Goal: Task Accomplishment & Management: Use online tool/utility

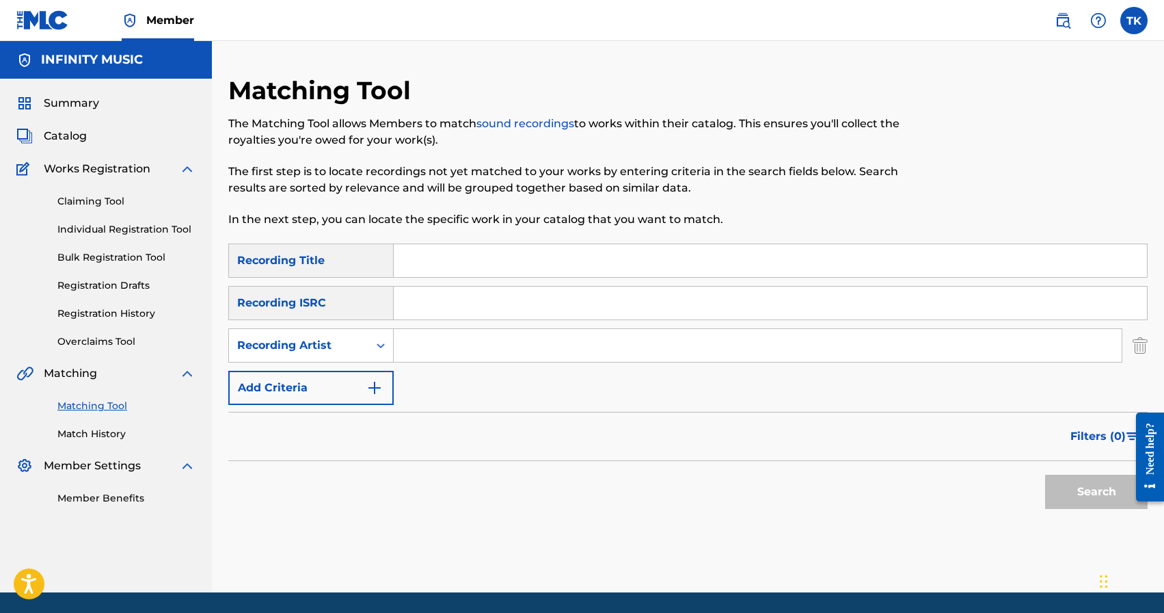
click at [467, 360] on input "Search Form" at bounding box center [758, 345] width 728 height 33
type input "[PERSON_NAME] 996"
click at [522, 266] on input "Search Form" at bounding box center [770, 260] width 753 height 33
type input "тот вечер"
click at [1081, 484] on button "Search" at bounding box center [1096, 491] width 103 height 34
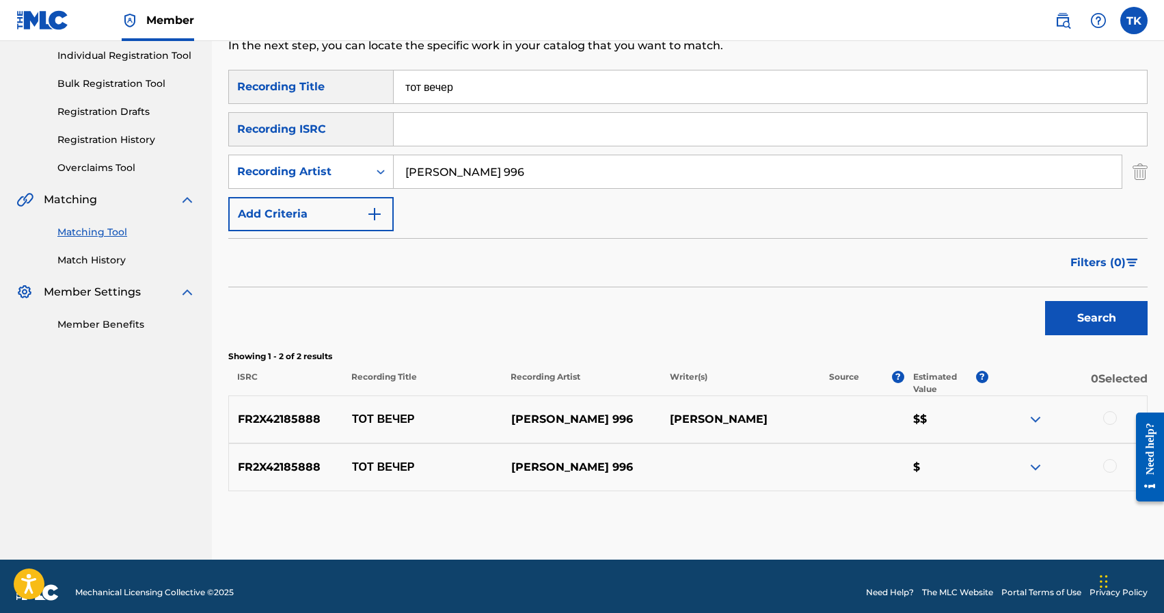
scroll to position [186, 0]
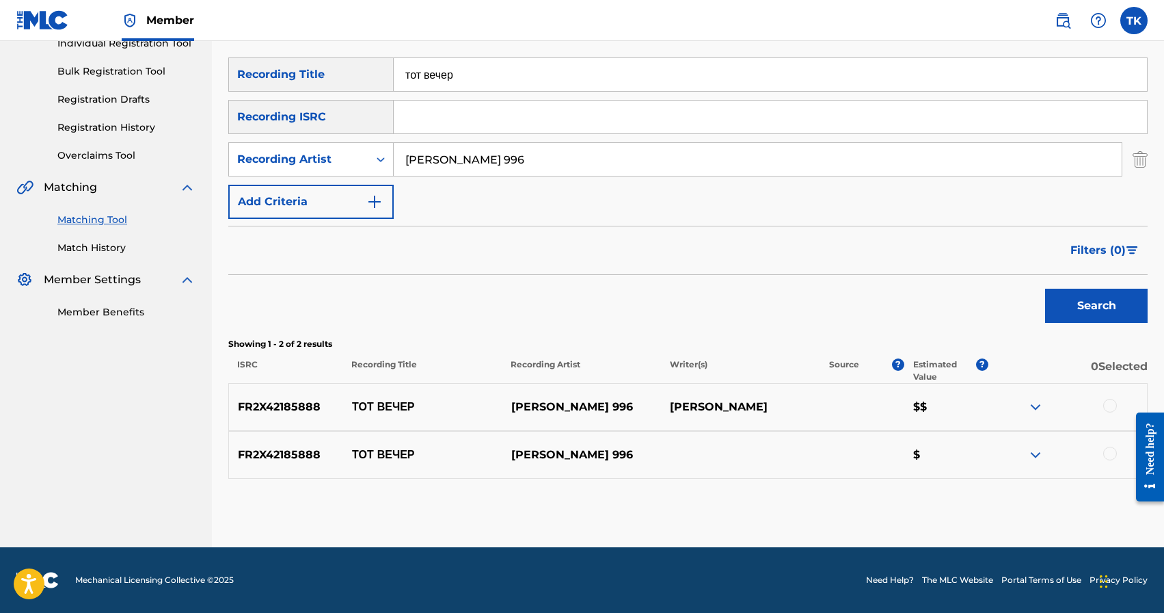
click at [1110, 407] on div at bounding box center [1110, 406] width 14 height 14
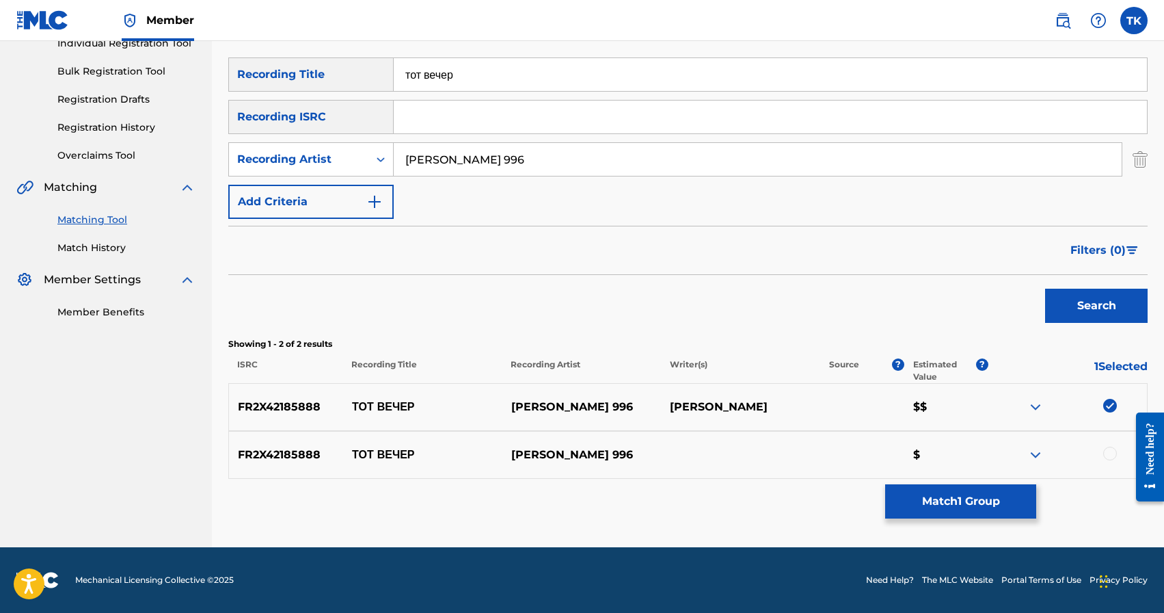
click at [1112, 451] on div at bounding box center [1110, 453] width 14 height 14
click at [943, 494] on button "Match 2 Groups" at bounding box center [960, 501] width 151 height 34
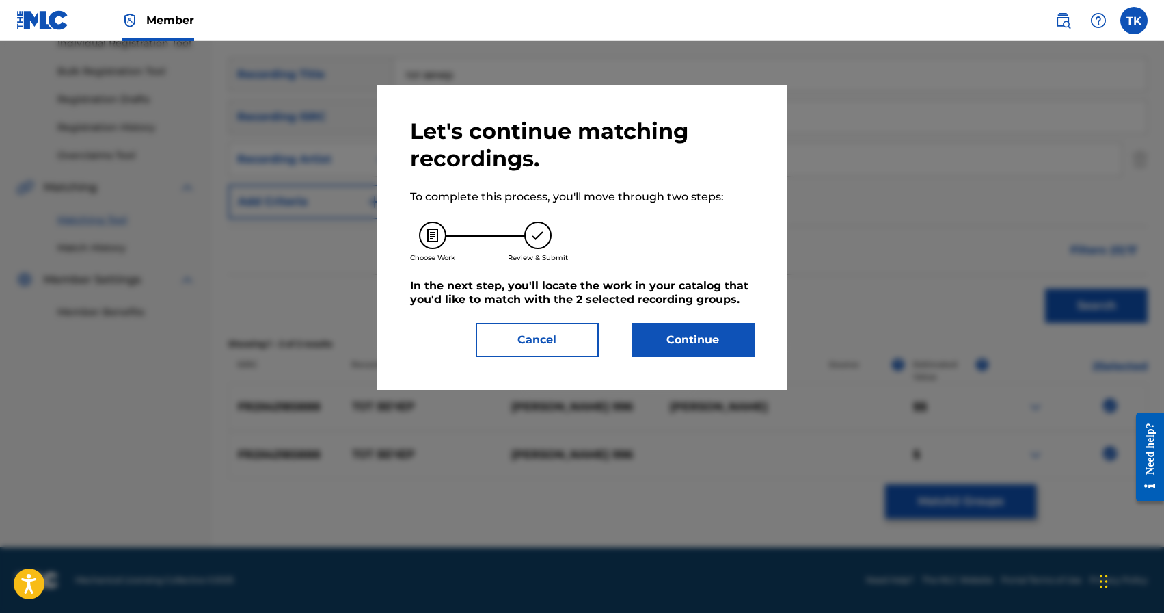
click at [663, 341] on button "Continue" at bounding box center [693, 340] width 123 height 34
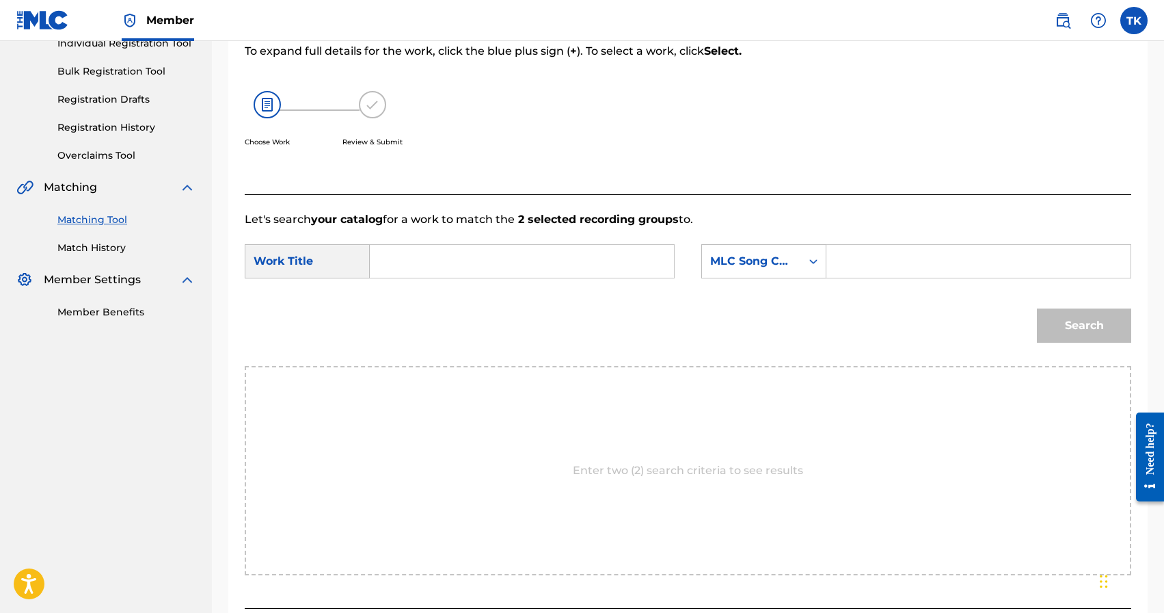
click at [548, 254] on input "Search Form" at bounding box center [522, 261] width 281 height 33
click at [414, 299] on div "тот вечер" at bounding box center [419, 292] width 75 height 25
type input "тот вечер"
click at [794, 275] on div "MLC Song Code" at bounding box center [763, 261] width 125 height 34
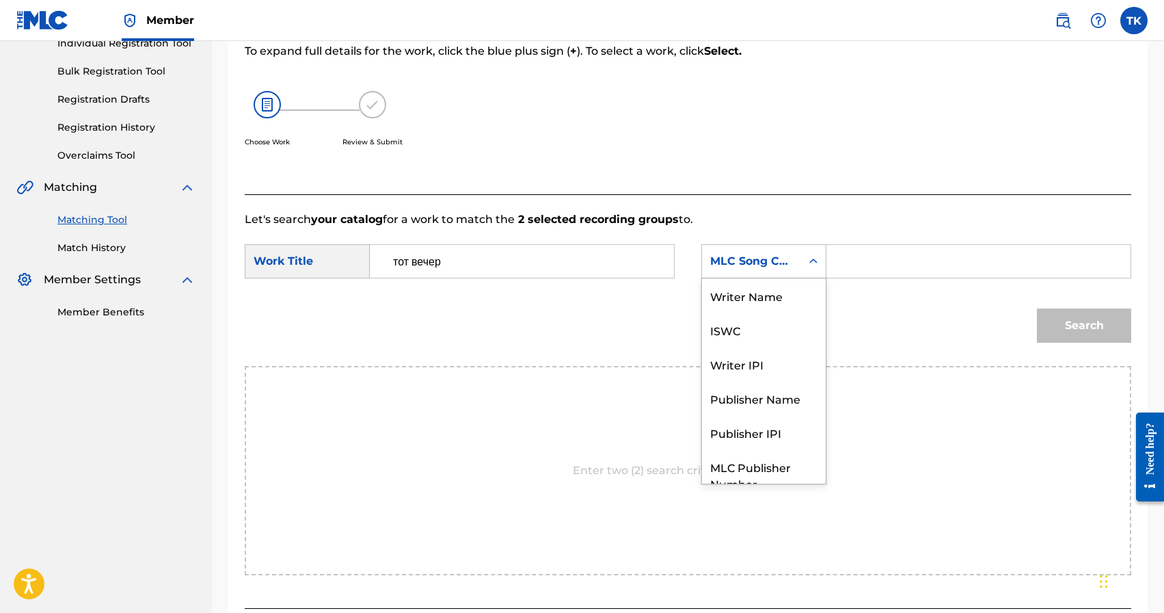
scroll to position [51, 0]
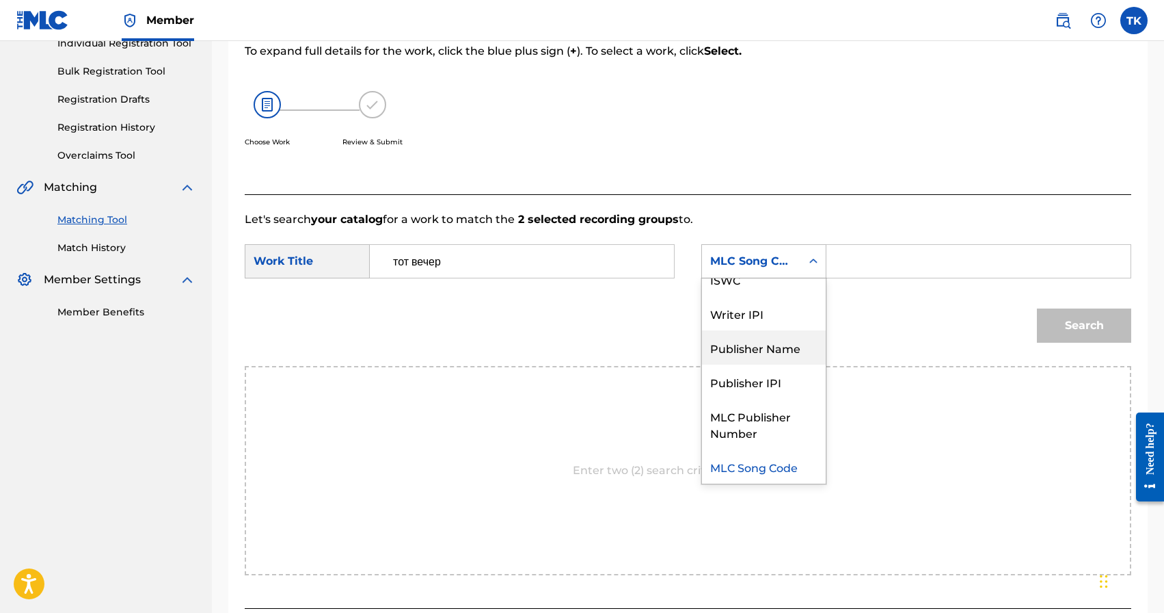
click at [771, 337] on div "Publisher Name" at bounding box center [764, 347] width 124 height 34
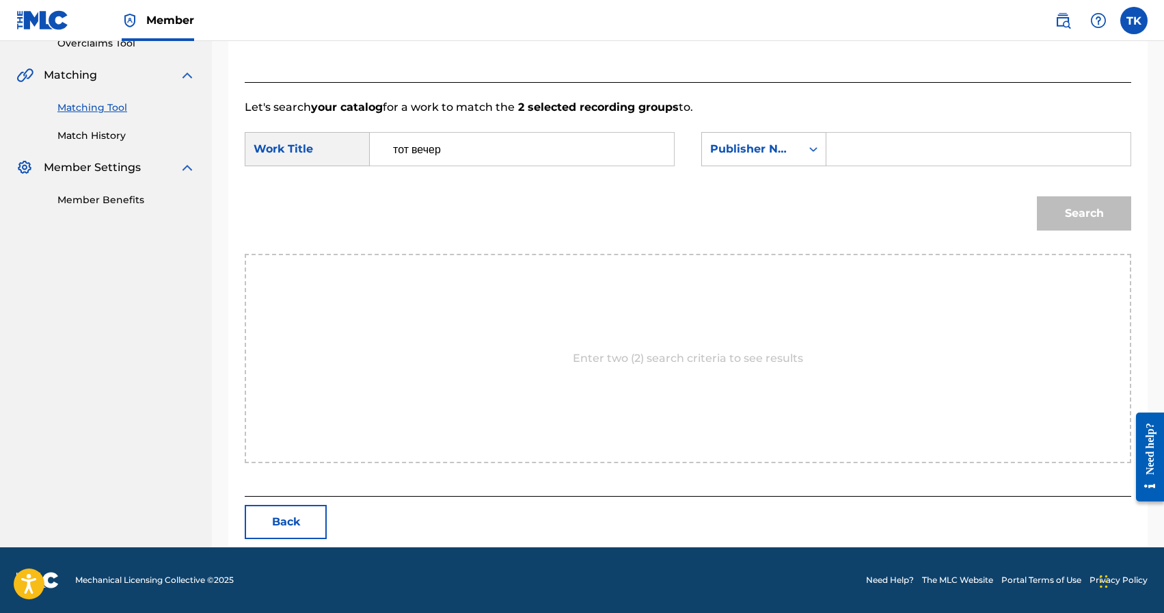
click at [302, 521] on button "Back" at bounding box center [286, 522] width 82 height 34
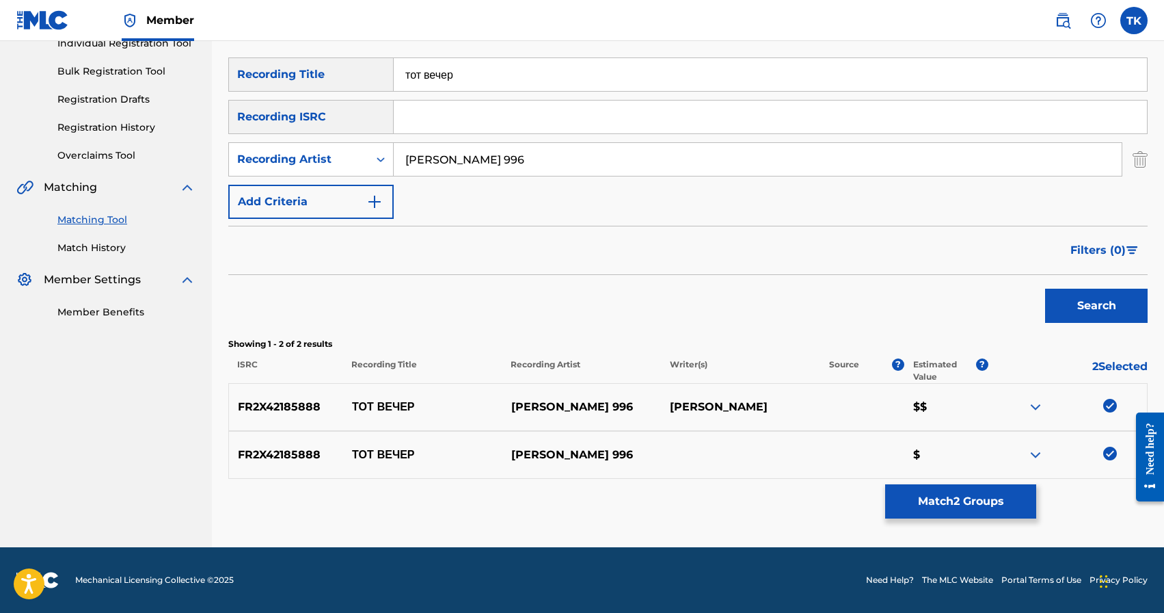
click at [1110, 453] on img at bounding box center [1110, 453] width 14 height 14
click at [1111, 410] on img at bounding box center [1110, 406] width 14 height 14
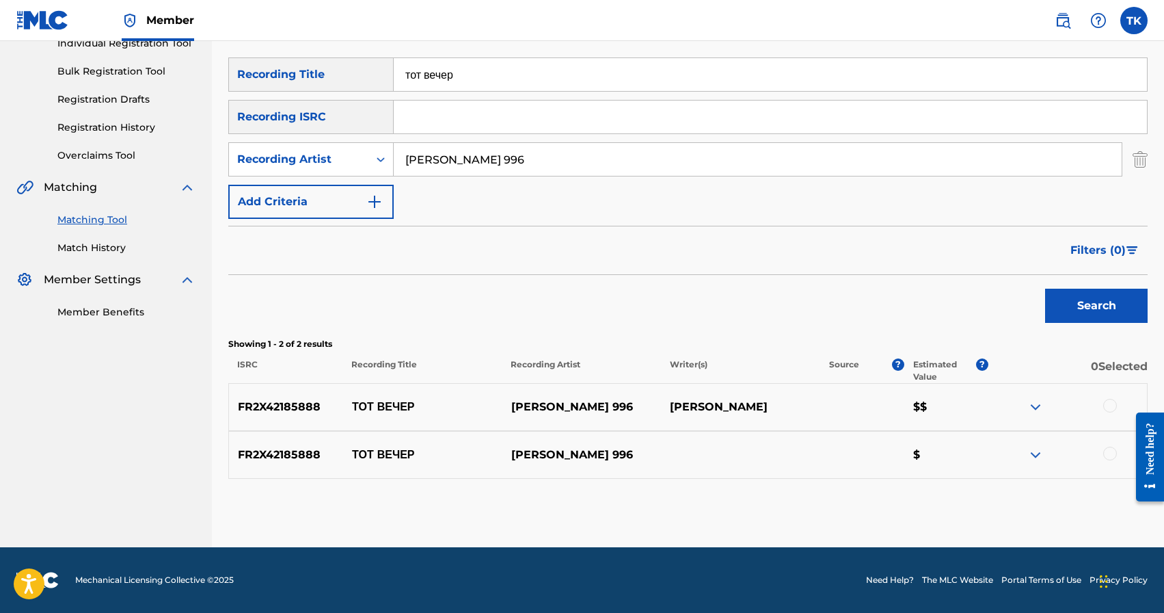
click at [715, 61] on input "тот вечер" at bounding box center [770, 74] width 753 height 33
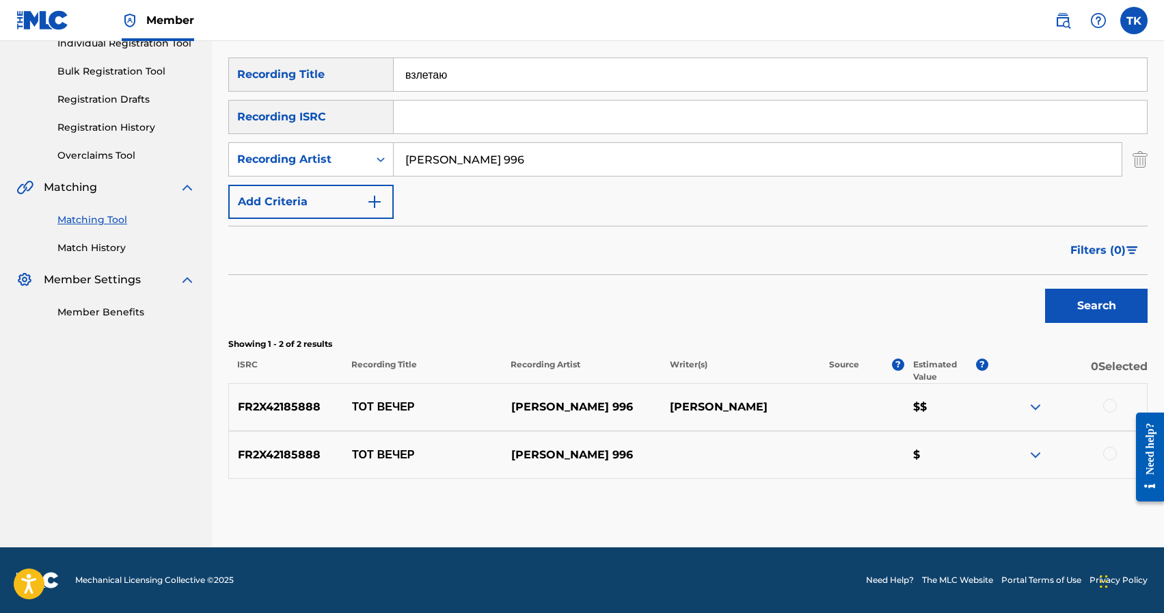
type input "взлетаю"
click at [1086, 316] on button "Search" at bounding box center [1096, 306] width 103 height 34
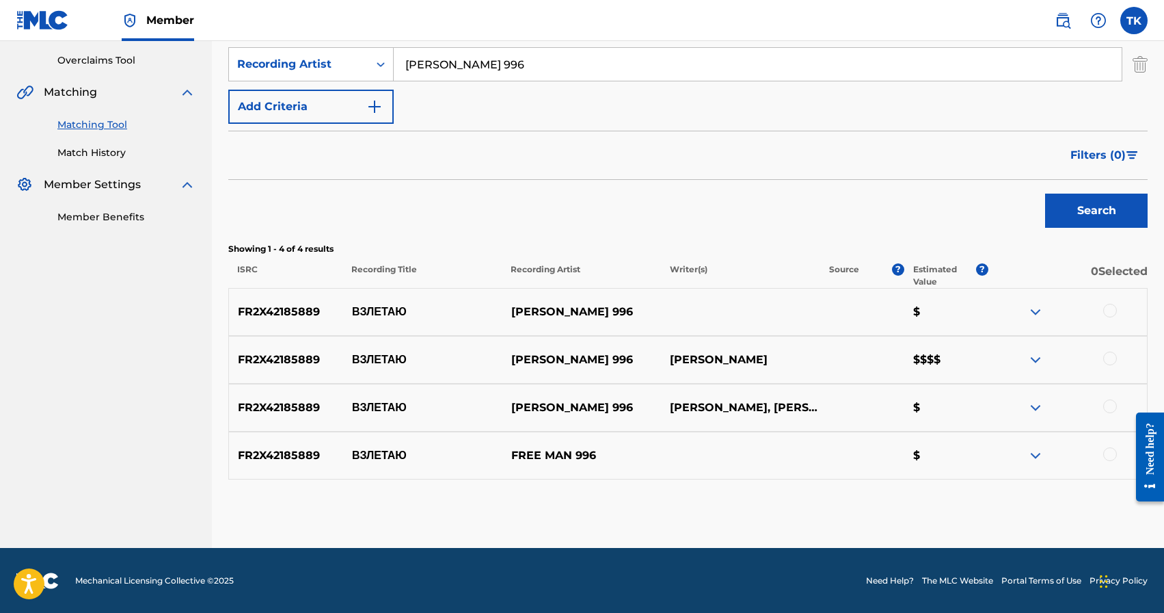
scroll to position [282, 0]
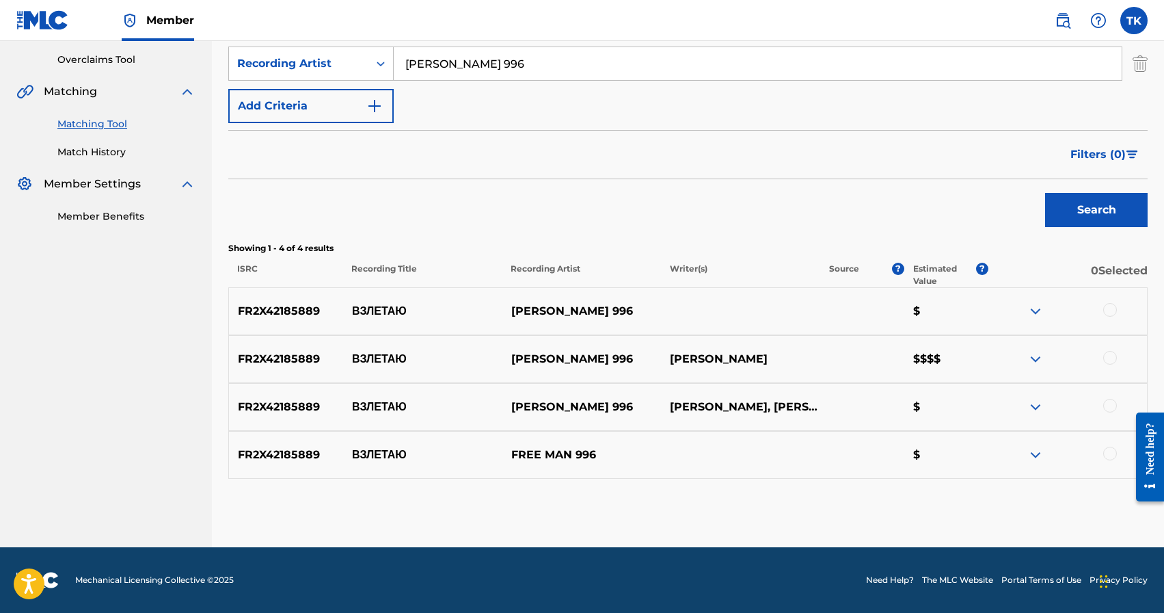
click at [1111, 452] on div at bounding box center [1110, 453] width 14 height 14
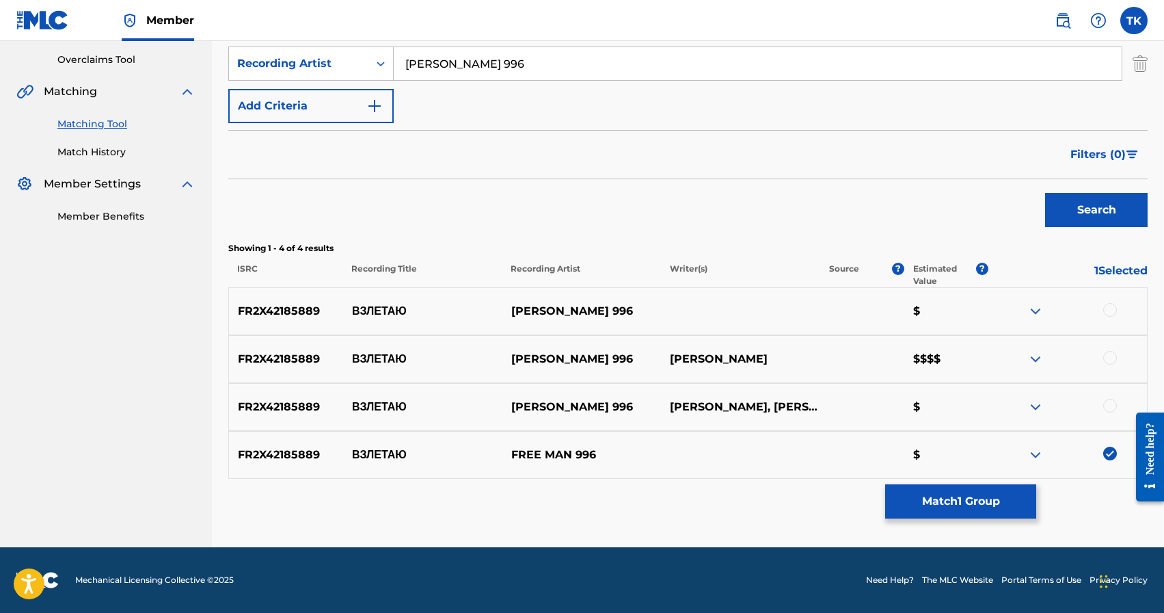
click at [1112, 401] on div at bounding box center [1110, 406] width 14 height 14
click at [1111, 354] on div at bounding box center [1110, 358] width 14 height 14
click at [1110, 308] on div at bounding box center [1110, 310] width 14 height 14
click at [973, 498] on button "Match 4 Groups" at bounding box center [960, 501] width 151 height 34
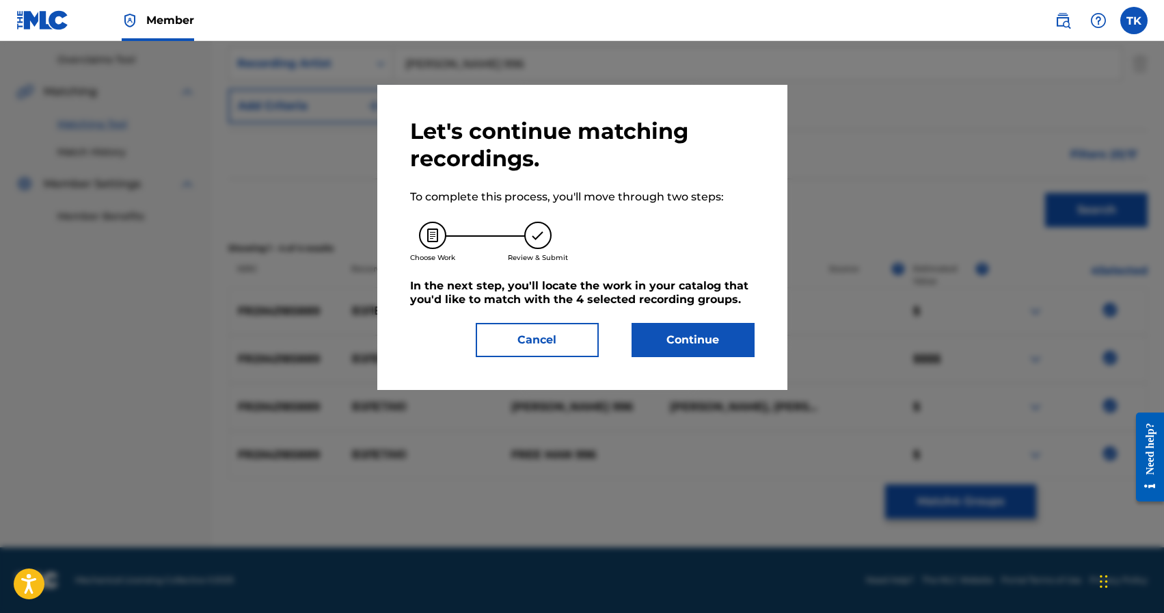
click at [709, 352] on button "Continue" at bounding box center [693, 340] width 123 height 34
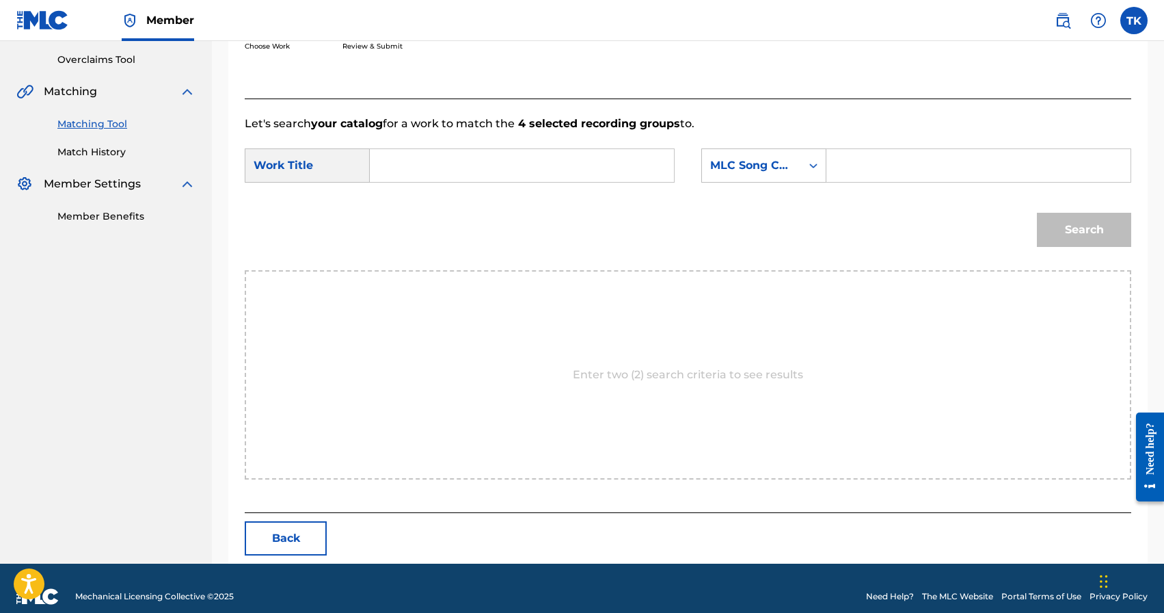
click at [573, 162] on input "Search Form" at bounding box center [522, 165] width 281 height 33
click at [437, 191] on span "таю" at bounding box center [427, 195] width 19 height 13
type input "взлетаю"
click at [745, 170] on div "MLC Song Code" at bounding box center [751, 165] width 83 height 16
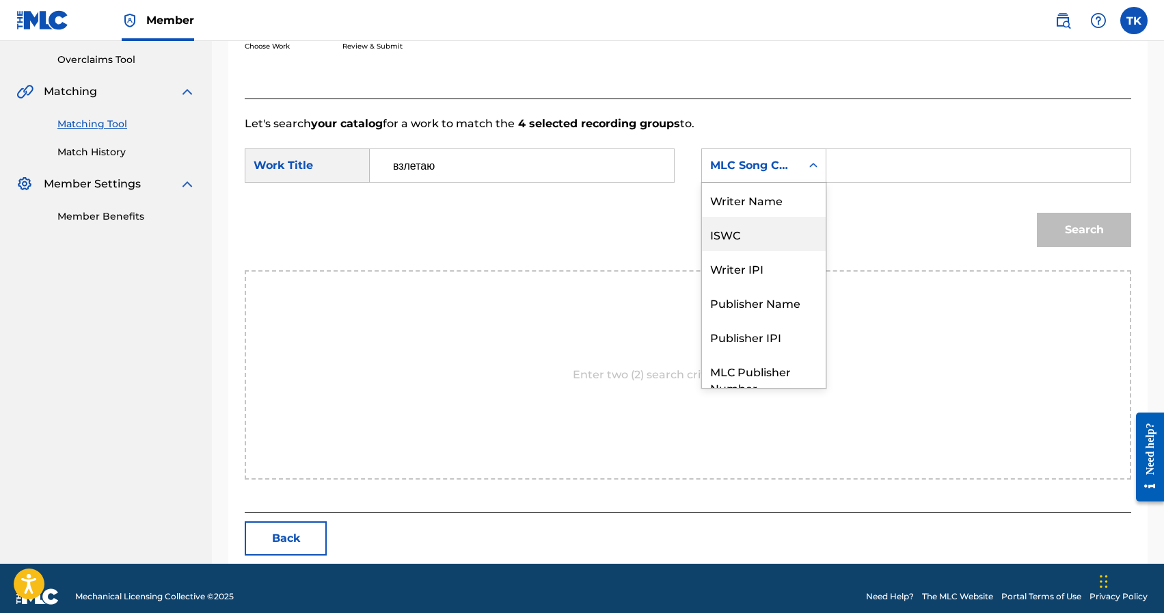
scroll to position [51, 0]
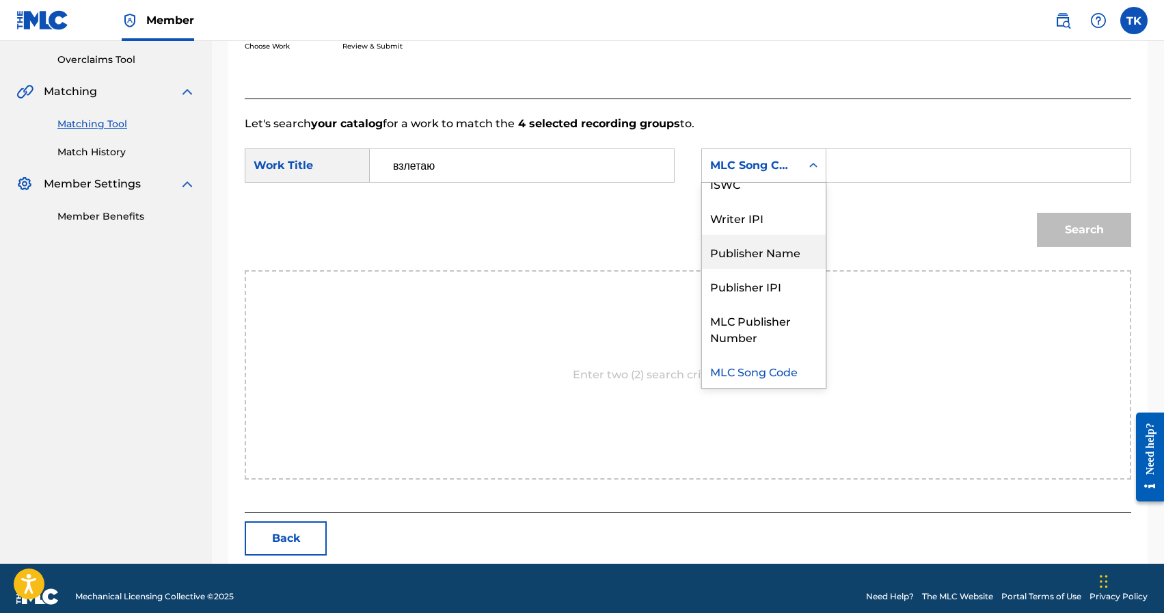
click at [745, 251] on div "Publisher Name" at bounding box center [764, 252] width 124 height 34
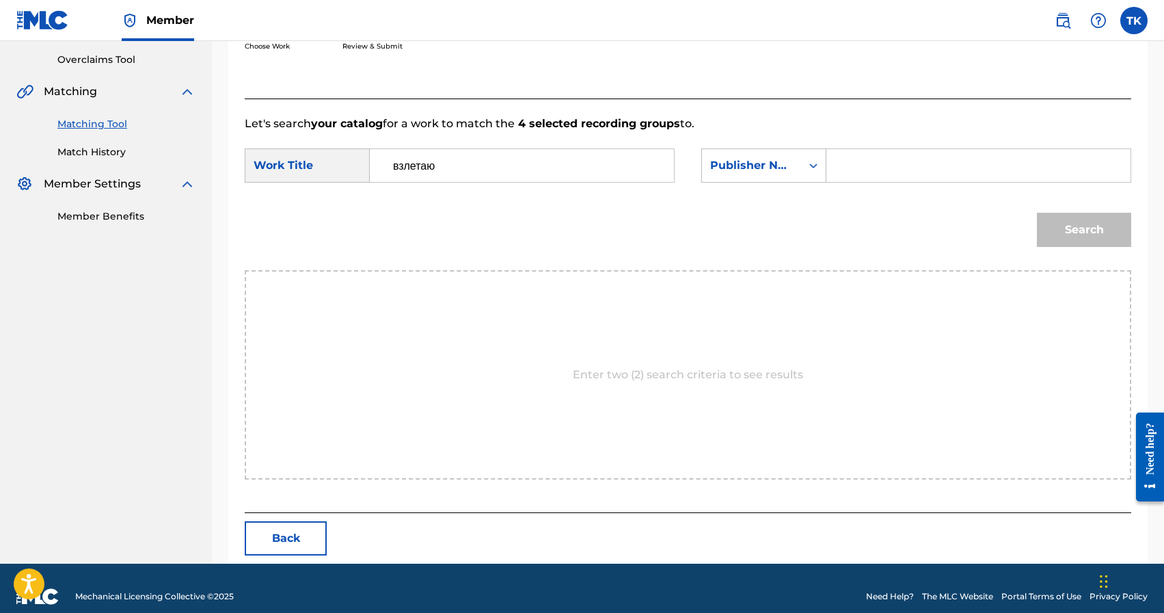
click at [861, 173] on input "Search Form" at bounding box center [978, 165] width 281 height 33
type input "INFINITY MUSIC"
click at [1090, 228] on button "Search" at bounding box center [1084, 230] width 94 height 34
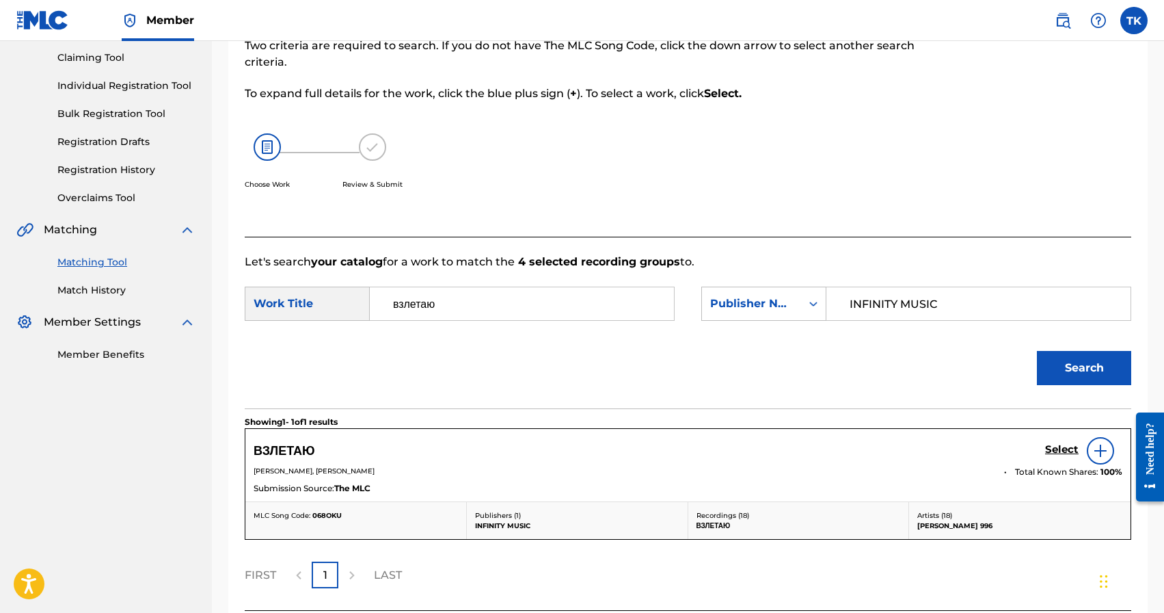
scroll to position [258, 0]
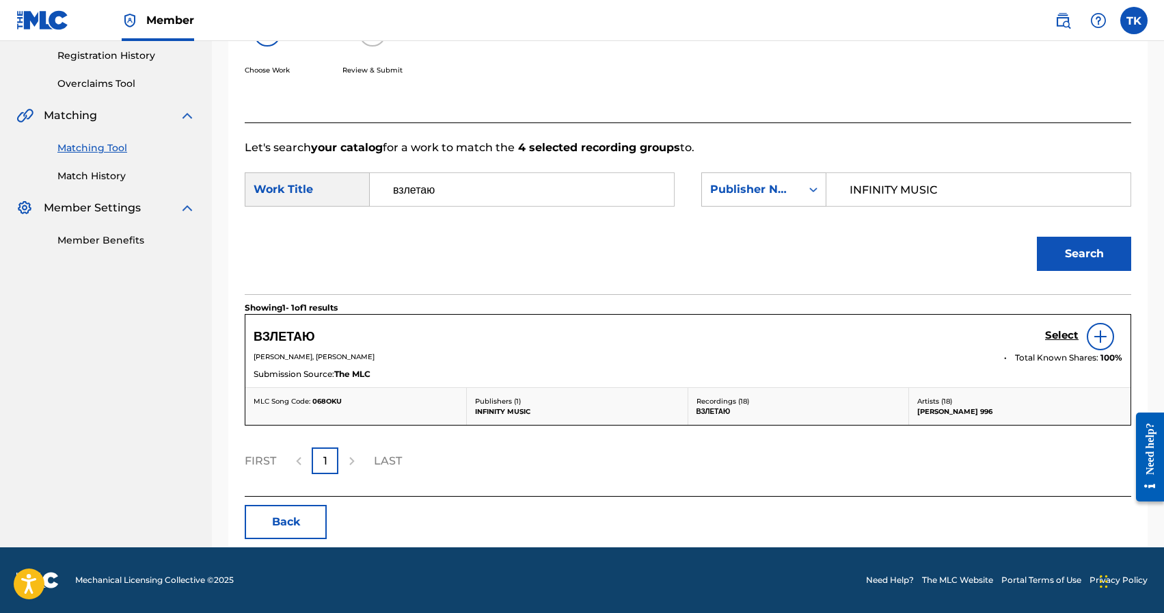
click at [1047, 337] on h5 "Select" at bounding box center [1062, 335] width 34 height 13
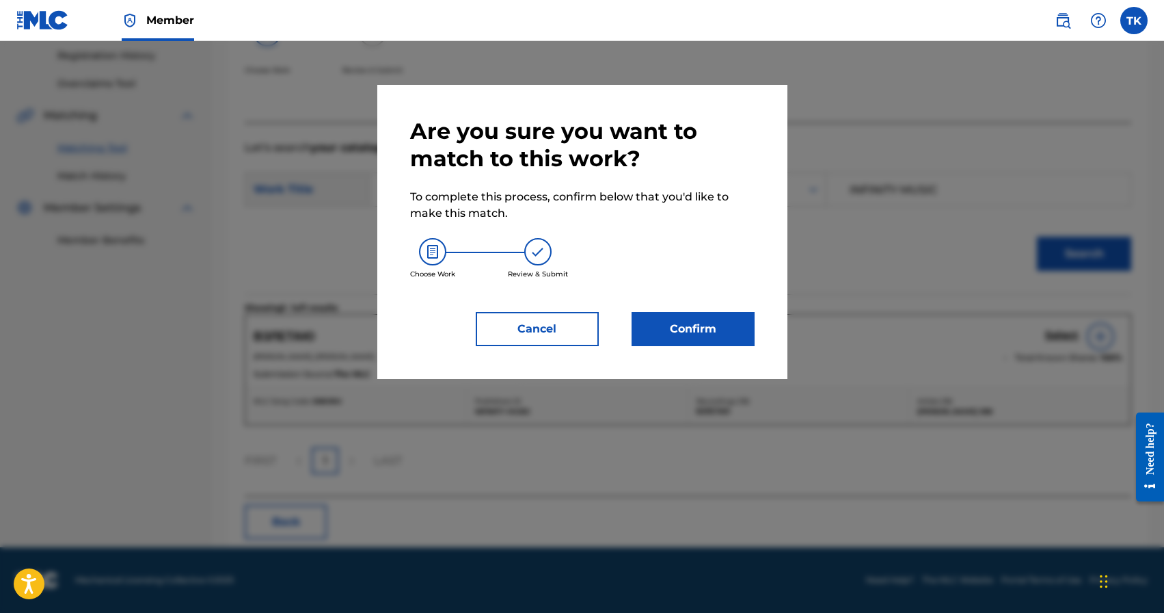
click at [693, 319] on button "Confirm" at bounding box center [693, 329] width 123 height 34
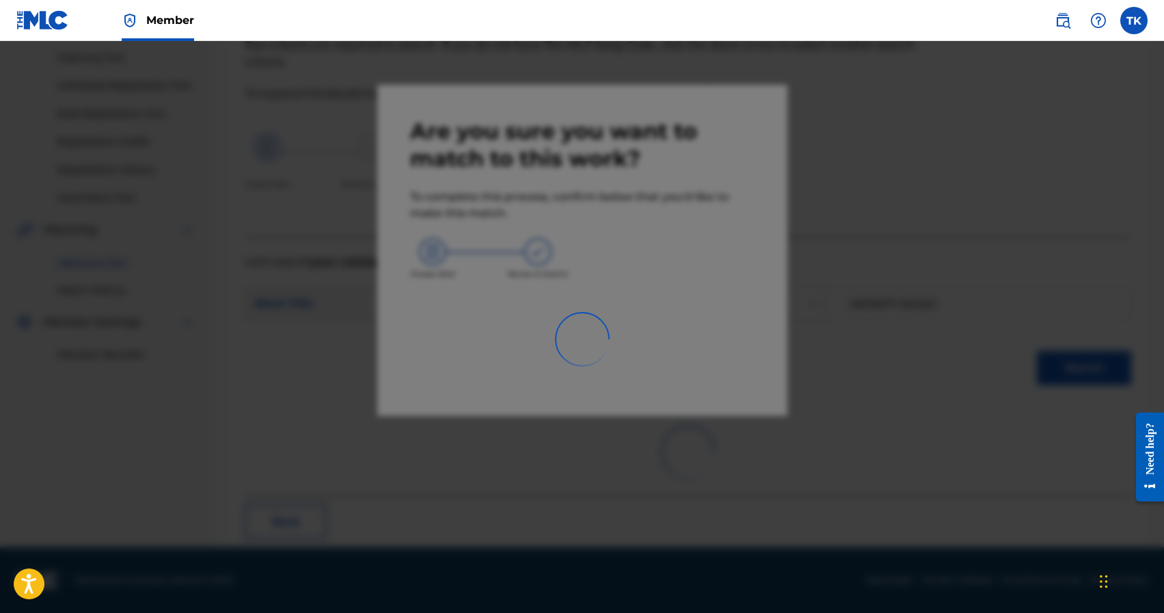
scroll to position [40, 0]
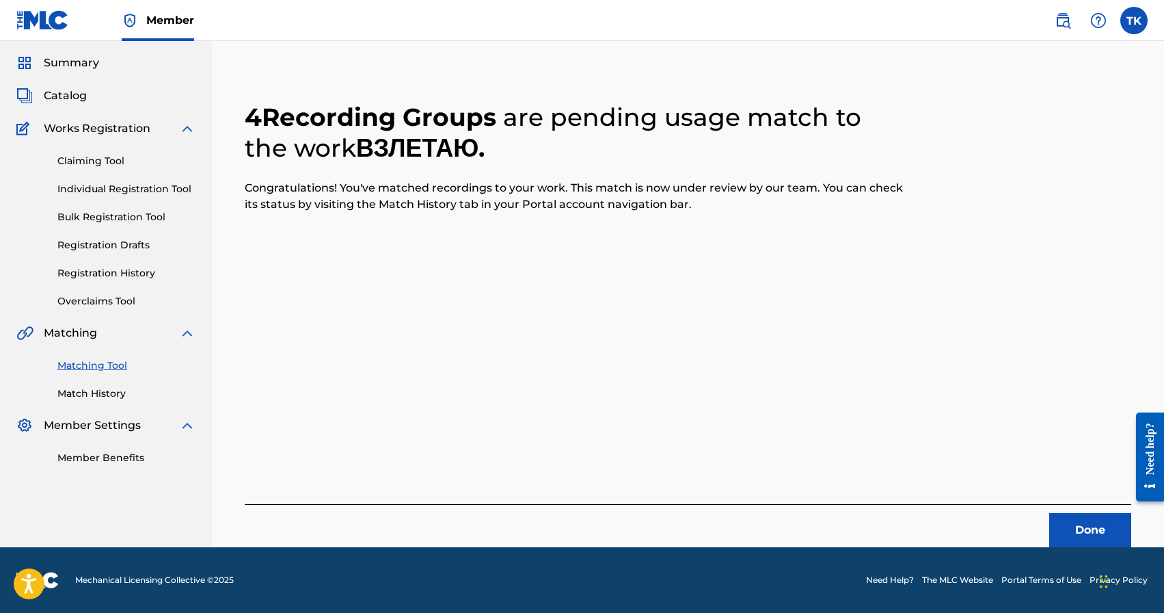
click at [1056, 515] on button "Done" at bounding box center [1090, 530] width 82 height 34
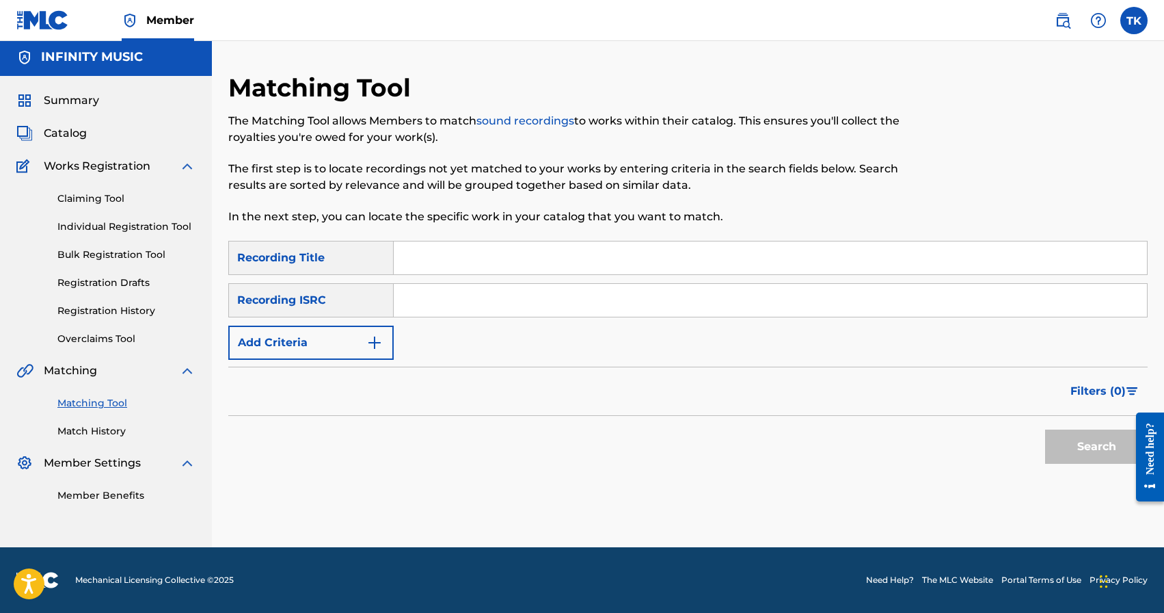
scroll to position [0, 0]
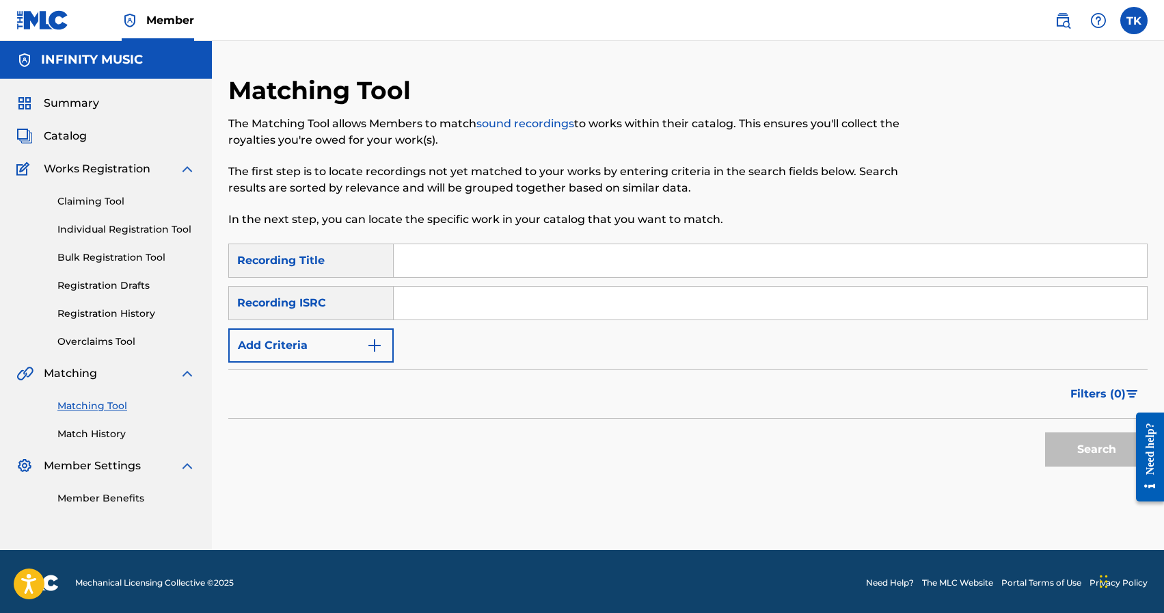
click at [468, 266] on input "Search Form" at bounding box center [770, 260] width 753 height 33
type input "тот вечер"
click at [364, 338] on button "Add Criteria" at bounding box center [310, 345] width 165 height 34
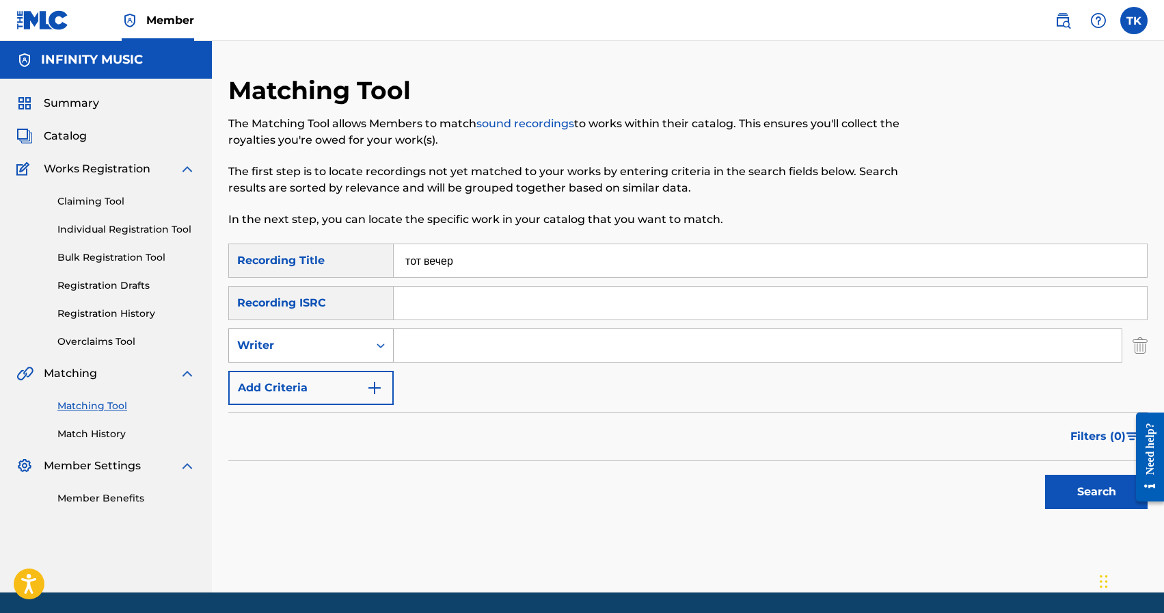
click at [364, 347] on div "Writer" at bounding box center [298, 345] width 139 height 26
click at [362, 373] on div "Recording Artist" at bounding box center [311, 379] width 164 height 34
click at [452, 349] on input "Search Form" at bounding box center [758, 345] width 728 height 33
type input "[PERSON_NAME] 996"
click at [1101, 486] on button "Search" at bounding box center [1096, 491] width 103 height 34
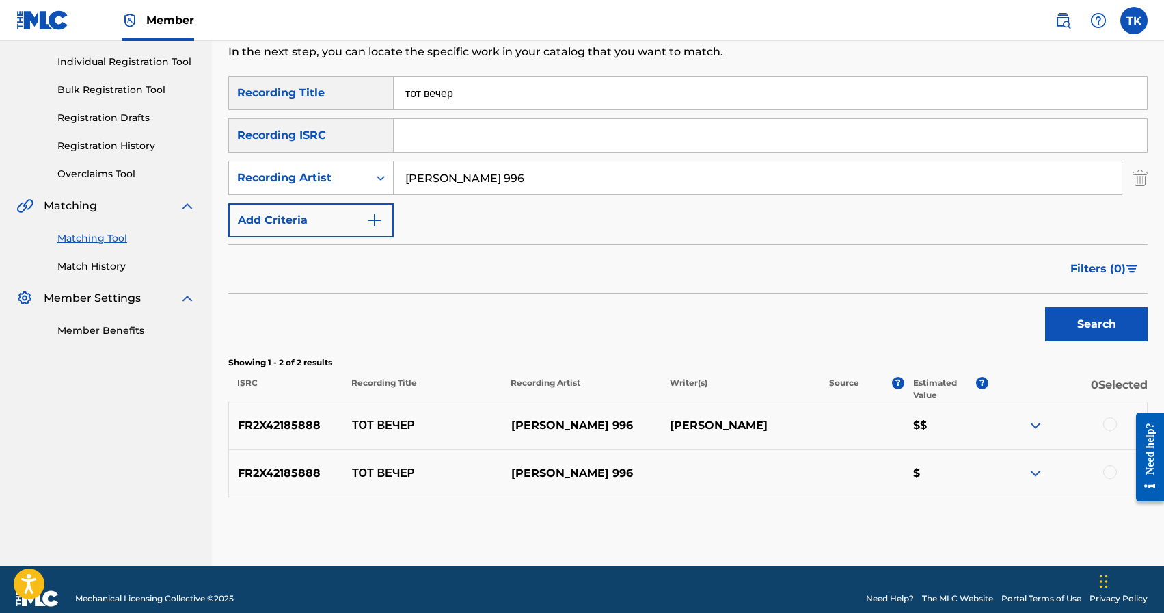
scroll to position [186, 0]
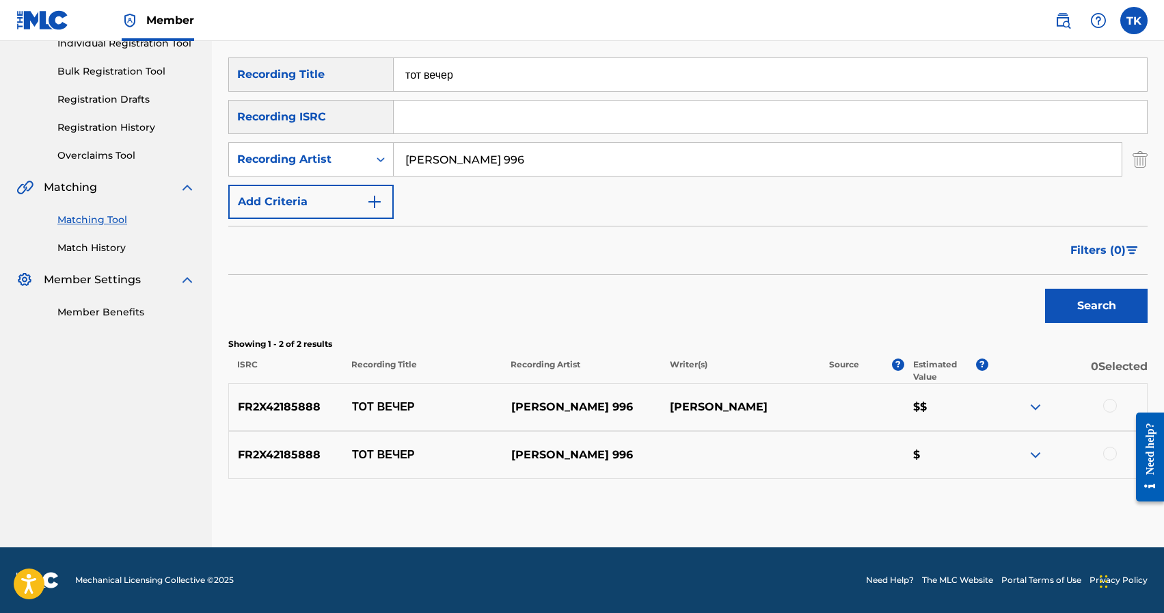
click at [1112, 407] on div at bounding box center [1110, 406] width 14 height 14
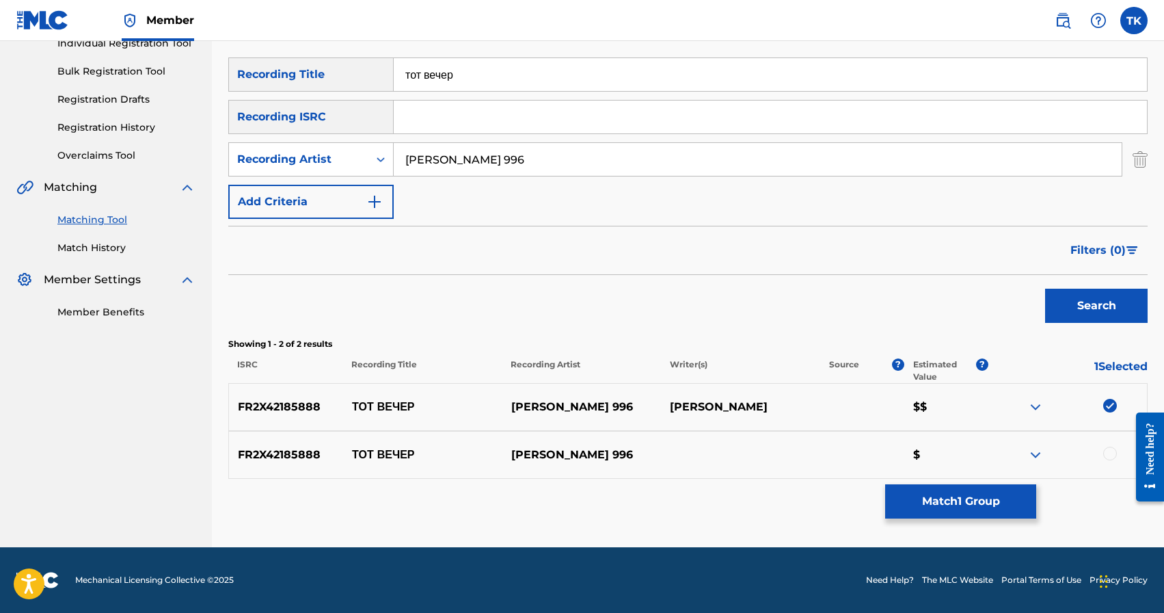
click at [1109, 449] on div at bounding box center [1110, 453] width 14 height 14
click at [975, 504] on button "Match 2 Groups" at bounding box center [960, 501] width 151 height 34
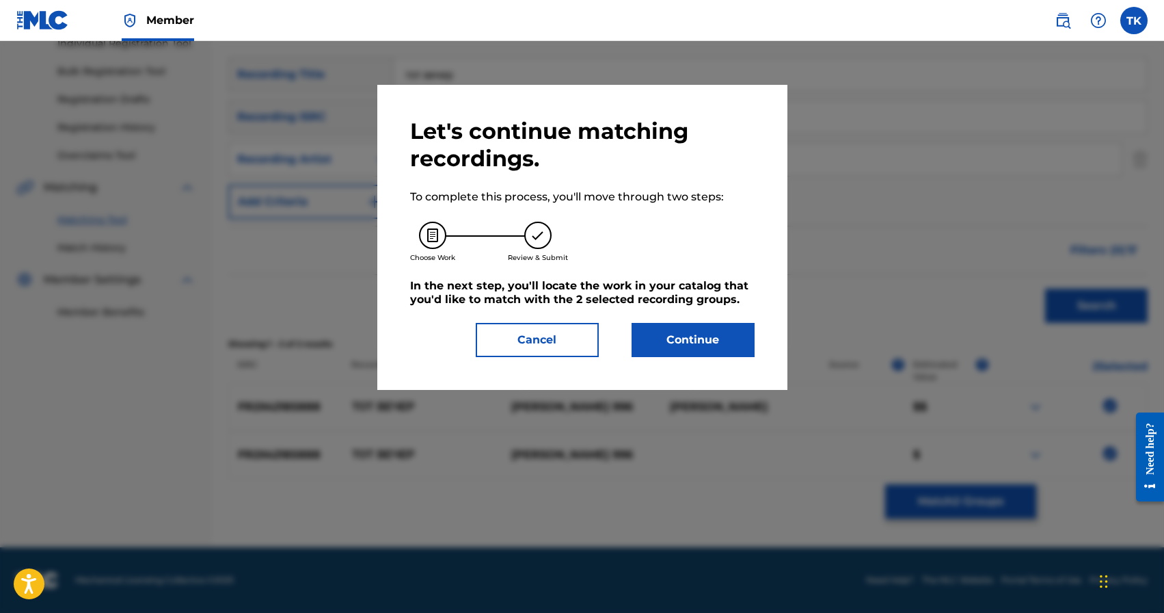
click at [690, 340] on button "Continue" at bounding box center [693, 340] width 123 height 34
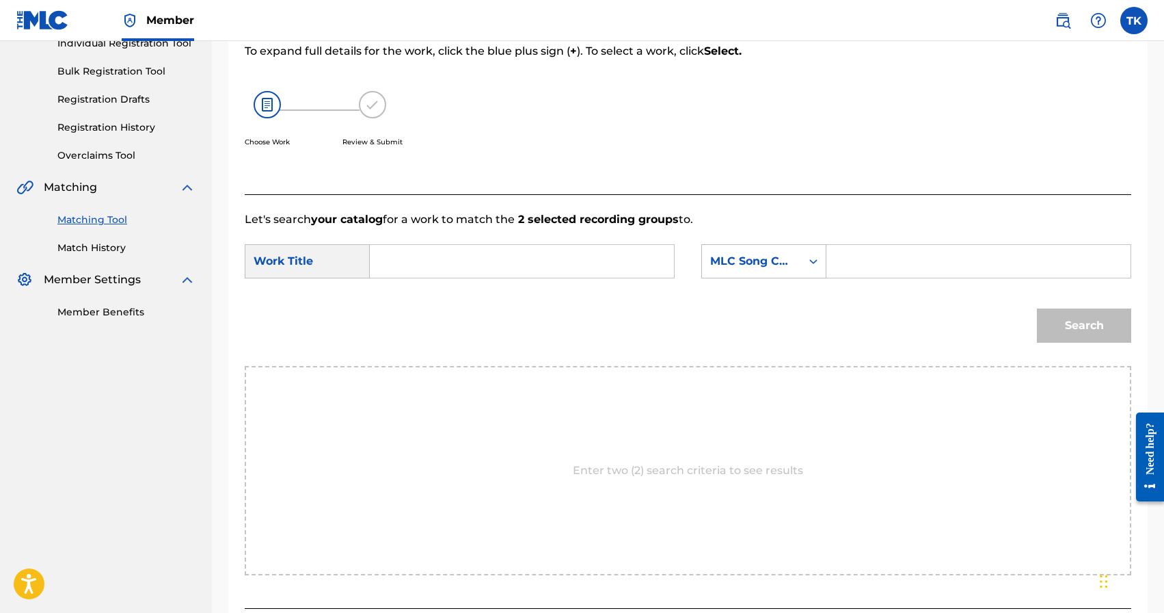
click at [598, 263] on input "Search Form" at bounding box center [522, 261] width 281 height 33
click at [428, 302] on div "тот вечер" at bounding box center [419, 292] width 75 height 25
type input "тот вечер"
click at [807, 271] on div "Search Form" at bounding box center [813, 261] width 25 height 25
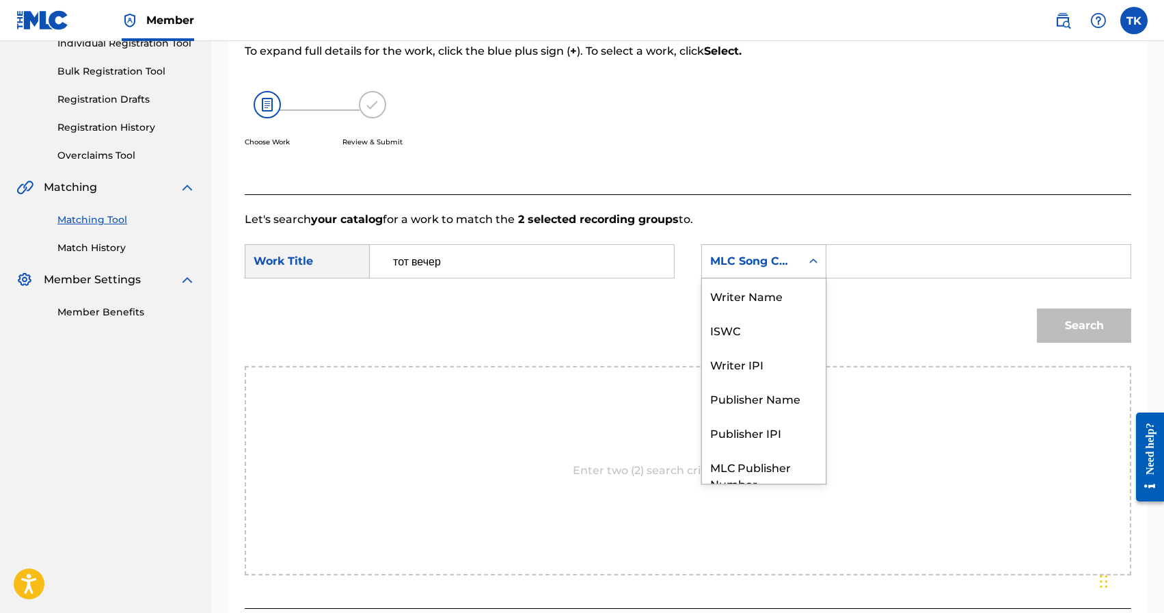
scroll to position [51, 0]
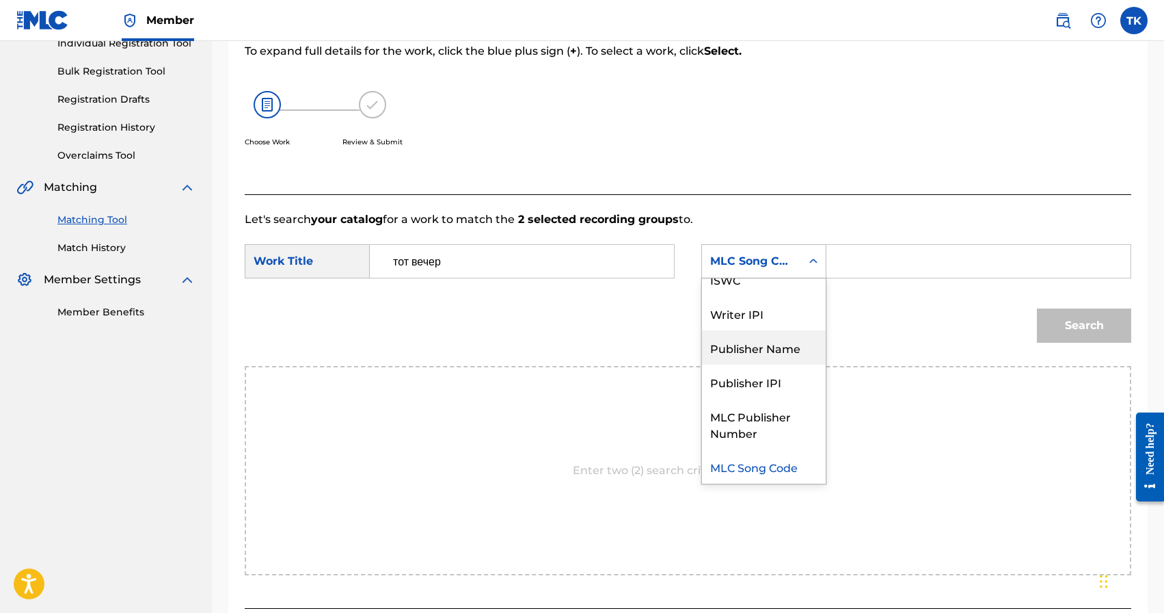
click at [793, 336] on div "Publisher Name" at bounding box center [764, 347] width 124 height 34
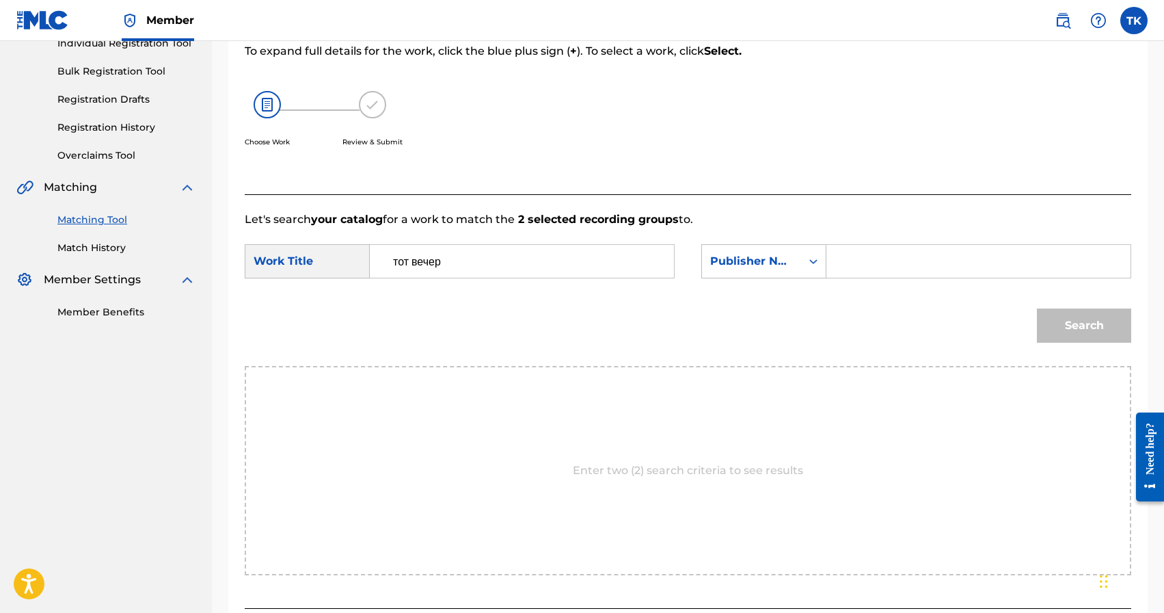
click at [865, 268] on input "Search Form" at bounding box center [978, 261] width 281 height 33
type input "INFINITY MUSIC"
click at [1070, 328] on button "Search" at bounding box center [1084, 325] width 94 height 34
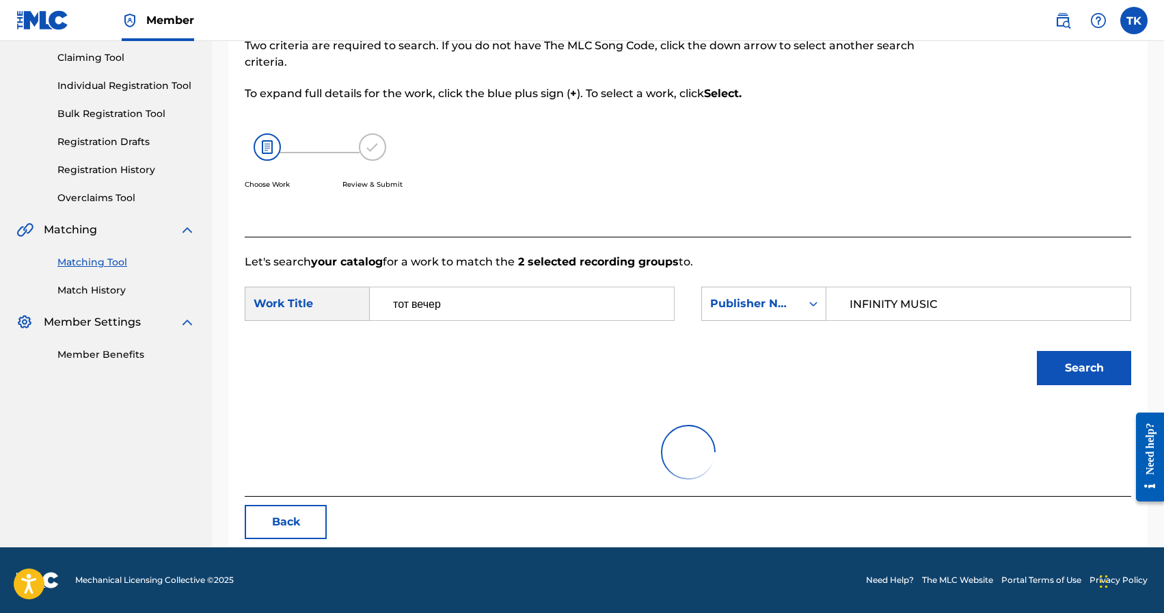
scroll to position [186, 0]
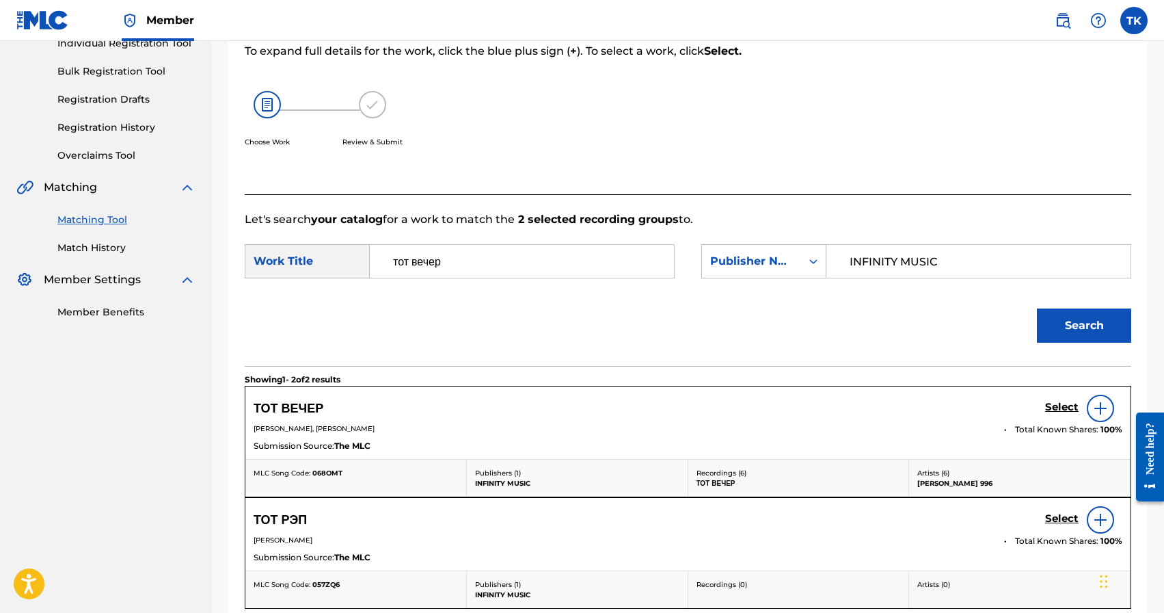
click at [1056, 408] on h5 "Select" at bounding box center [1062, 407] width 34 height 13
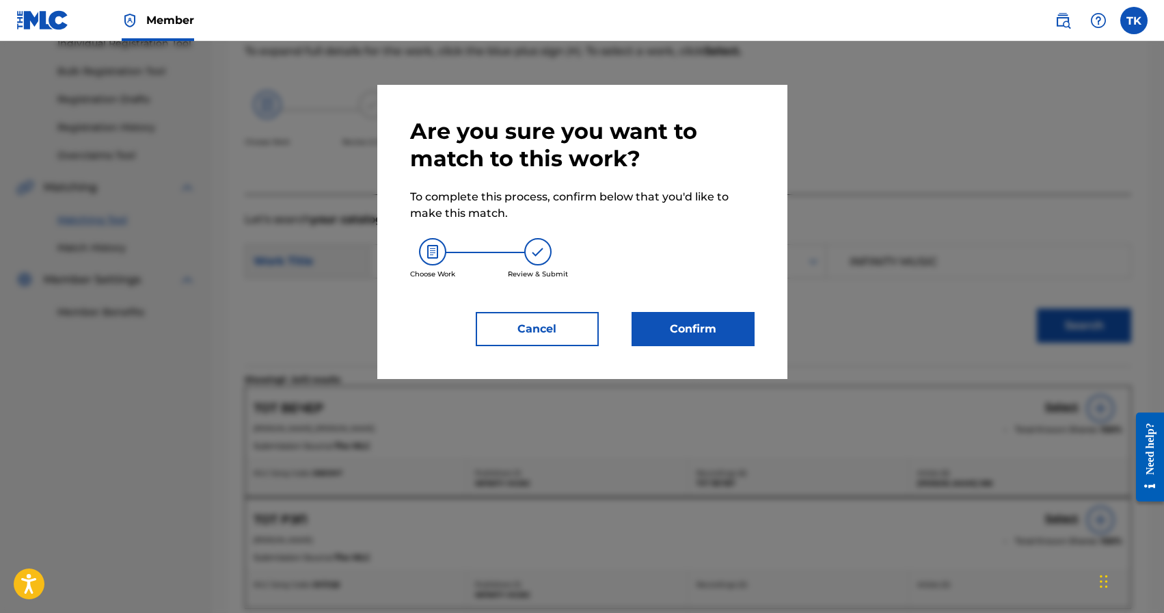
click at [719, 340] on button "Confirm" at bounding box center [693, 329] width 123 height 34
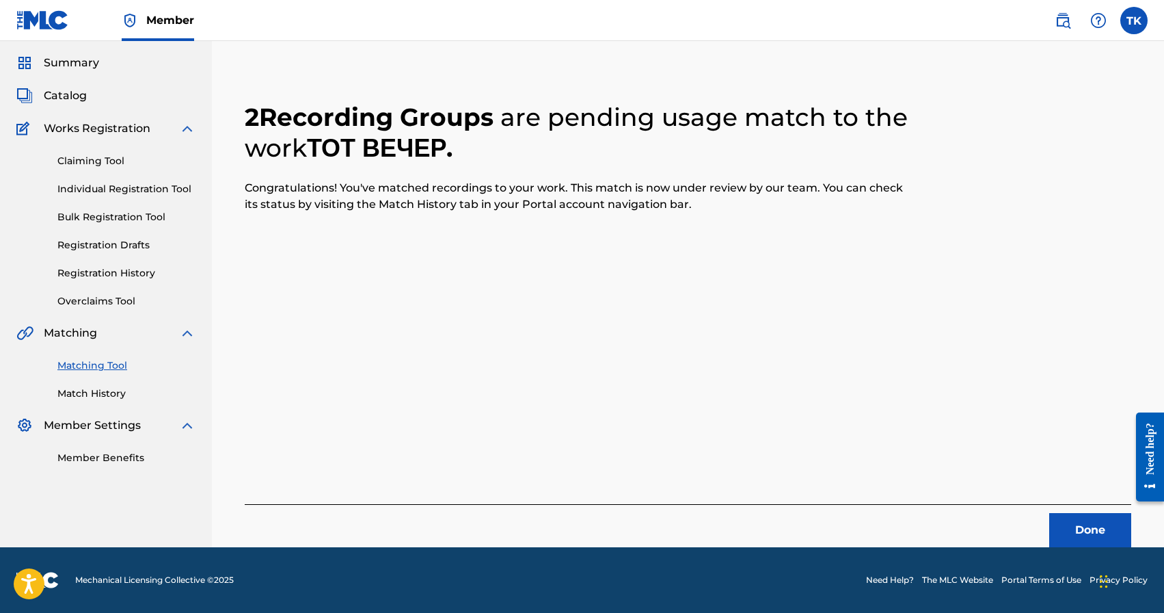
scroll to position [40, 0]
click at [1059, 518] on button "Done" at bounding box center [1090, 530] width 82 height 34
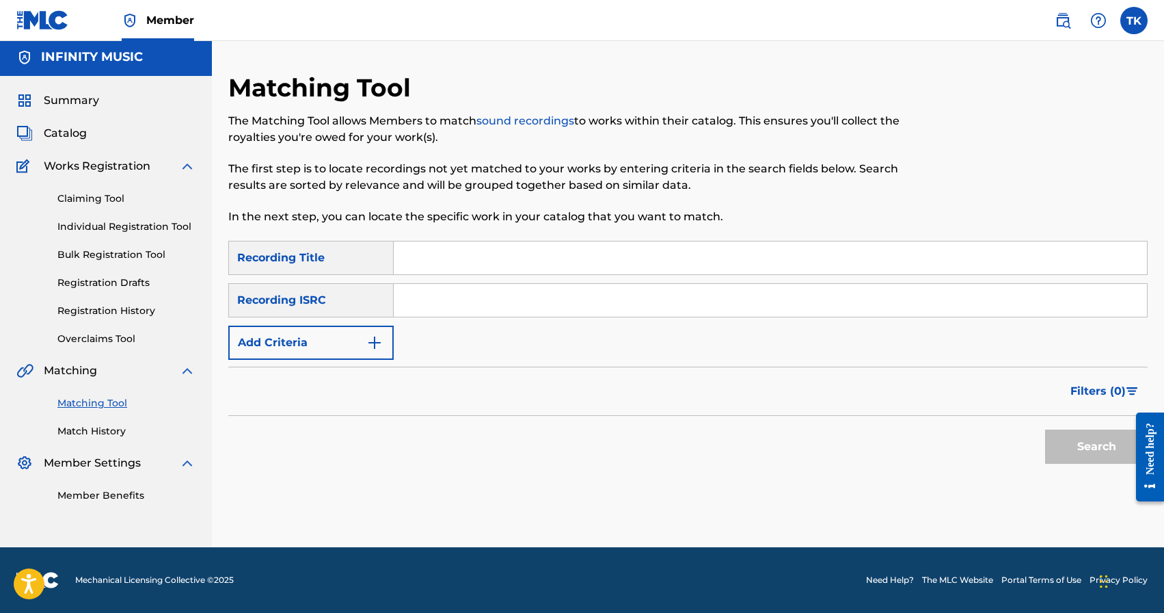
scroll to position [0, 0]
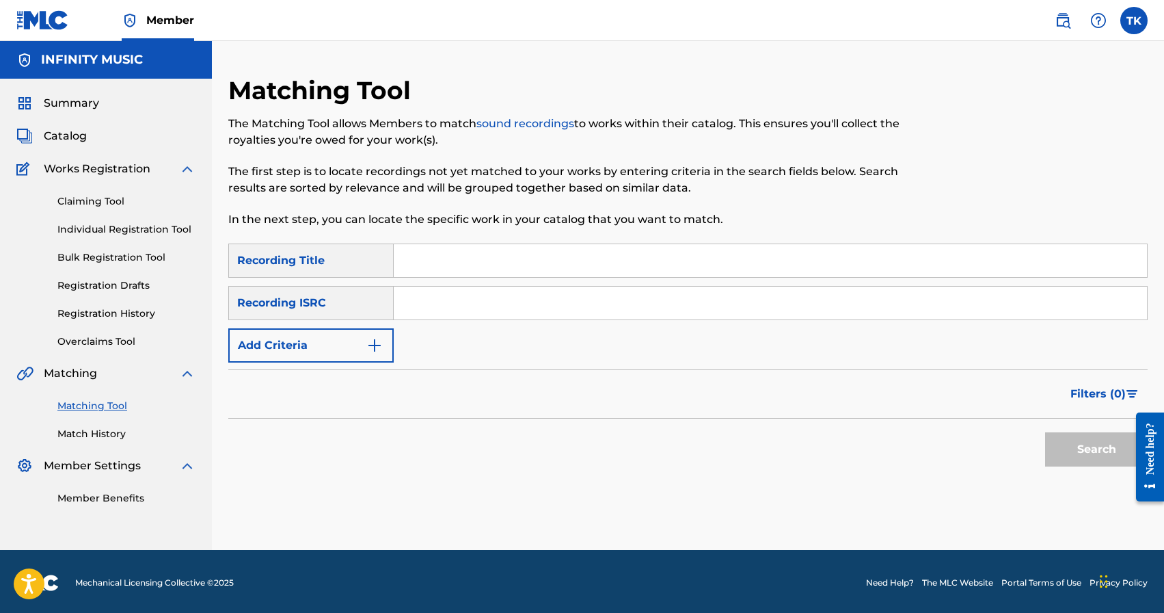
click at [487, 260] on input "Search Form" at bounding box center [770, 260] width 753 height 33
type input "l"
click at [364, 348] on button "Add Criteria" at bounding box center [310, 345] width 165 height 34
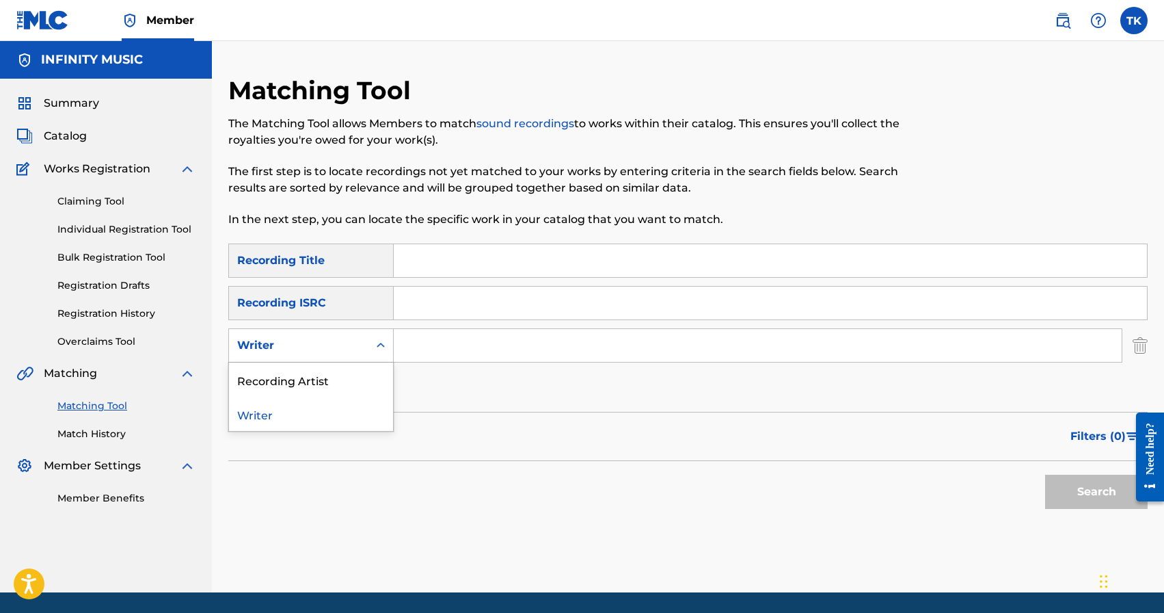
click at [364, 348] on div "Writer" at bounding box center [298, 345] width 139 height 26
click at [358, 384] on div "Recording Artist" at bounding box center [311, 379] width 164 height 34
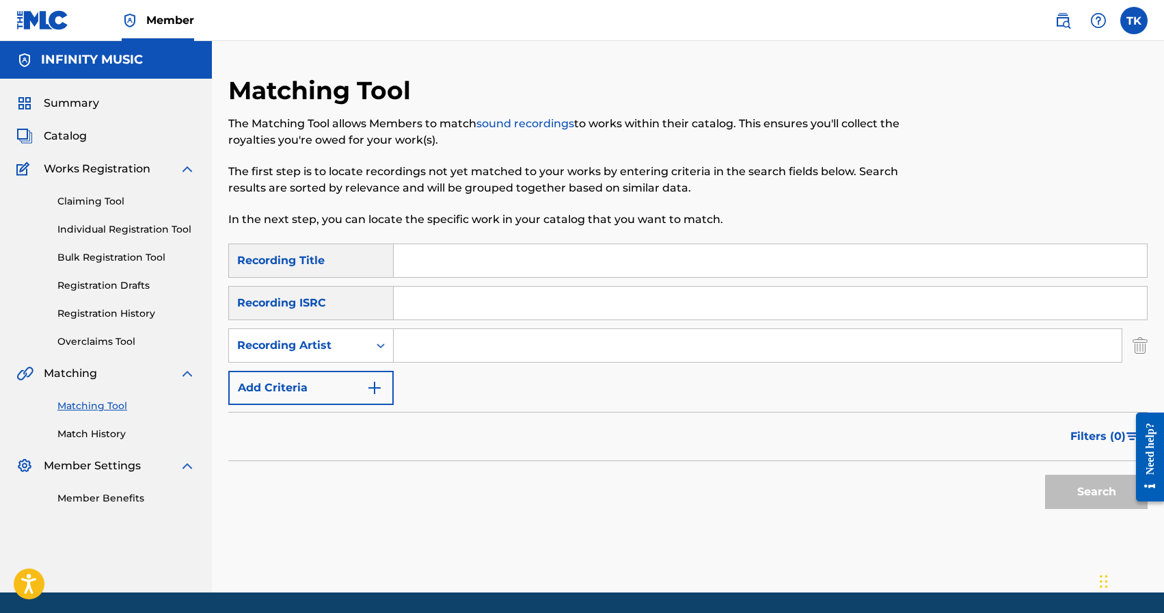
click at [445, 354] on input "Search Form" at bounding box center [758, 345] width 728 height 33
type input "[PERSON_NAME] 996"
click at [507, 273] on input "Search Form" at bounding box center [770, 260] width 753 height 33
click at [1056, 483] on button "Search" at bounding box center [1096, 491] width 103 height 34
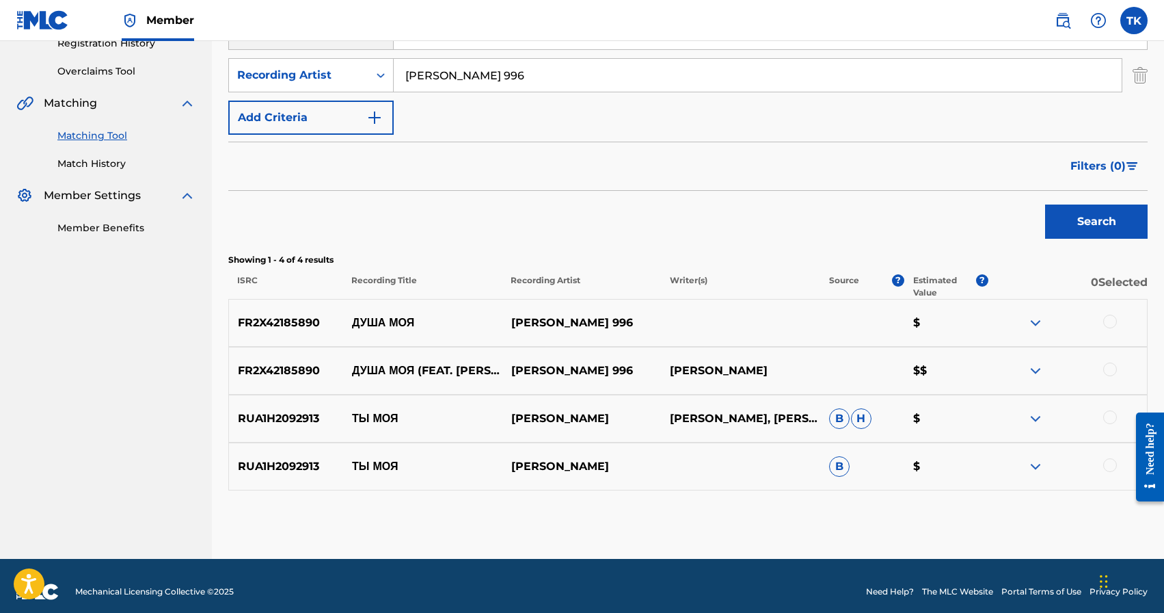
scroll to position [271, 0]
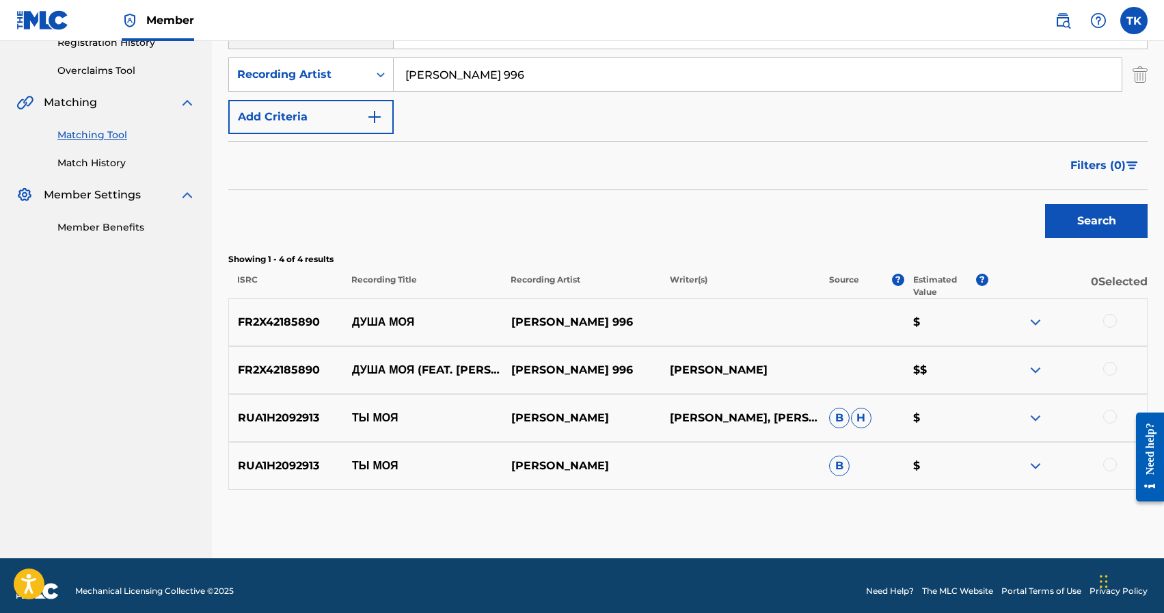
click at [1110, 323] on div at bounding box center [1110, 321] width 14 height 14
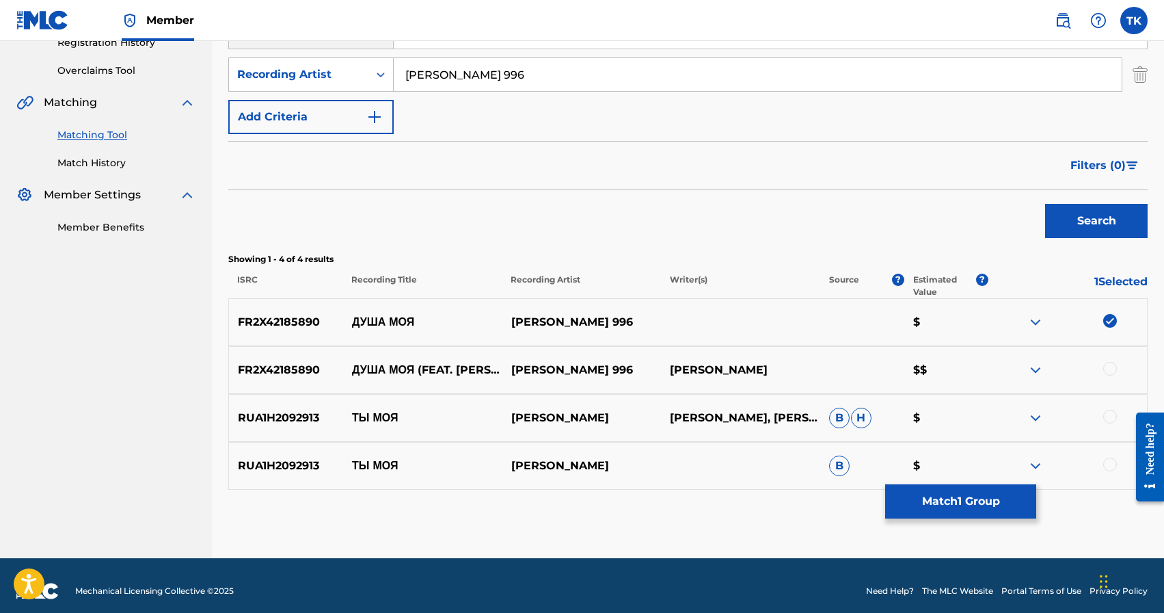
click at [1111, 369] on div at bounding box center [1110, 369] width 14 height 14
click at [1111, 407] on div "RUA1H2092913 ТЫ МОЯ [PERSON_NAME] [PERSON_NAME], [PERSON_NAME]" at bounding box center [688, 418] width 920 height 48
click at [1111, 420] on div at bounding box center [1110, 417] width 14 height 14
click at [1110, 466] on div at bounding box center [1110, 464] width 14 height 14
click at [1110, 464] on img at bounding box center [1110, 464] width 14 height 14
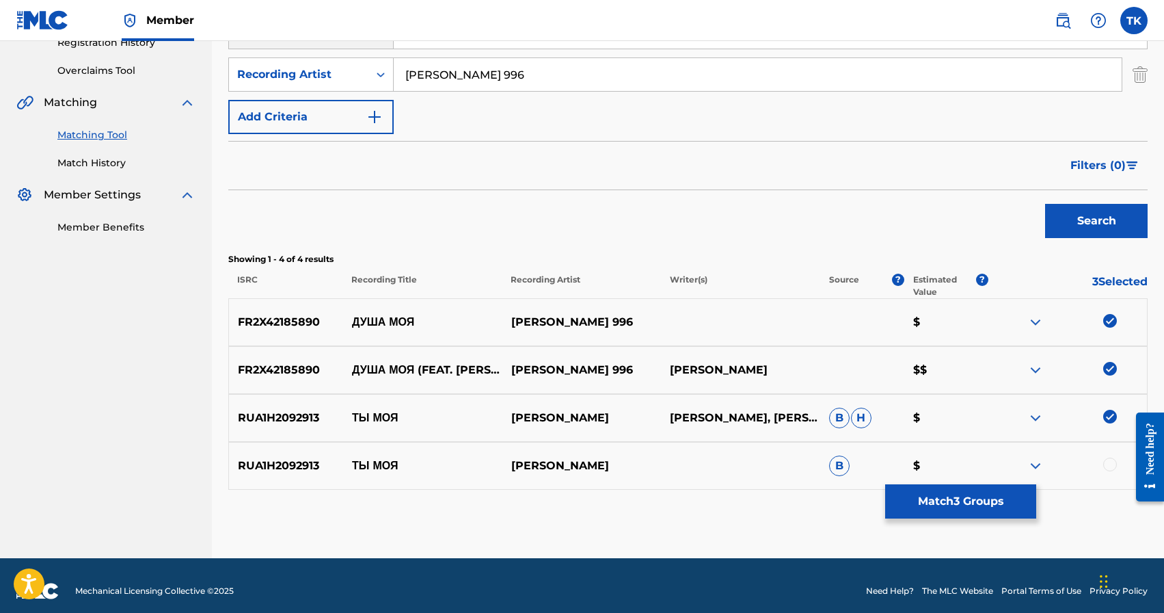
click at [1109, 416] on img at bounding box center [1110, 417] width 14 height 14
click at [1108, 371] on img at bounding box center [1110, 369] width 14 height 14
click at [1107, 322] on img at bounding box center [1110, 321] width 14 height 14
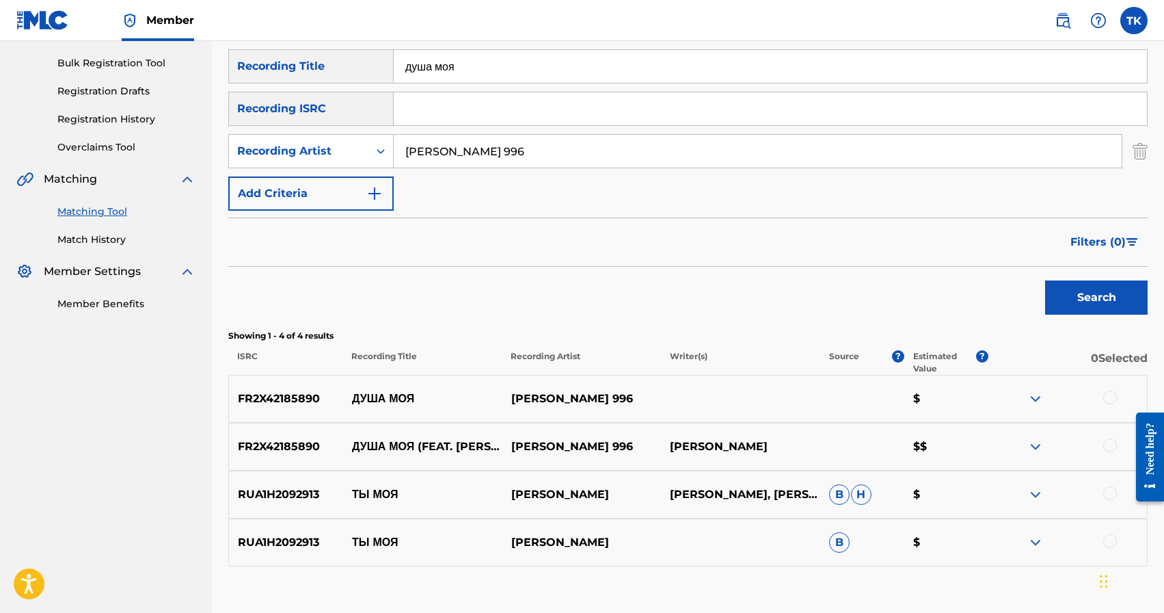
scroll to position [193, 0]
click at [553, 69] on input "душа моя" at bounding box center [770, 67] width 753 height 33
type input "f"
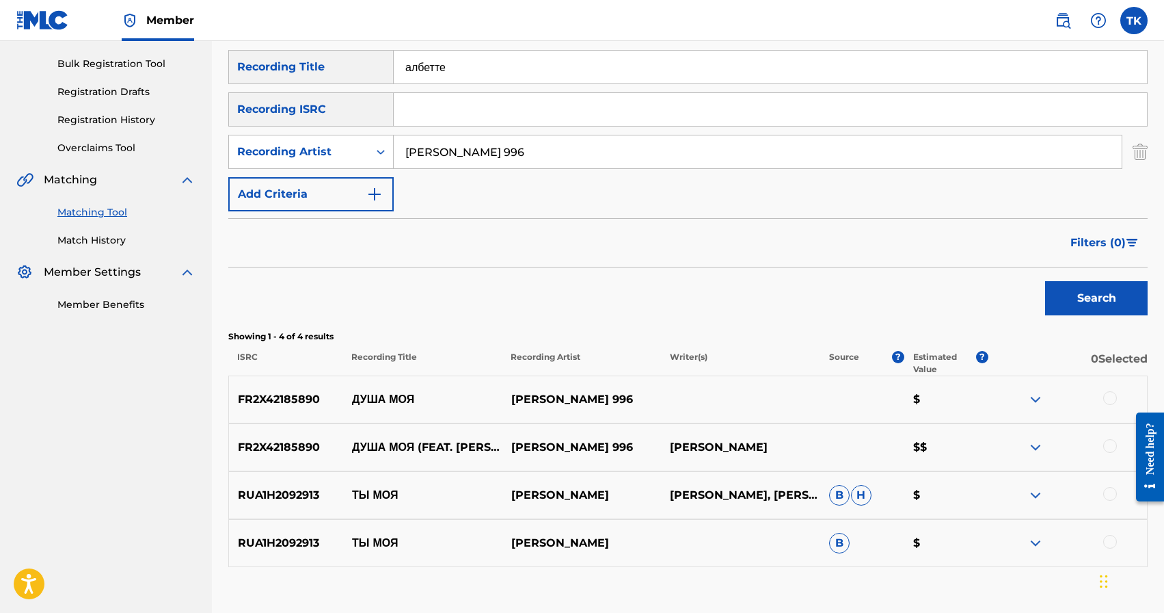
type input "албетте"
click at [1080, 305] on button "Search" at bounding box center [1096, 298] width 103 height 34
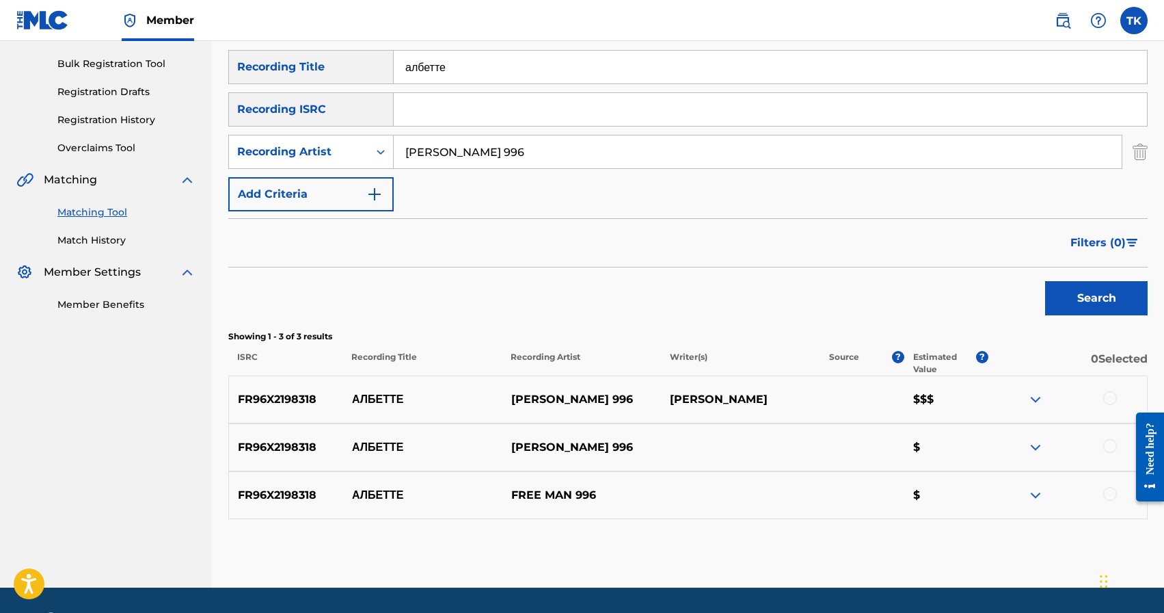
click at [1106, 493] on div at bounding box center [1110, 494] width 14 height 14
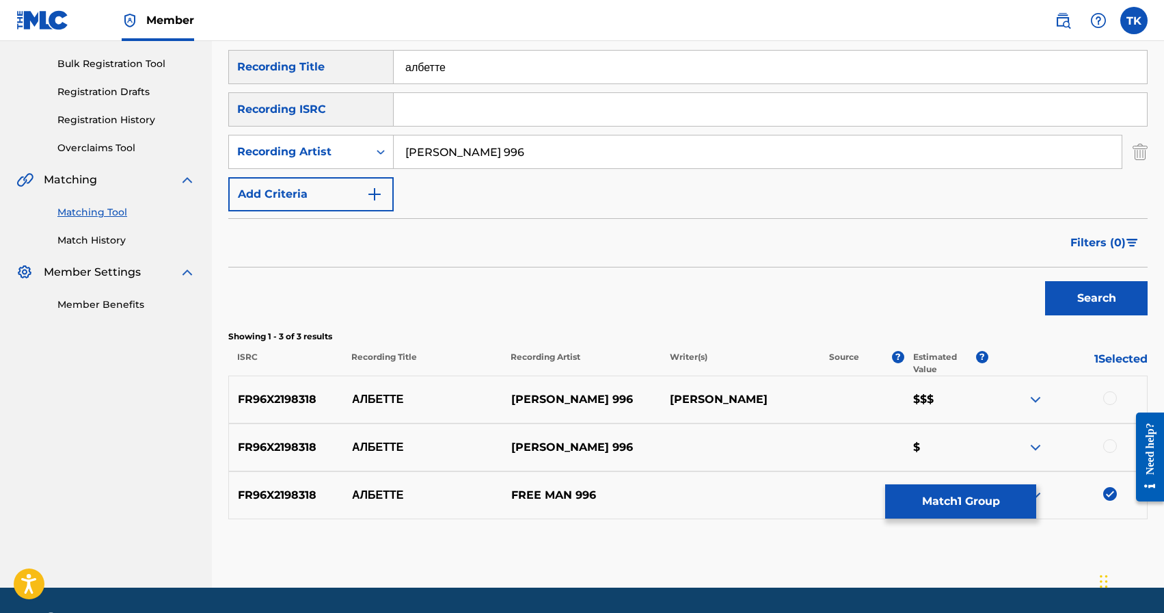
click at [1110, 449] on div at bounding box center [1110, 446] width 14 height 14
click at [1112, 400] on div at bounding box center [1110, 398] width 14 height 14
click at [932, 499] on button "Match 3 Groups" at bounding box center [960, 501] width 151 height 34
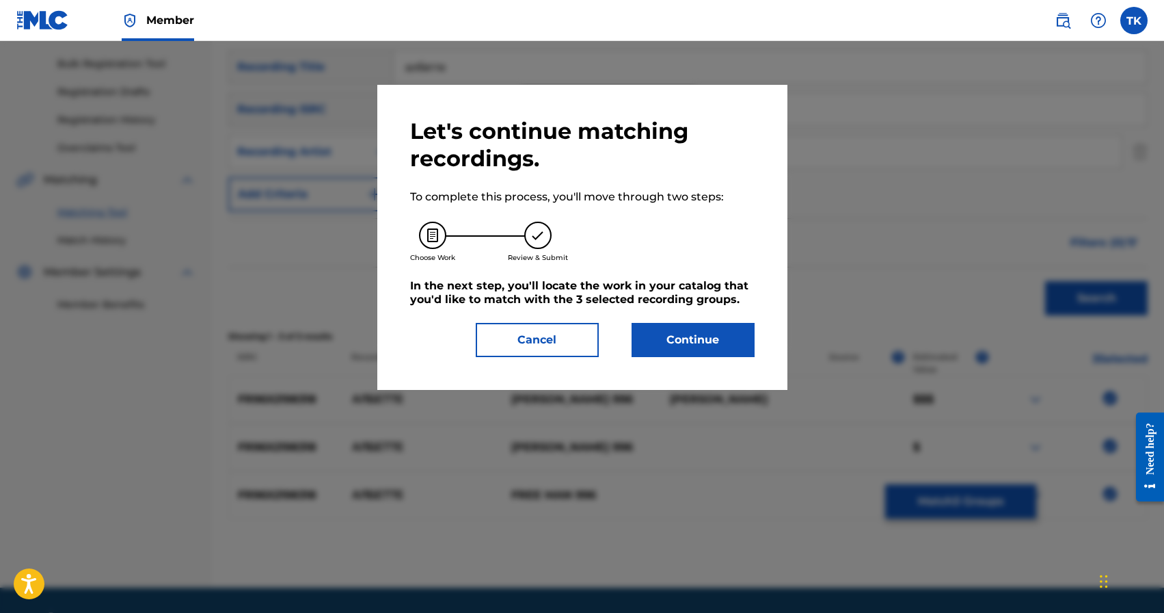
click at [695, 353] on button "Continue" at bounding box center [693, 340] width 123 height 34
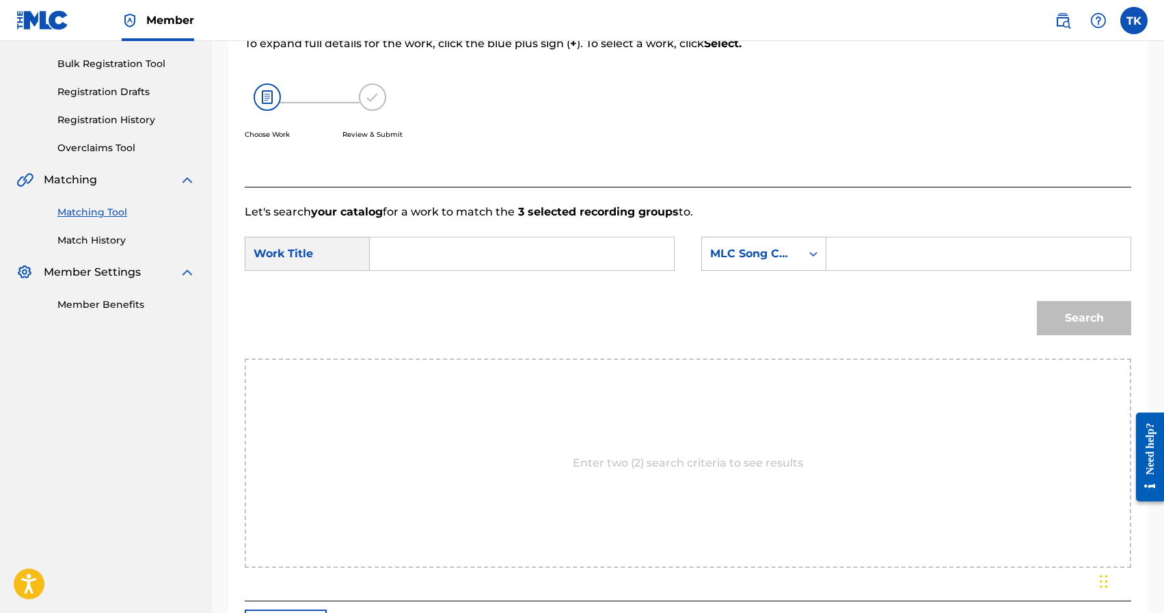
click at [539, 246] on input "Search Form" at bounding box center [522, 253] width 281 height 33
type input "албетте"
click at [433, 288] on strong "албетте" at bounding box center [414, 284] width 42 height 13
click at [736, 255] on div "MLC Song Code" at bounding box center [751, 253] width 83 height 16
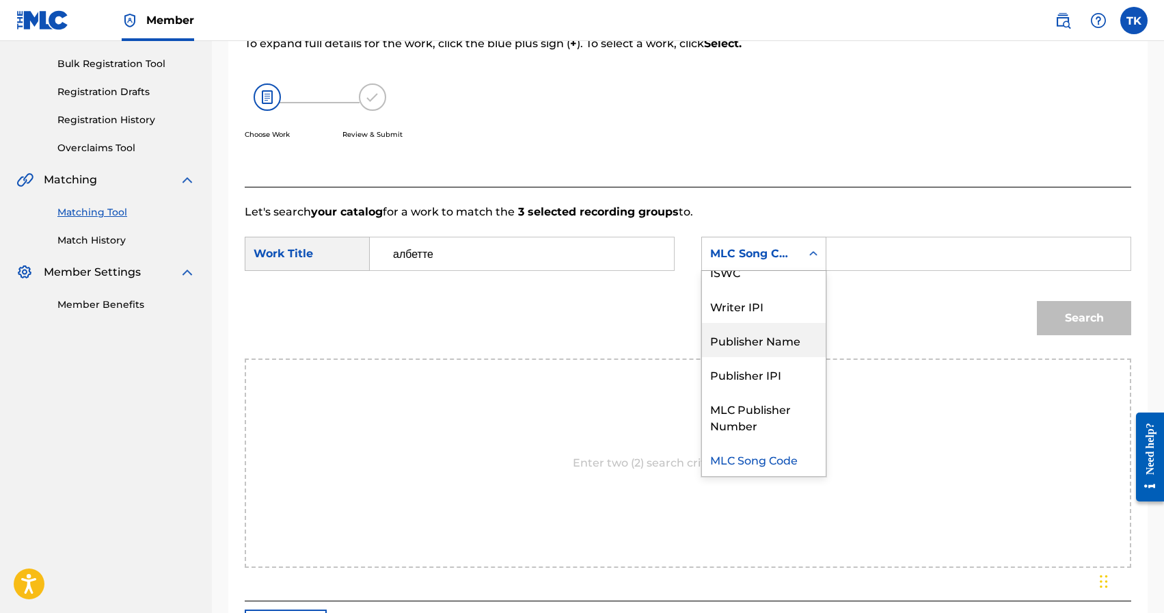
click at [764, 336] on div "Publisher Name" at bounding box center [764, 340] width 124 height 34
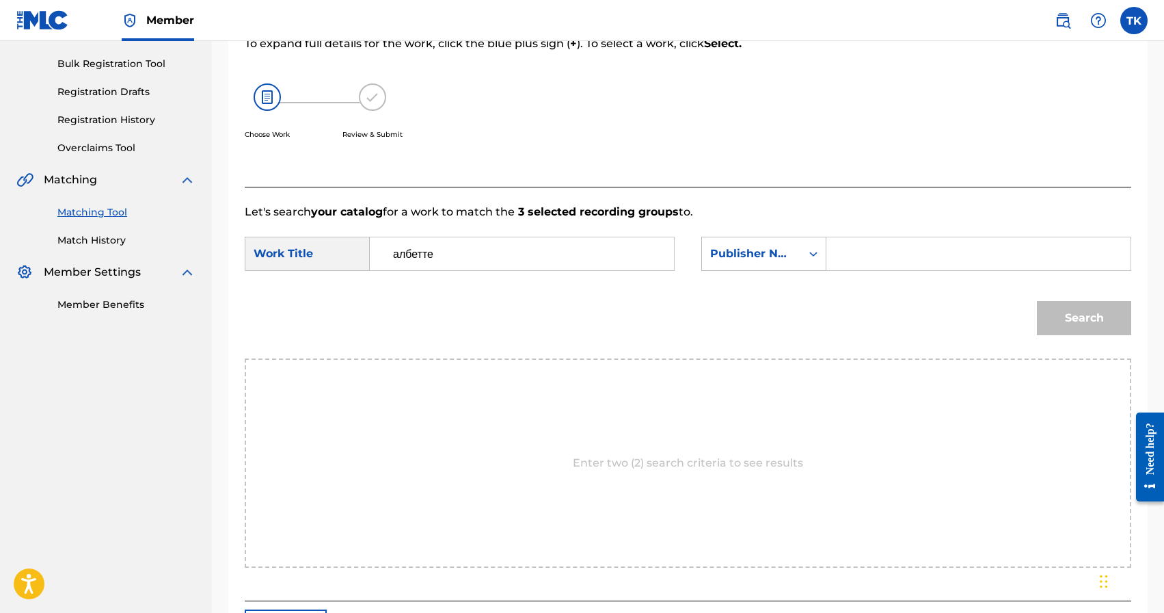
click at [878, 243] on input "Search Form" at bounding box center [978, 253] width 281 height 33
type input "INFINITY MUSIC"
click at [1103, 319] on button "Search" at bounding box center [1084, 318] width 94 height 34
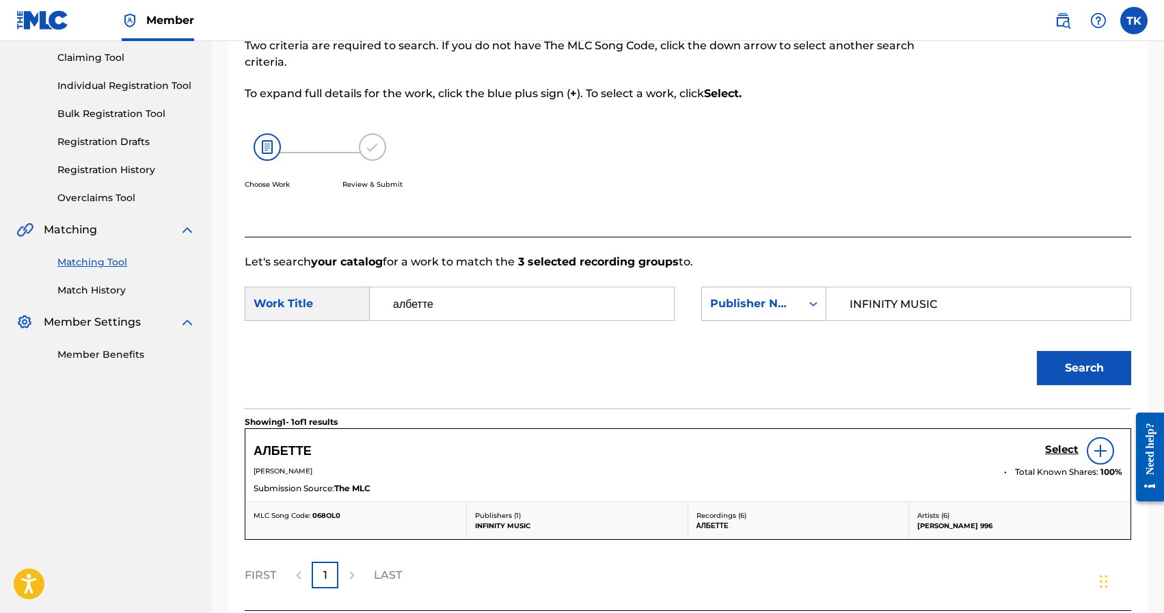
scroll to position [193, 0]
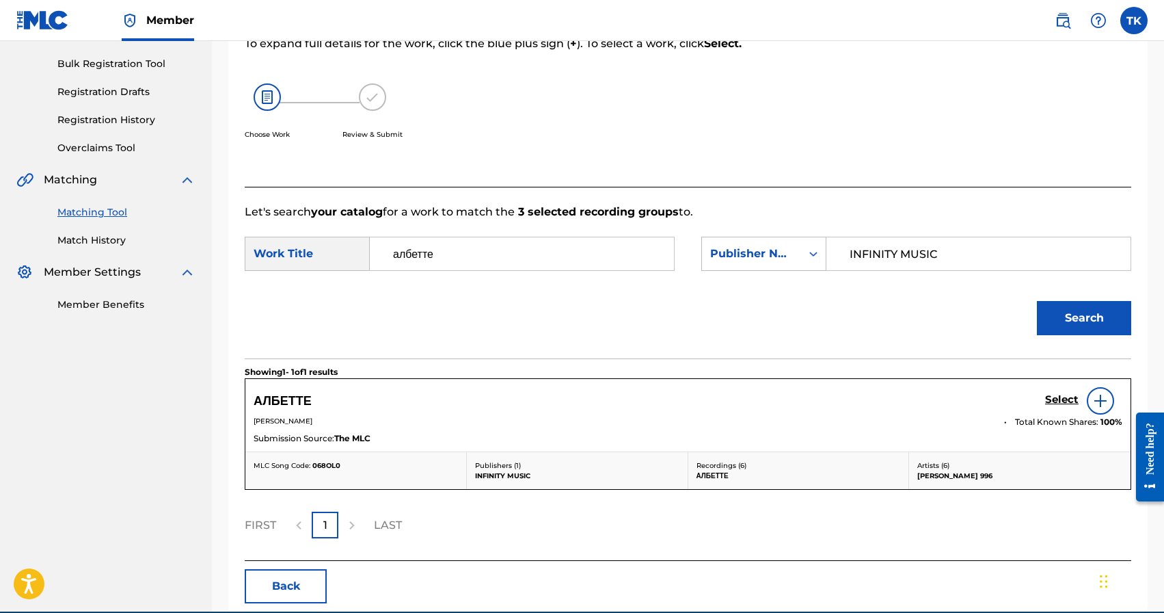
click at [1052, 402] on h5 "Select" at bounding box center [1062, 399] width 34 height 13
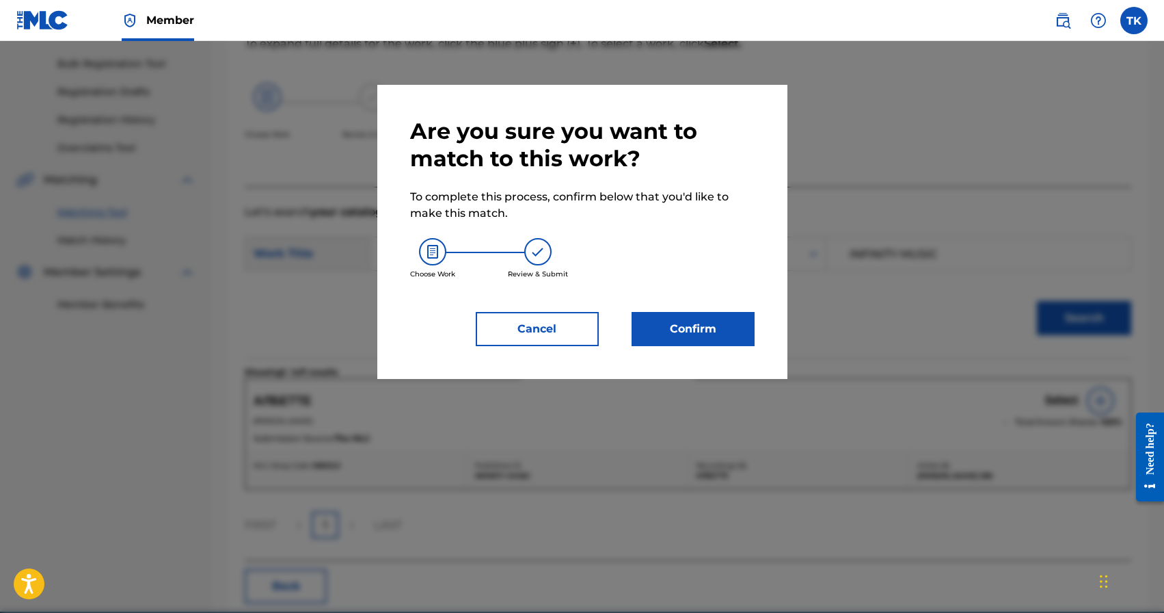
click at [726, 330] on button "Confirm" at bounding box center [693, 329] width 123 height 34
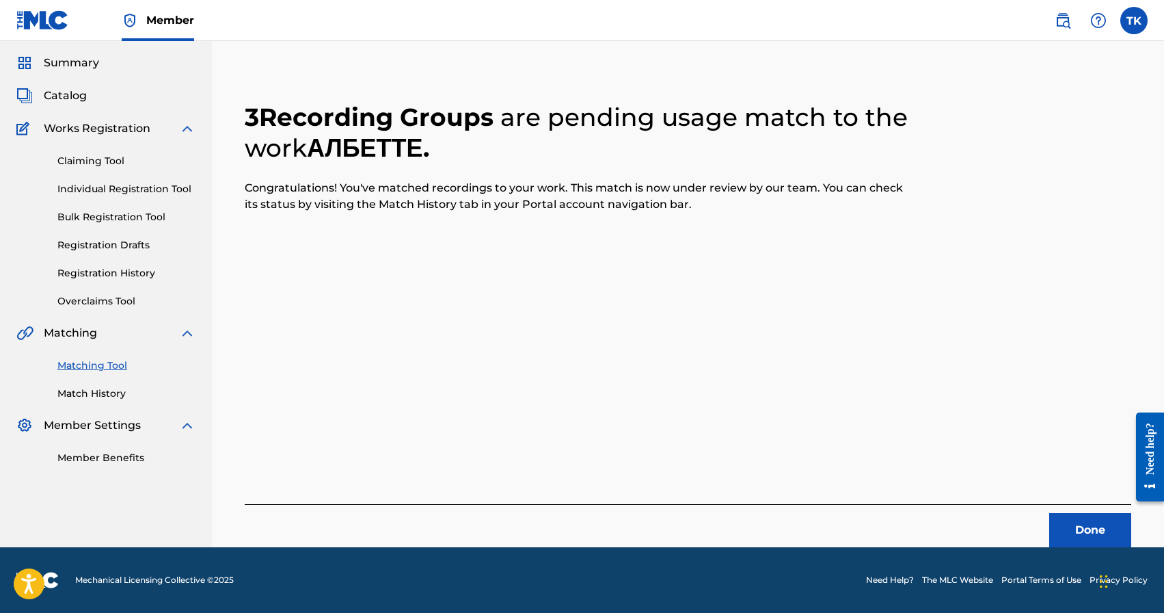
scroll to position [40, 0]
click at [1077, 535] on button "Done" at bounding box center [1090, 530] width 82 height 34
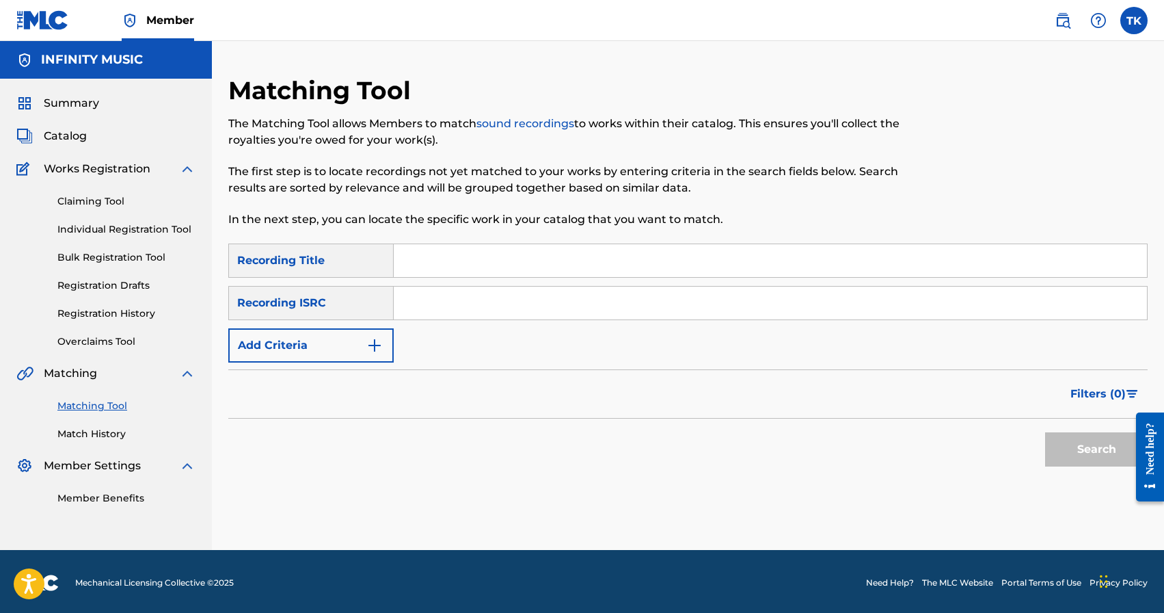
click at [547, 269] on input "Search Form" at bounding box center [770, 260] width 753 height 33
type input "y"
click at [351, 350] on button "Add Criteria" at bounding box center [310, 345] width 165 height 34
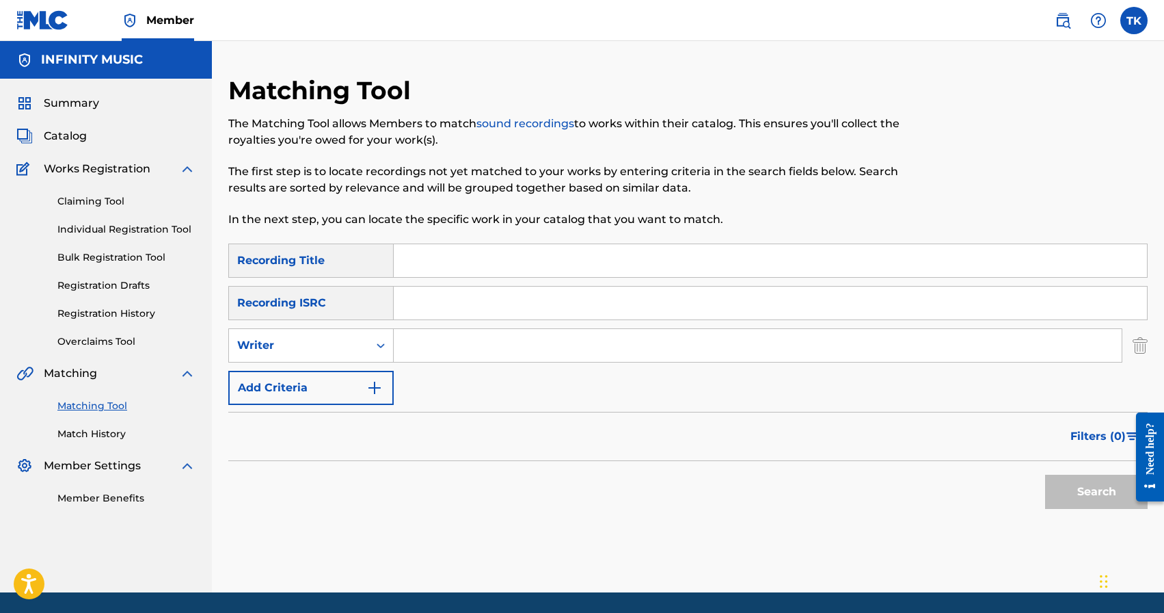
click at [351, 350] on div "Writer" at bounding box center [298, 345] width 123 height 16
click at [347, 376] on div "Recording Artist" at bounding box center [311, 379] width 164 height 34
click at [444, 337] on input "Search Form" at bounding box center [758, 345] width 728 height 33
type input "[PERSON_NAME] 996"
click at [520, 245] on input "Search Form" at bounding box center [770, 260] width 753 height 33
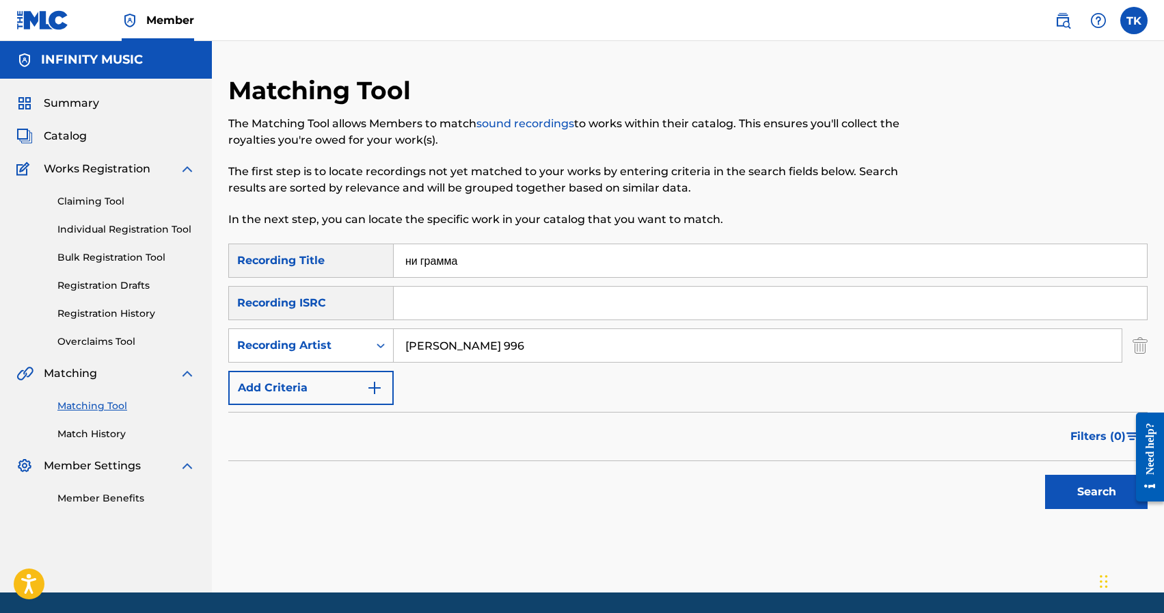
click at [1045, 474] on button "Search" at bounding box center [1096, 491] width 103 height 34
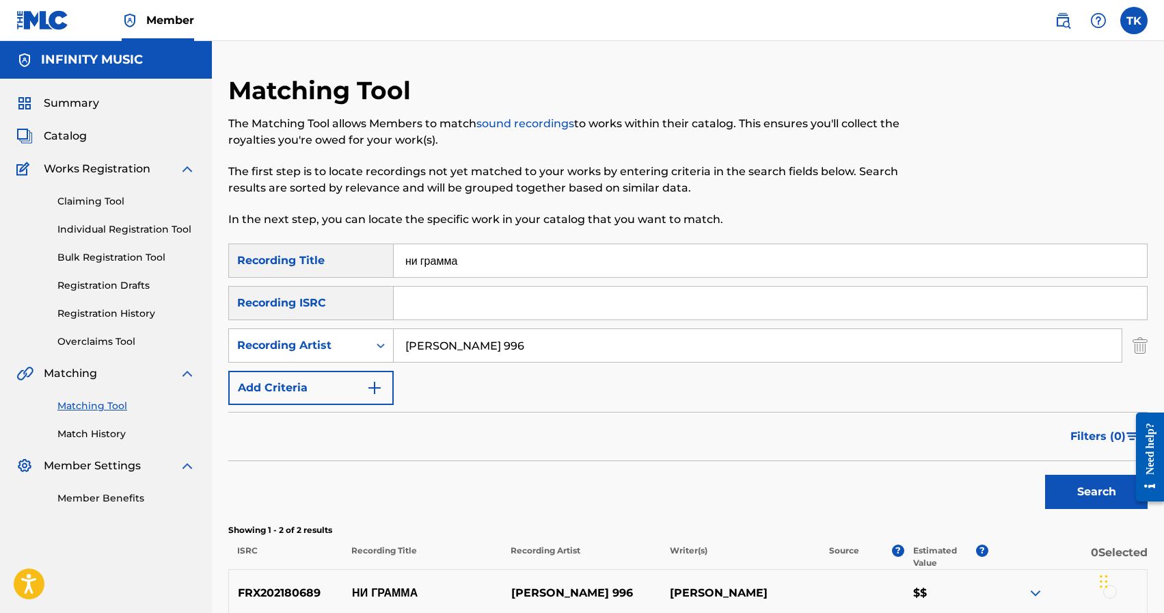
click at [554, 263] on input "ни грамма" at bounding box center [770, 260] width 753 height 33
click at [1072, 507] on button "Search" at bounding box center [1096, 491] width 103 height 34
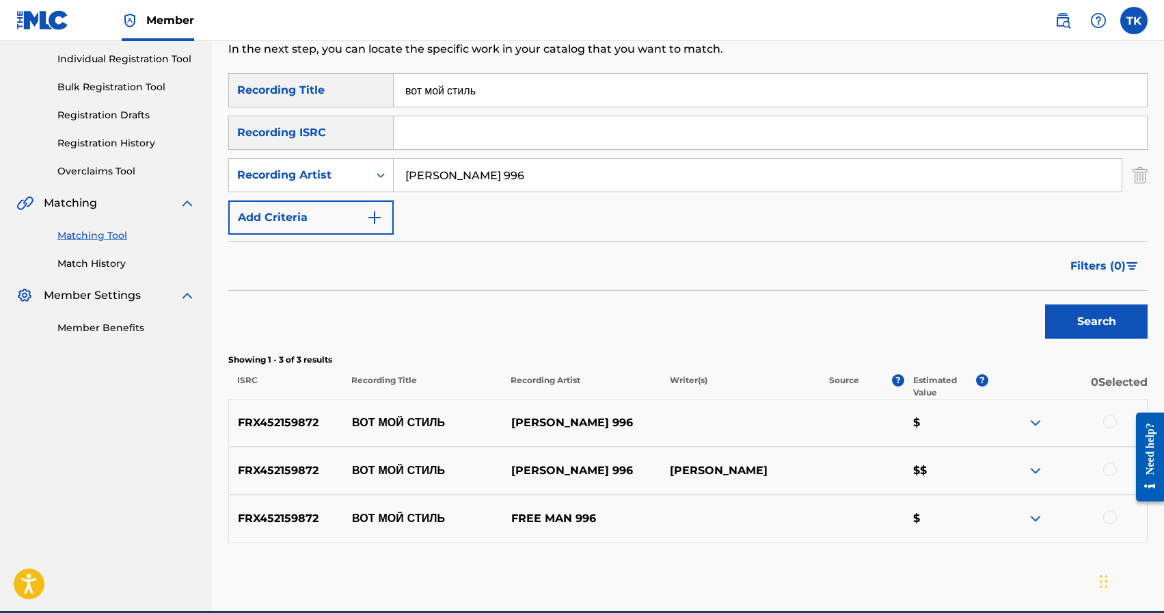
scroll to position [149, 0]
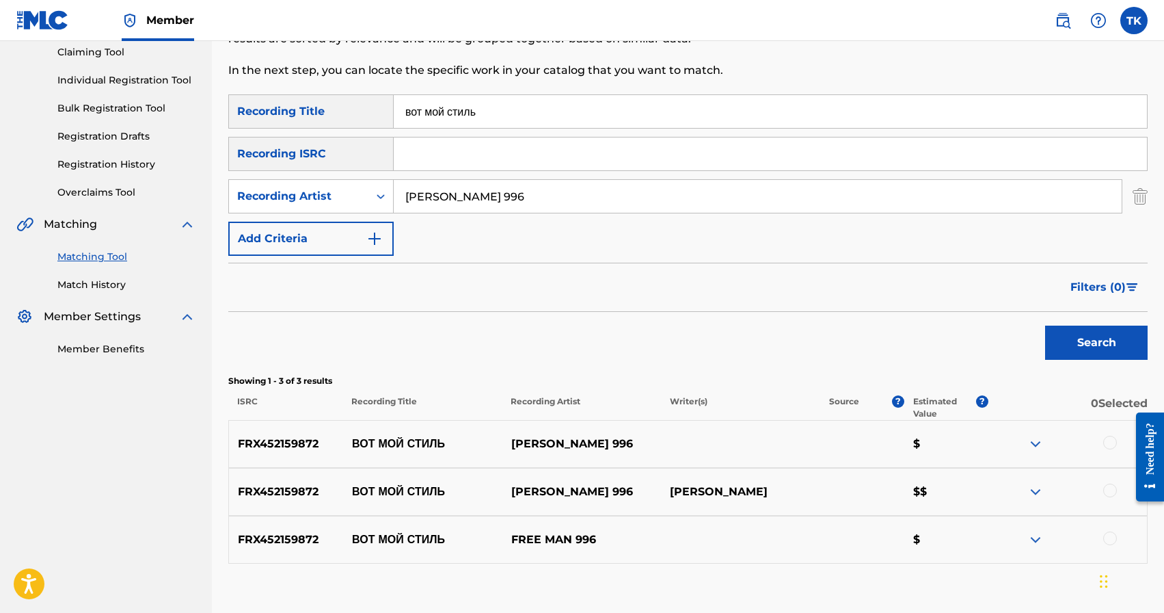
click at [570, 129] on div "SearchWithCriteriab0559913-5a75-405d-91dc-636087738ff8 Recording Title вот мой …" at bounding box center [688, 174] width 920 height 161
click at [571, 122] on input "вот мой стиль" at bounding box center [770, 111] width 753 height 33
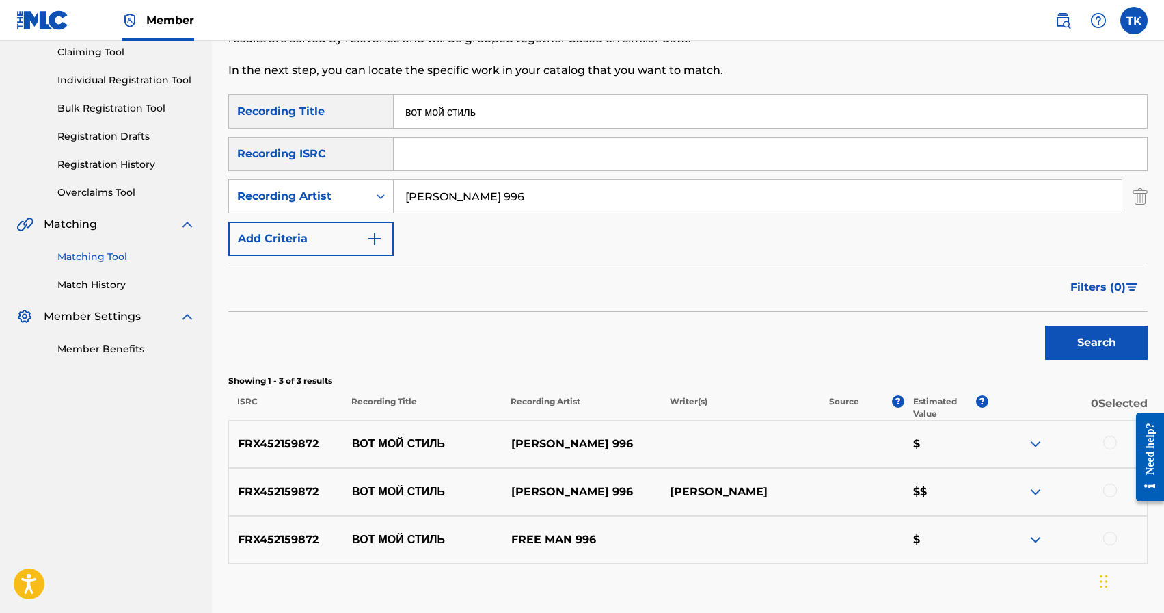
click at [571, 122] on input "вот мой стиль" at bounding box center [770, 111] width 753 height 33
click at [559, 121] on input "вот мой стиль" at bounding box center [770, 111] width 753 height 33
click at [516, 113] on input "вот мой стиль" at bounding box center [770, 111] width 753 height 33
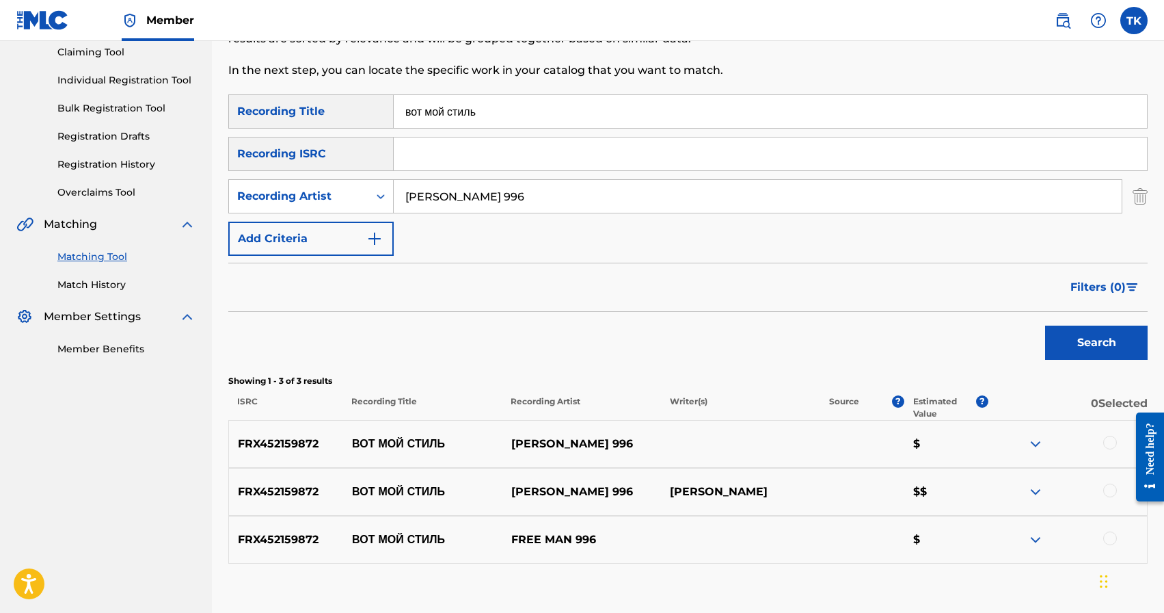
click at [516, 113] on input "вот мой стиль" at bounding box center [770, 111] width 753 height 33
click at [1082, 343] on button "Search" at bounding box center [1096, 342] width 103 height 34
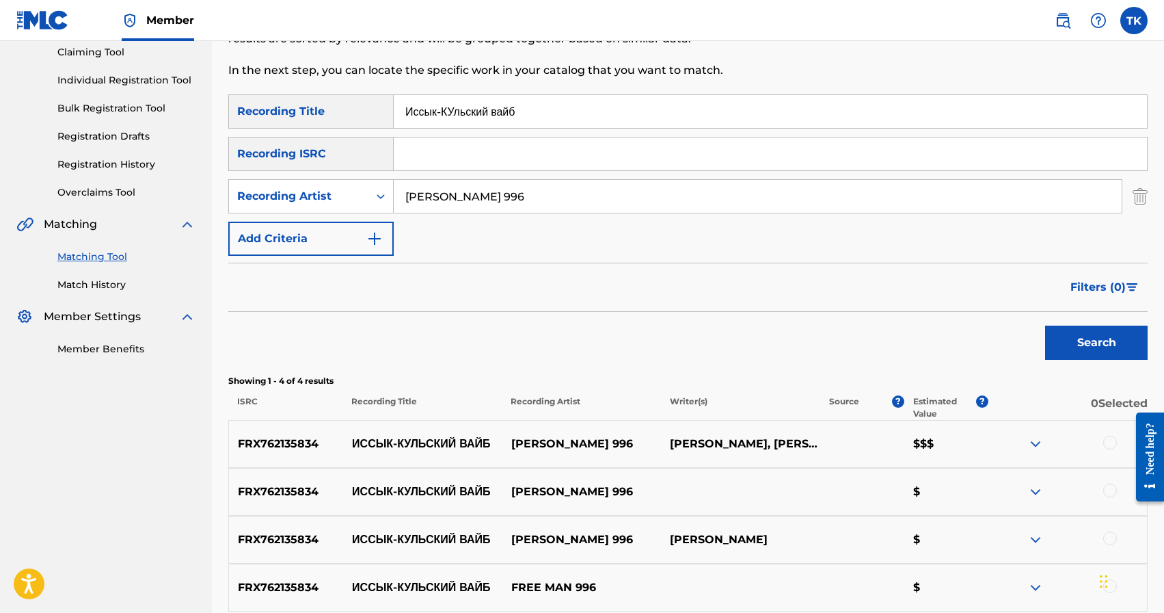
click at [463, 113] on input "Иссык-КУльский вайб" at bounding box center [770, 111] width 753 height 33
type input "Иссык-Кульский вайб"
click at [1083, 344] on button "Search" at bounding box center [1096, 342] width 103 height 34
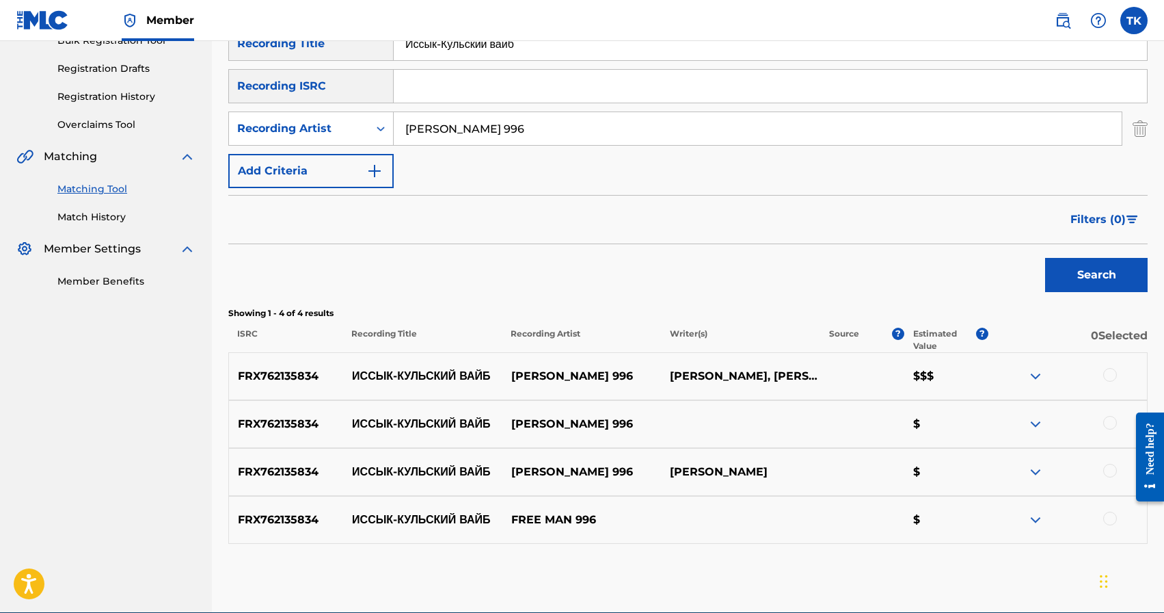
scroll to position [282, 0]
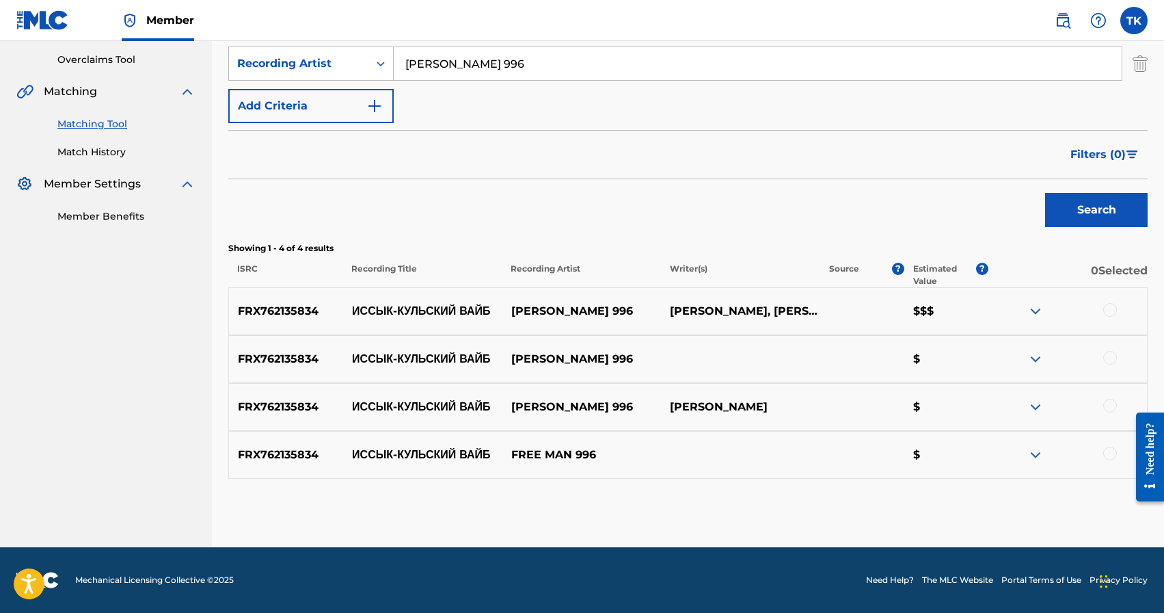
click at [1112, 310] on div at bounding box center [1110, 310] width 14 height 14
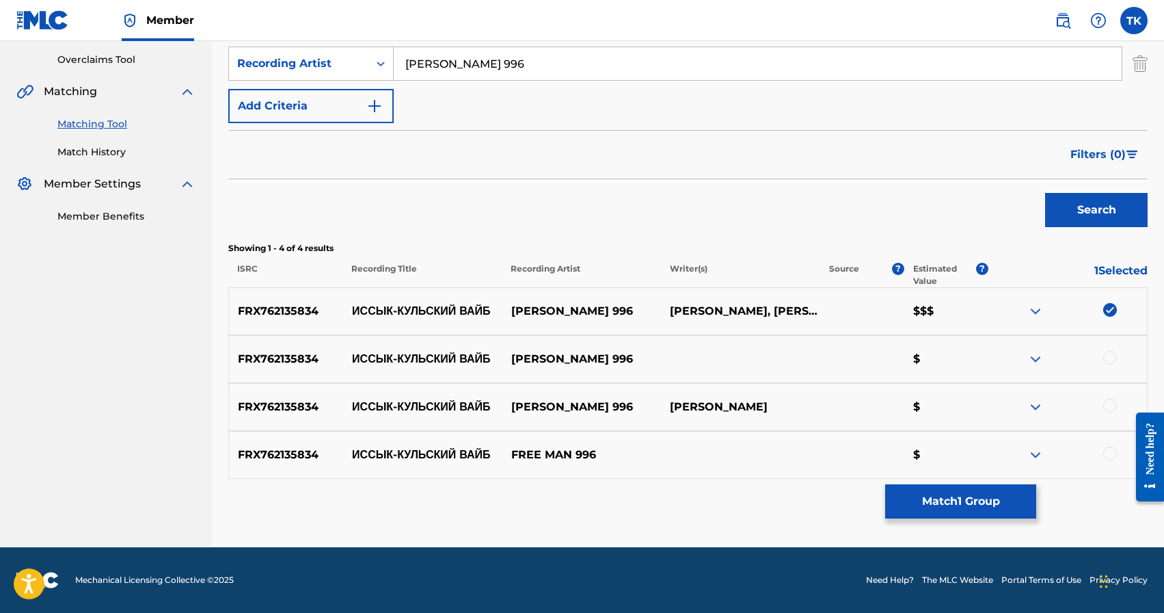
click at [1112, 353] on div at bounding box center [1110, 358] width 14 height 14
click at [1111, 406] on div at bounding box center [1110, 406] width 14 height 14
click at [1111, 453] on div at bounding box center [1110, 453] width 14 height 14
click at [1000, 510] on button "Match 4 Groups" at bounding box center [960, 501] width 151 height 34
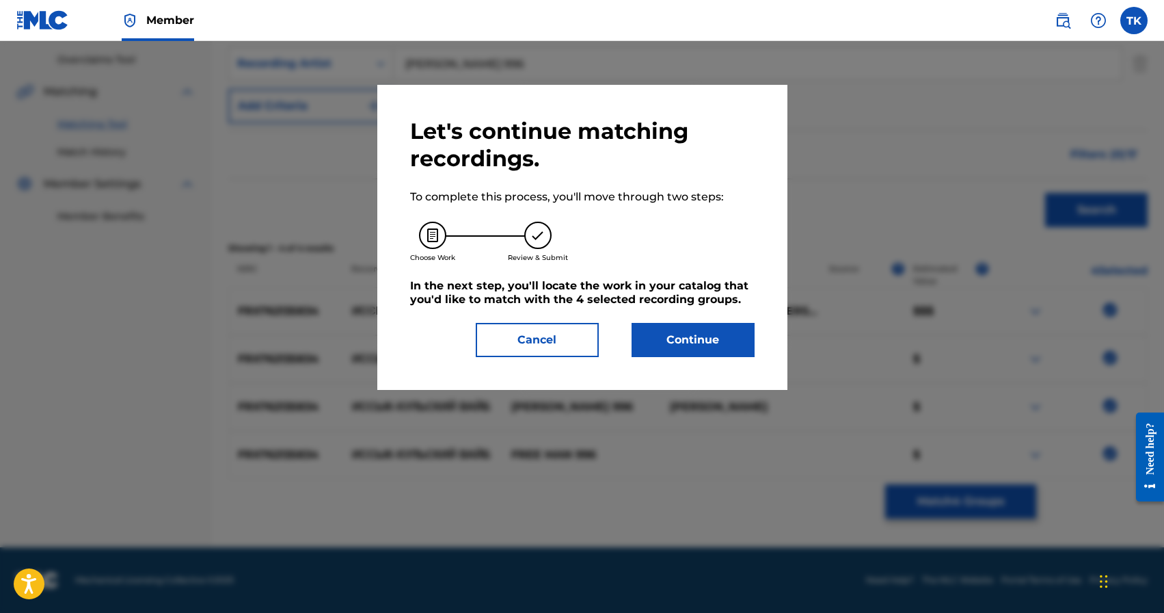
click at [701, 334] on button "Continue" at bounding box center [693, 340] width 123 height 34
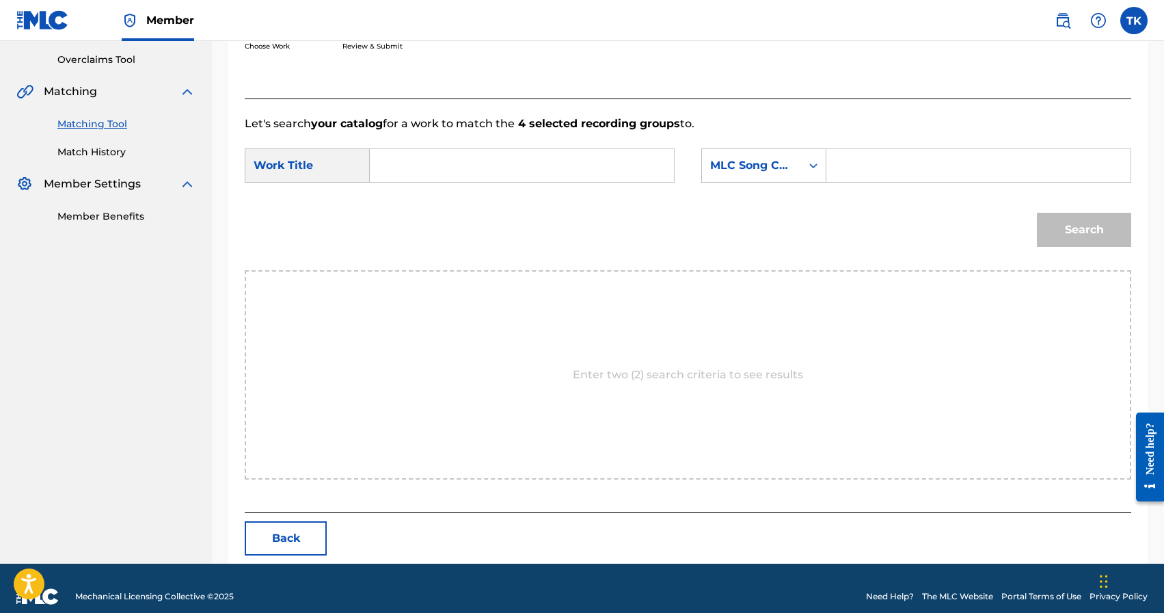
click at [556, 150] on input "Search Form" at bounding box center [522, 165] width 281 height 33
click at [429, 251] on span "-кульский вайб" at bounding box center [415, 253] width 44 height 46
type input "иссык-кульский вайб"
click at [810, 168] on icon "Search Form" at bounding box center [814, 166] width 14 height 14
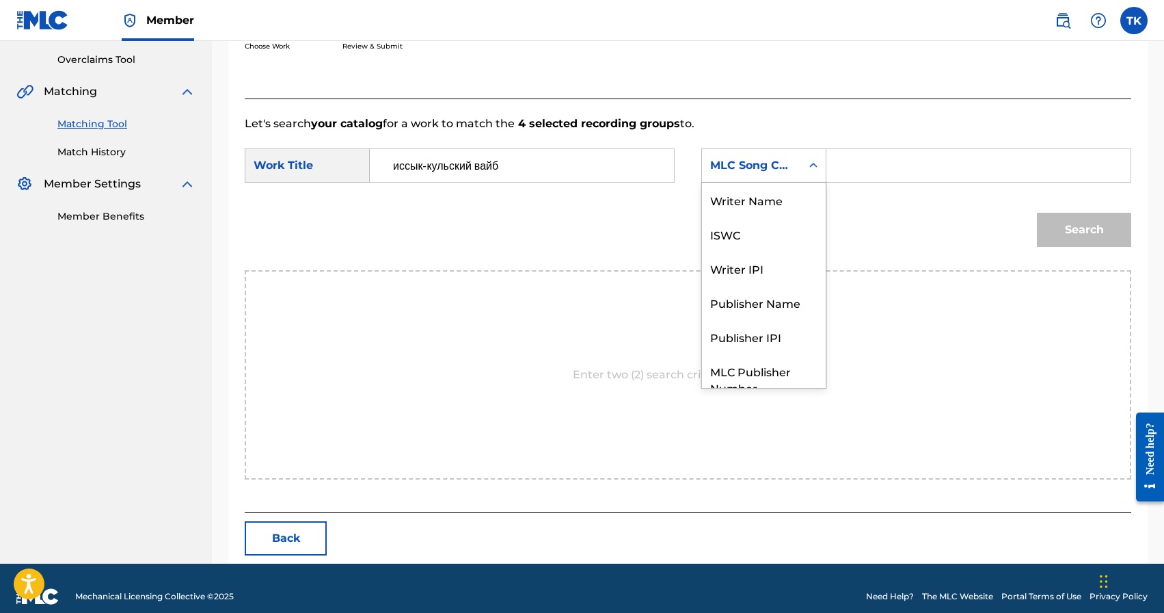
scroll to position [51, 0]
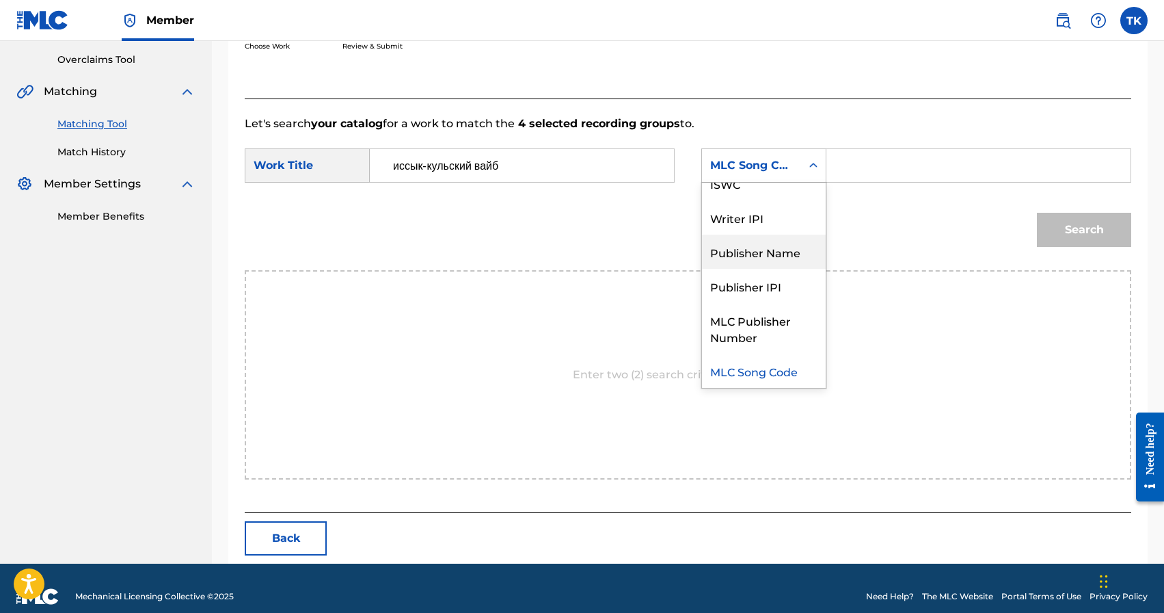
click at [779, 256] on div "Publisher Name" at bounding box center [764, 252] width 124 height 34
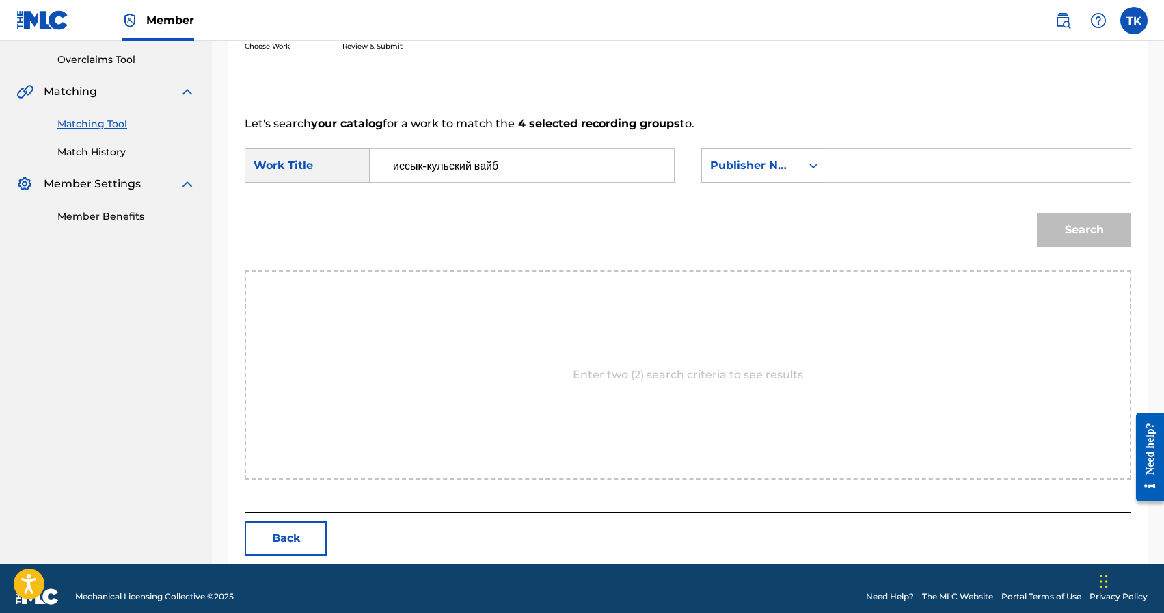
click at [865, 170] on input "Search Form" at bounding box center [978, 165] width 281 height 33
click at [928, 172] on input "INFINITY MUDIC" at bounding box center [978, 165] width 281 height 33
type input "INFINITY MUSIC"
click at [1078, 224] on button "Search" at bounding box center [1084, 230] width 94 height 34
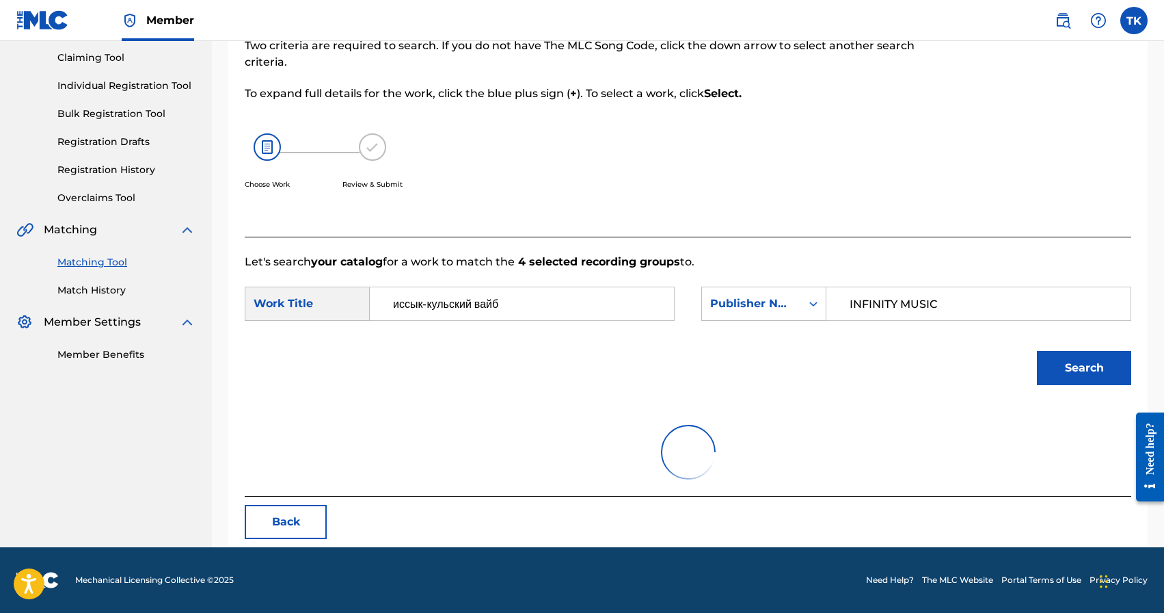
scroll to position [282, 0]
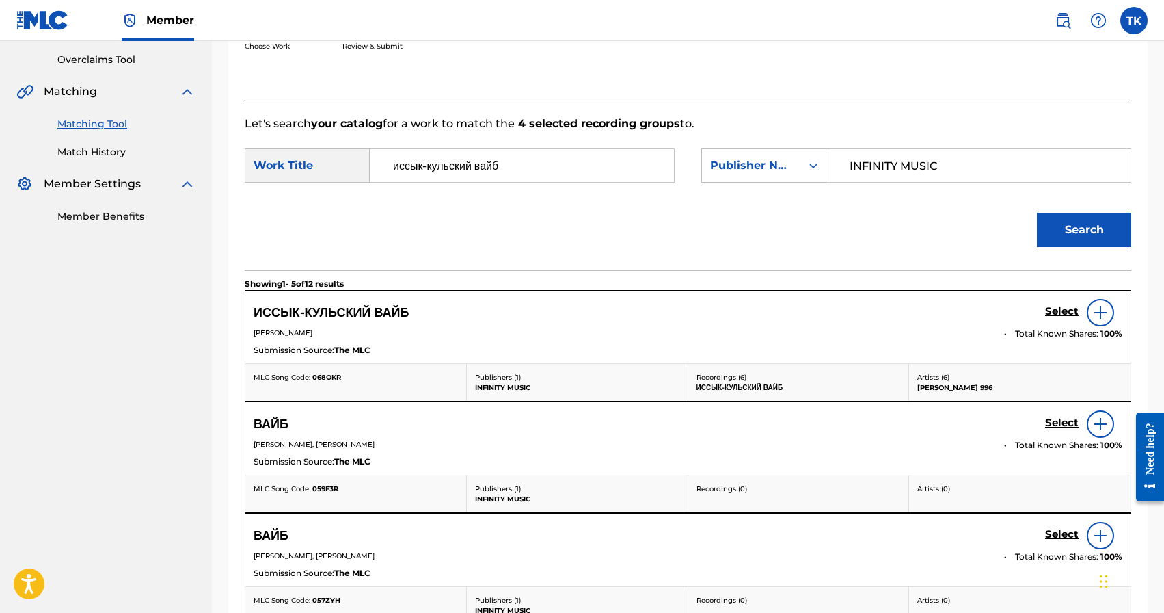
click at [1061, 310] on h5 "Select" at bounding box center [1062, 311] width 34 height 13
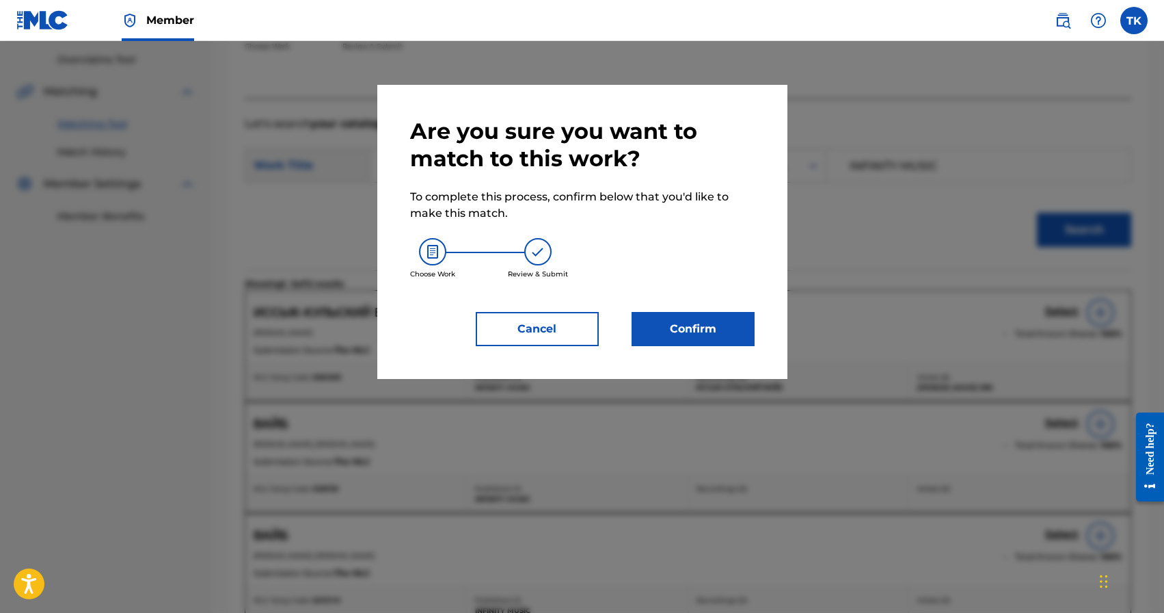
click at [725, 326] on button "Confirm" at bounding box center [693, 329] width 123 height 34
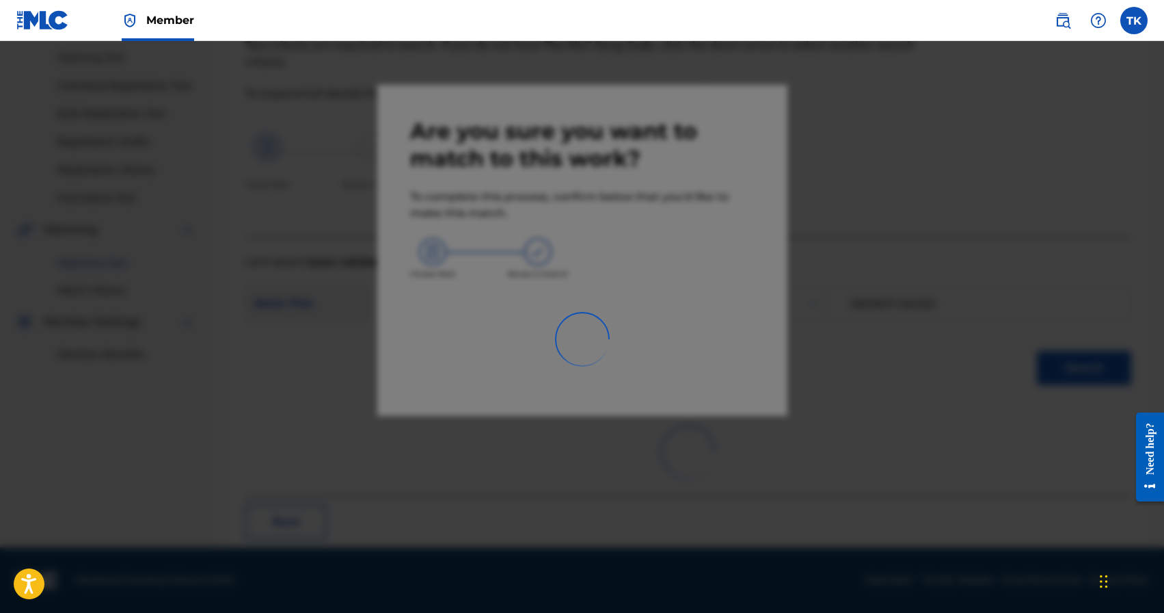
scroll to position [40, 0]
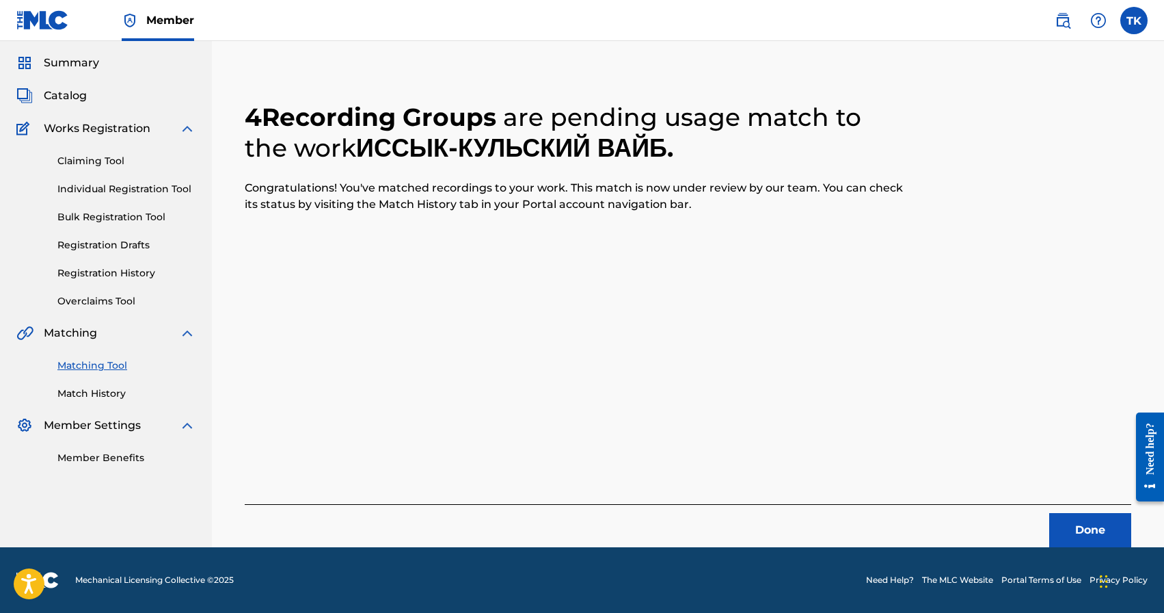
click at [1077, 520] on button "Done" at bounding box center [1090, 530] width 82 height 34
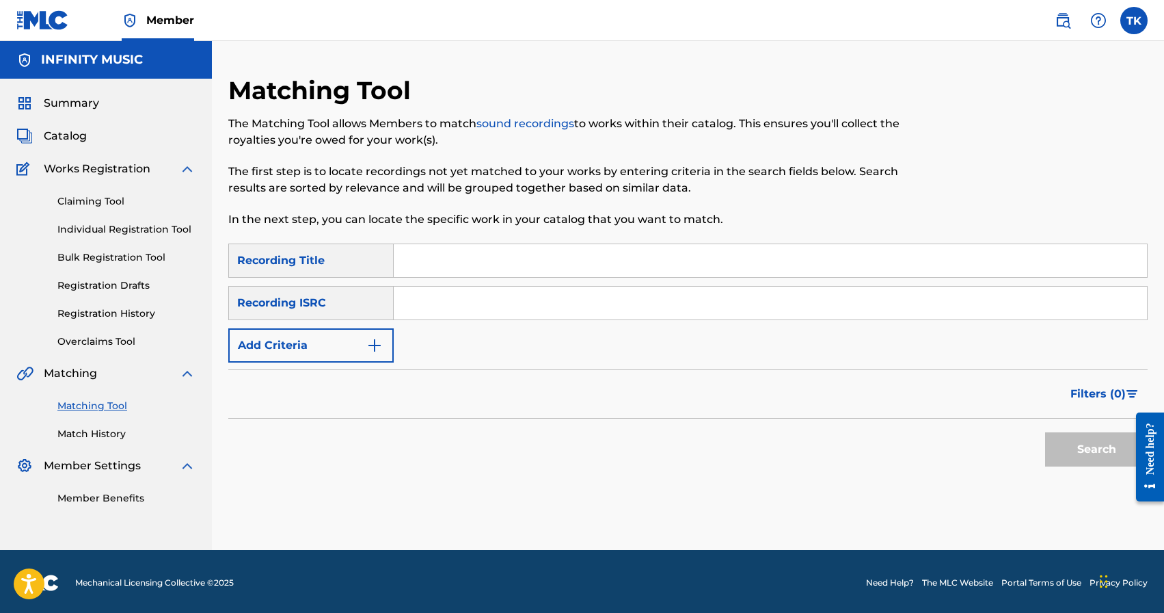
click at [545, 272] on input "Search Form" at bounding box center [770, 260] width 753 height 33
type input "сумеем сами"
click at [363, 351] on button "Add Criteria" at bounding box center [310, 345] width 165 height 34
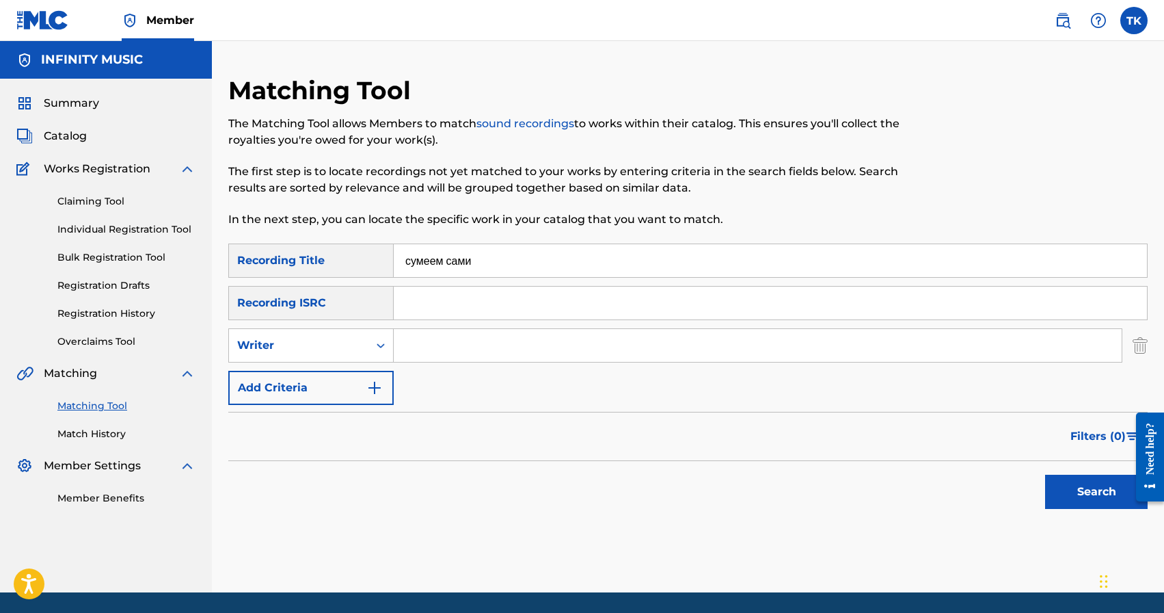
click at [363, 351] on div "Writer" at bounding box center [298, 345] width 139 height 26
click at [362, 388] on div "Recording Artist" at bounding box center [311, 379] width 164 height 34
click at [476, 349] on input "Search Form" at bounding box center [758, 345] width 728 height 33
type input "[PERSON_NAME] 996"
click at [1062, 496] on button "Search" at bounding box center [1096, 491] width 103 height 34
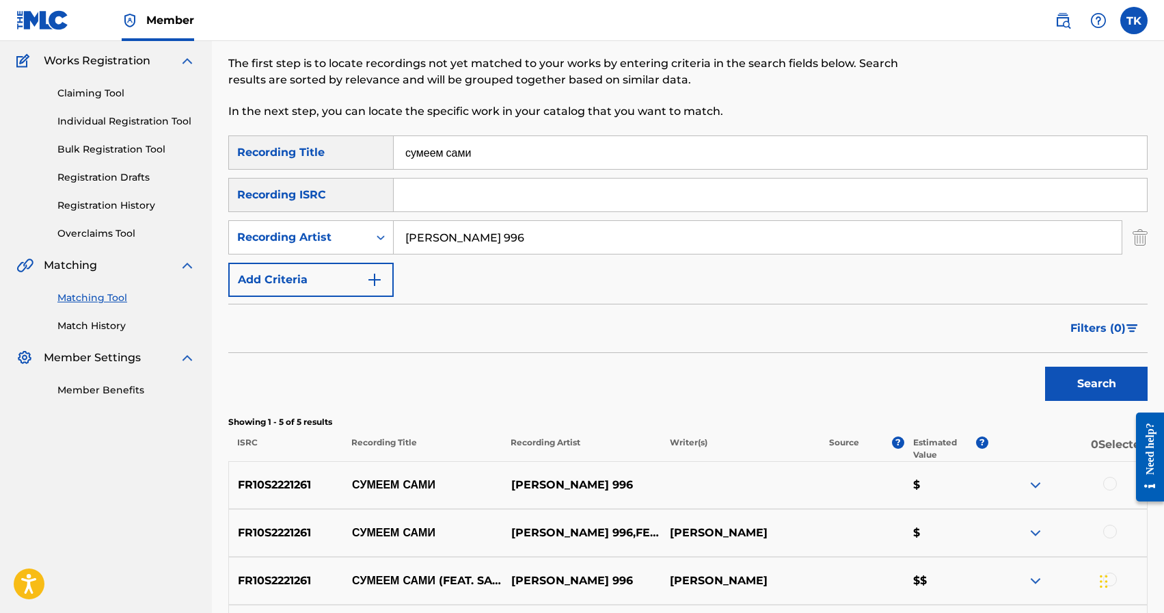
scroll to position [107, 0]
click at [543, 163] on input "сумеем сами" at bounding box center [770, 153] width 753 height 33
type input "g"
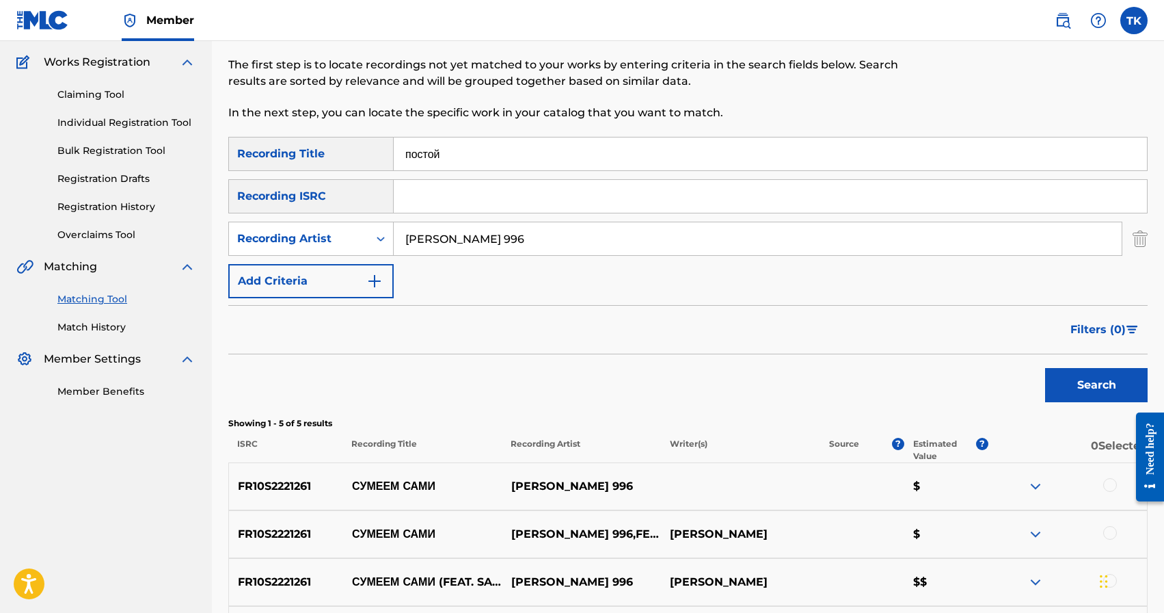
click at [1086, 379] on button "Search" at bounding box center [1096, 385] width 103 height 34
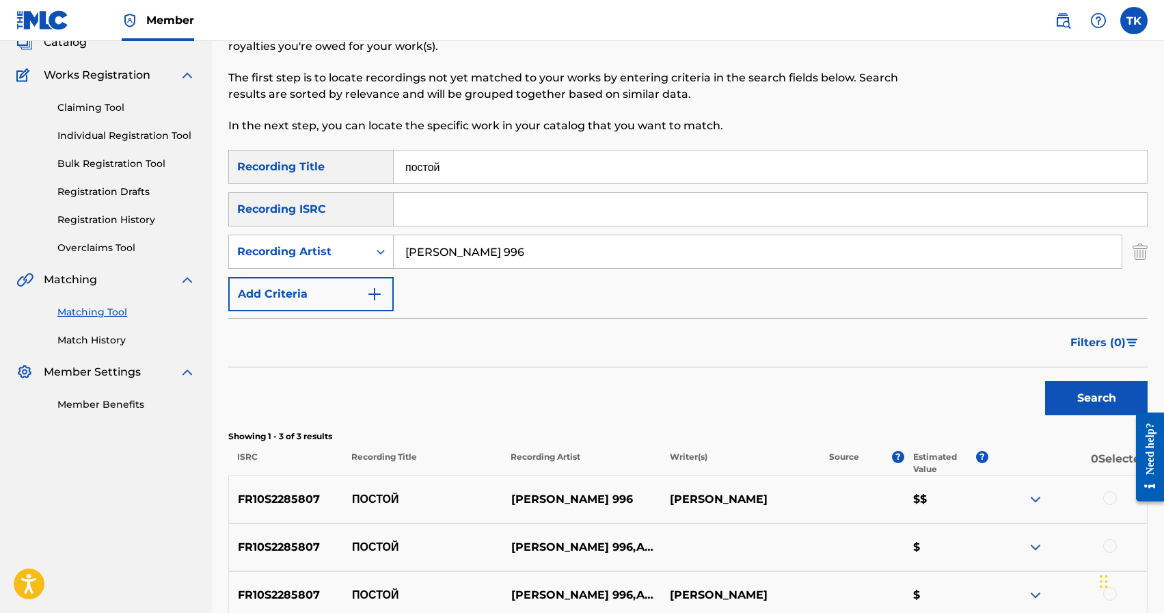
scroll to position [34, 0]
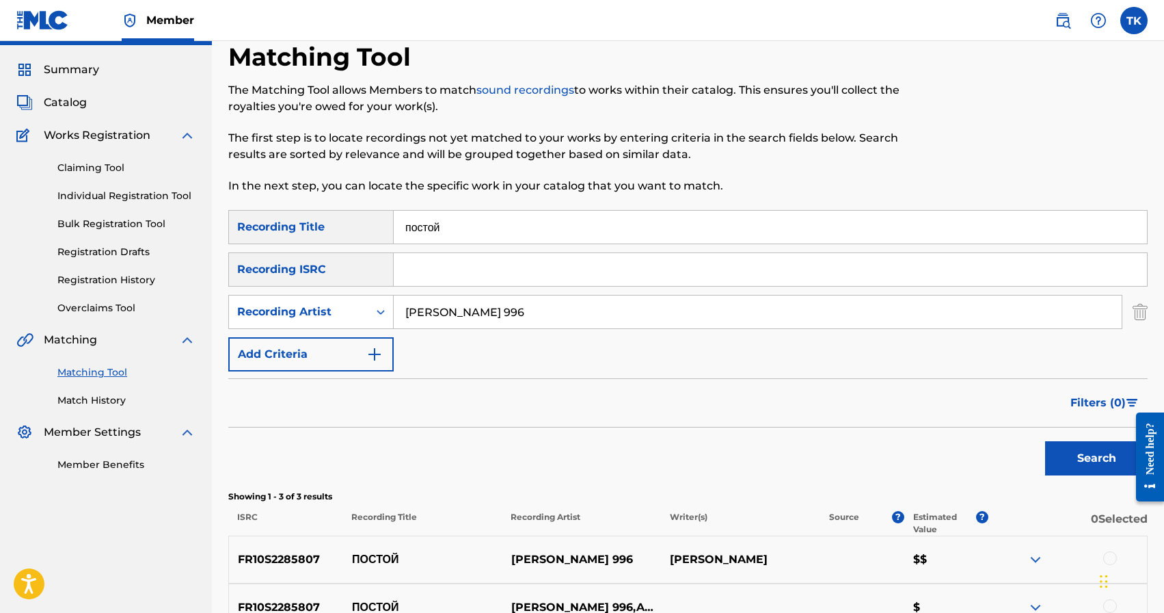
click at [622, 212] on input "постой" at bounding box center [770, 227] width 753 height 33
type input "доске"
click at [1064, 449] on button "Search" at bounding box center [1096, 458] width 103 height 34
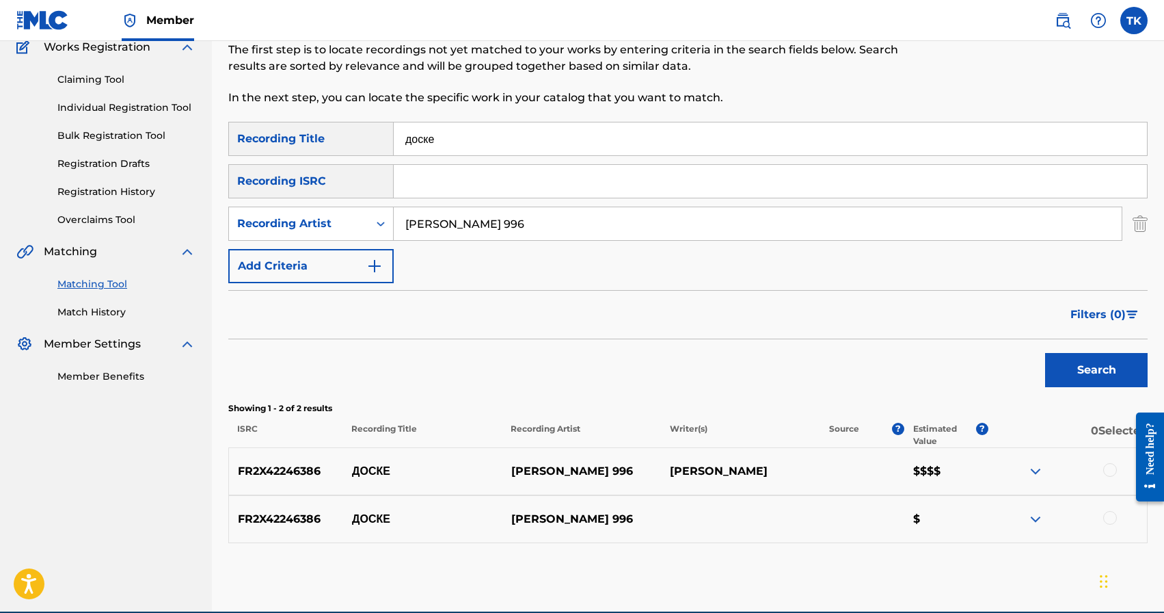
scroll to position [186, 0]
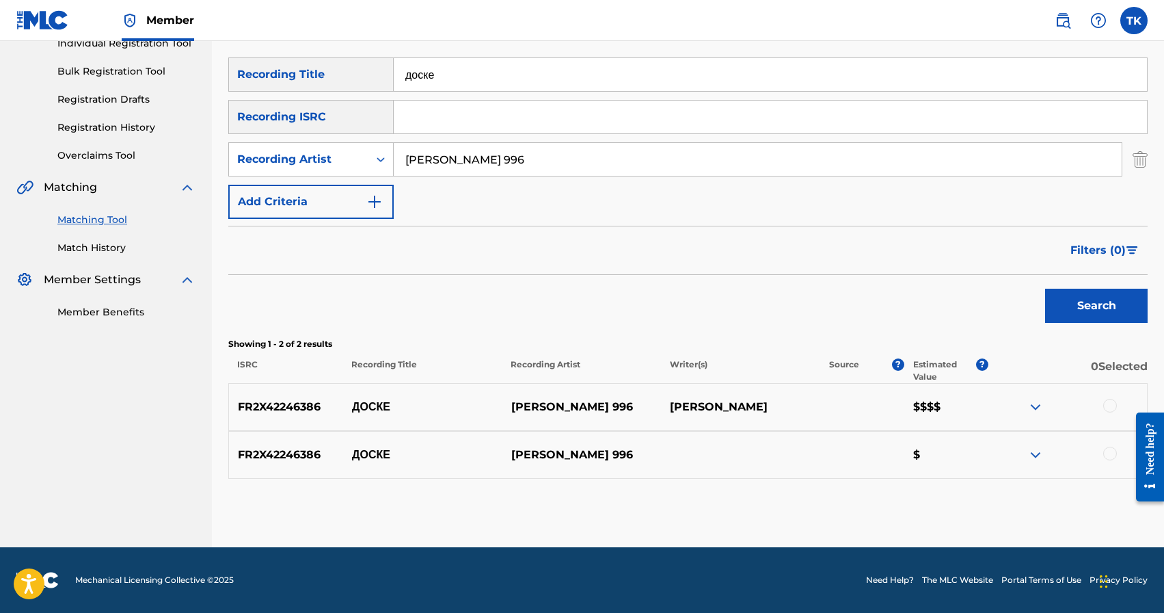
click at [1108, 402] on div at bounding box center [1110, 406] width 14 height 14
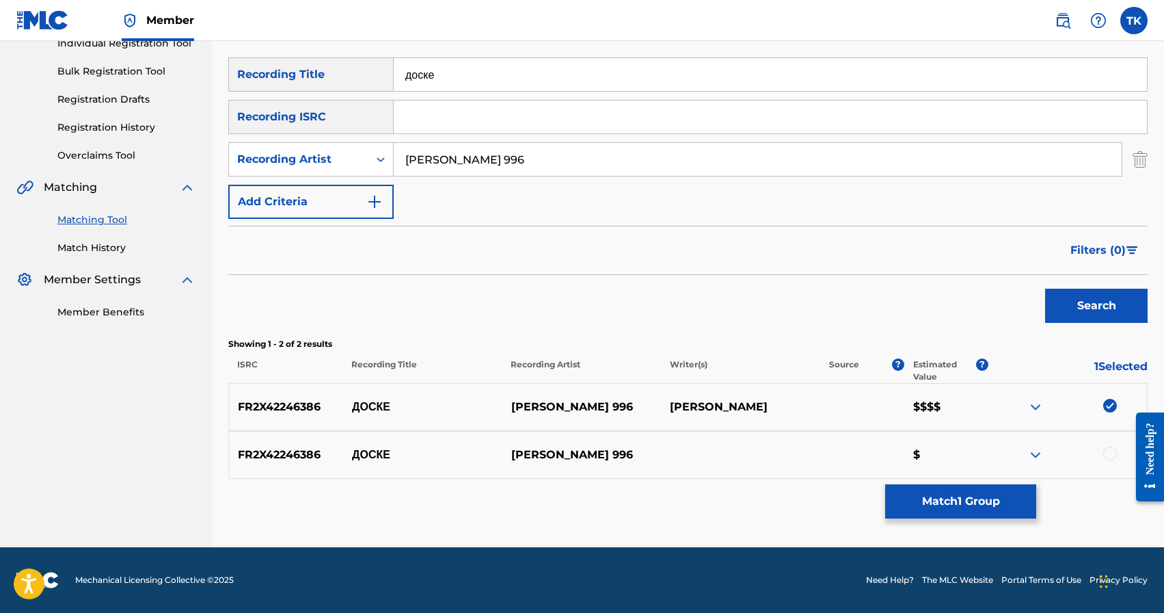
click at [1108, 452] on div at bounding box center [1110, 453] width 14 height 14
click at [1003, 498] on button "Match 2 Groups" at bounding box center [960, 501] width 151 height 34
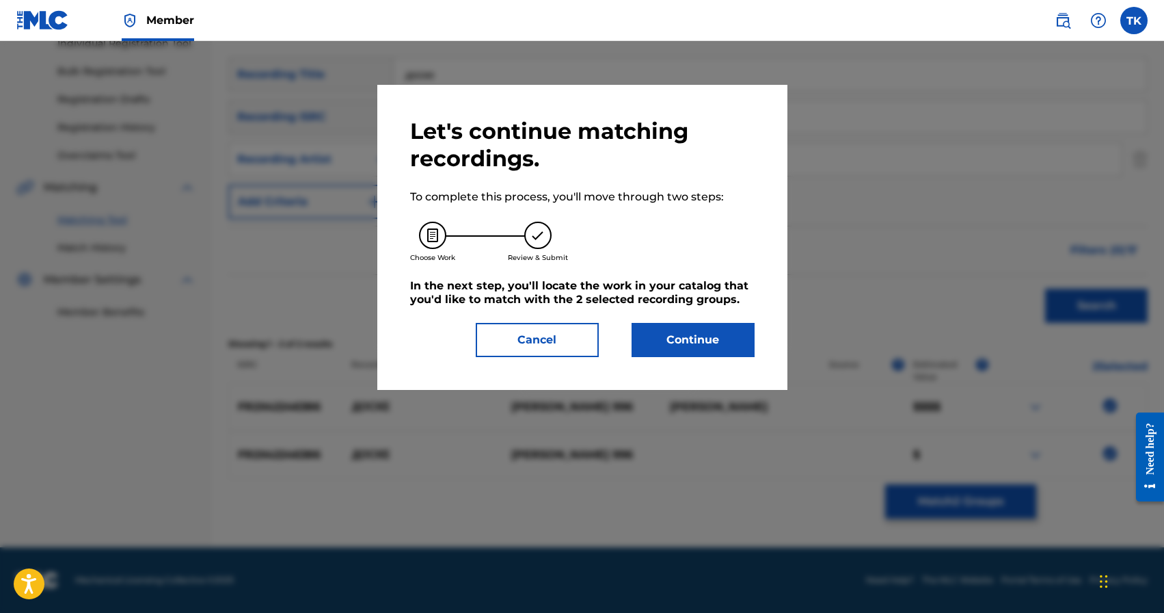
click at [722, 336] on button "Continue" at bounding box center [693, 340] width 123 height 34
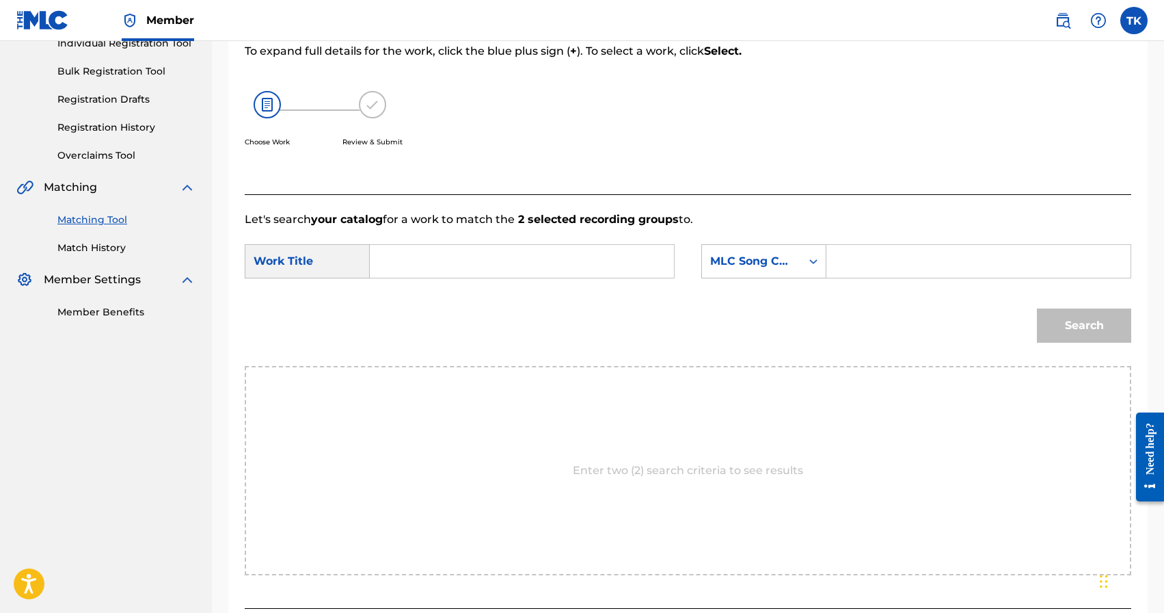
click at [599, 260] on input "Search Form" at bounding box center [522, 261] width 281 height 33
type input "грезы"
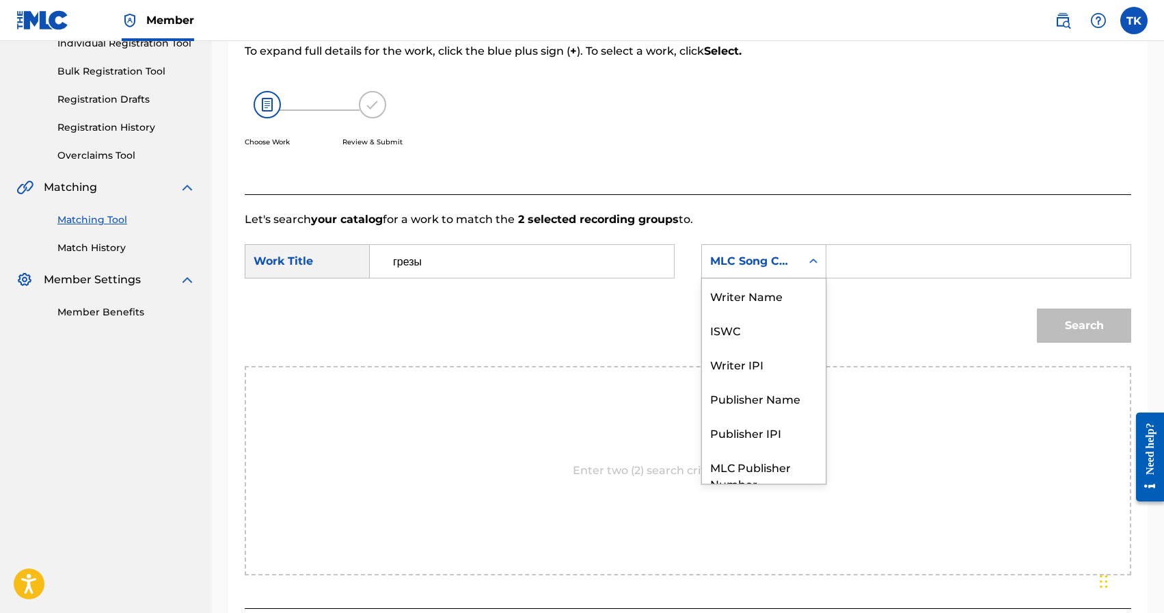
click at [816, 267] on icon "Search Form" at bounding box center [814, 261] width 14 height 14
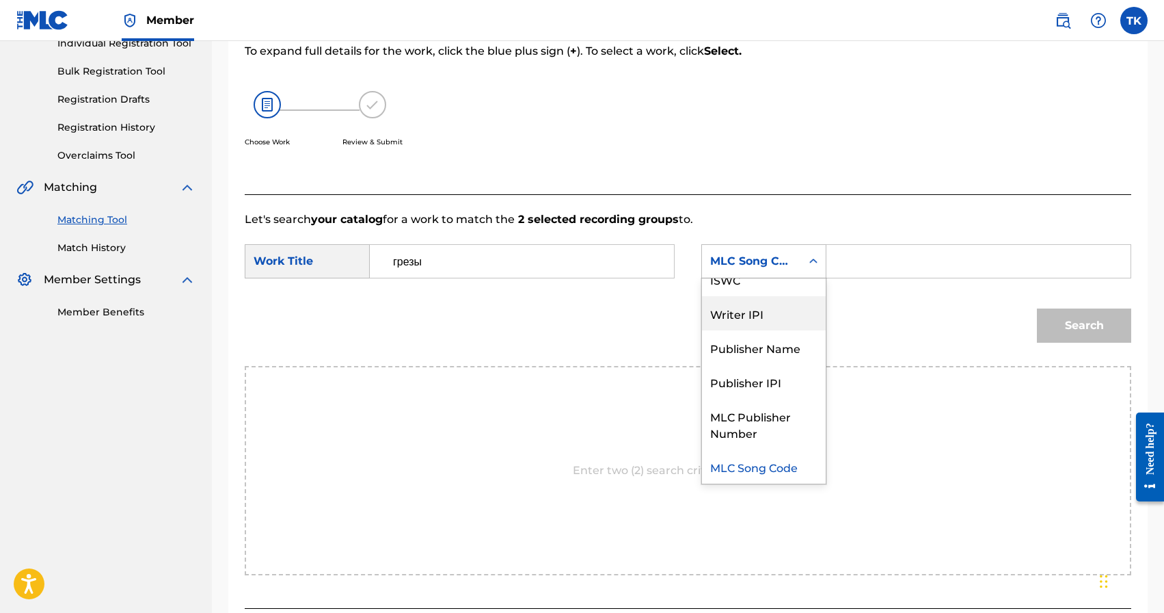
click at [788, 327] on div "Writer IPI" at bounding box center [764, 313] width 124 height 34
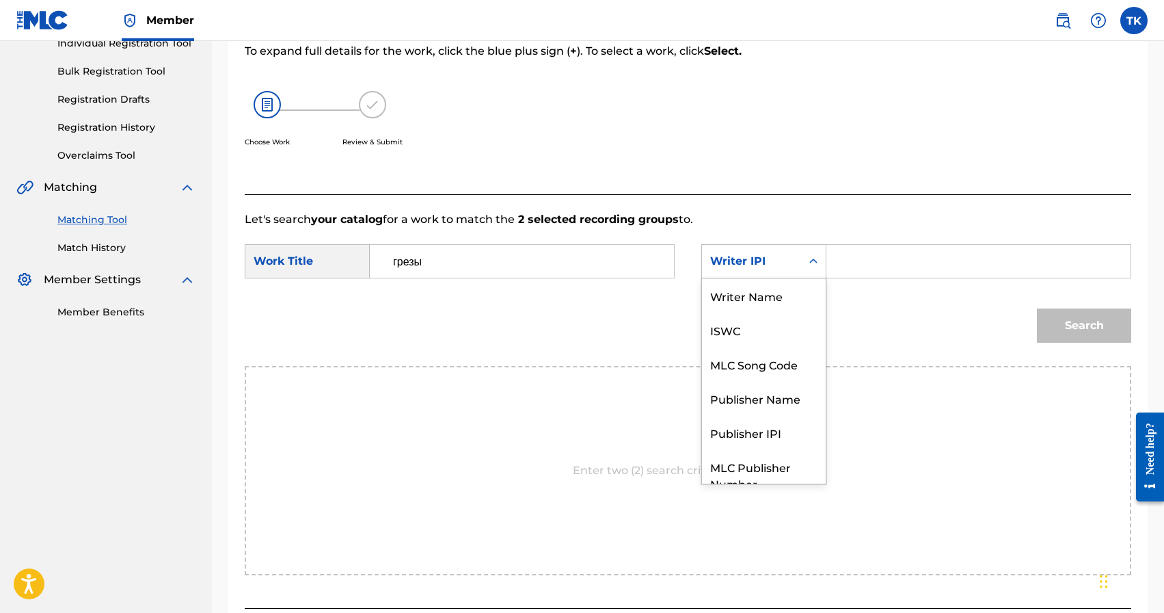
click at [792, 266] on div "Writer IPI" at bounding box center [751, 261] width 83 height 16
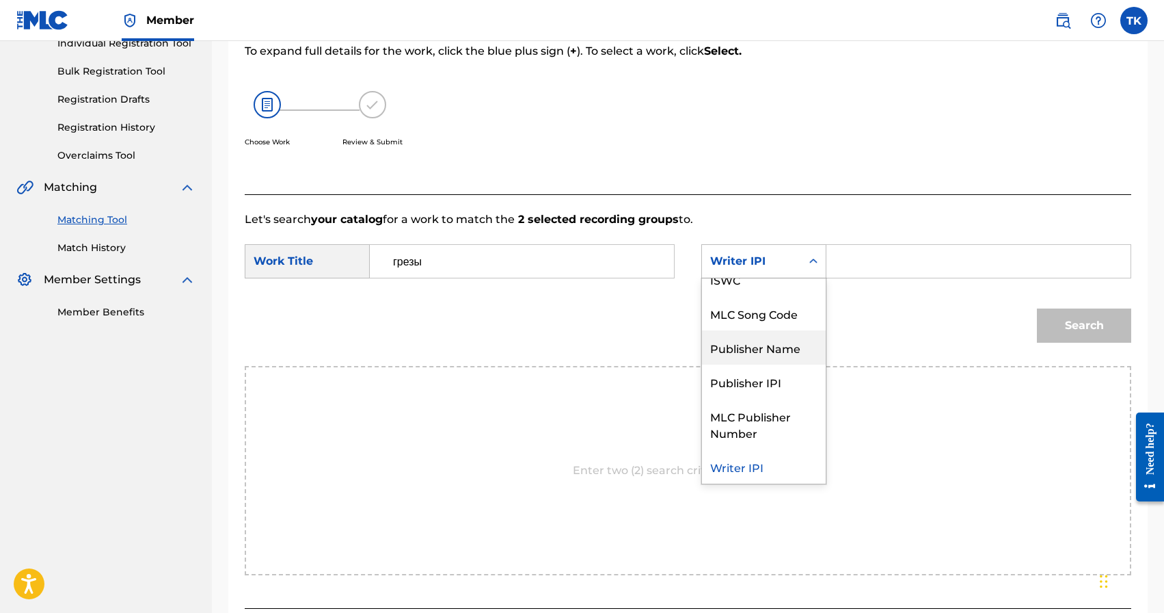
click at [784, 342] on div "Publisher Name" at bounding box center [764, 347] width 124 height 34
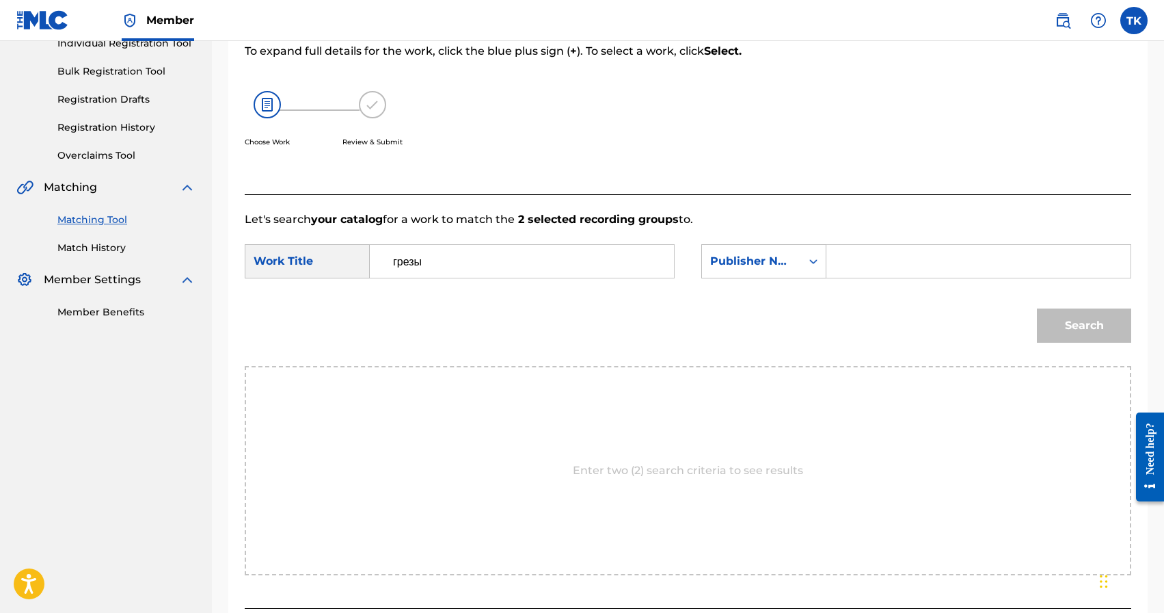
click at [857, 274] on input "Search Form" at bounding box center [978, 261] width 281 height 33
type input "INFINITY MUSIC"
click at [1064, 324] on button "Search" at bounding box center [1084, 325] width 94 height 34
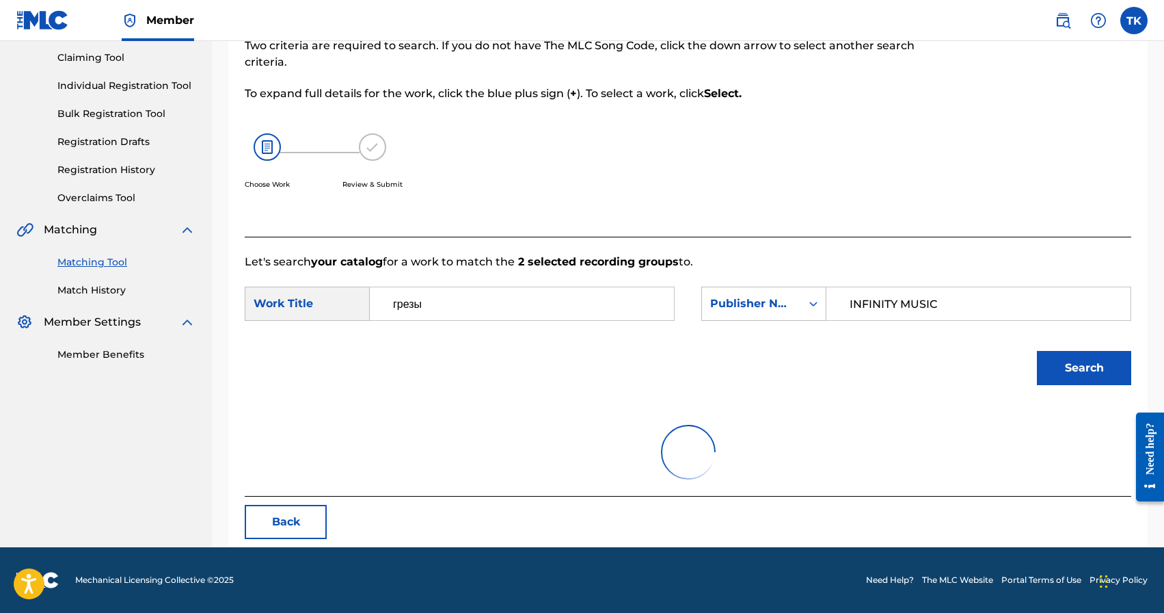
scroll to position [85, 0]
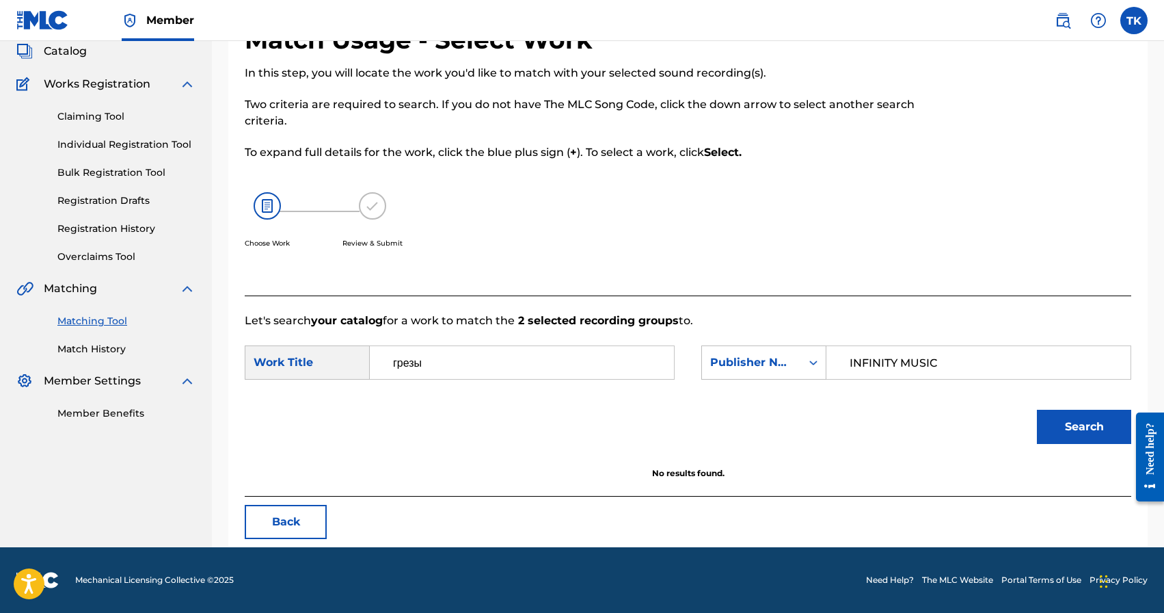
click at [414, 365] on input "грезы" at bounding box center [522, 362] width 281 height 33
type input "грёзы"
click at [416, 397] on strong "грёзы" at bounding box center [409, 392] width 32 height 13
click at [1094, 431] on button "Search" at bounding box center [1084, 427] width 94 height 34
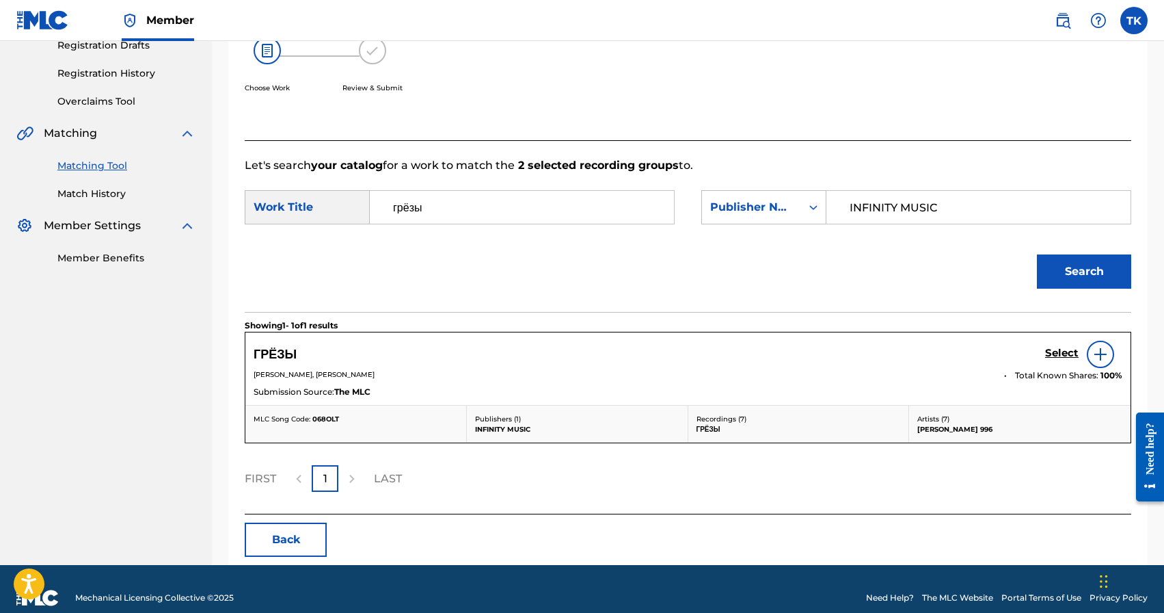
scroll to position [245, 0]
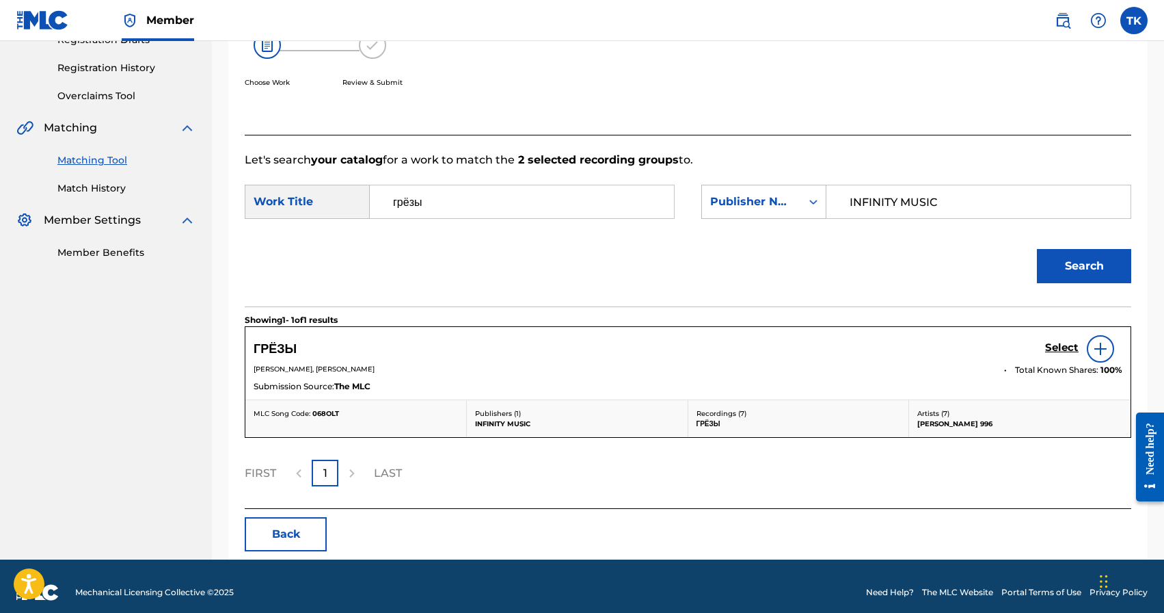
click at [1061, 345] on h5 "Select" at bounding box center [1062, 347] width 34 height 13
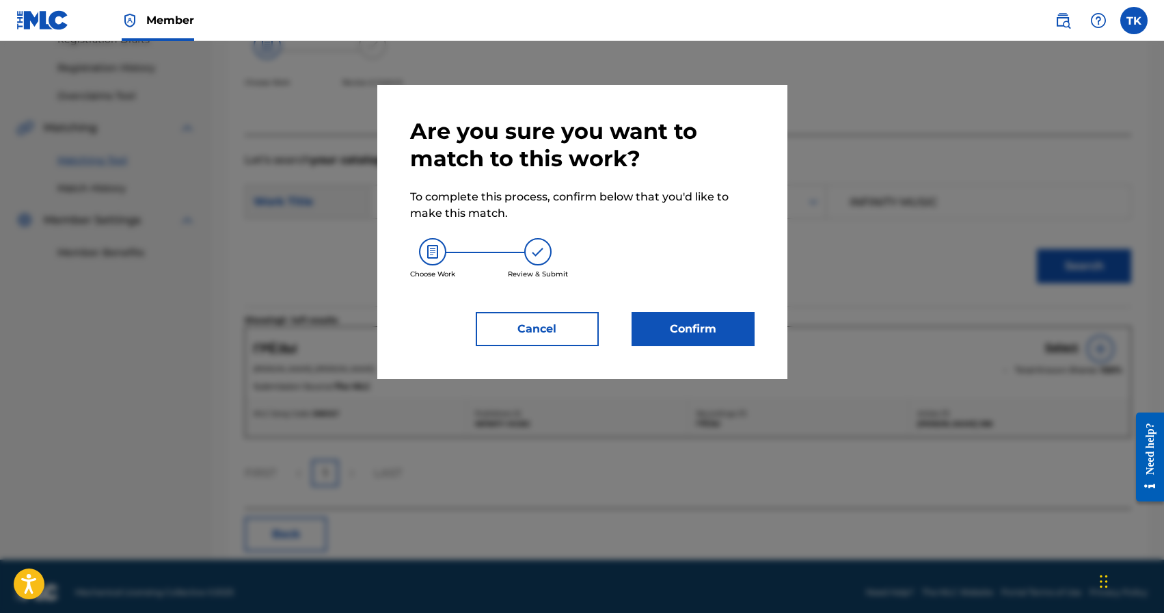
click at [562, 325] on button "Cancel" at bounding box center [537, 329] width 123 height 34
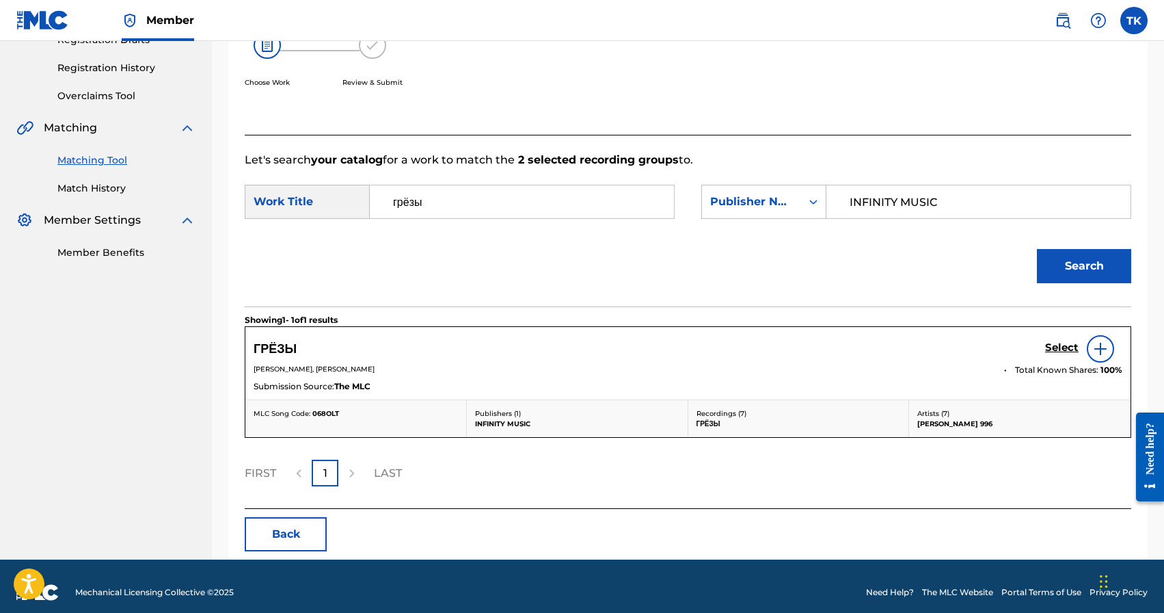
click at [295, 533] on button "Back" at bounding box center [286, 534] width 82 height 34
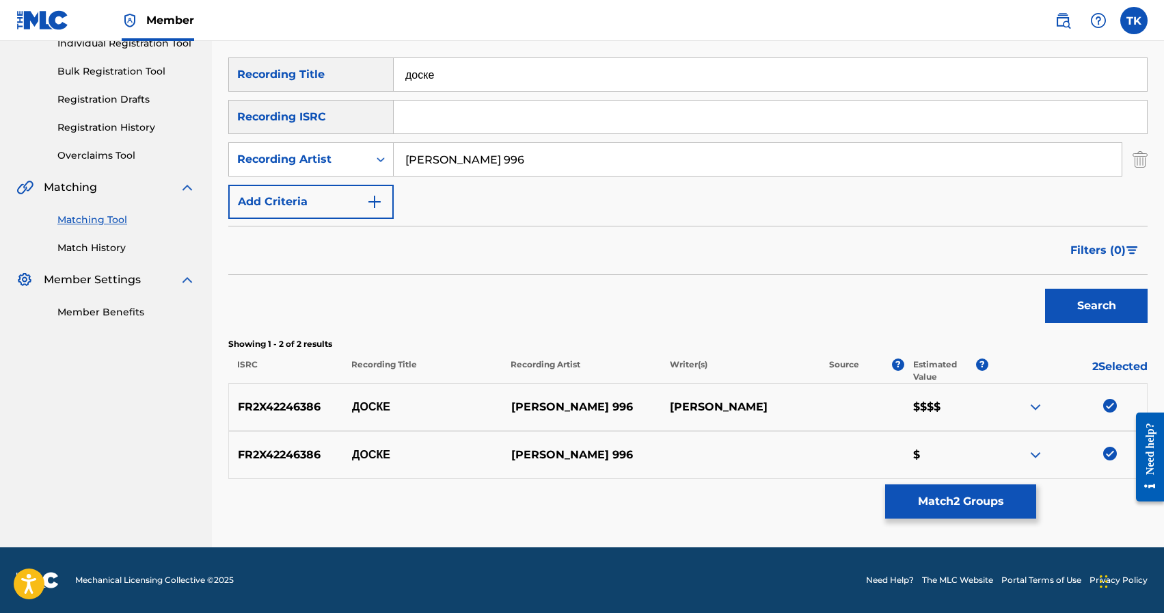
scroll to position [186, 0]
click at [946, 486] on button "Match 2 Groups" at bounding box center [960, 501] width 151 height 34
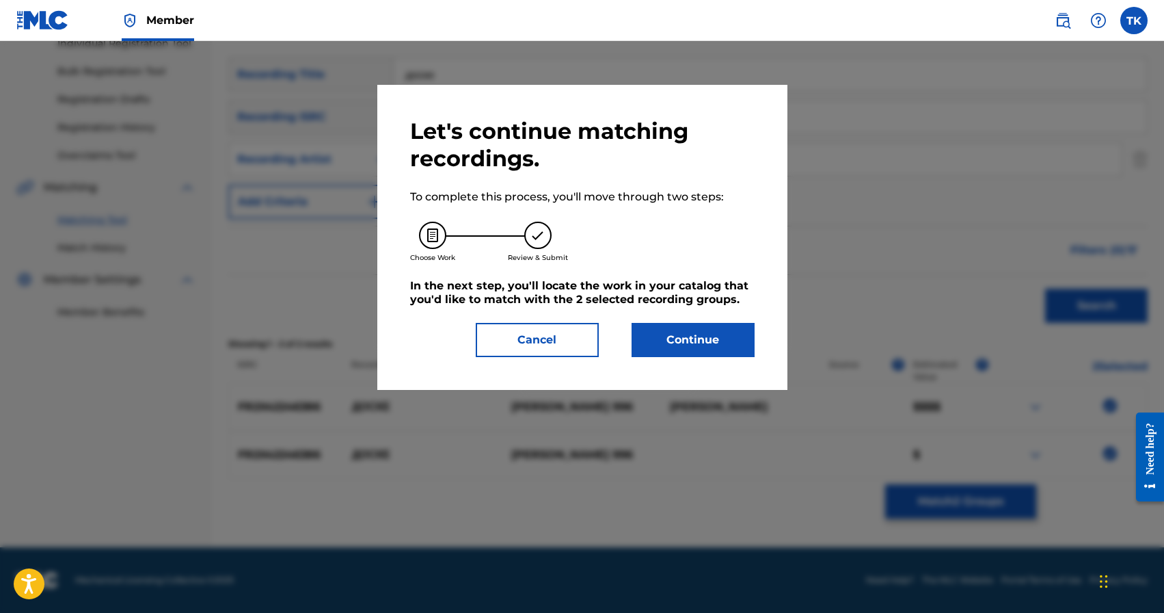
click at [677, 340] on button "Continue" at bounding box center [693, 340] width 123 height 34
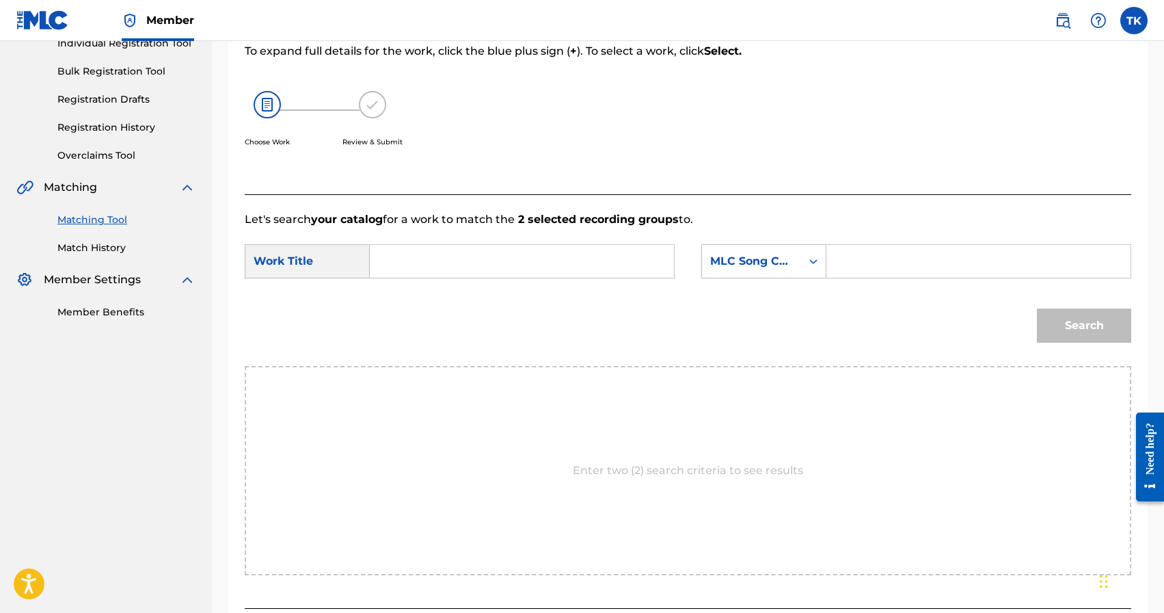
click at [542, 265] on input "Search Form" at bounding box center [522, 261] width 281 height 33
type input "доске"
click at [418, 295] on strong "доске" at bounding box center [408, 291] width 31 height 13
click at [776, 265] on div "MLC Song Code" at bounding box center [751, 261] width 83 height 16
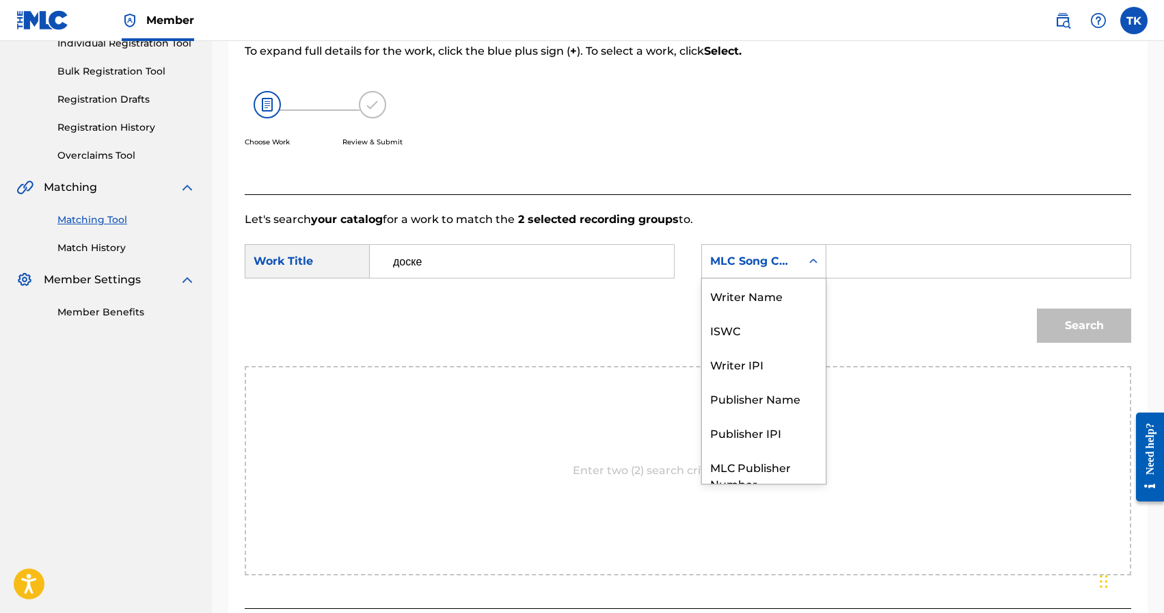
scroll to position [51, 0]
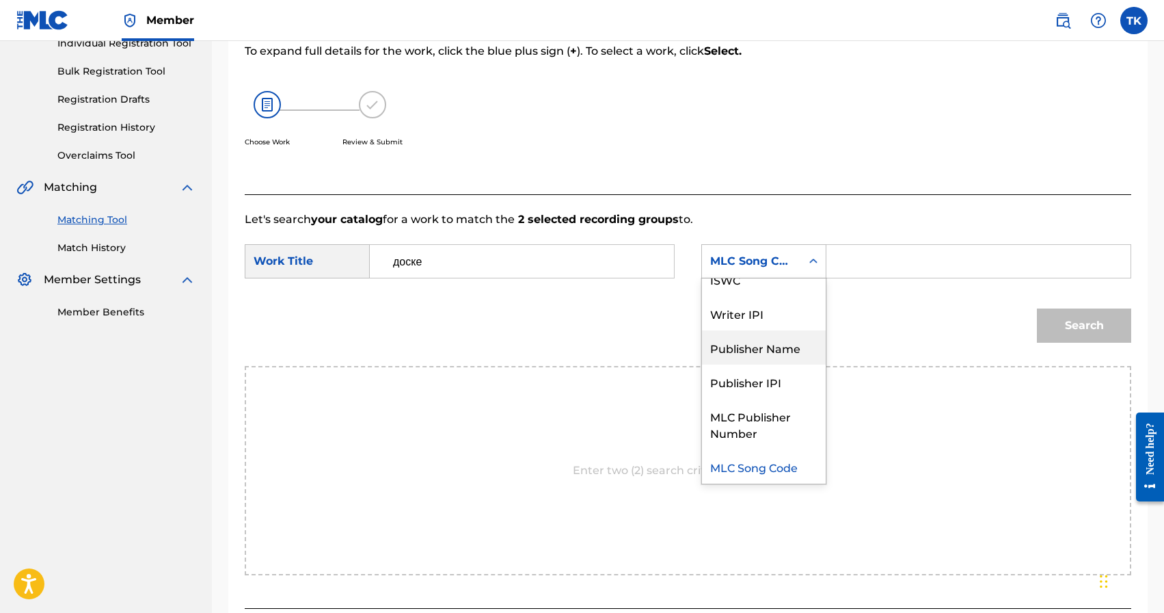
click at [776, 338] on div "Publisher Name" at bounding box center [764, 347] width 124 height 34
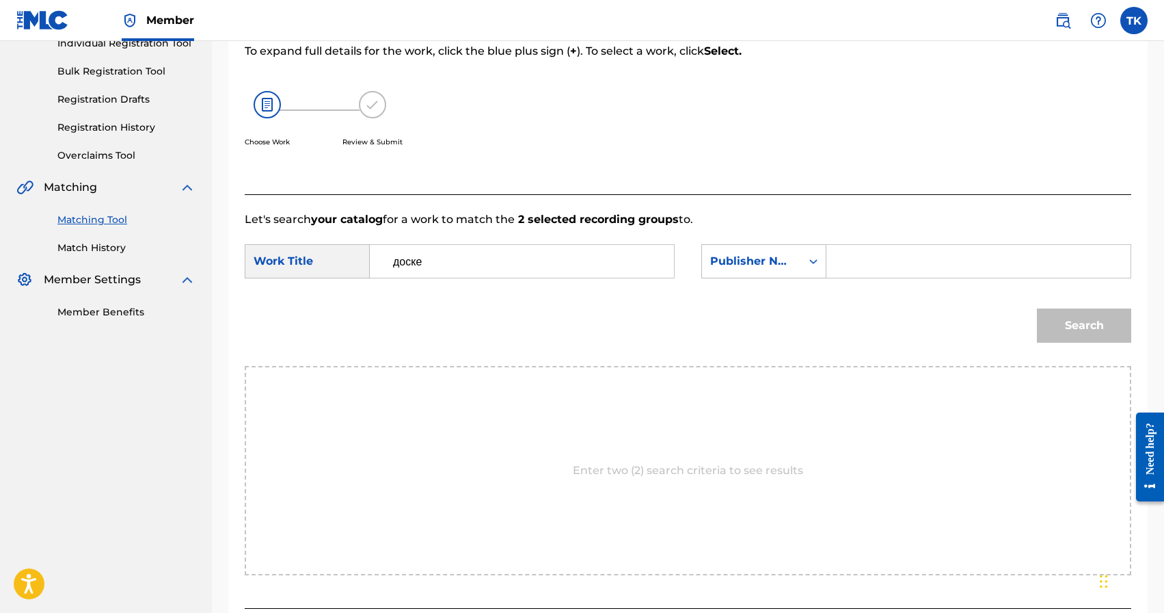
click at [883, 258] on input "Search Form" at bounding box center [978, 261] width 281 height 33
type input "INFINITY MUSIC"
click at [1078, 327] on button "Search" at bounding box center [1084, 325] width 94 height 34
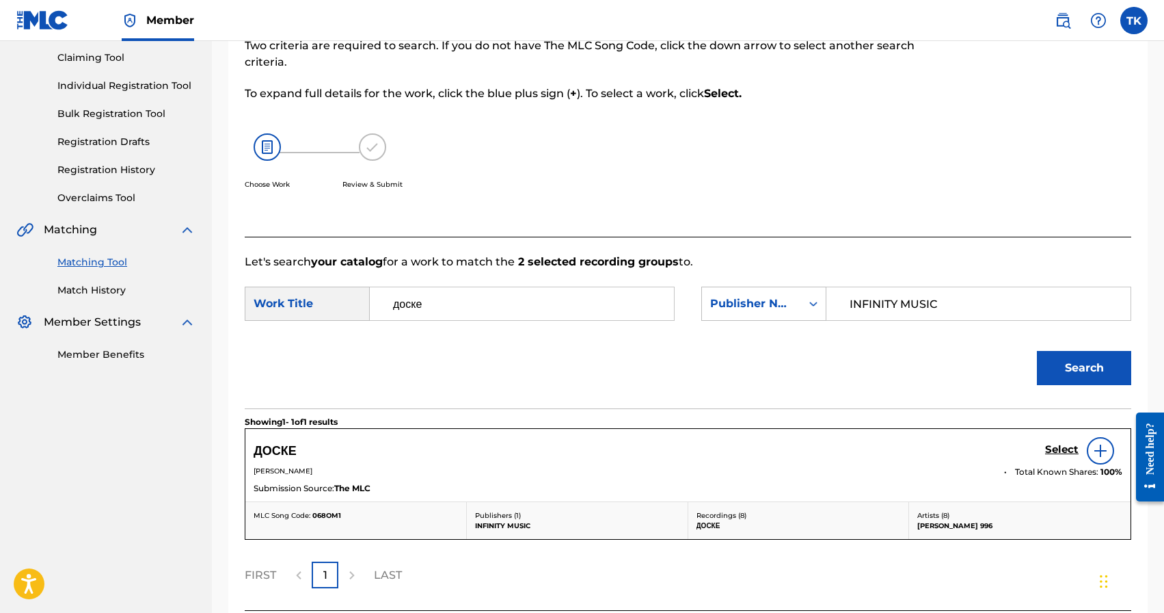
scroll to position [186, 0]
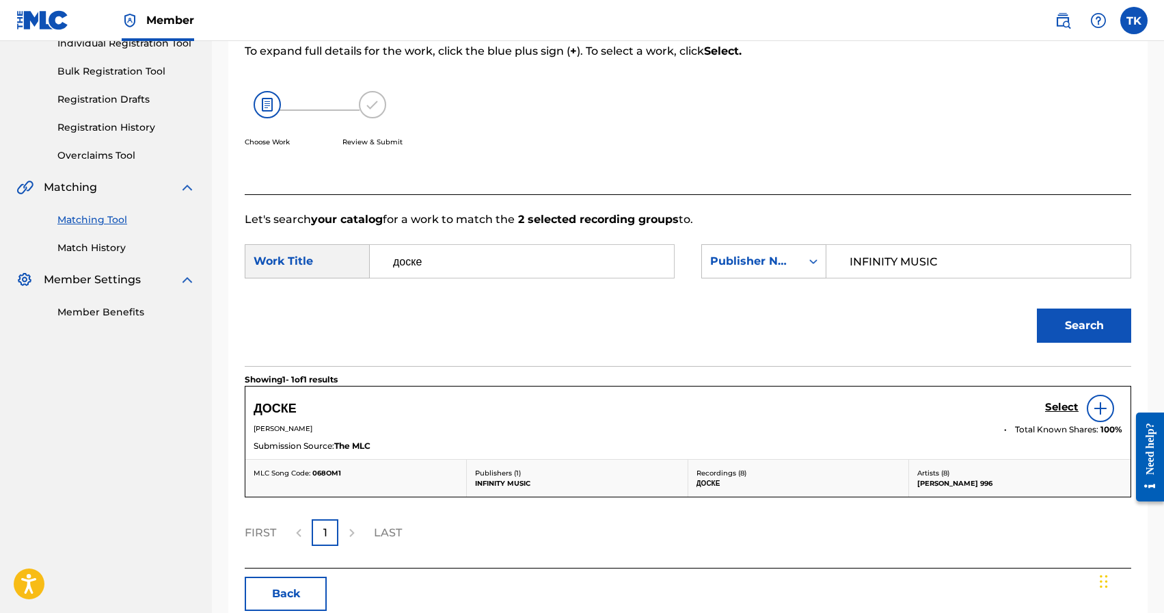
click at [1054, 405] on h5 "Select" at bounding box center [1062, 407] width 34 height 13
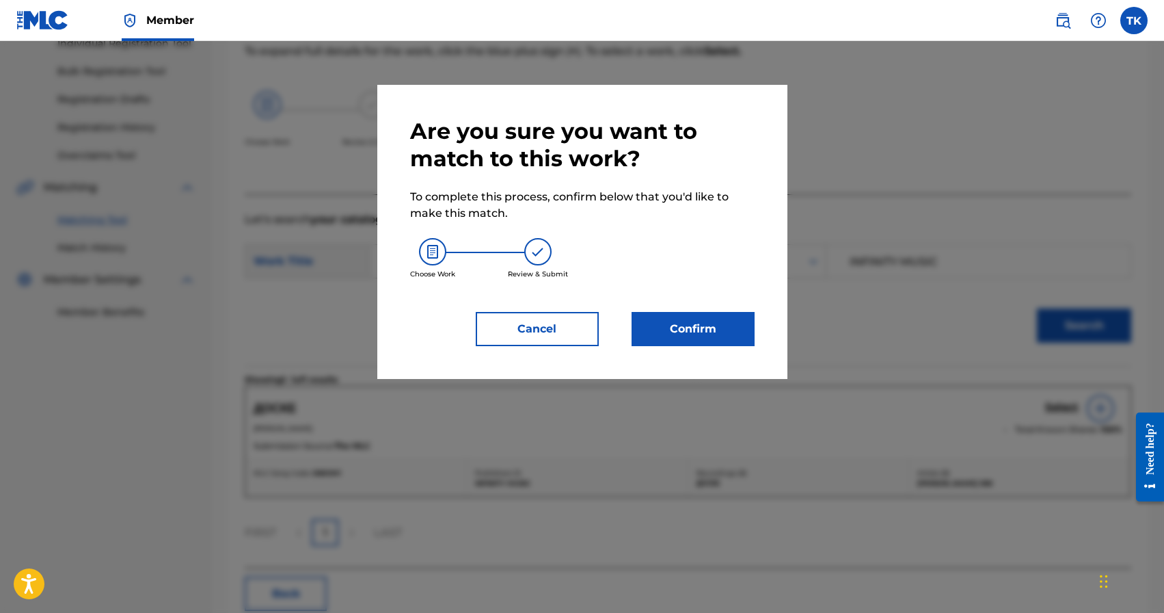
click at [723, 323] on button "Confirm" at bounding box center [693, 329] width 123 height 34
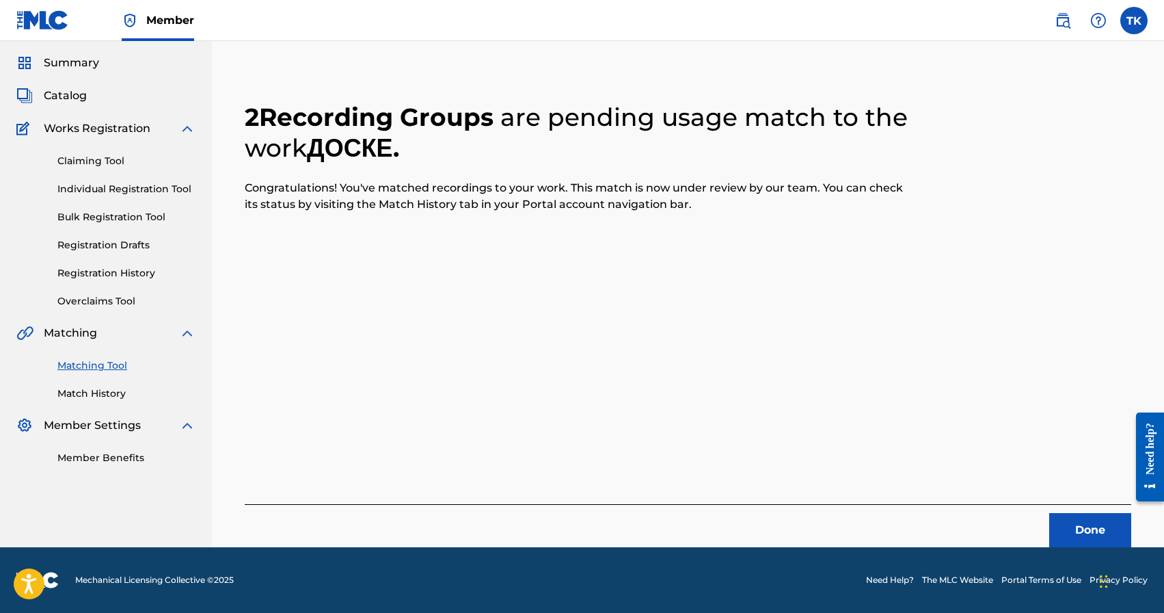
scroll to position [40, 0]
click at [1092, 528] on button "Done" at bounding box center [1090, 530] width 82 height 34
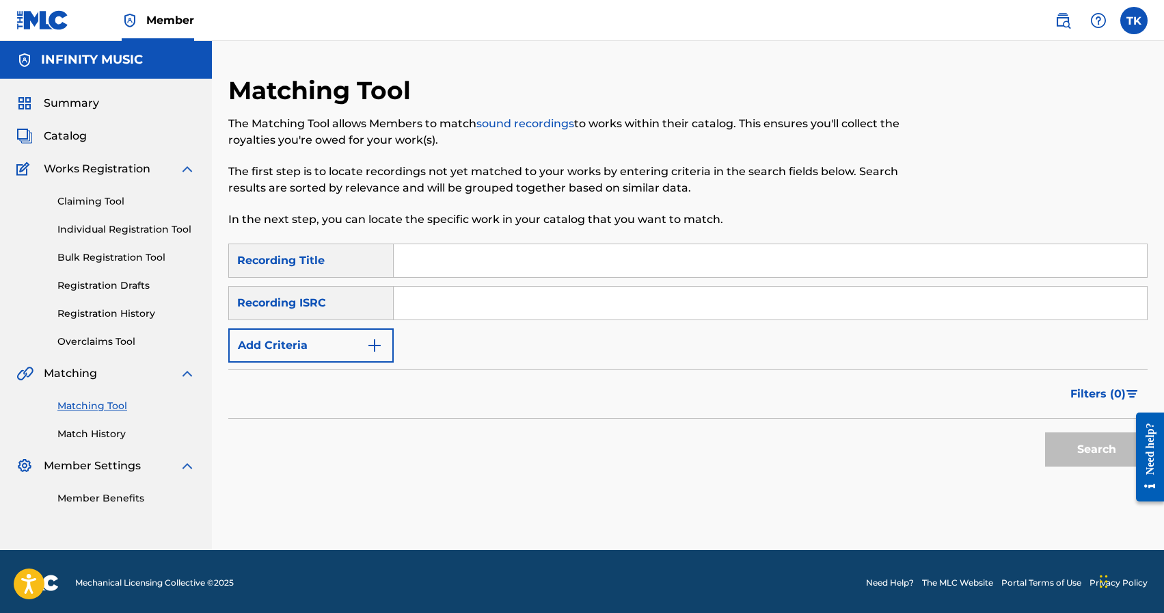
click at [607, 258] on input "Search Form" at bounding box center [770, 260] width 753 height 33
type input "грёзы"
click at [379, 341] on img "Search Form" at bounding box center [374, 345] width 16 height 16
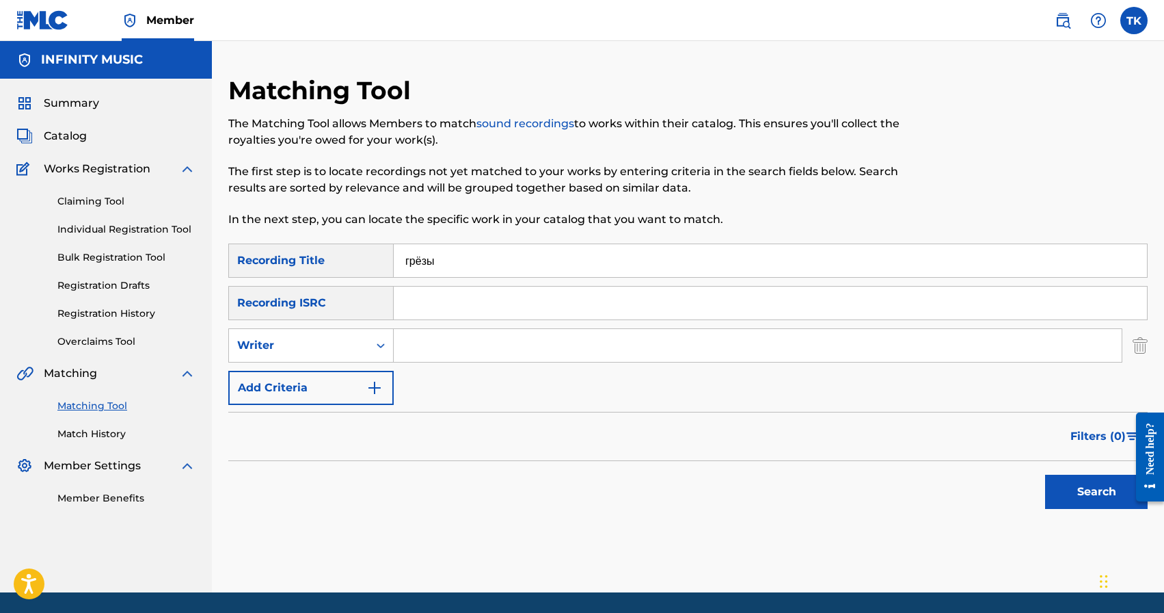
click at [379, 341] on icon "Search Form" at bounding box center [381, 345] width 14 height 14
click at [378, 373] on div "Recording Artist" at bounding box center [311, 379] width 164 height 34
click at [482, 325] on div "SearchWithCriteriab0559913-5a75-405d-91dc-636087738ff8 Recording Title грёзы Se…" at bounding box center [688, 323] width 920 height 161
click at [483, 344] on input "Search Form" at bounding box center [758, 345] width 728 height 33
type input "[PERSON_NAME] 996"
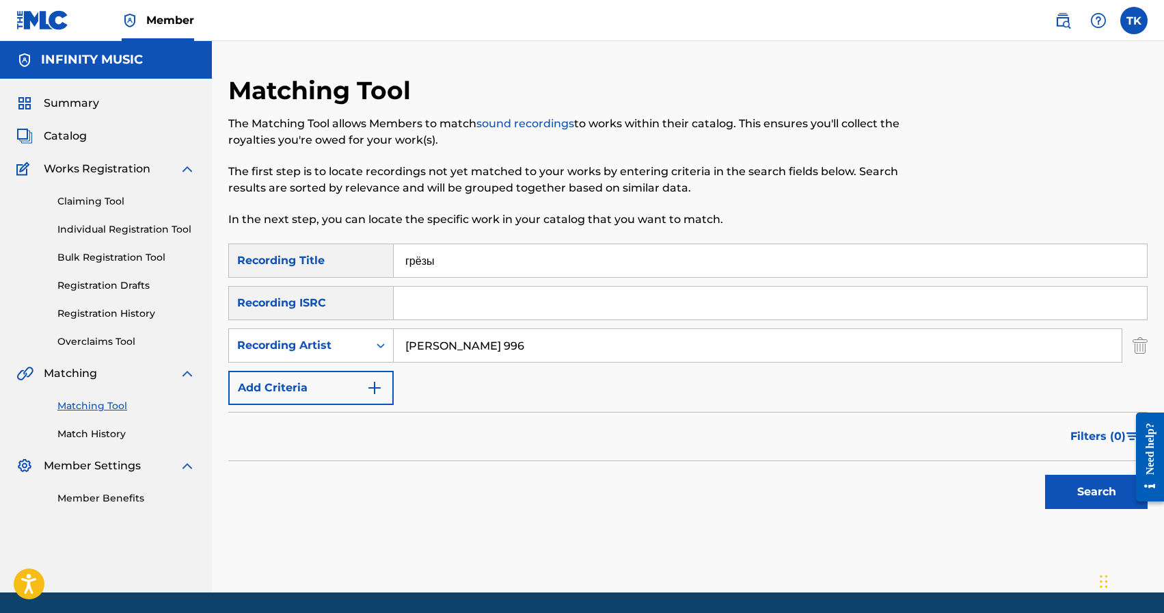
click at [1097, 481] on button "Search" at bounding box center [1096, 491] width 103 height 34
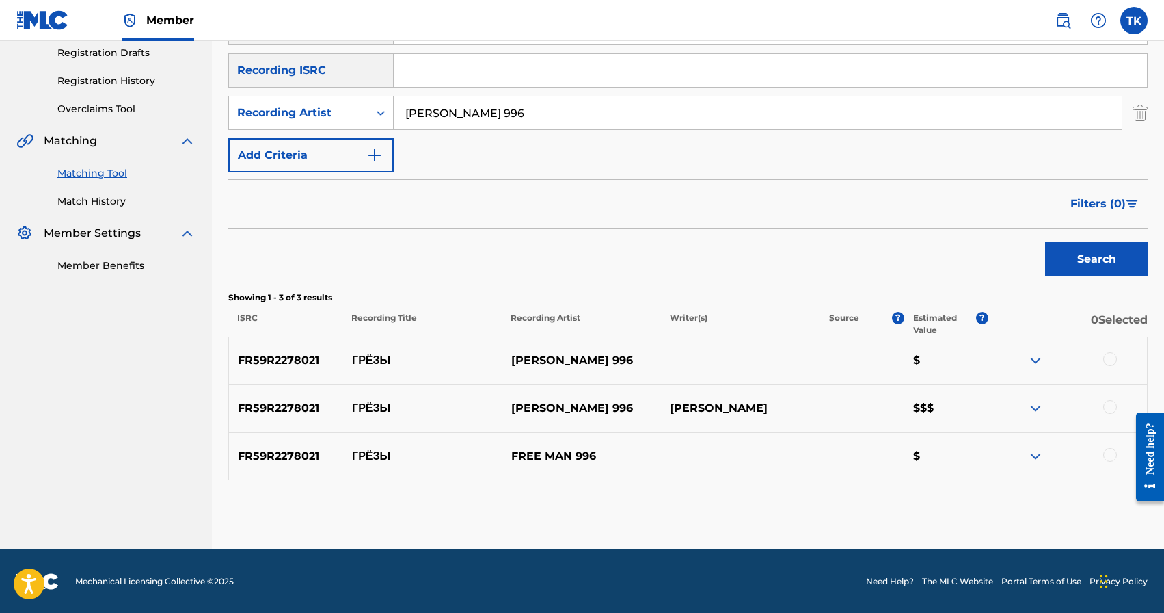
scroll to position [234, 0]
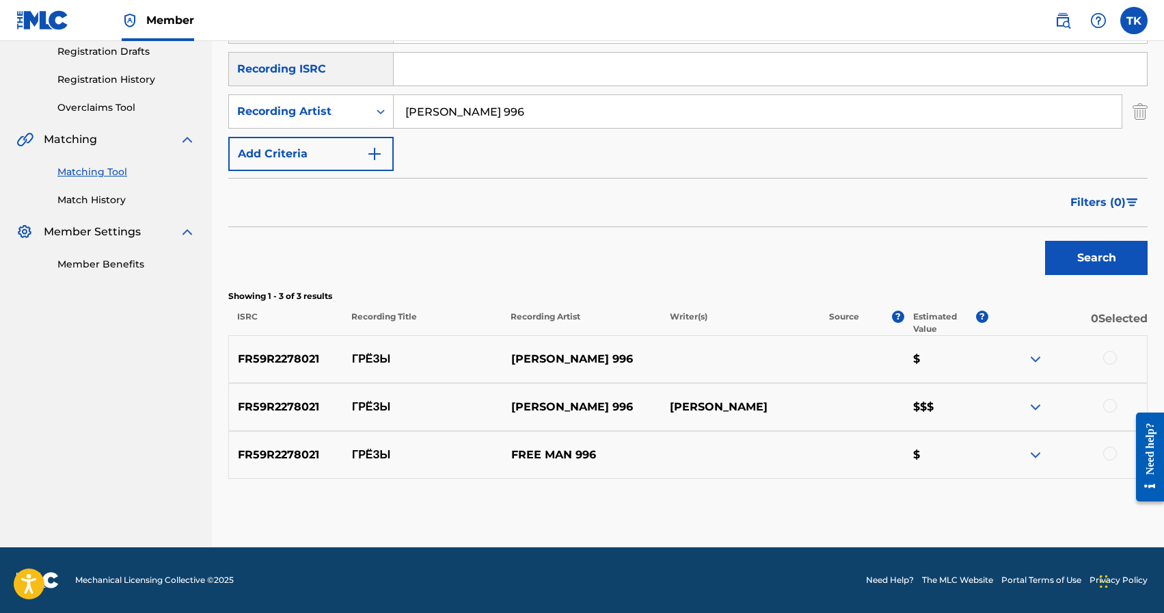
click at [1109, 359] on div at bounding box center [1110, 358] width 14 height 14
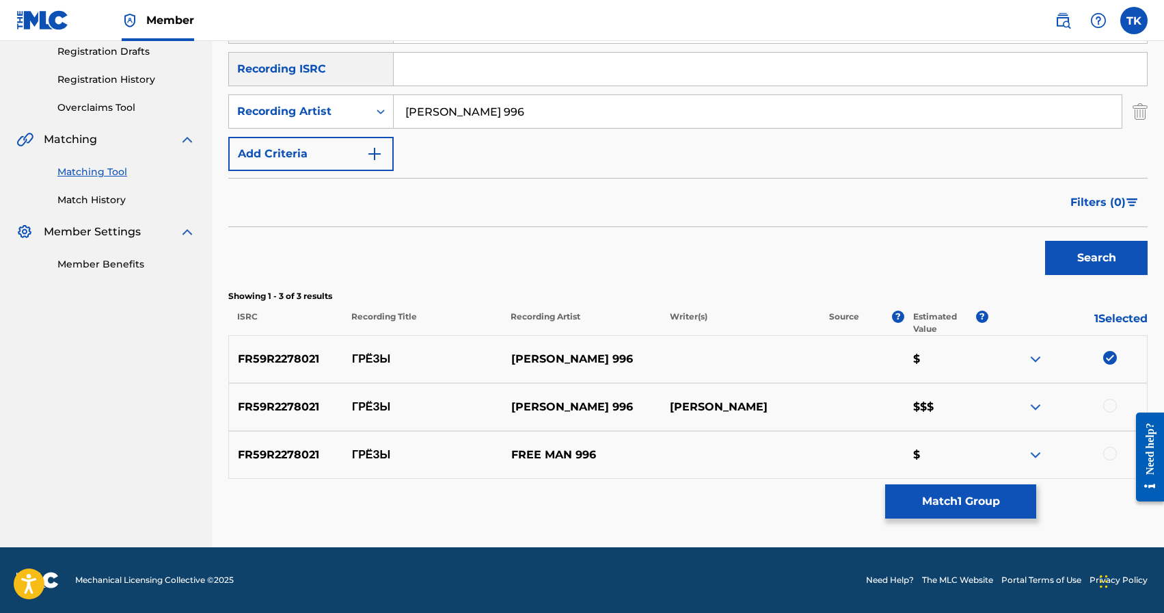
click at [1110, 401] on div at bounding box center [1110, 406] width 14 height 14
click at [1114, 450] on div at bounding box center [1110, 453] width 14 height 14
click at [968, 488] on button "Match 3 Groups" at bounding box center [960, 501] width 151 height 34
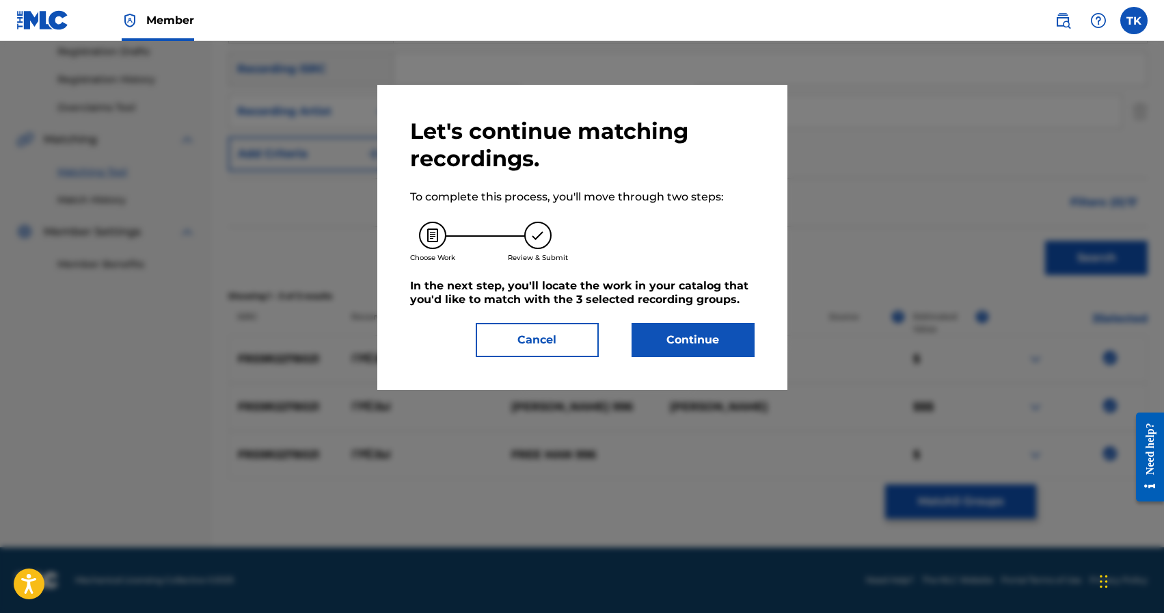
click at [703, 349] on button "Continue" at bounding box center [693, 340] width 123 height 34
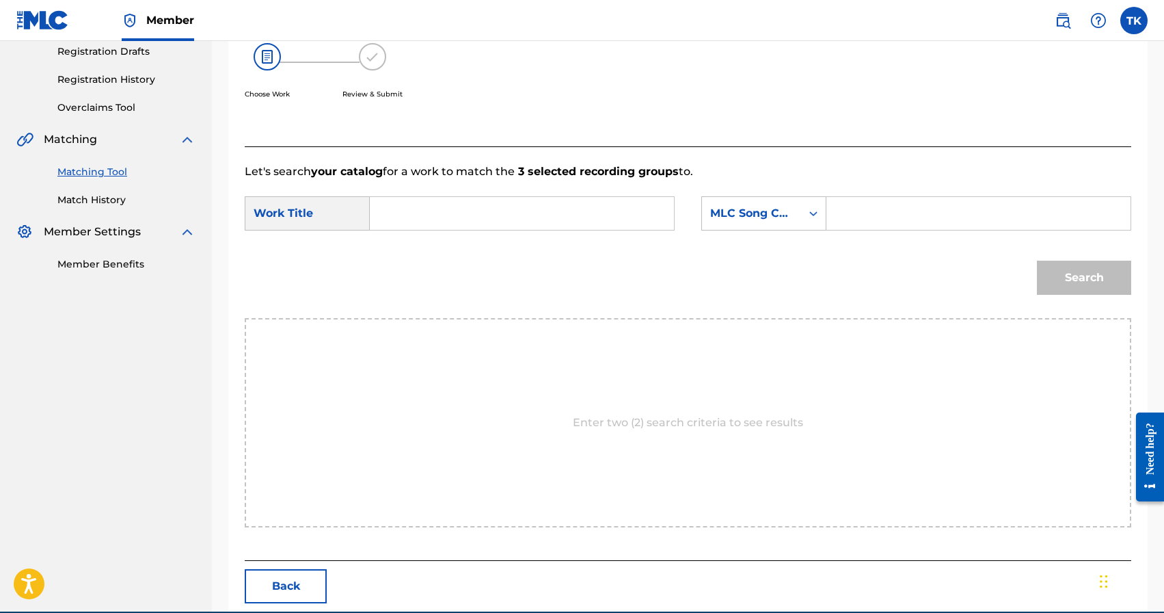
click at [561, 218] on input "Search Form" at bounding box center [522, 213] width 281 height 33
type input "u"
click at [432, 251] on div "грё зы" at bounding box center [419, 244] width 75 height 25
type input "грёзы"
click at [774, 230] on div "SearchWithCriteria50b9d94f-f353-4b47-893d-b2bc104fbf65 Work Title грёзы SearchW…" at bounding box center [688, 217] width 887 height 42
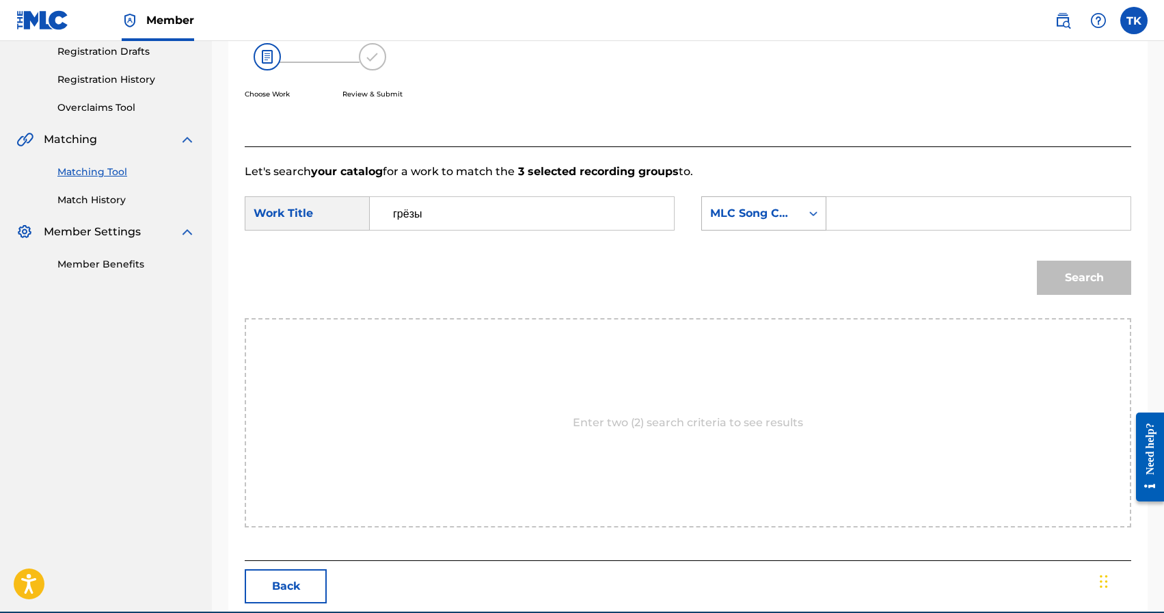
click at [777, 224] on div "MLC Song Code" at bounding box center [751, 213] width 99 height 26
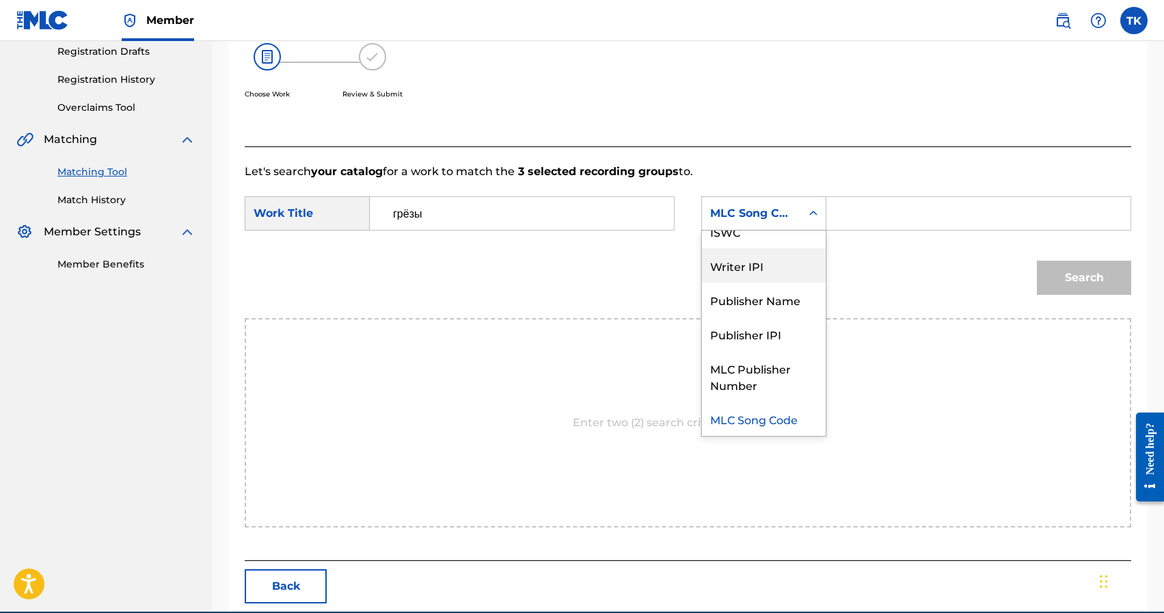
click at [773, 280] on div "Writer IPI" at bounding box center [764, 265] width 124 height 34
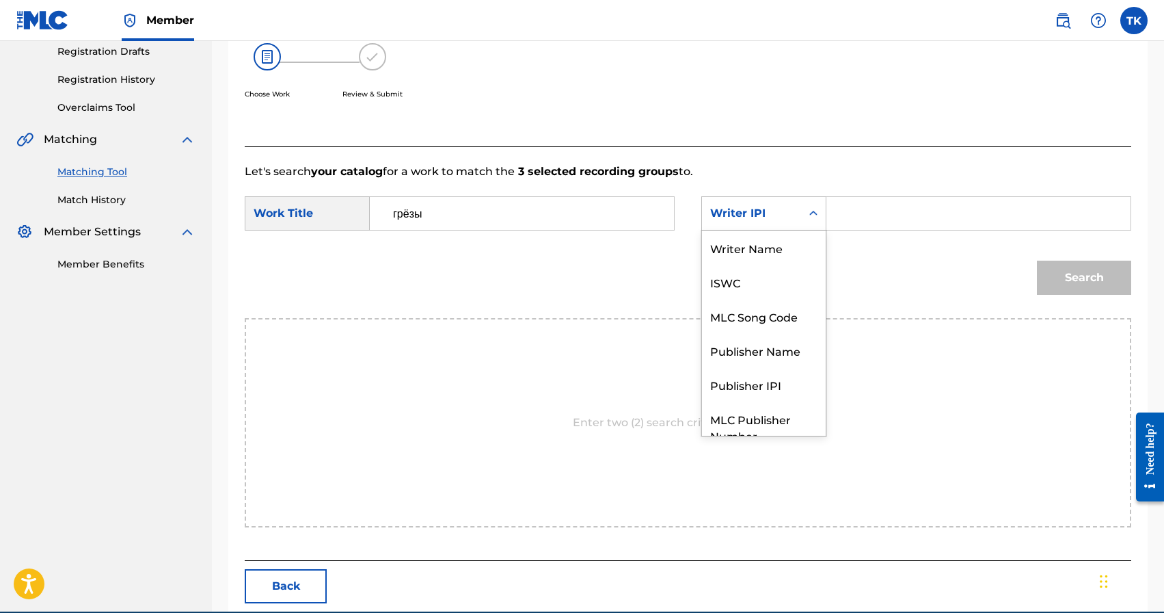
click at [784, 221] on div "Writer IPI" at bounding box center [751, 213] width 83 height 16
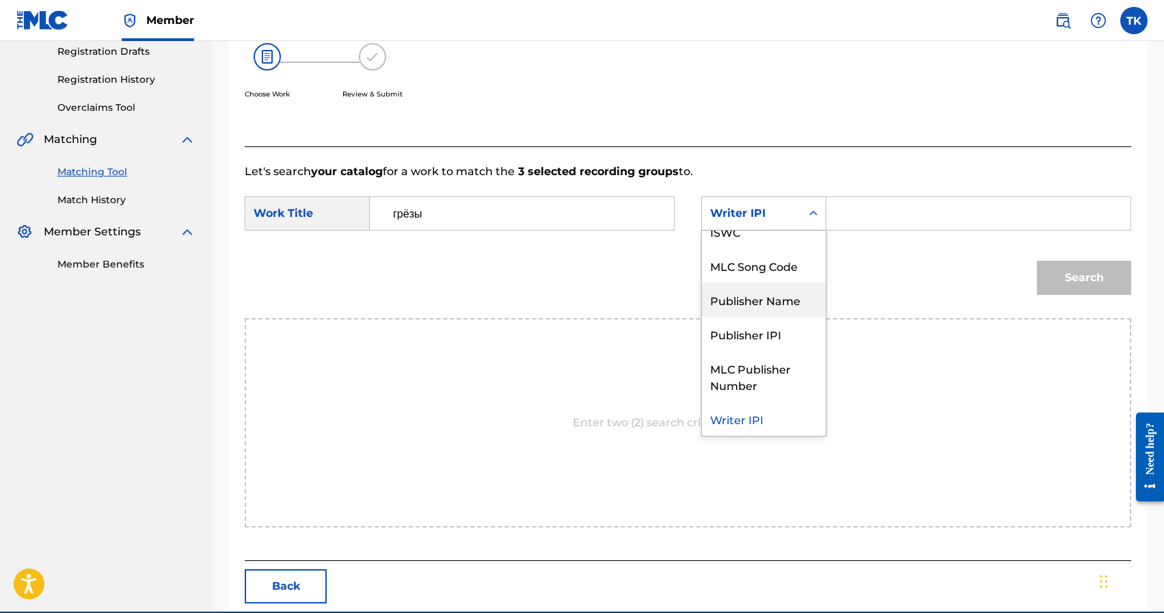
click at [783, 295] on div "Publisher Name" at bounding box center [764, 299] width 124 height 34
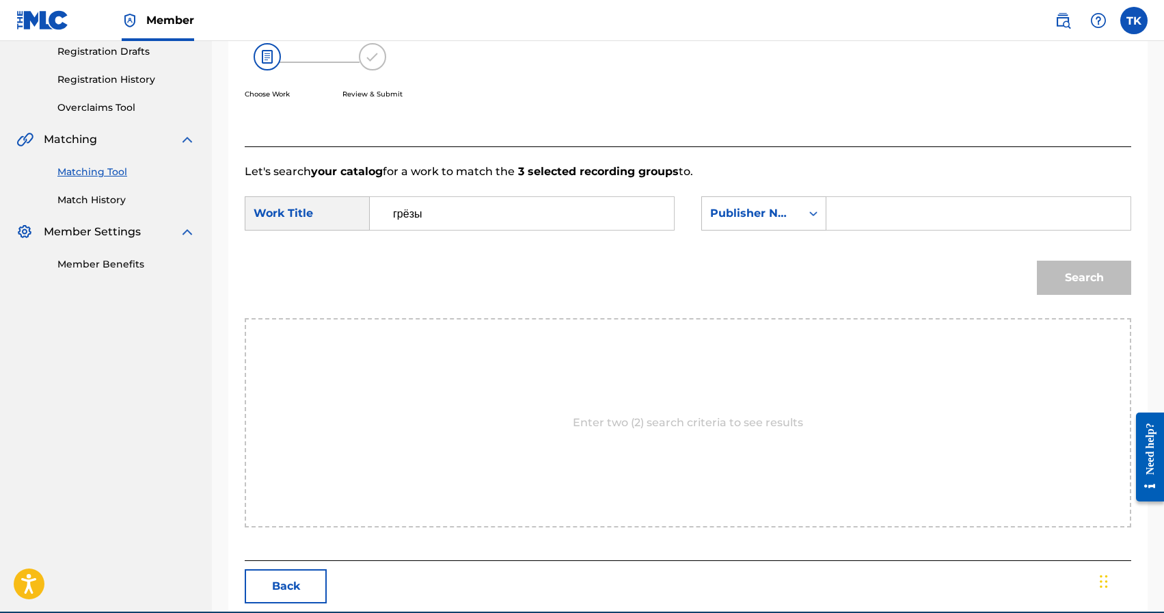
click at [874, 224] on input "Search Form" at bounding box center [978, 213] width 281 height 33
type input "INFINITY MUSIC"
click at [1045, 276] on button "Search" at bounding box center [1084, 277] width 94 height 34
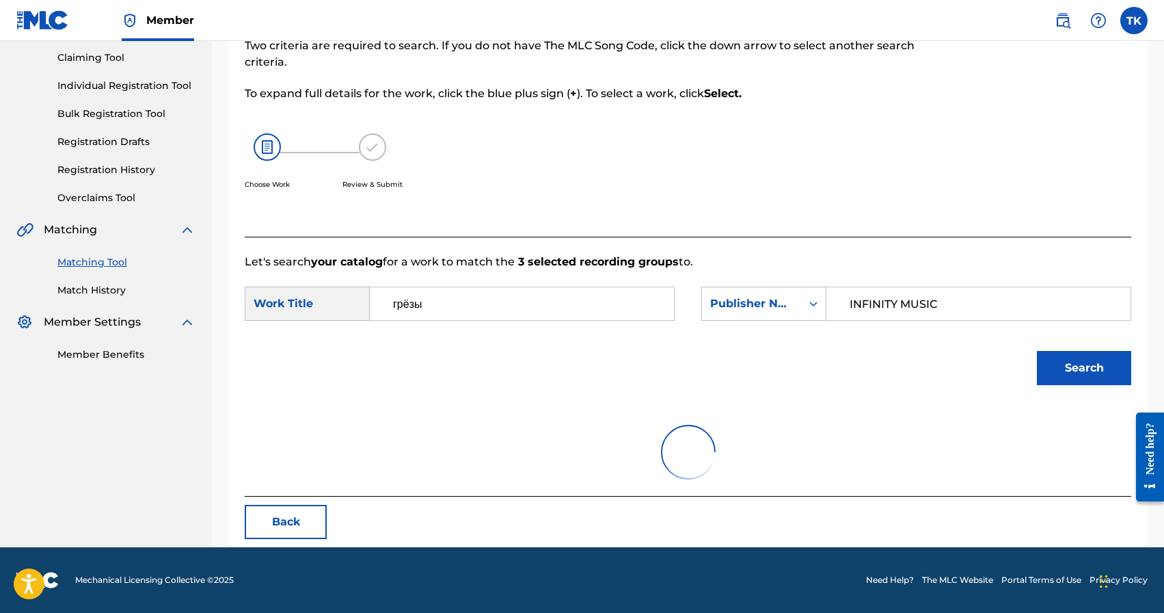
scroll to position [234, 0]
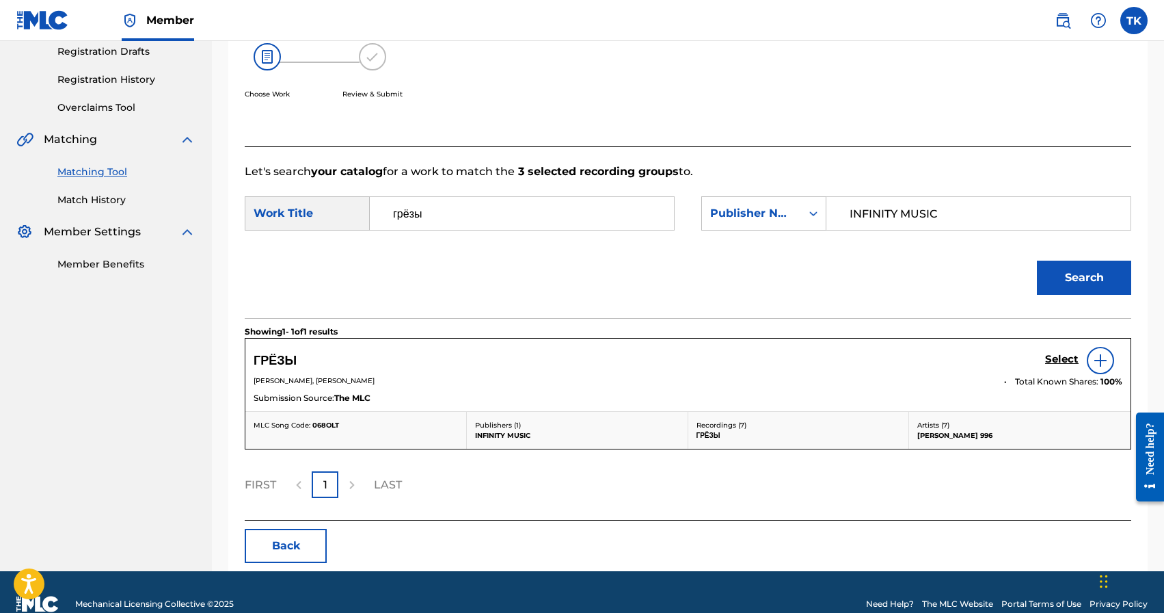
click at [1062, 359] on h5 "Select" at bounding box center [1062, 359] width 34 height 13
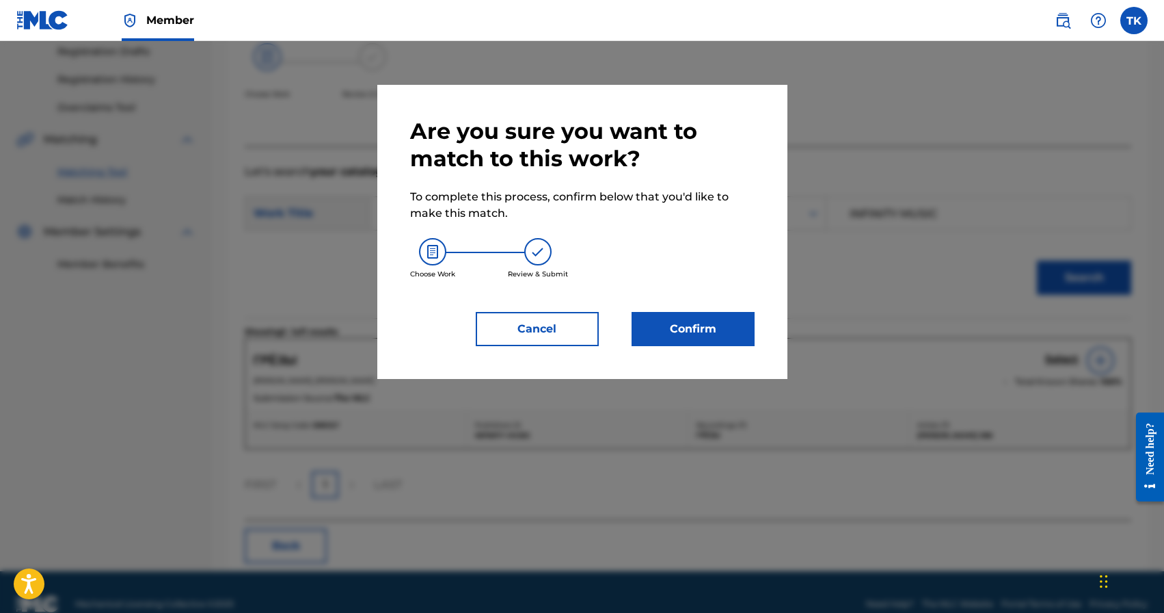
click at [720, 325] on button "Confirm" at bounding box center [693, 329] width 123 height 34
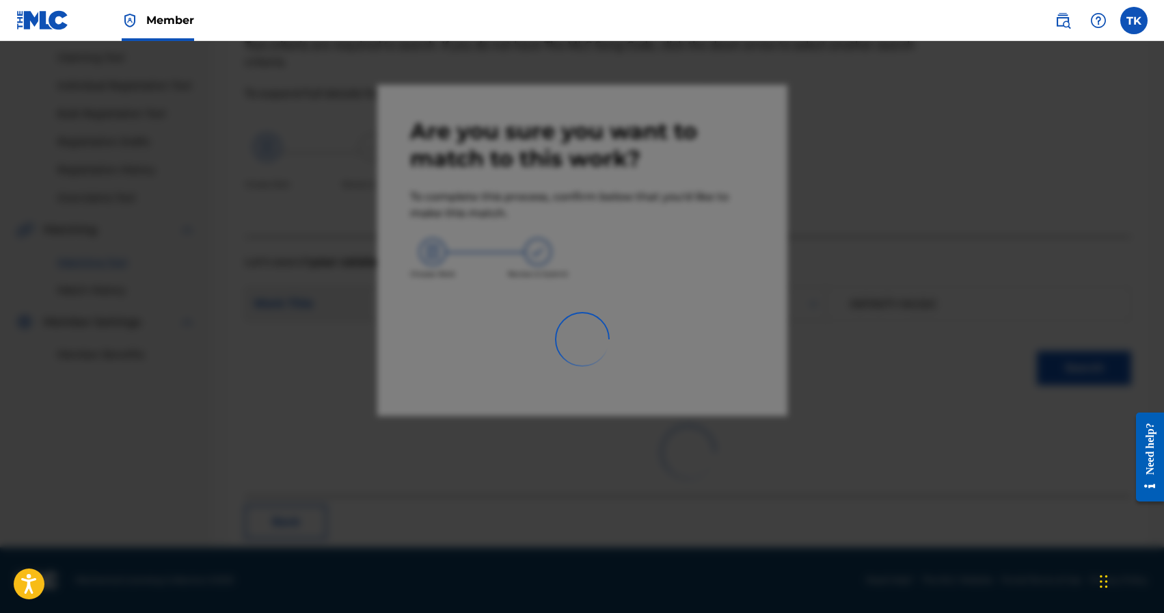
scroll to position [40, 0]
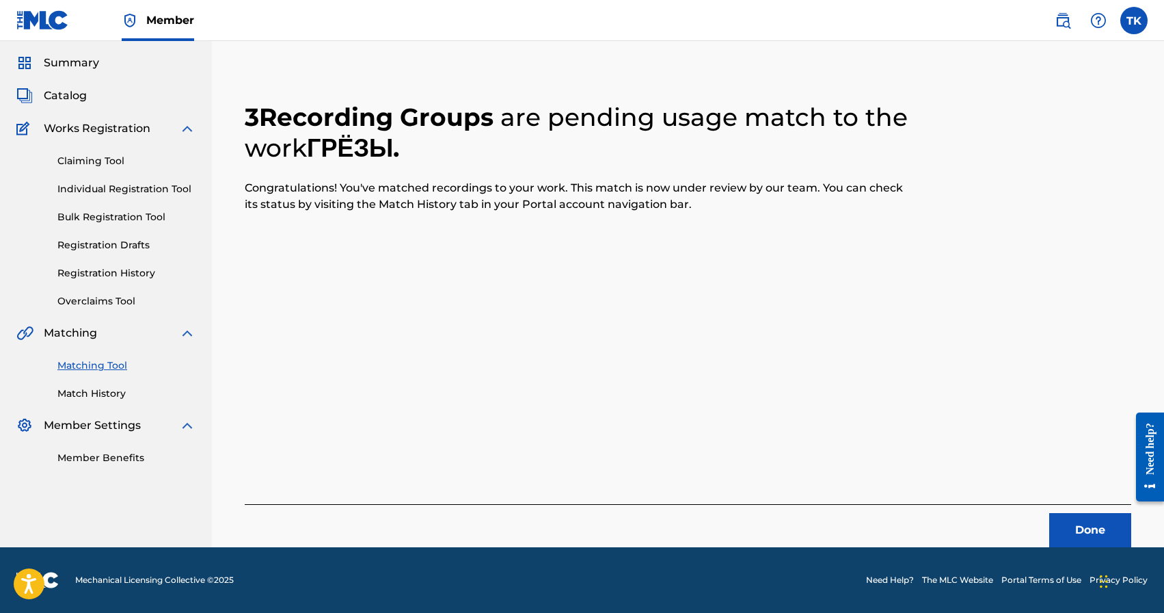
click at [1080, 528] on button "Done" at bounding box center [1090, 530] width 82 height 34
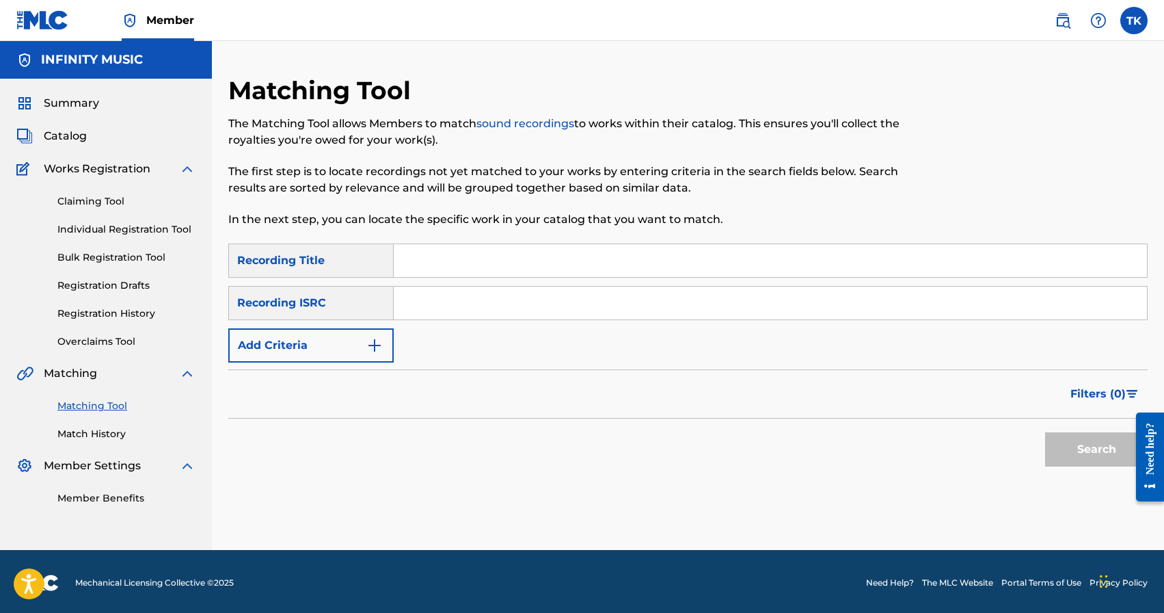
click at [542, 258] on input "Search Form" at bounding box center [770, 260] width 753 height 33
type input "подожди"
click at [354, 350] on button "Add Criteria" at bounding box center [310, 345] width 165 height 34
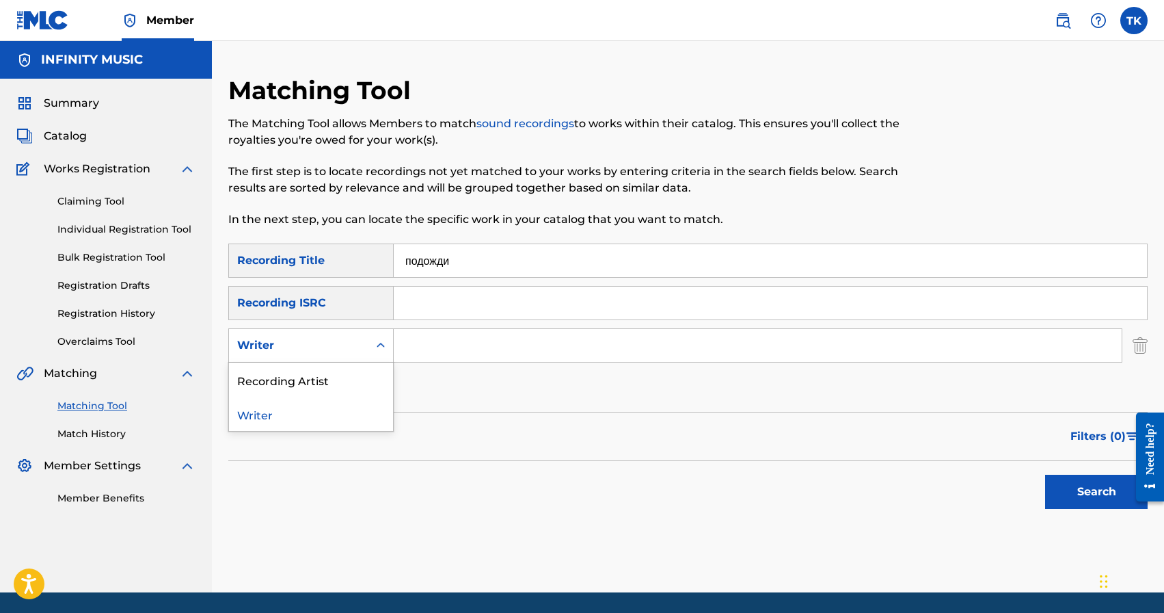
click at [354, 350] on div "Writer" at bounding box center [298, 345] width 123 height 16
click at [354, 378] on div "Recording Artist" at bounding box center [311, 379] width 164 height 34
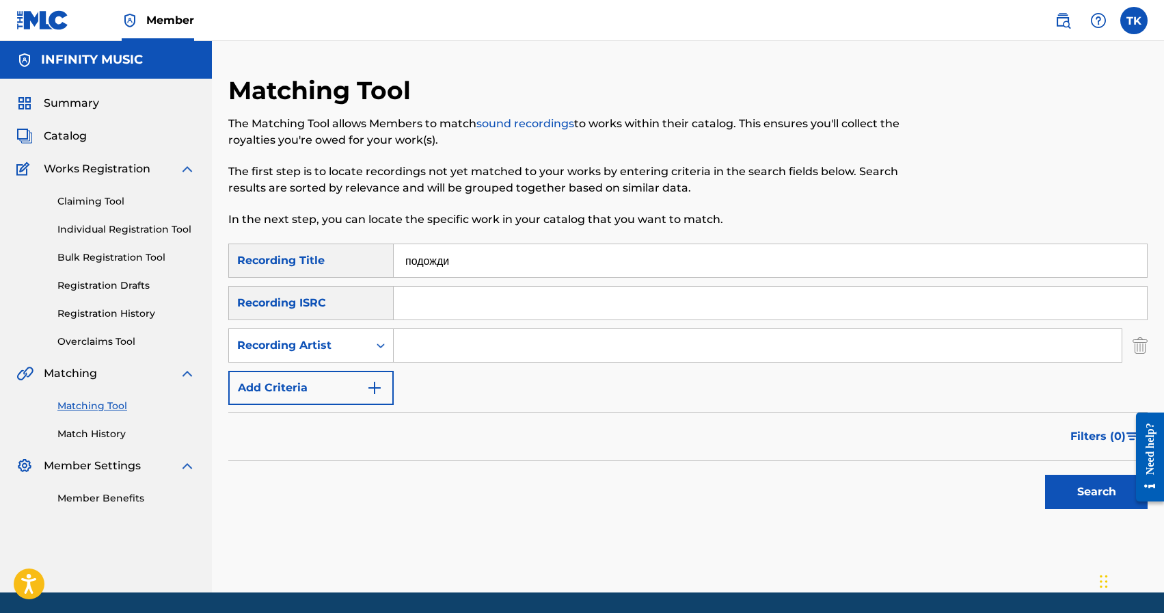
click at [584, 340] on input "Search Form" at bounding box center [758, 345] width 728 height 33
type input "[PERSON_NAME] 996"
click at [1054, 485] on button "Search" at bounding box center [1096, 491] width 103 height 34
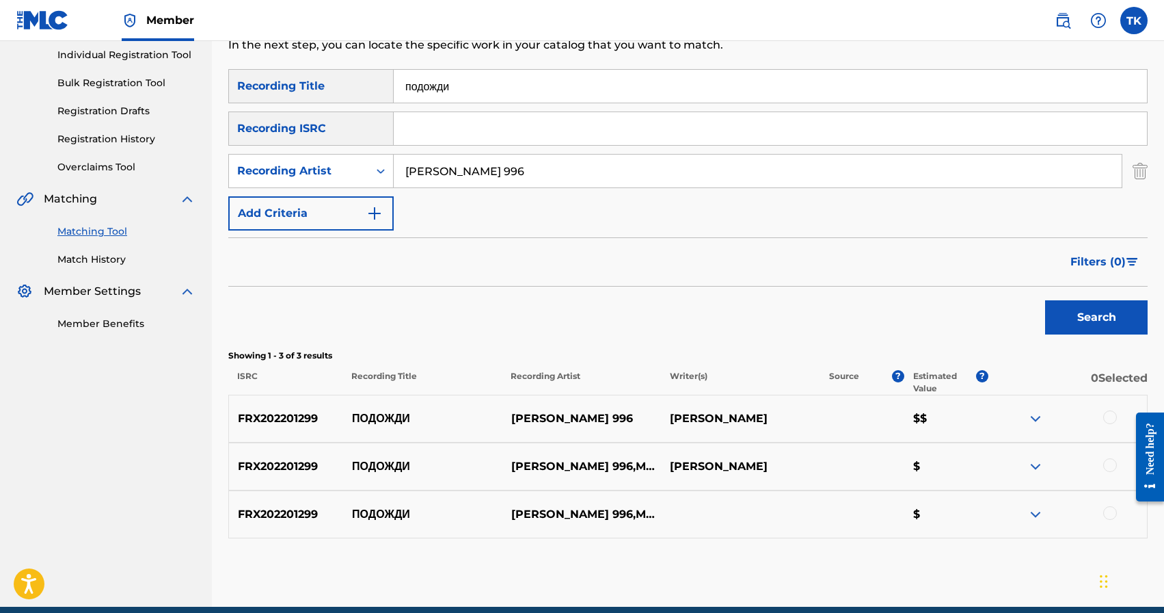
scroll to position [176, 0]
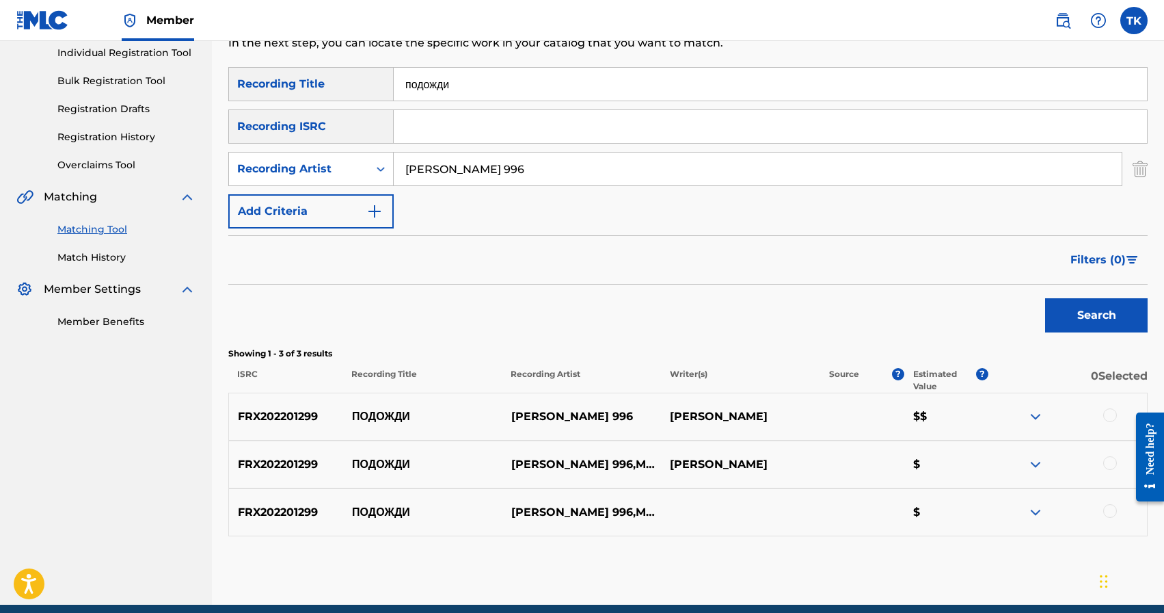
click at [558, 85] on input "подожди" at bounding box center [770, 84] width 753 height 33
click at [1086, 306] on button "Search" at bounding box center [1096, 315] width 103 height 34
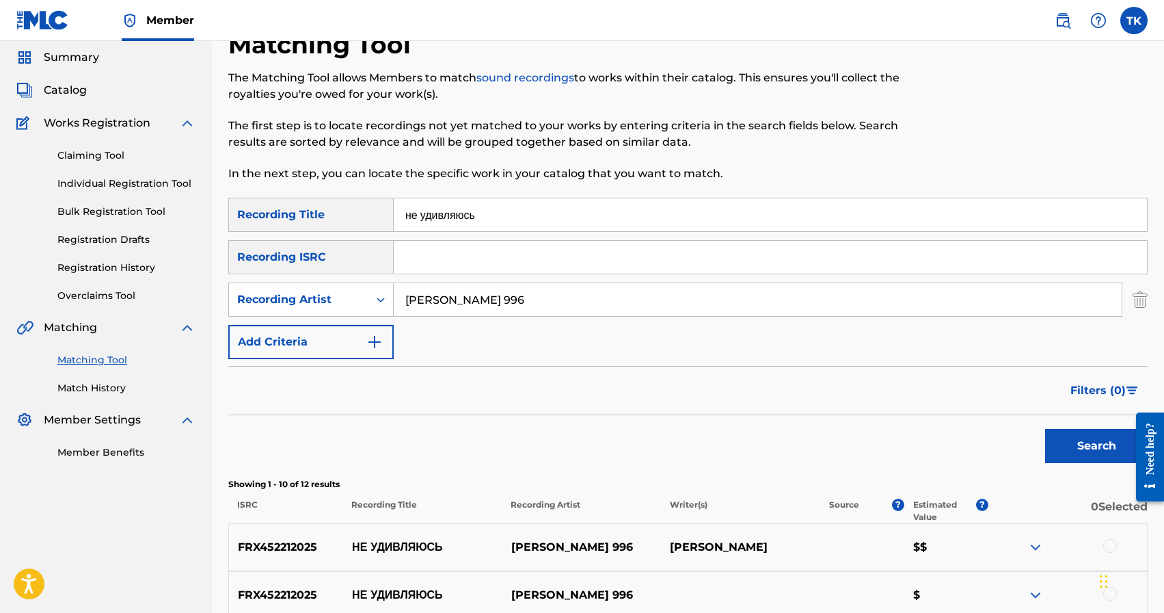
scroll to position [35, 0]
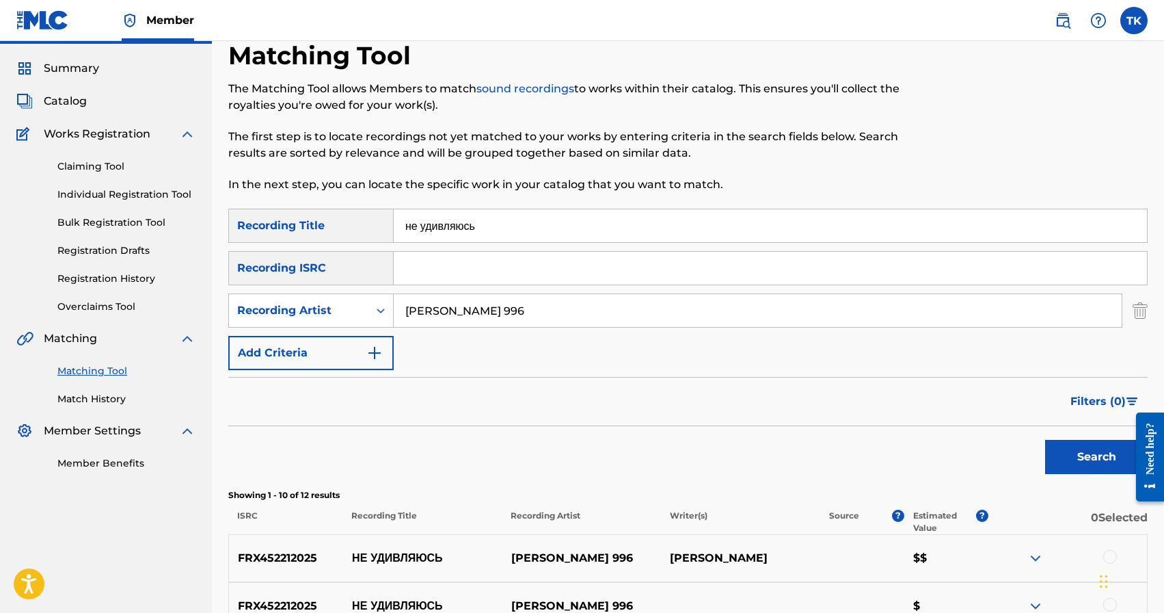
click at [612, 218] on input "не удивляюсь" at bounding box center [770, 225] width 753 height 33
click at [1063, 461] on button "Search" at bounding box center [1096, 457] width 103 height 34
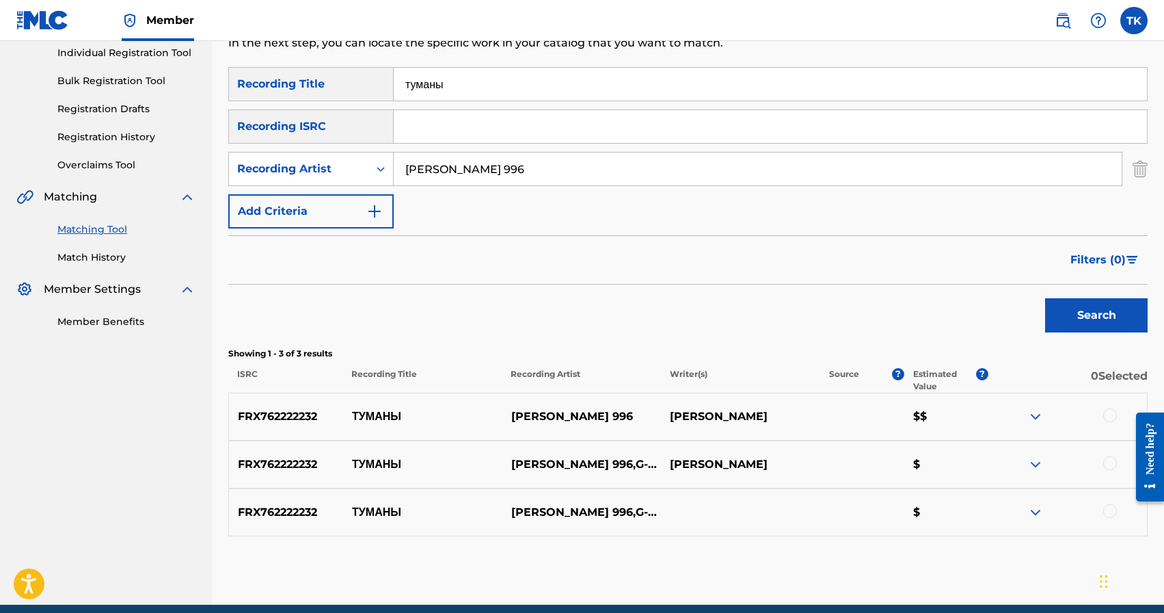
scroll to position [191, 0]
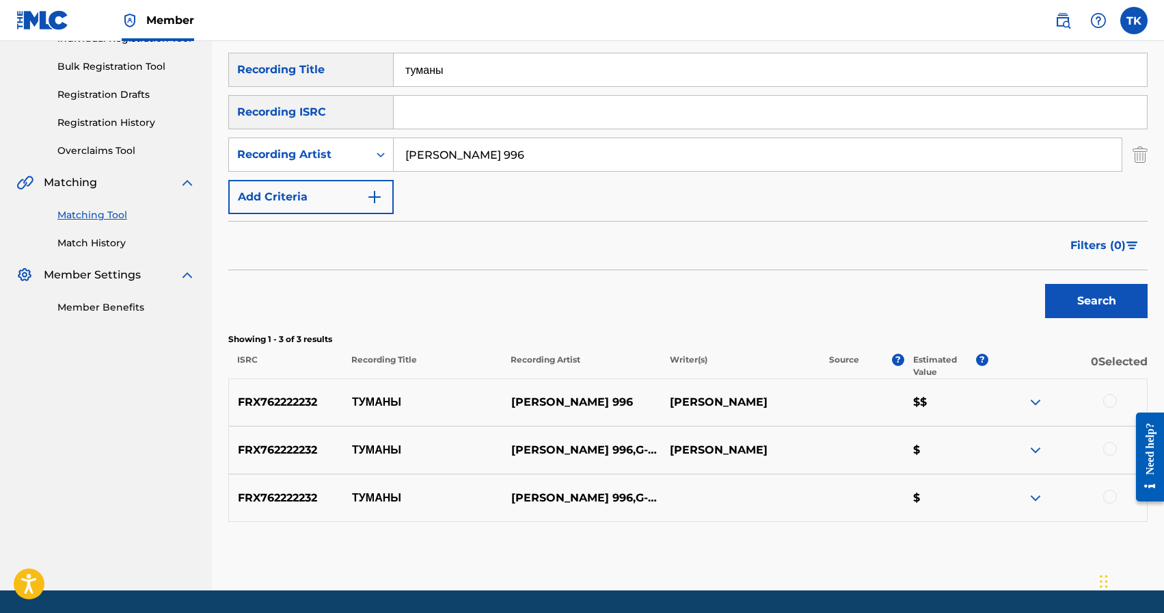
click at [611, 69] on input "туманы" at bounding box center [770, 69] width 753 height 33
type input "байландым"
click at [1099, 309] on button "Search" at bounding box center [1096, 301] width 103 height 34
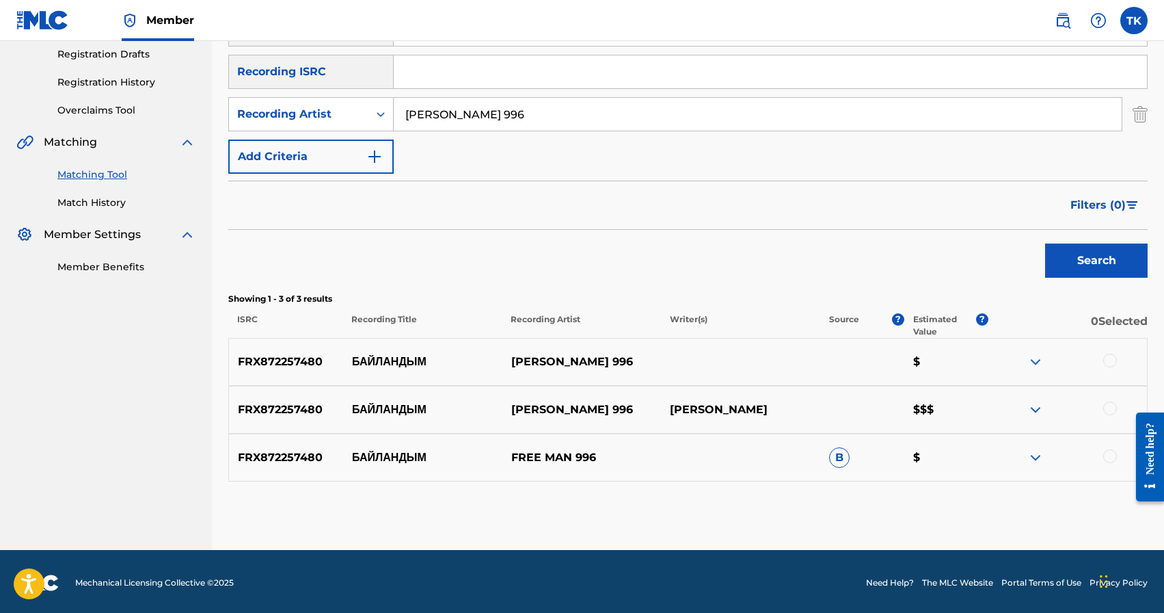
scroll to position [234, 0]
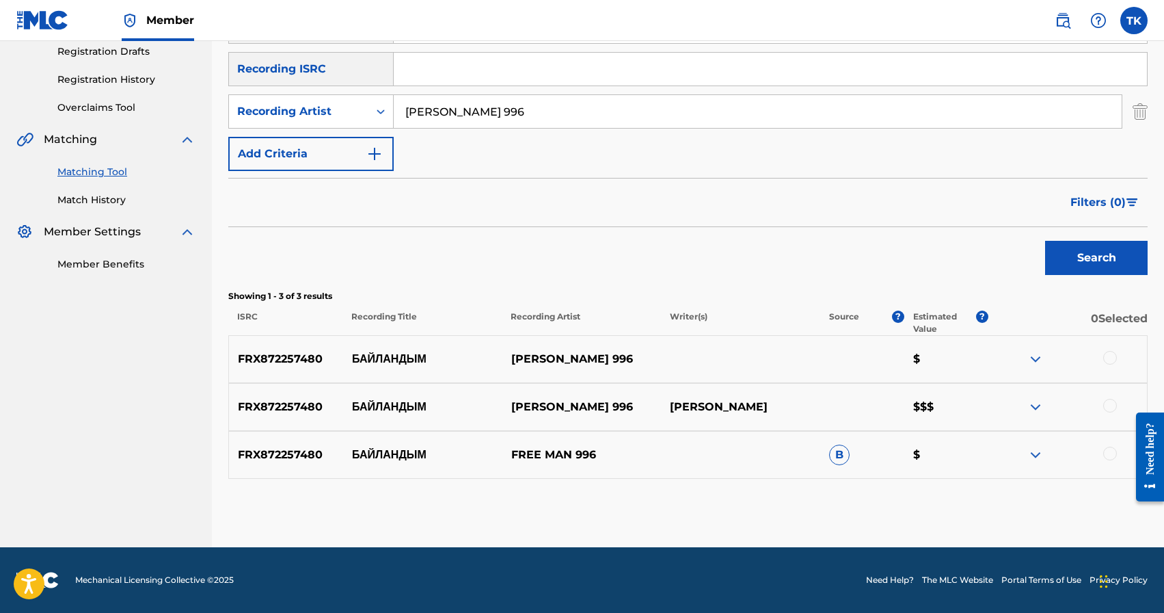
click at [1111, 358] on div at bounding box center [1110, 358] width 14 height 14
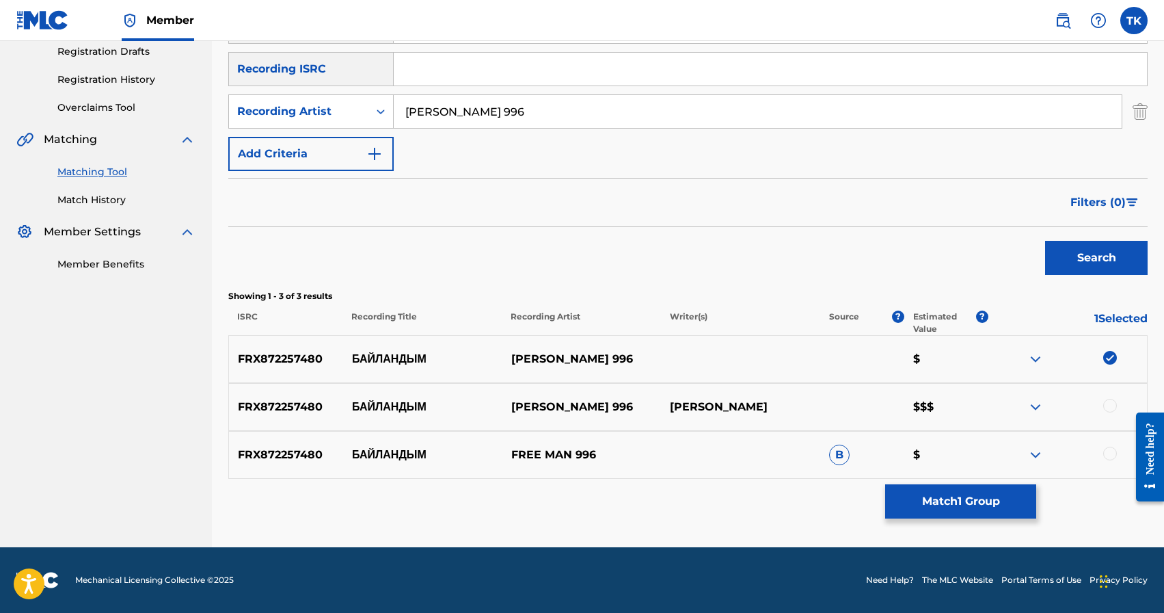
click at [1109, 401] on div at bounding box center [1110, 406] width 14 height 14
click at [1112, 455] on div at bounding box center [1110, 453] width 14 height 14
click at [980, 496] on button "Match 3 Groups" at bounding box center [960, 501] width 151 height 34
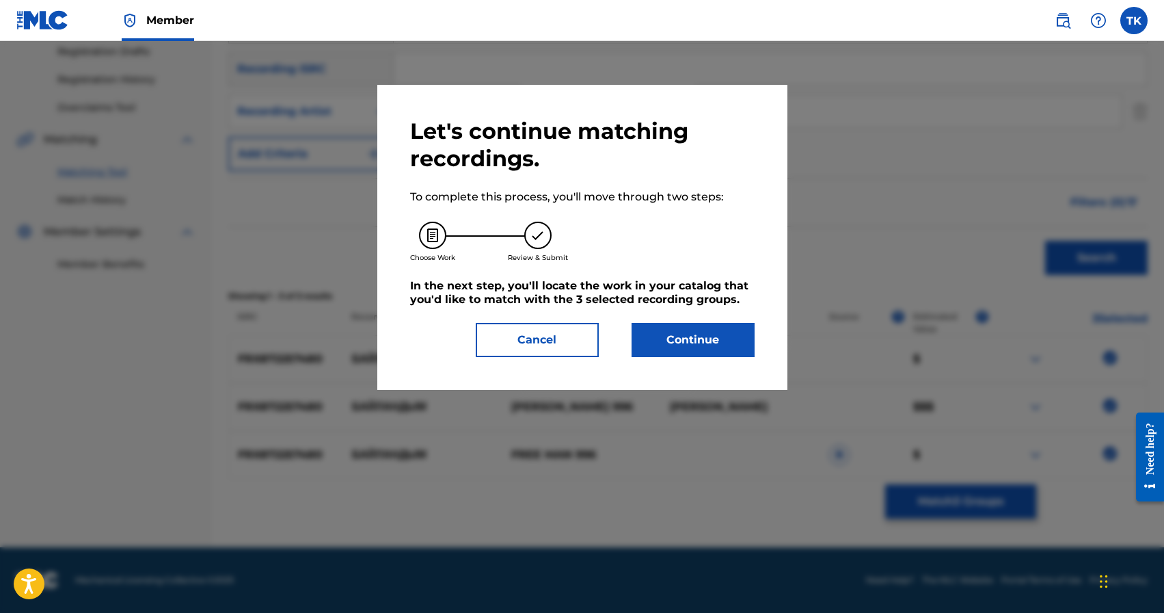
click at [674, 340] on button "Continue" at bounding box center [693, 340] width 123 height 34
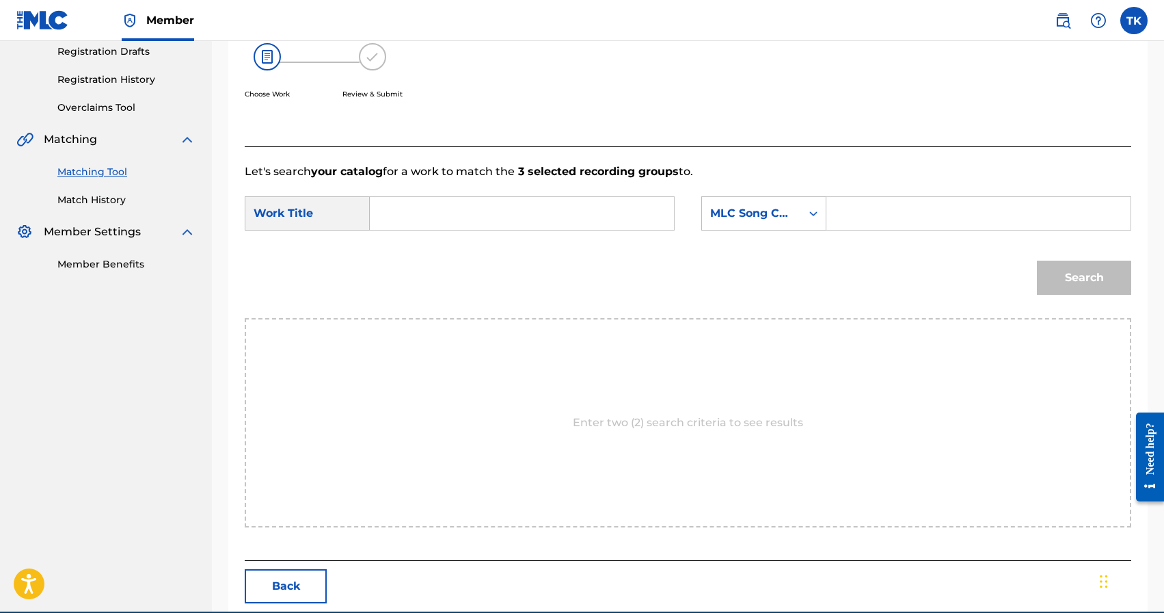
click at [528, 194] on form "SearchWithCriteria50b9d94f-f353-4b47-893d-b2bc104fbf65 Work Title SearchWithCri…" at bounding box center [688, 249] width 887 height 138
click at [528, 217] on input "Search Form" at bounding box center [522, 213] width 281 height 33
click at [429, 293] on span "андым" at bounding box center [437, 292] width 34 height 13
type input "байландым"
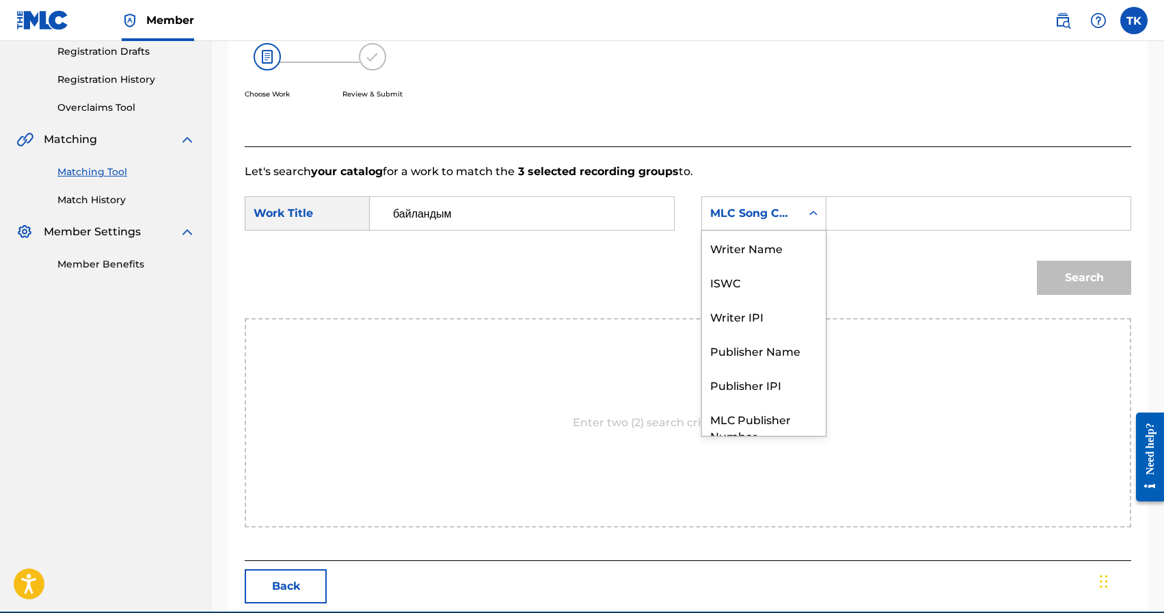
click at [812, 217] on icon "Search Form" at bounding box center [814, 213] width 14 height 14
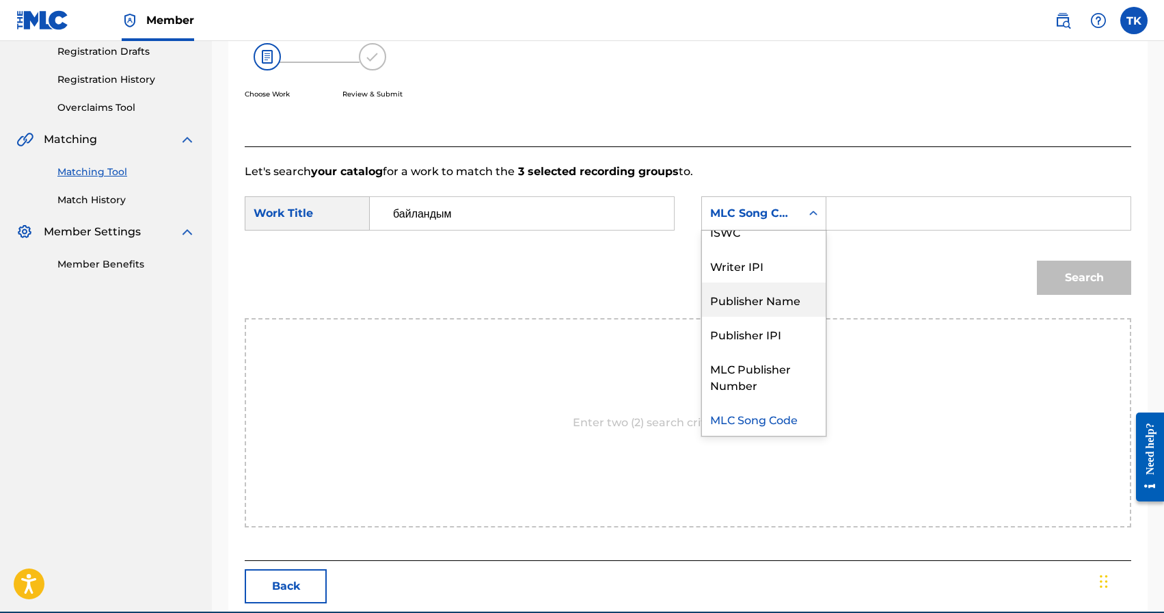
click at [778, 293] on div "Publisher Name" at bounding box center [764, 299] width 124 height 34
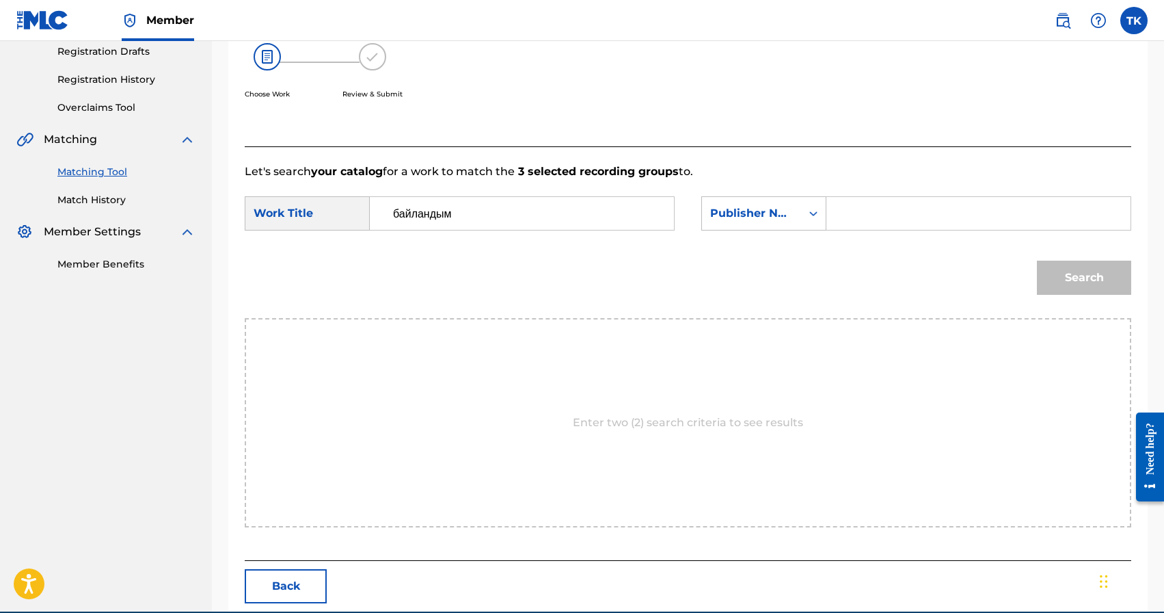
click at [857, 216] on input "Search Form" at bounding box center [978, 213] width 281 height 33
type input "INFINITY MUSIC"
click at [1062, 282] on button "Search" at bounding box center [1084, 277] width 94 height 34
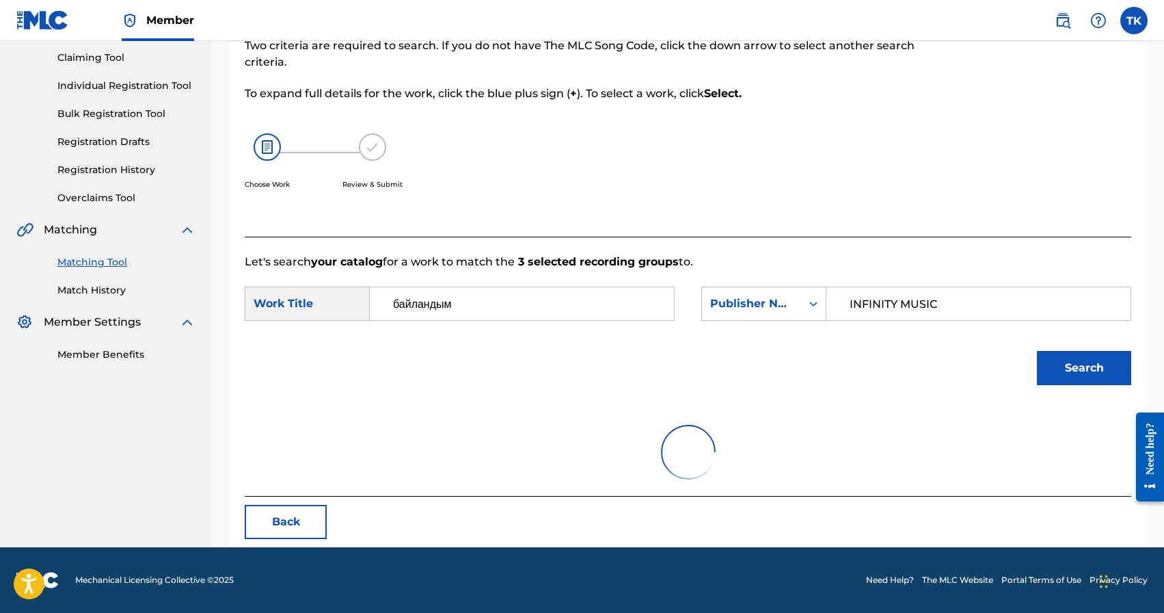
scroll to position [234, 0]
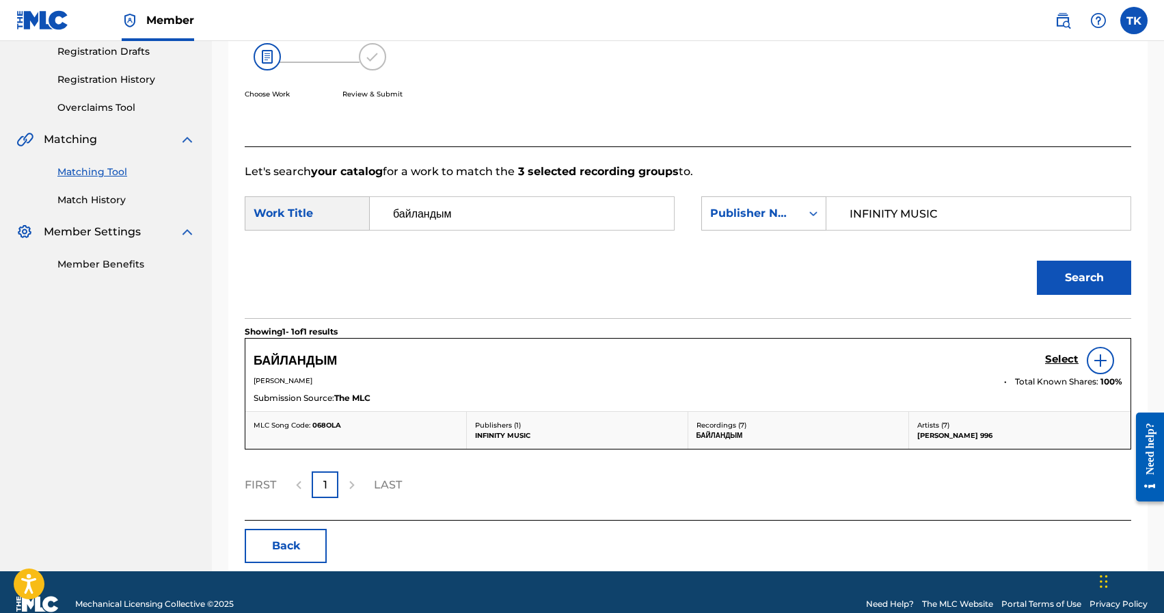
click at [1058, 359] on h5 "Select" at bounding box center [1062, 359] width 34 height 13
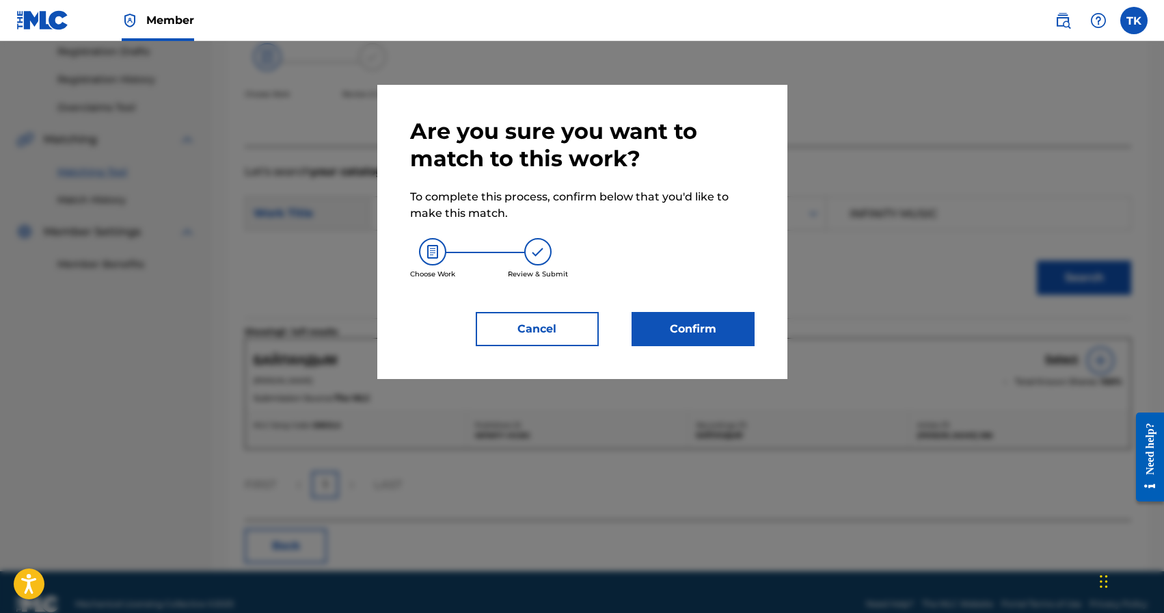
click at [703, 336] on button "Confirm" at bounding box center [693, 329] width 123 height 34
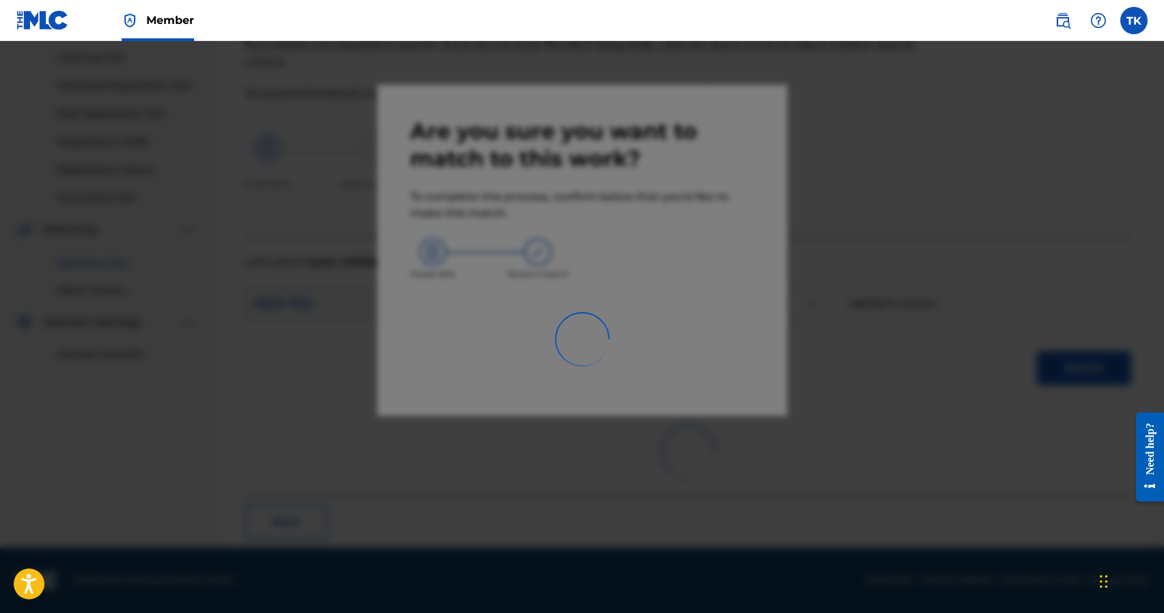
scroll to position [40, 0]
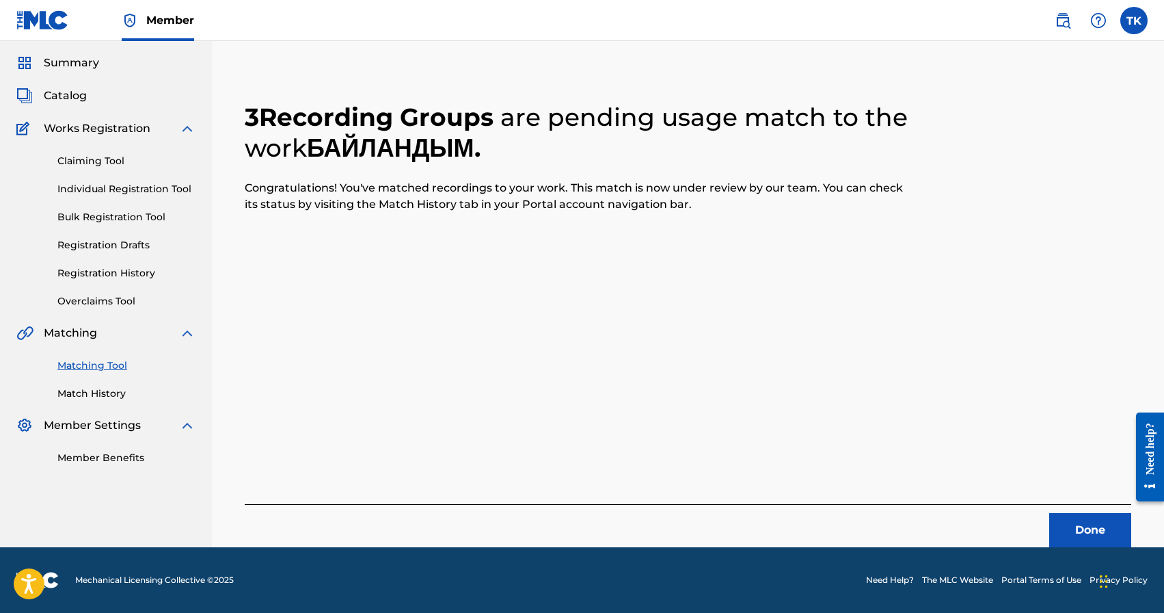
click at [1073, 537] on button "Done" at bounding box center [1090, 530] width 82 height 34
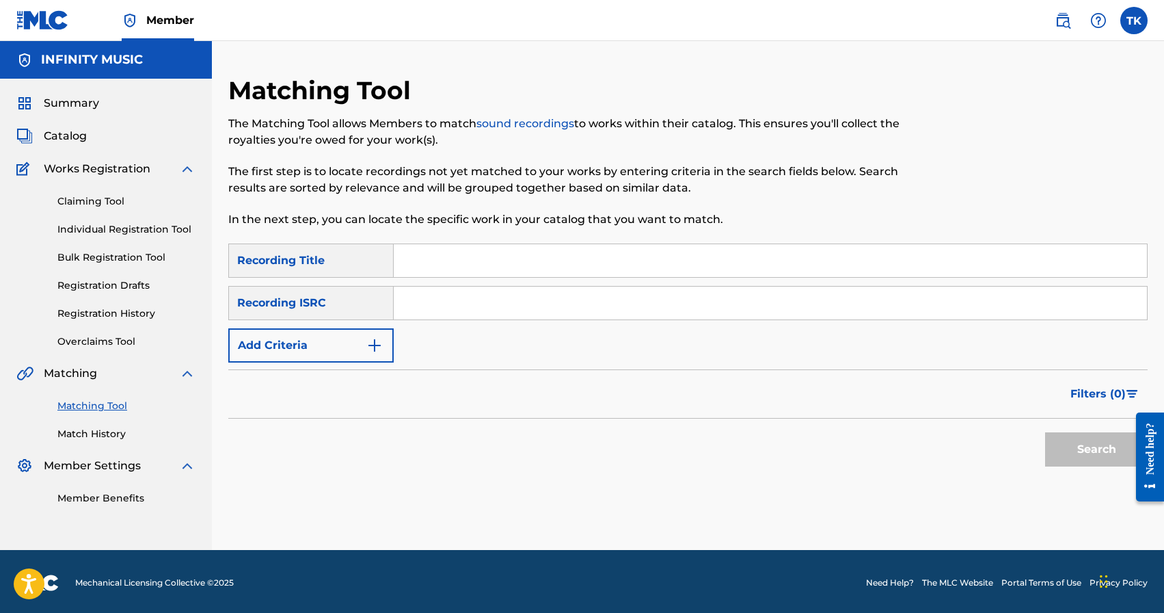
click at [579, 257] on input "Search Form" at bounding box center [770, 260] width 753 height 33
type input "Lom Bar D"
click at [364, 349] on button "Add Criteria" at bounding box center [310, 345] width 165 height 34
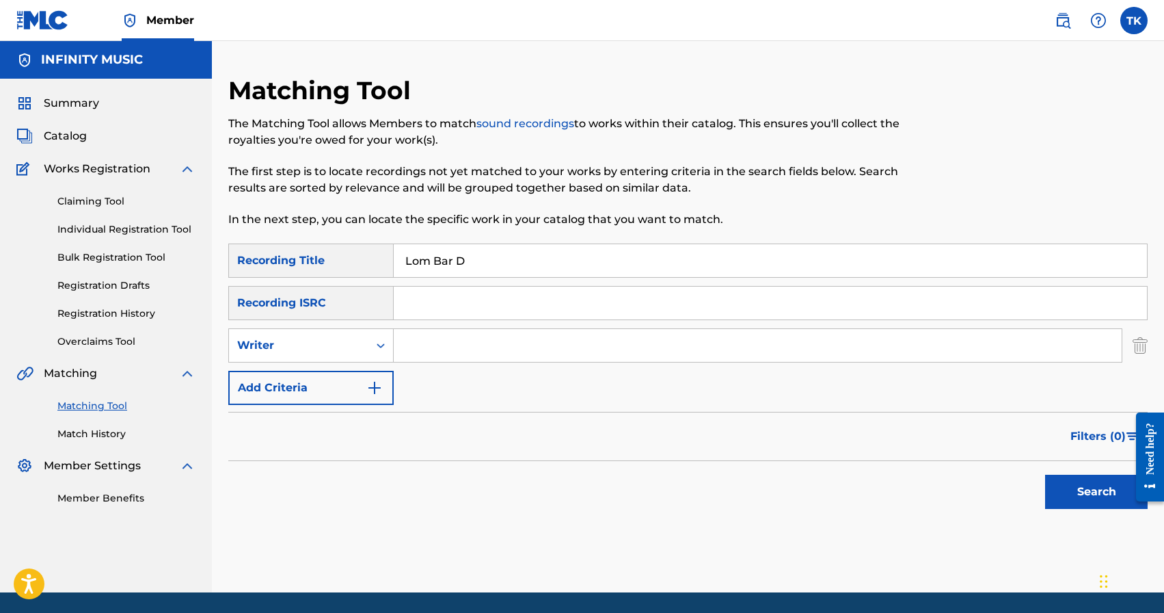
click at [364, 349] on div "Writer" at bounding box center [298, 345] width 139 height 26
click at [363, 379] on div "Recording Artist" at bounding box center [311, 379] width 164 height 34
click at [441, 352] on input "Search Form" at bounding box center [758, 345] width 728 height 33
type input "d"
type input "[PERSON_NAME] 996"
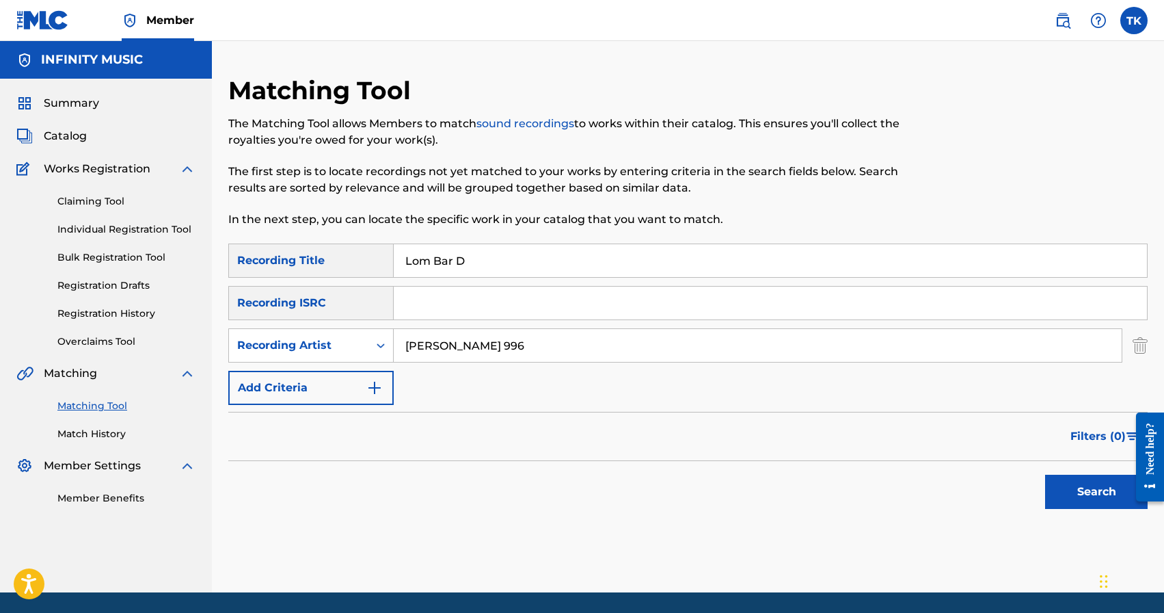
click at [1086, 495] on button "Search" at bounding box center [1096, 491] width 103 height 34
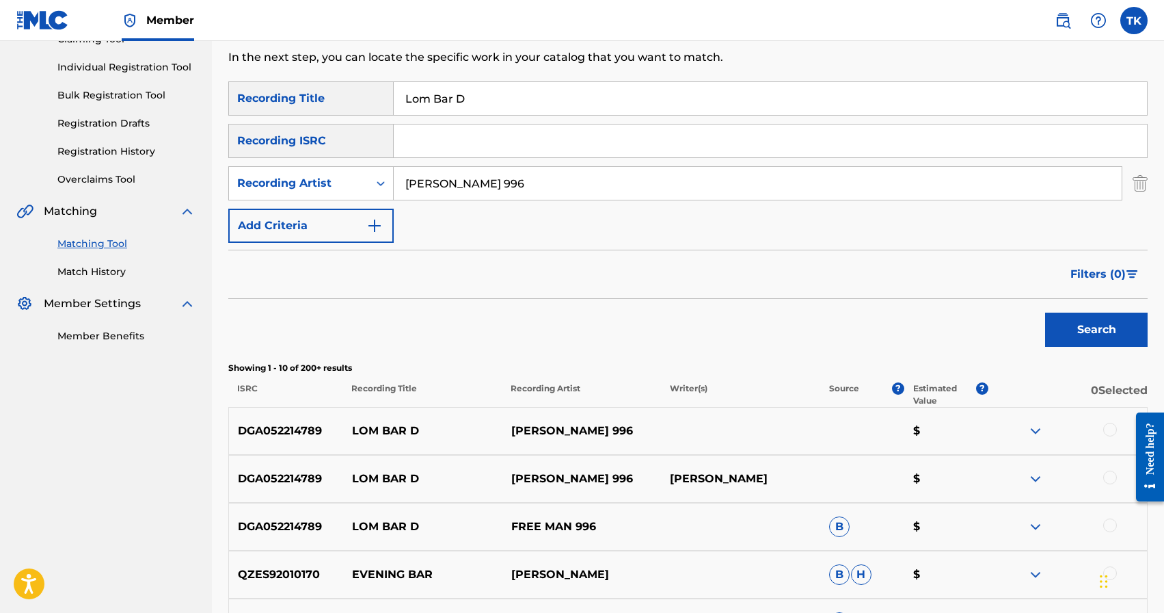
scroll to position [137, 0]
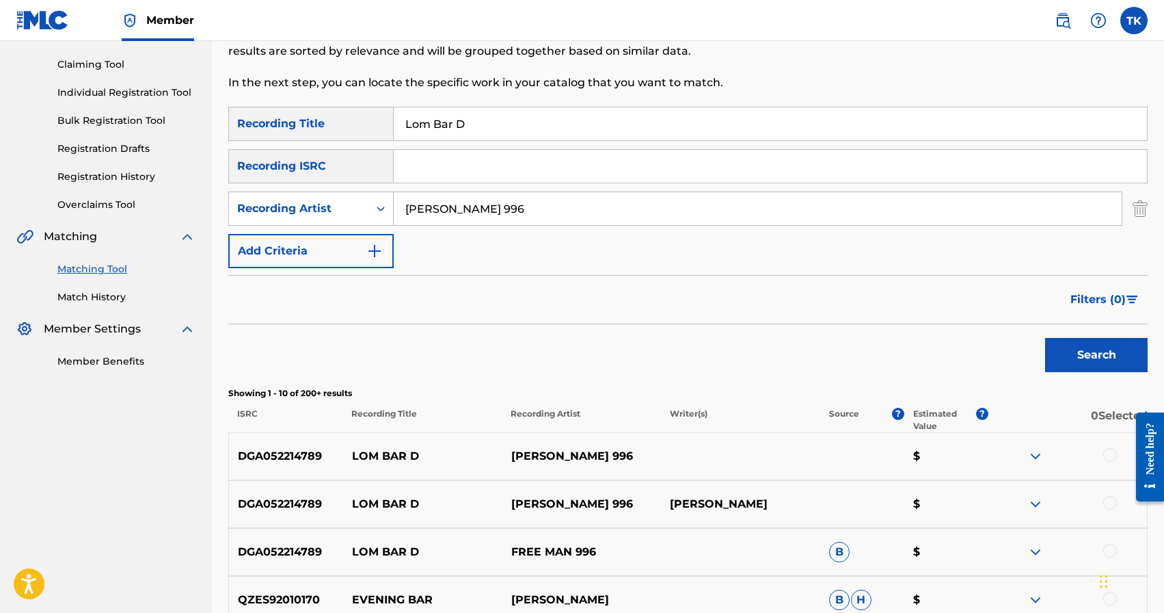
click at [492, 113] on input "Lom Bar D" at bounding box center [770, 123] width 753 height 33
click at [1088, 373] on div "Search" at bounding box center [1093, 351] width 109 height 55
click at [1090, 353] on button "Search" at bounding box center [1096, 355] width 103 height 34
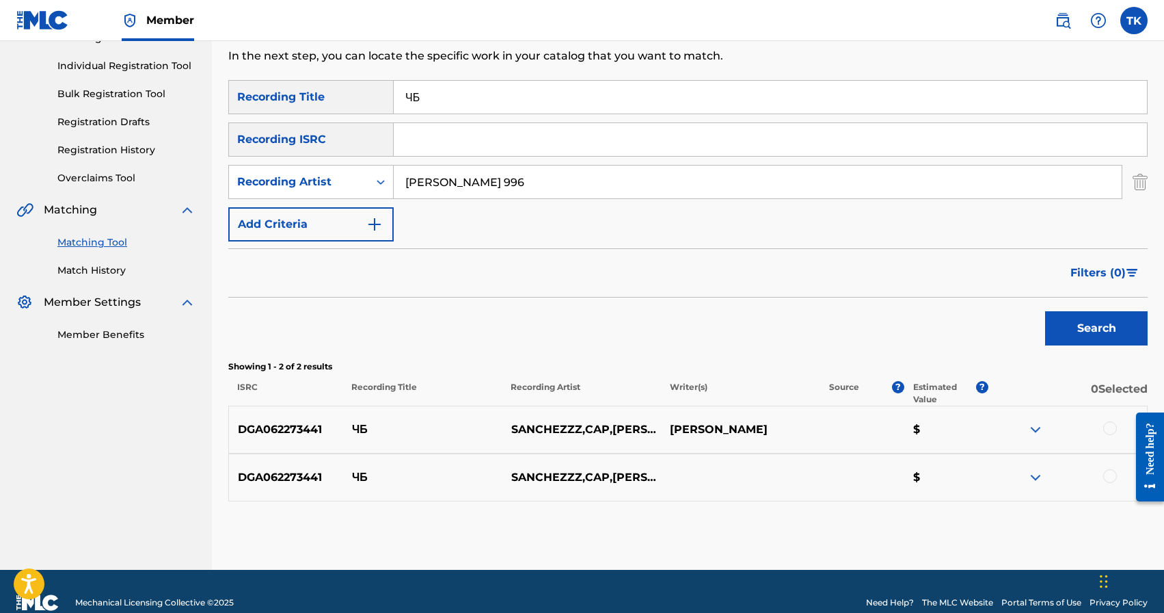
scroll to position [173, 0]
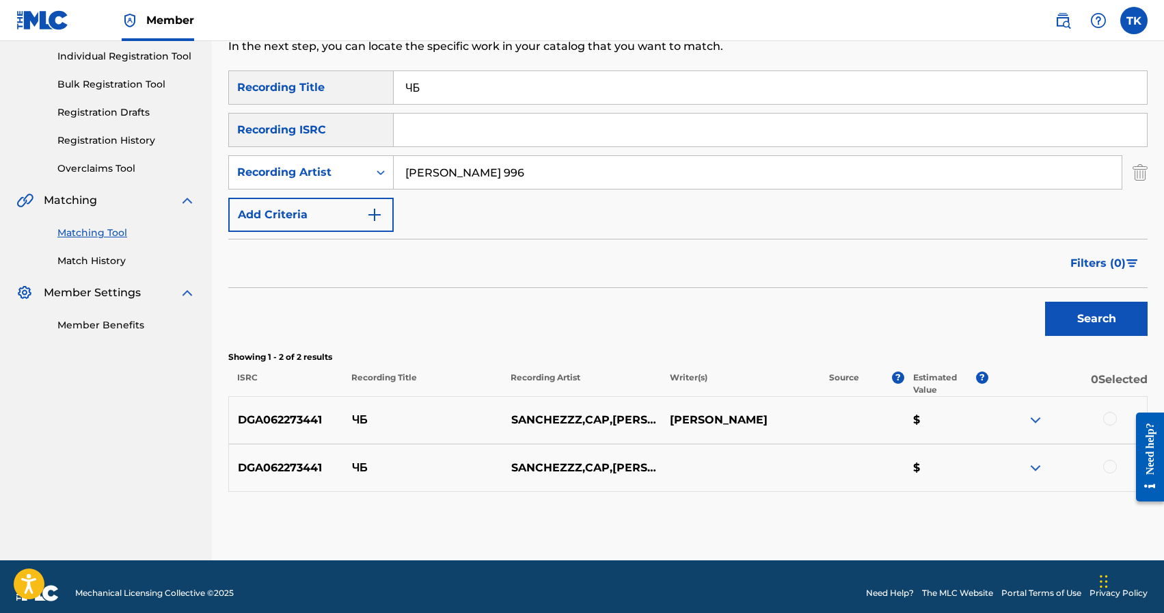
click at [563, 90] on input "ЧБ" at bounding box center [770, 87] width 753 height 33
click at [1082, 323] on button "Search" at bounding box center [1096, 319] width 103 height 34
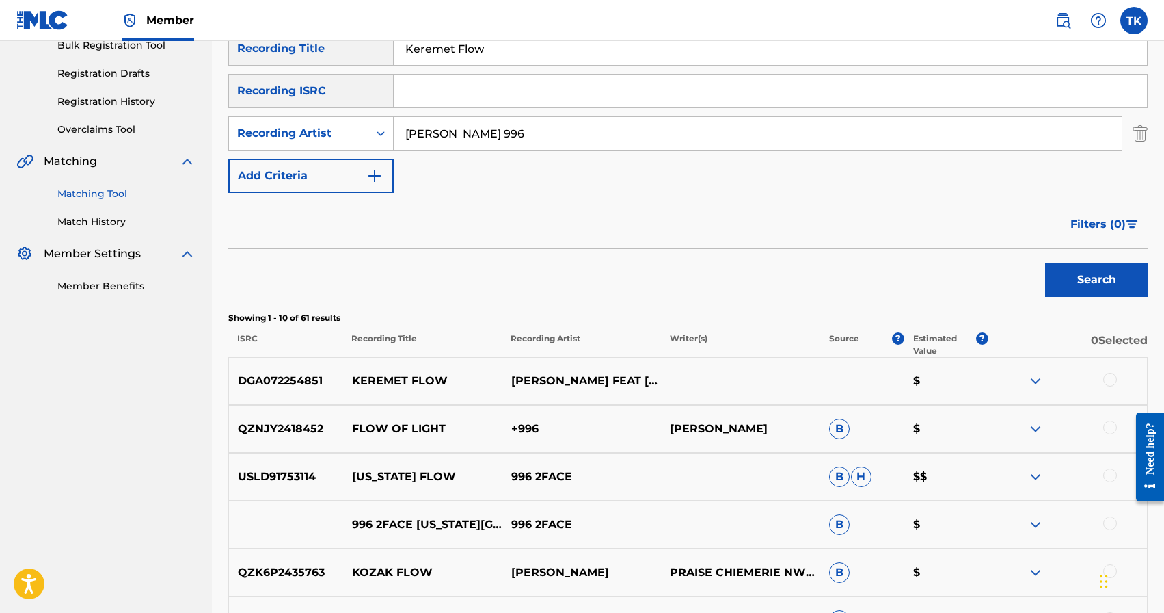
scroll to position [204, 0]
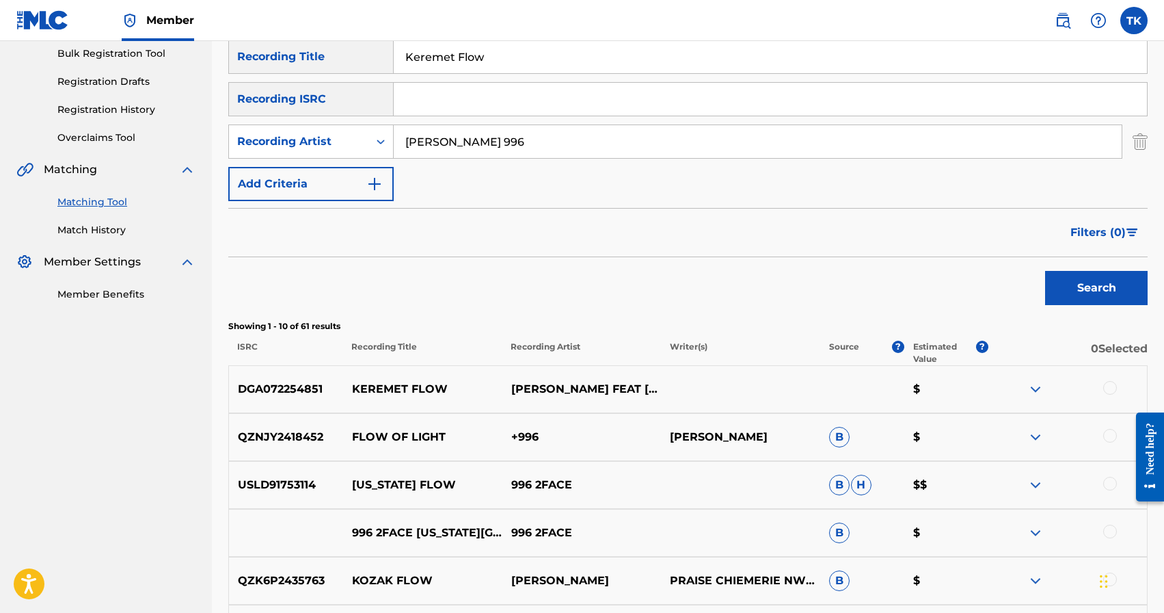
click at [537, 57] on input "Keremet Flow" at bounding box center [770, 56] width 753 height 33
click at [1058, 284] on button "Search" at bounding box center [1096, 288] width 103 height 34
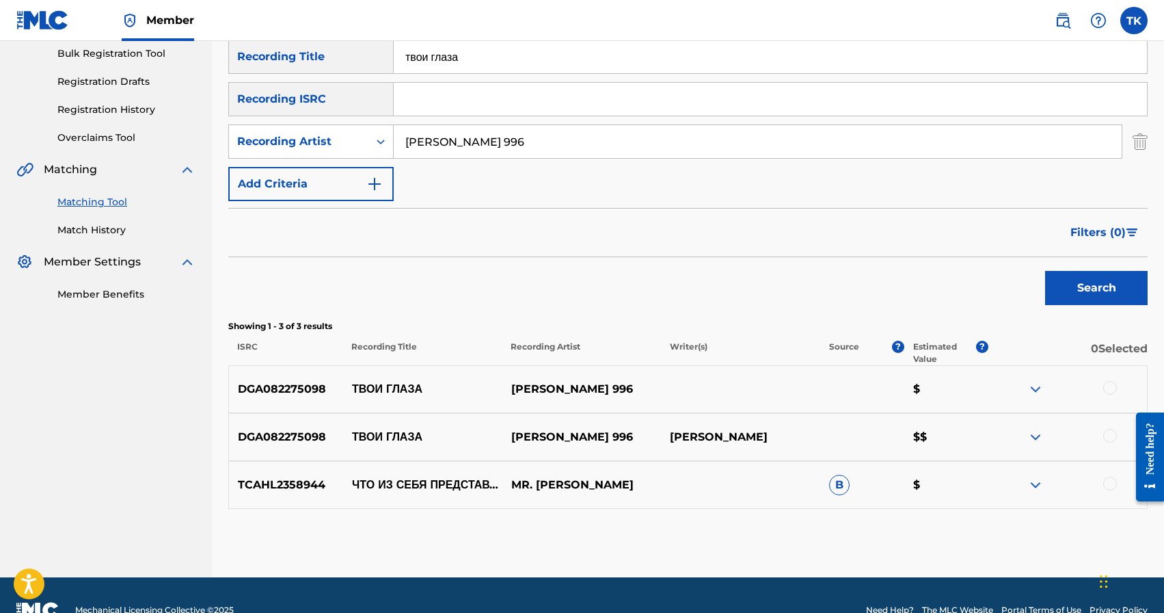
click at [609, 63] on input "твои глаза" at bounding box center [770, 56] width 753 height 33
click at [1094, 294] on button "Search" at bounding box center [1096, 288] width 103 height 34
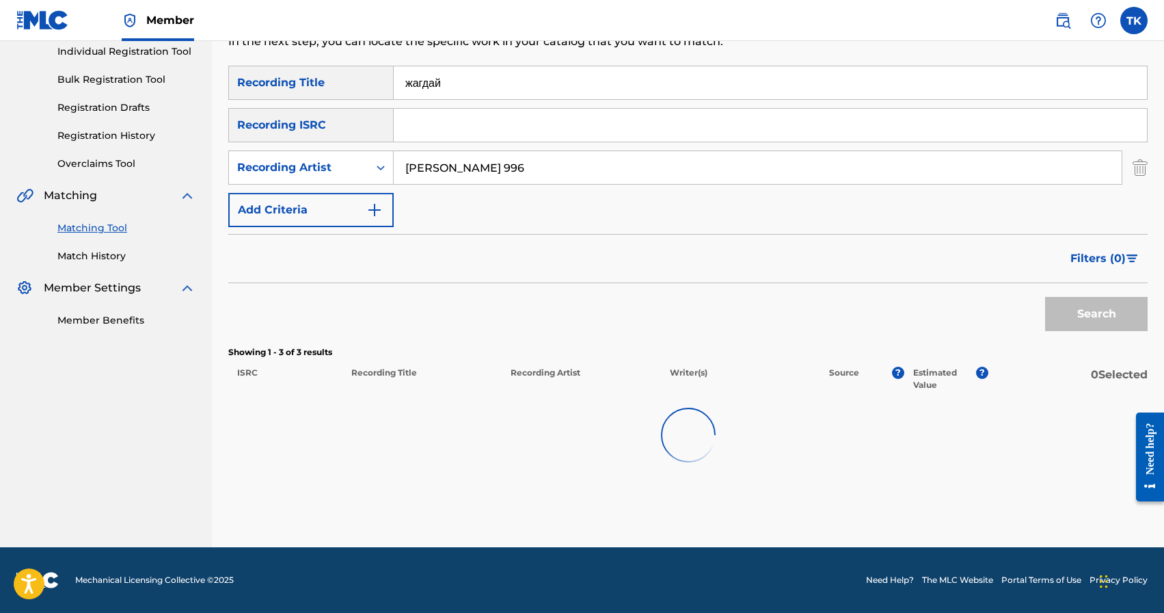
scroll to position [186, 0]
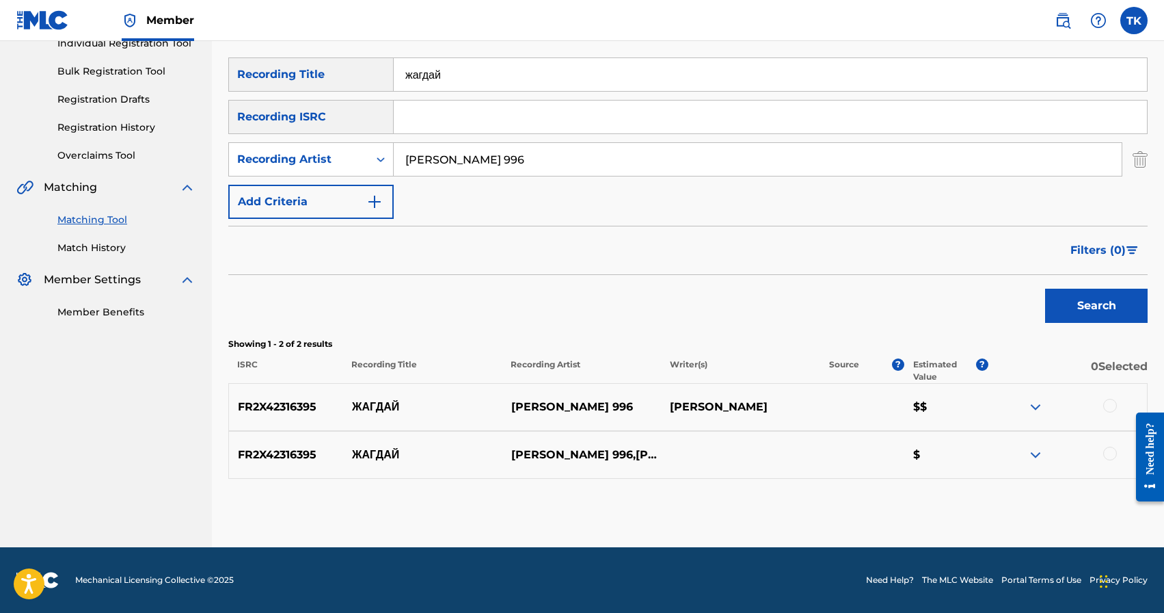
click at [487, 77] on input "жагдай" at bounding box center [770, 74] width 753 height 33
click at [415, 76] on input "шерой" at bounding box center [770, 74] width 753 height 33
type input "герой"
click at [1073, 305] on button "Search" at bounding box center [1096, 306] width 103 height 34
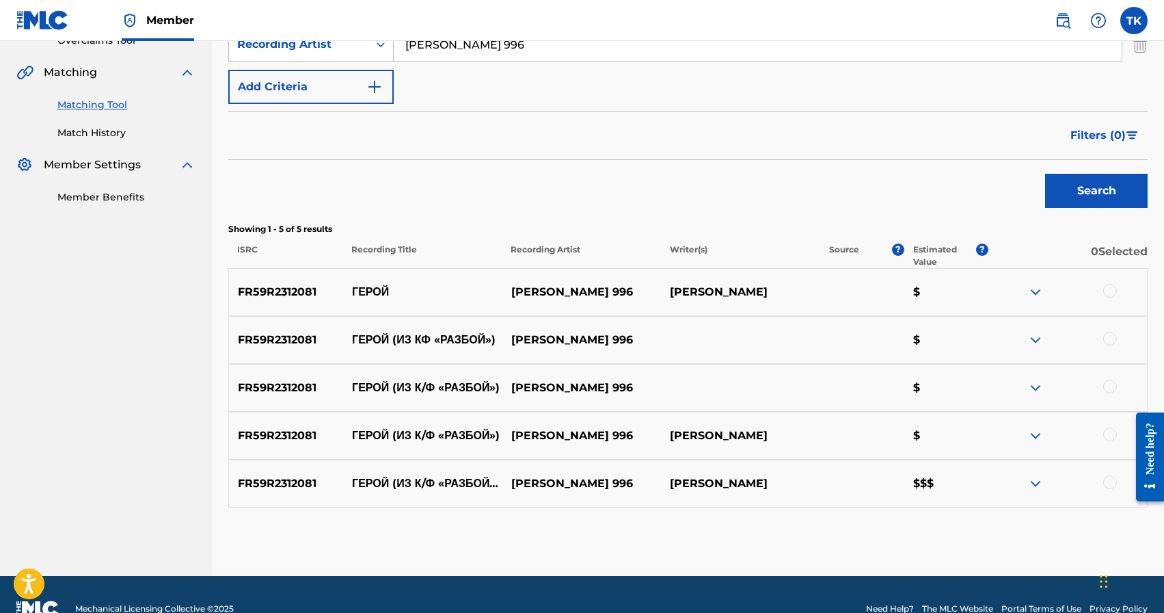
scroll to position [302, 0]
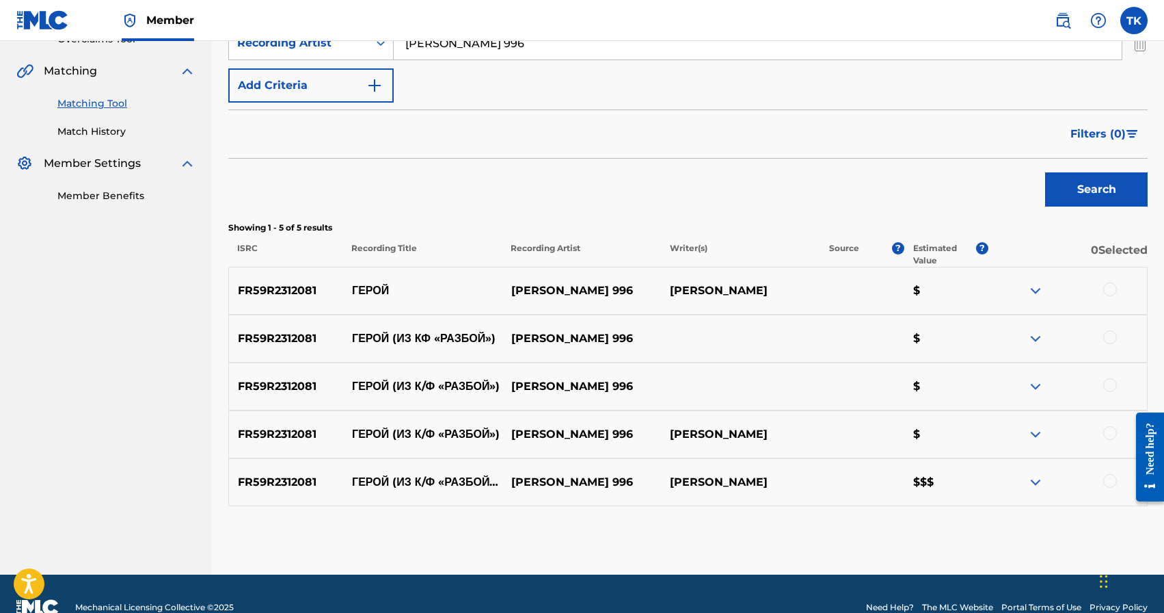
click at [1112, 291] on div at bounding box center [1110, 289] width 14 height 14
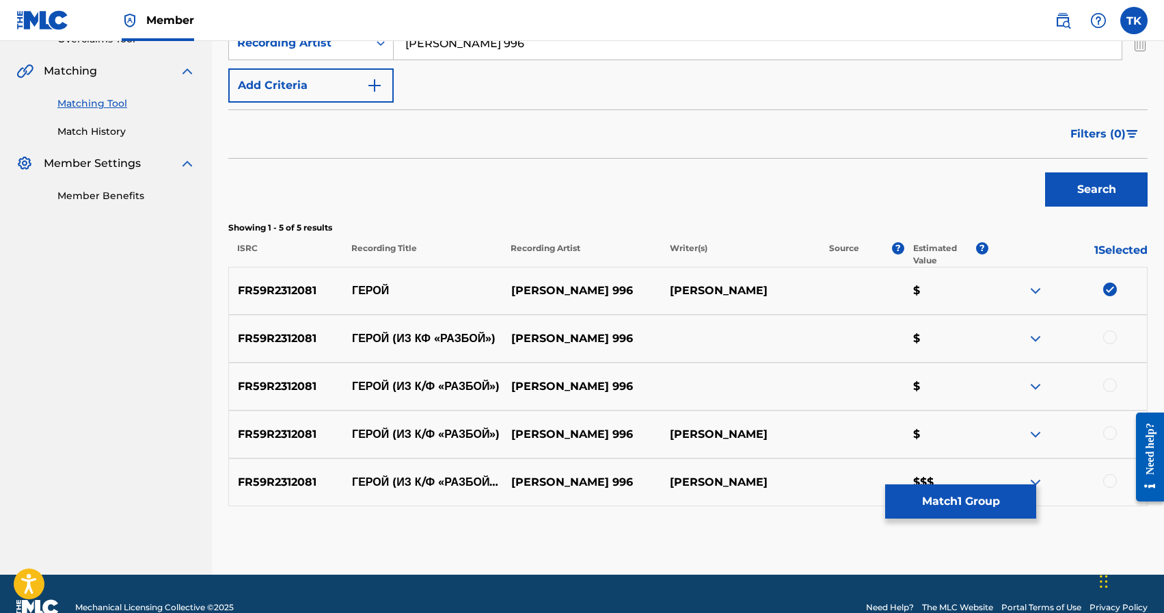
click at [1111, 341] on div at bounding box center [1110, 337] width 14 height 14
click at [1112, 379] on div at bounding box center [1110, 385] width 14 height 14
click at [1112, 426] on div at bounding box center [1110, 433] width 14 height 14
click at [1112, 478] on div at bounding box center [1110, 481] width 14 height 14
click at [1009, 500] on button "Match 5 Groups" at bounding box center [960, 501] width 151 height 34
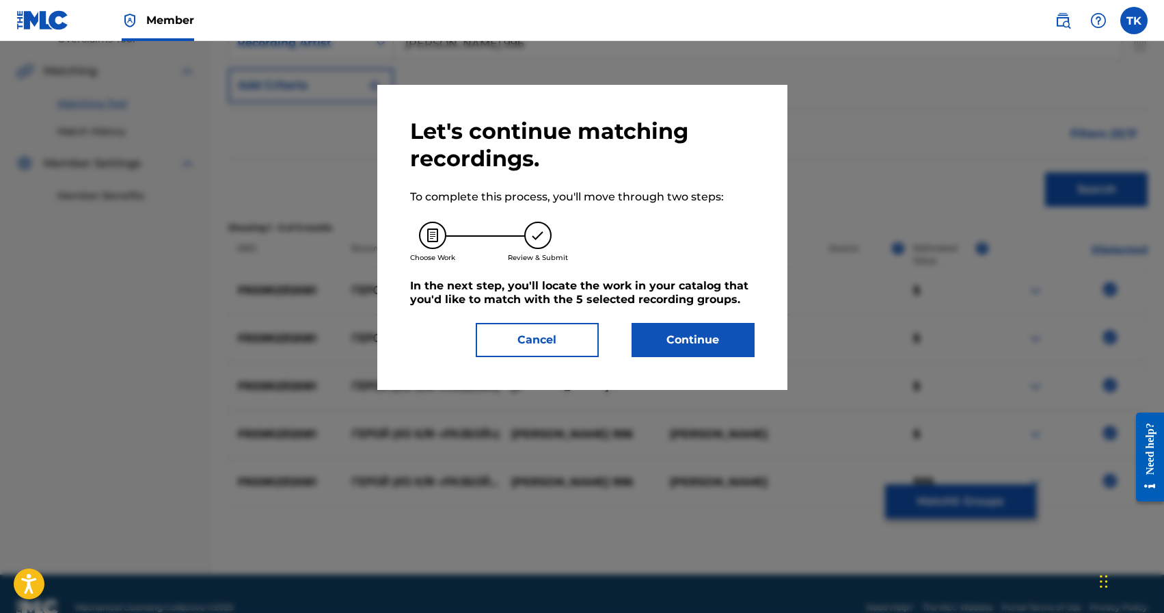
click at [723, 341] on button "Continue" at bounding box center [693, 340] width 123 height 34
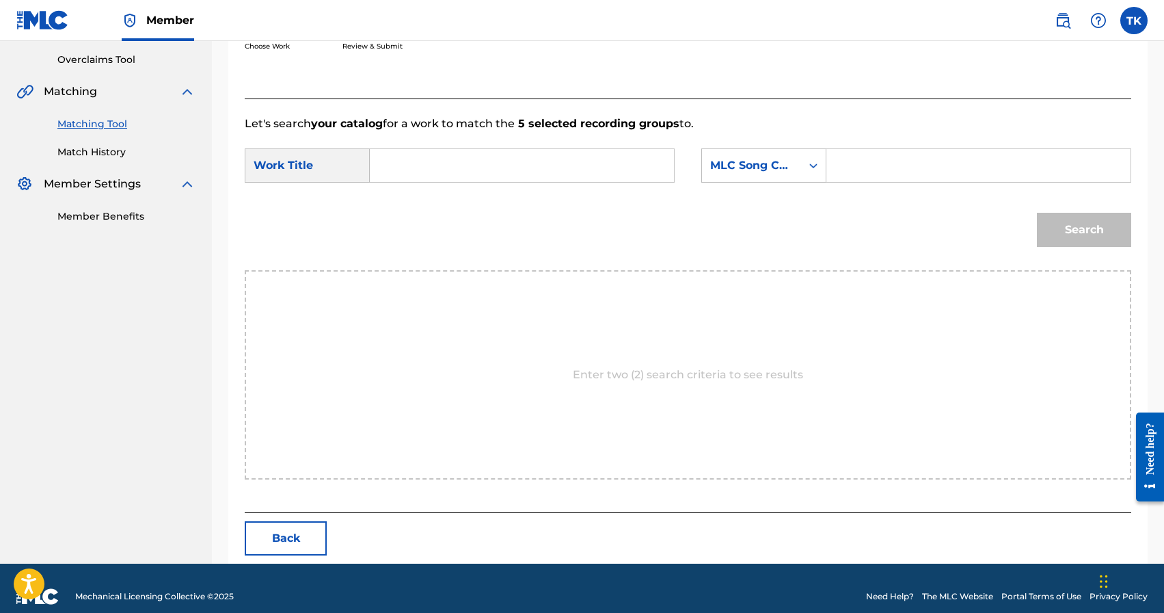
scroll to position [298, 0]
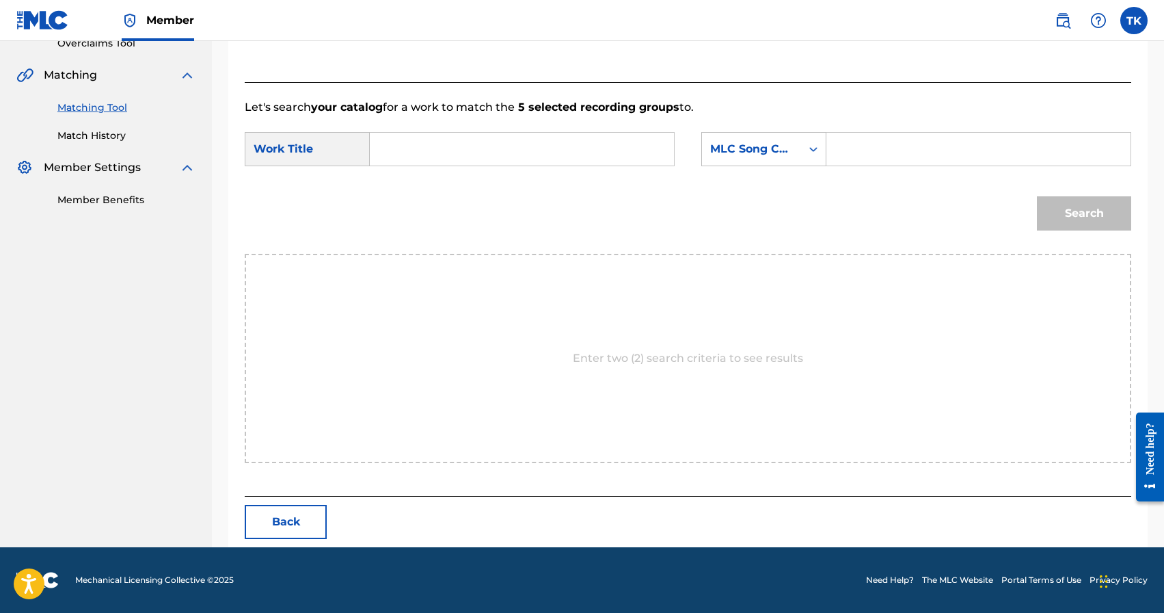
click at [533, 142] on input "Search Form" at bounding box center [522, 149] width 281 height 33
type input "герой"
click at [424, 211] on strong "герой" at bounding box center [408, 204] width 31 height 13
click at [808, 139] on div "Search Form" at bounding box center [813, 149] width 25 height 25
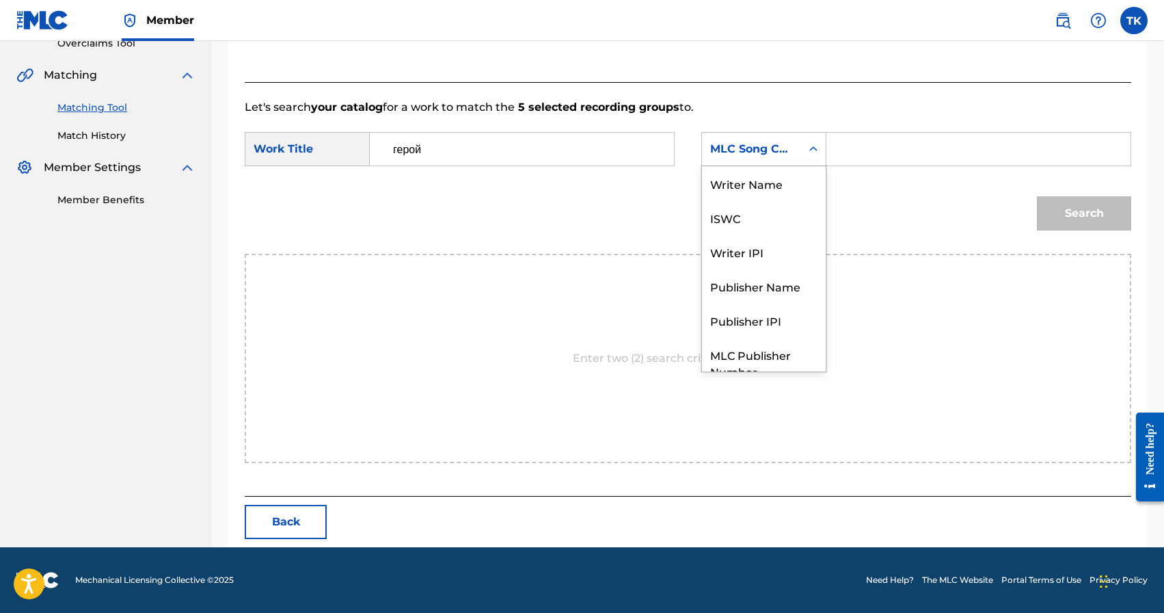
scroll to position [51, 0]
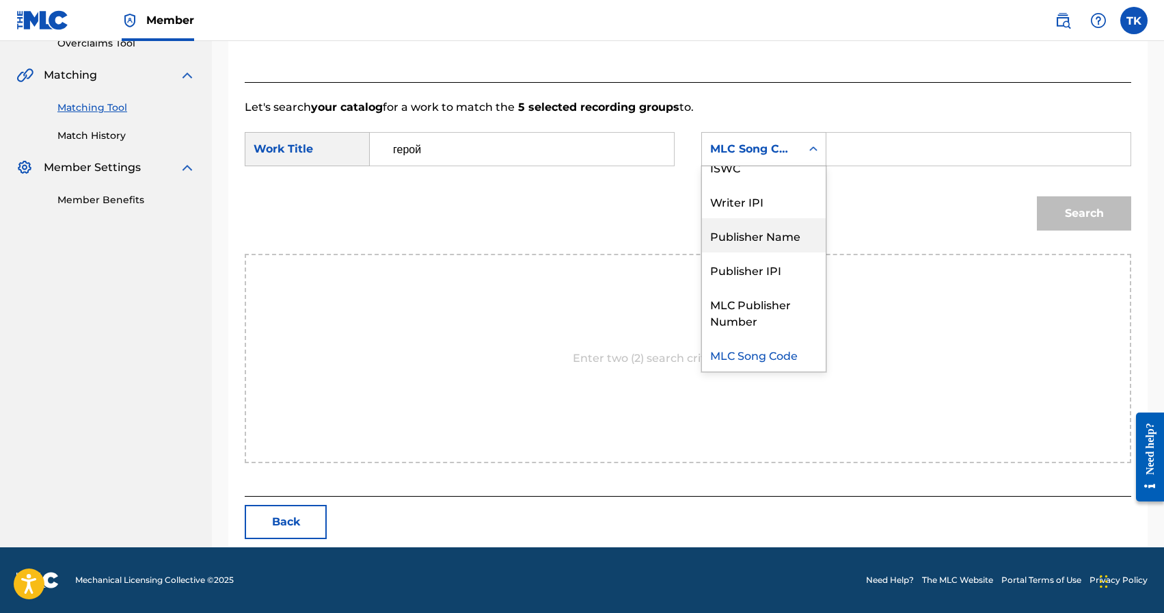
click at [781, 228] on div "Publisher Name" at bounding box center [764, 235] width 124 height 34
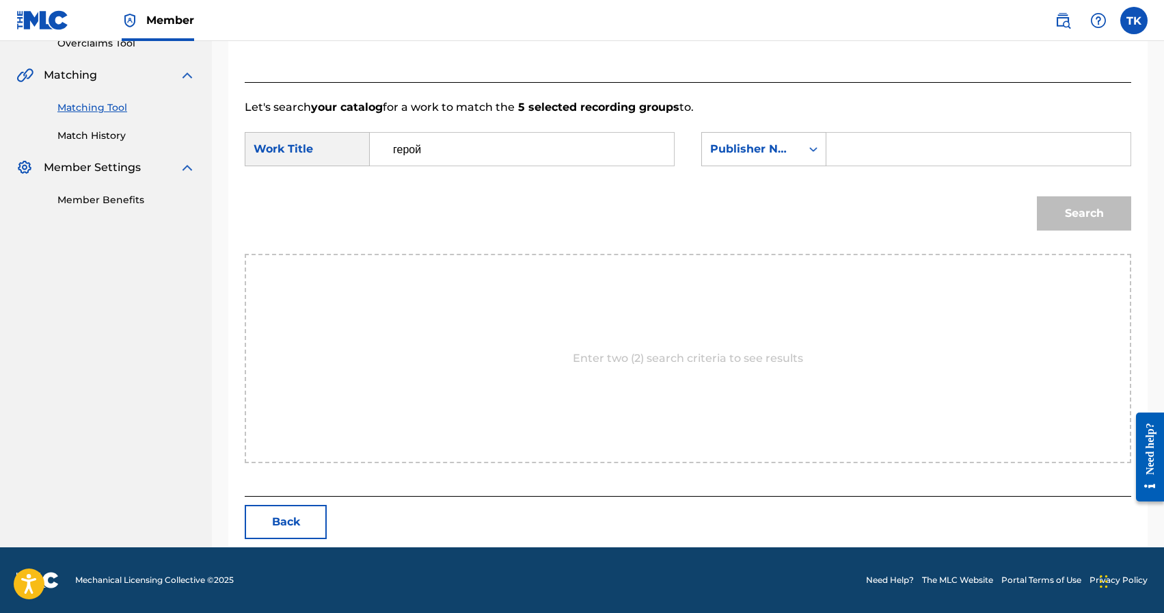
click at [864, 148] on input "Search Form" at bounding box center [978, 149] width 281 height 33
type input "INFINITY MUSIC"
click at [1086, 211] on button "Search" at bounding box center [1084, 213] width 94 height 34
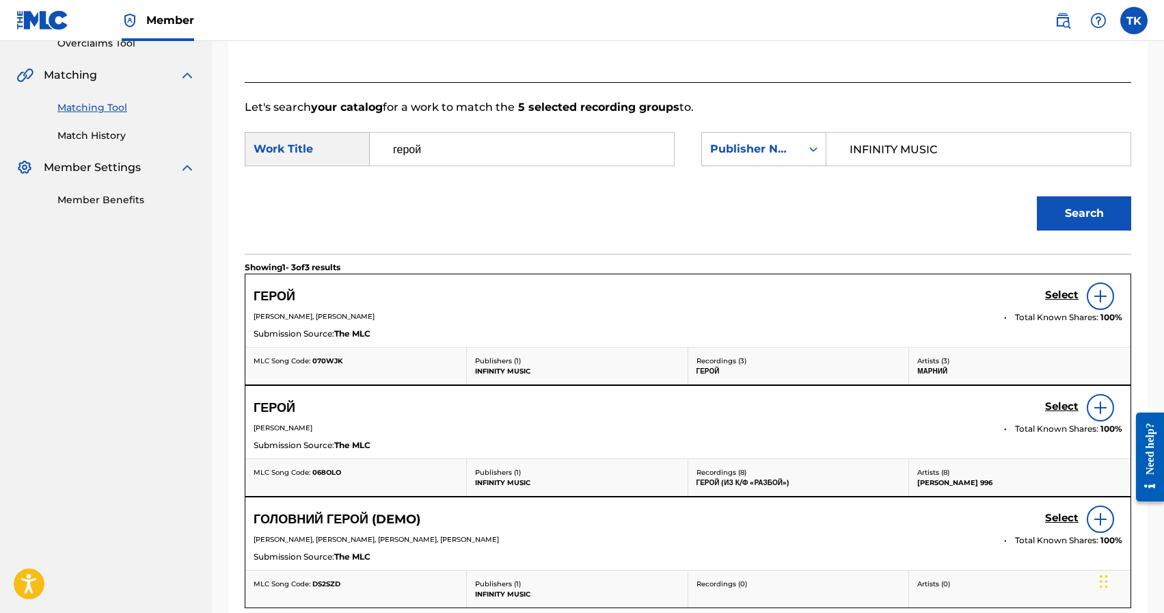
scroll to position [348, 0]
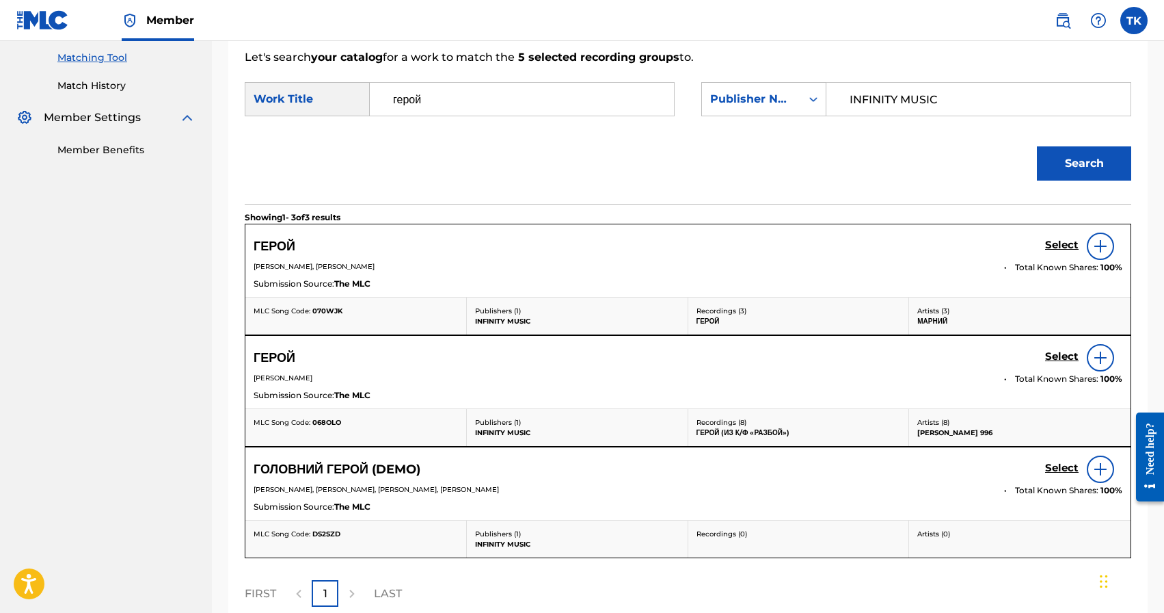
click at [1065, 254] on link "Select" at bounding box center [1062, 246] width 34 height 15
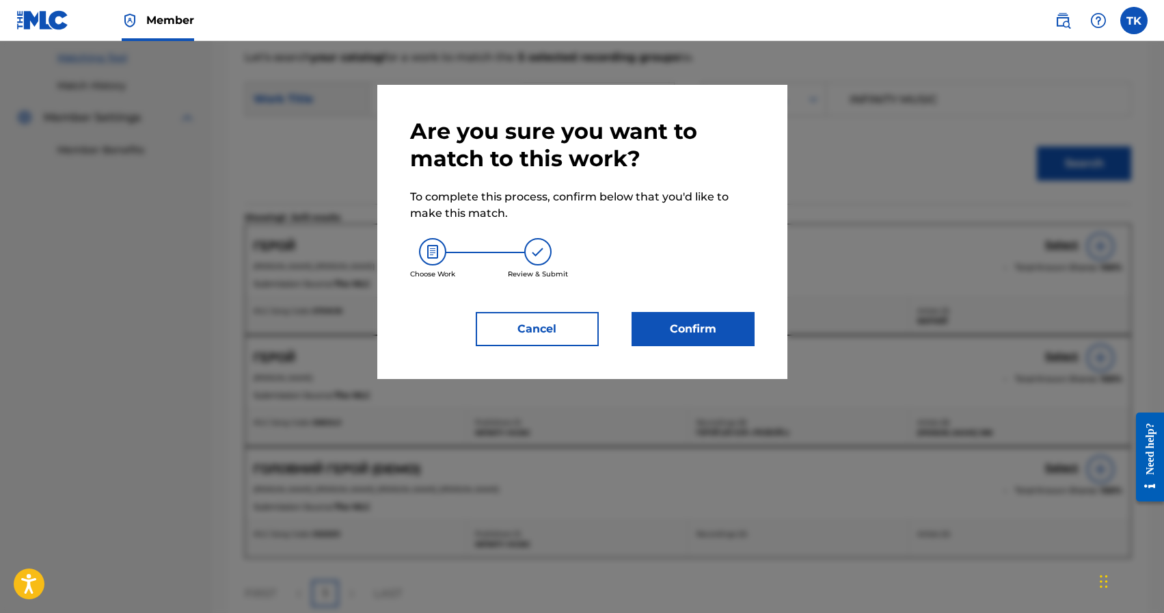
click at [742, 335] on button "Confirm" at bounding box center [693, 329] width 123 height 34
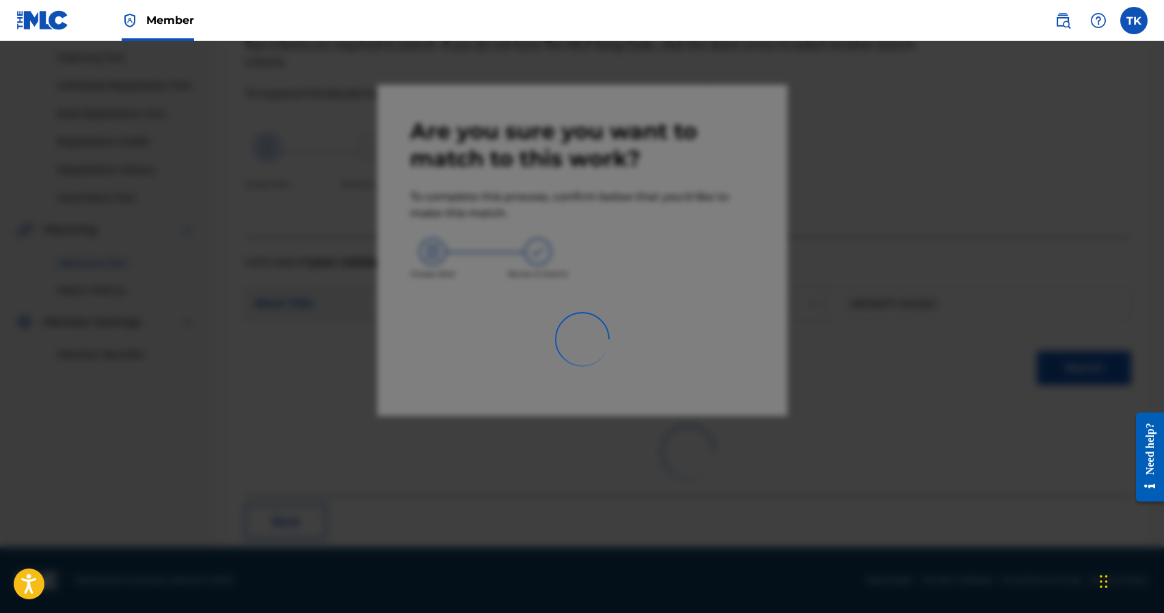
scroll to position [40, 0]
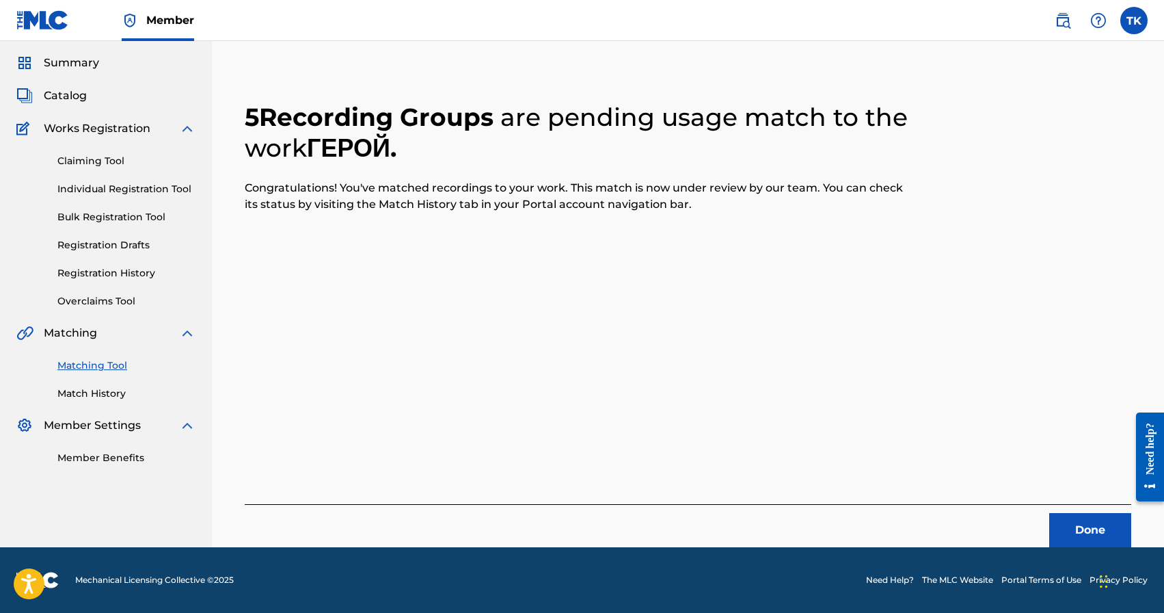
click at [1059, 518] on button "Done" at bounding box center [1090, 530] width 82 height 34
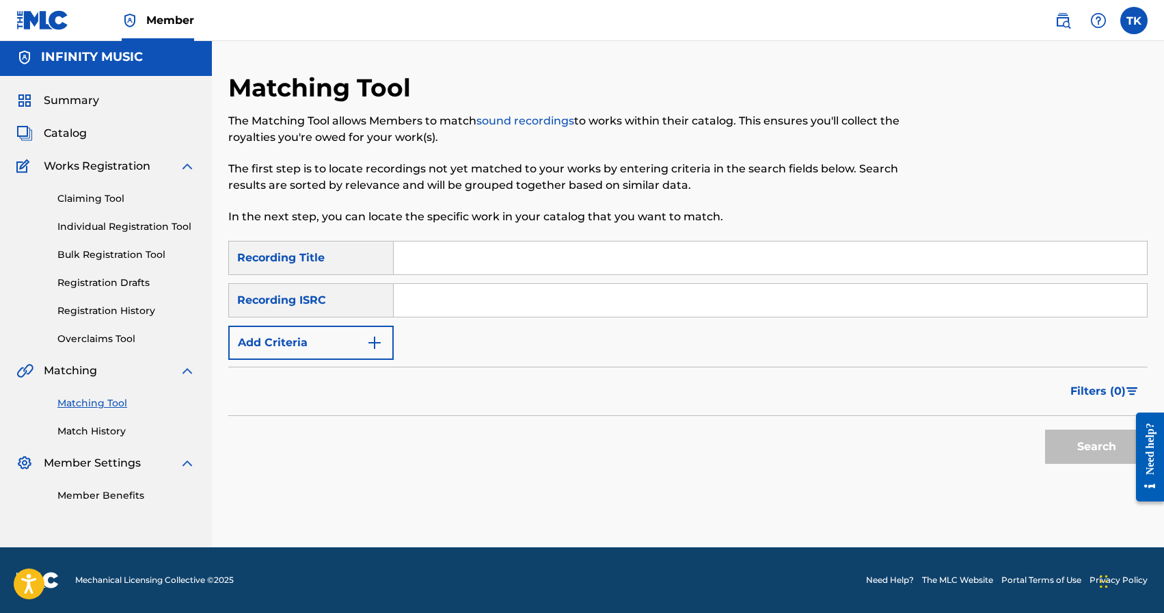
scroll to position [0, 0]
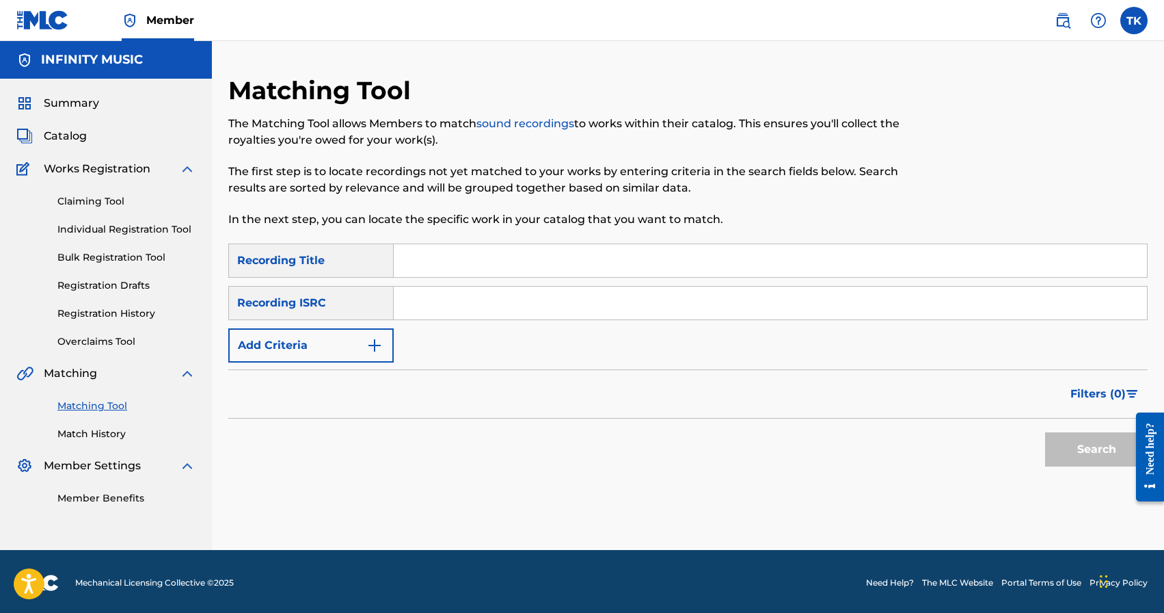
click at [535, 260] on input "Search Form" at bounding box center [770, 260] width 753 height 33
paste input "Өзүң бил"
type input "Өзүң бил"
click at [352, 347] on button "Add Criteria" at bounding box center [310, 345] width 165 height 34
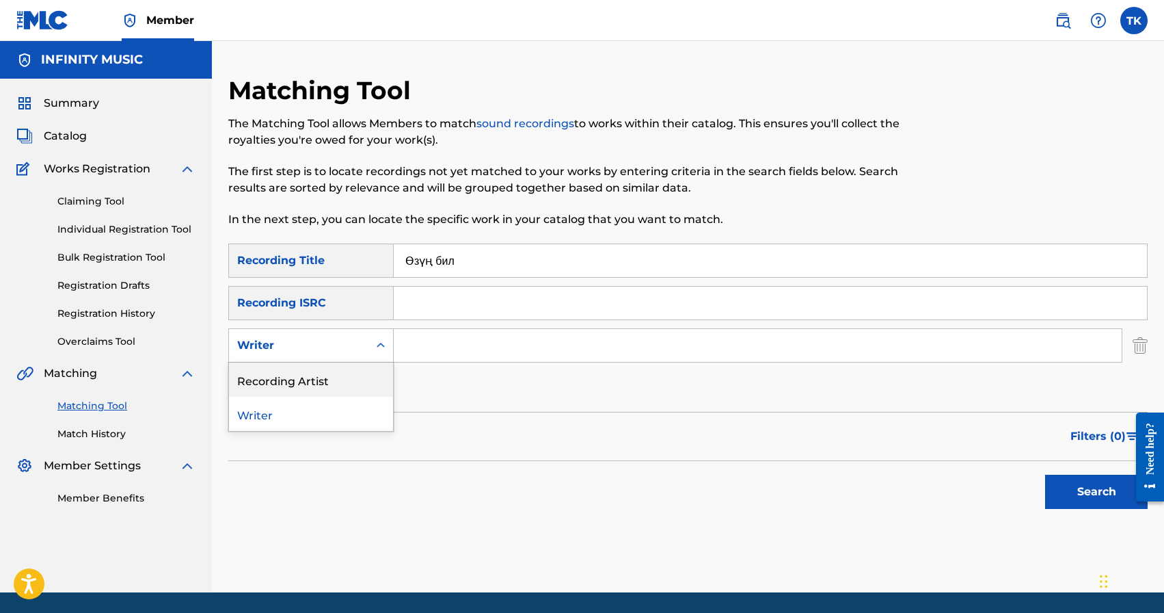
click at [351, 373] on div "Recording Artist" at bounding box center [311, 379] width 164 height 34
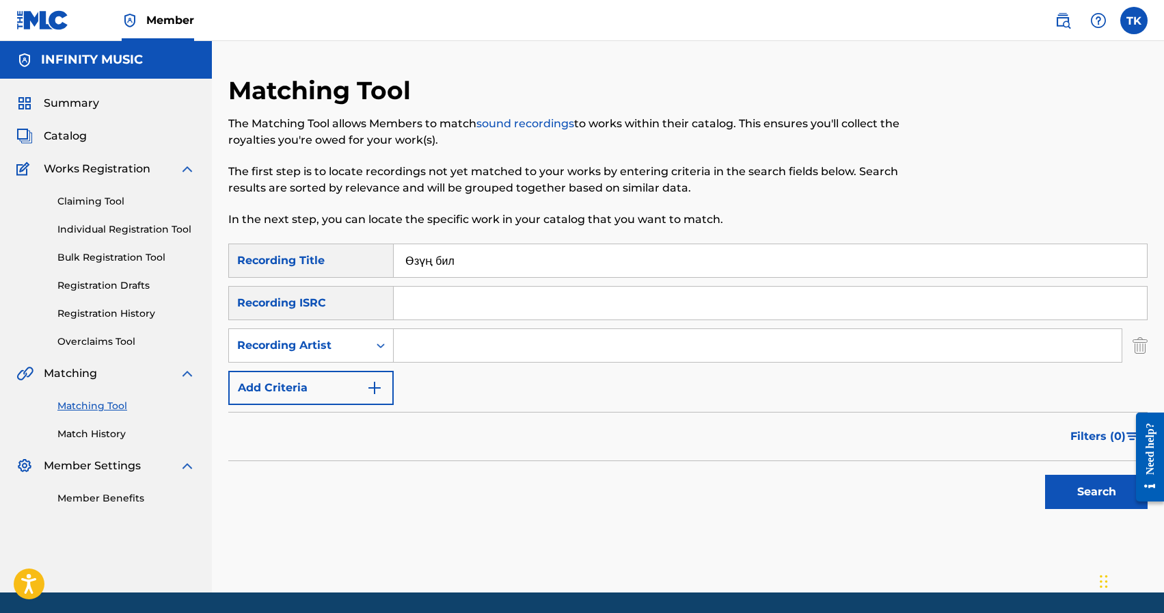
click at [433, 351] on input "Search Form" at bounding box center [758, 345] width 728 height 33
type input "[PERSON_NAME]"
type input "[PERSON_NAME] 996"
click at [1079, 481] on button "Search" at bounding box center [1096, 491] width 103 height 34
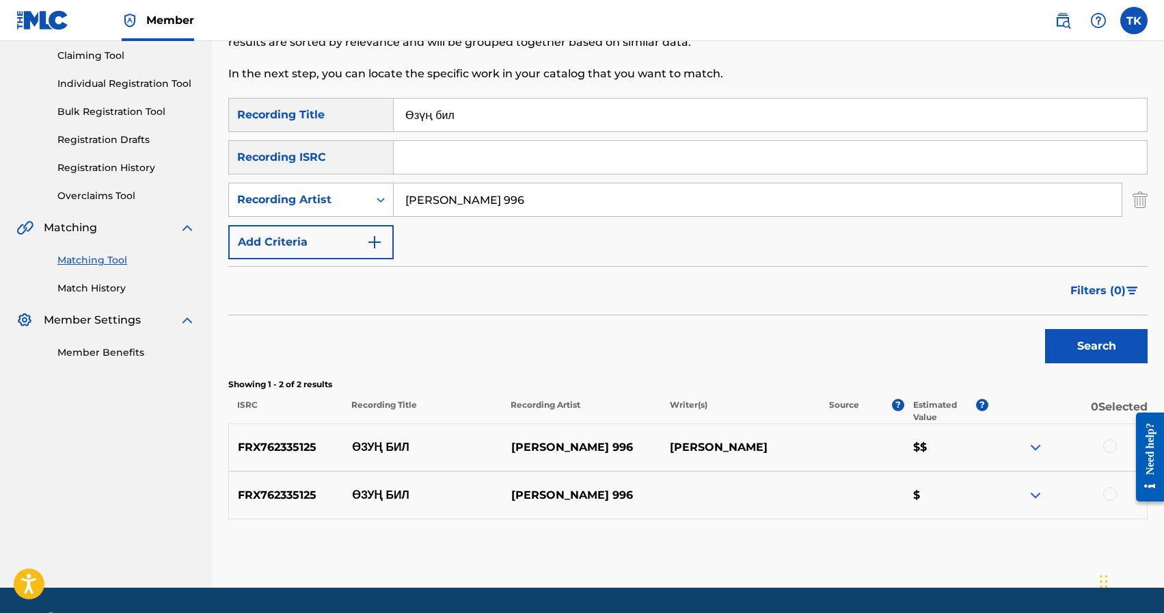
scroll to position [133, 0]
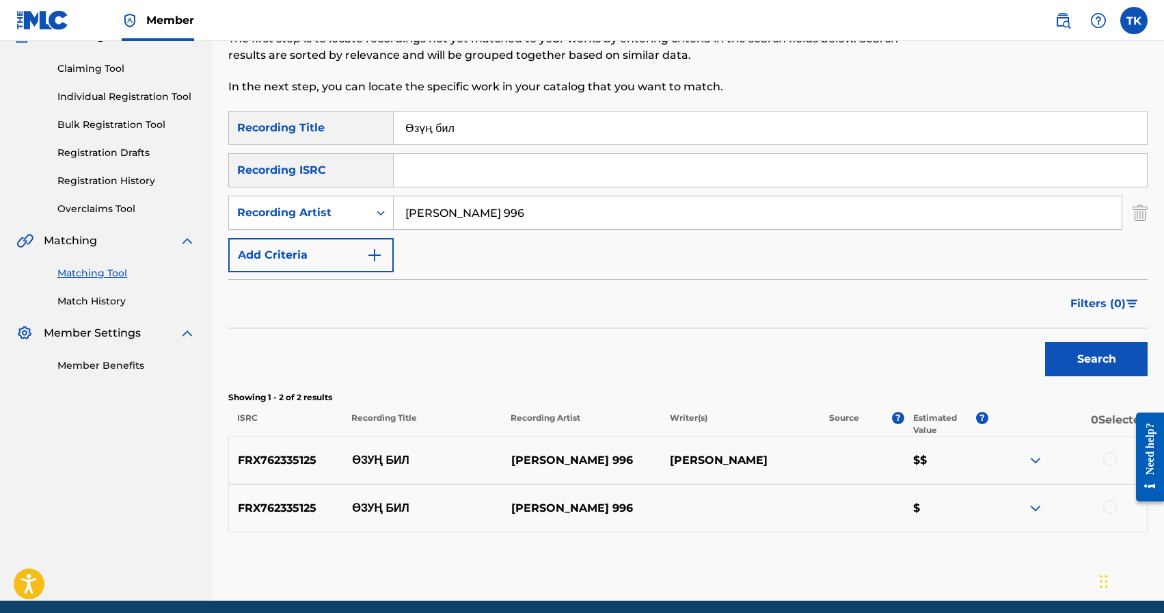
click at [547, 116] on input "Өзүң бил" at bounding box center [770, 127] width 753 height 33
type input "l"
click at [1073, 363] on button "Search" at bounding box center [1096, 359] width 103 height 34
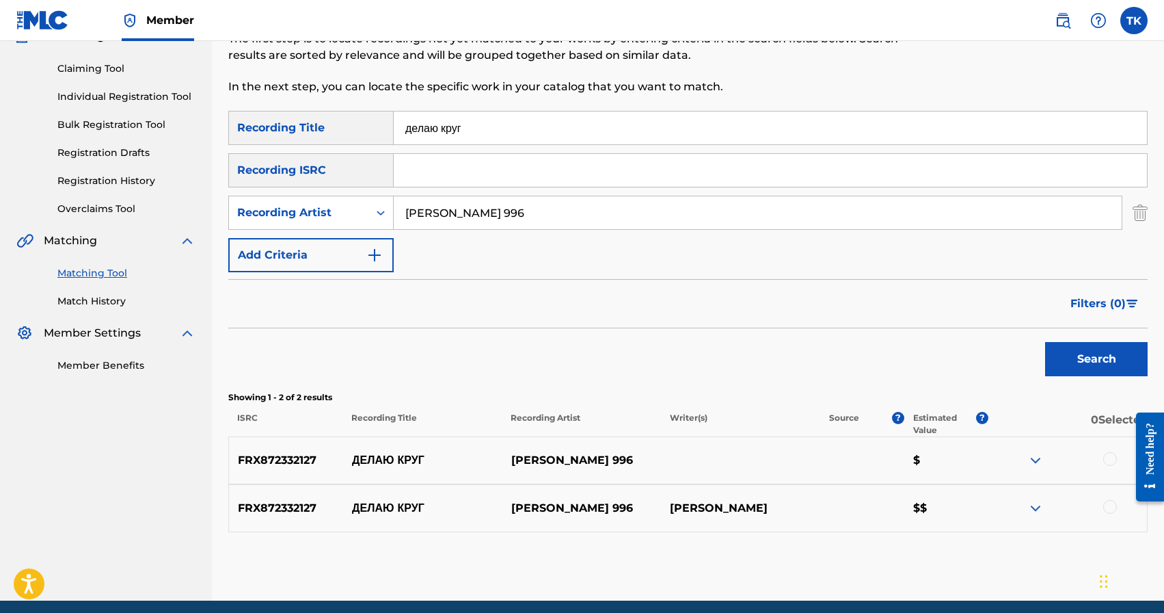
click at [587, 124] on input "делаю круг" at bounding box center [770, 127] width 753 height 33
type input "асылым"
click at [1084, 359] on button "Search" at bounding box center [1096, 359] width 103 height 34
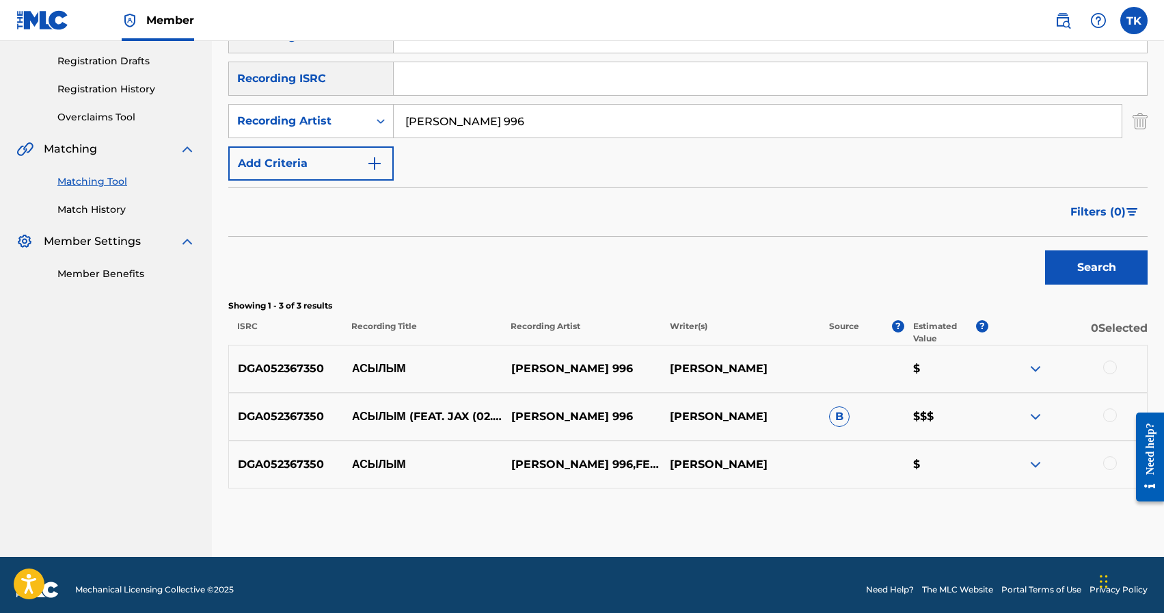
scroll to position [226, 0]
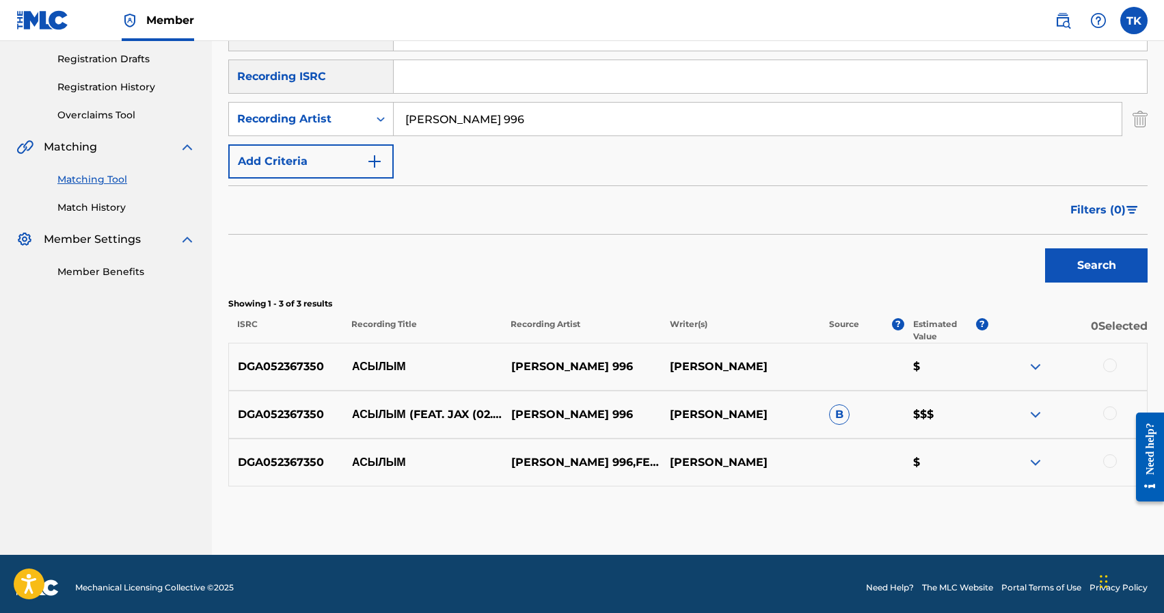
click at [1107, 365] on div at bounding box center [1110, 365] width 14 height 14
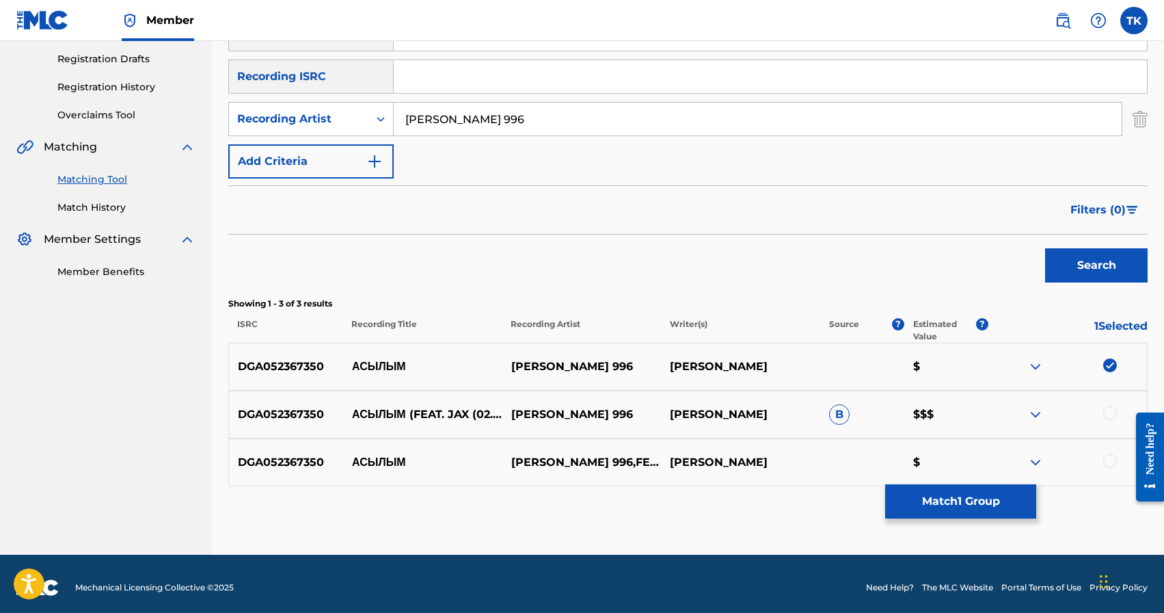
click at [1109, 416] on div at bounding box center [1110, 413] width 14 height 14
click at [1109, 460] on div at bounding box center [1110, 461] width 14 height 14
click at [935, 509] on button "Match 3 Groups" at bounding box center [960, 501] width 151 height 34
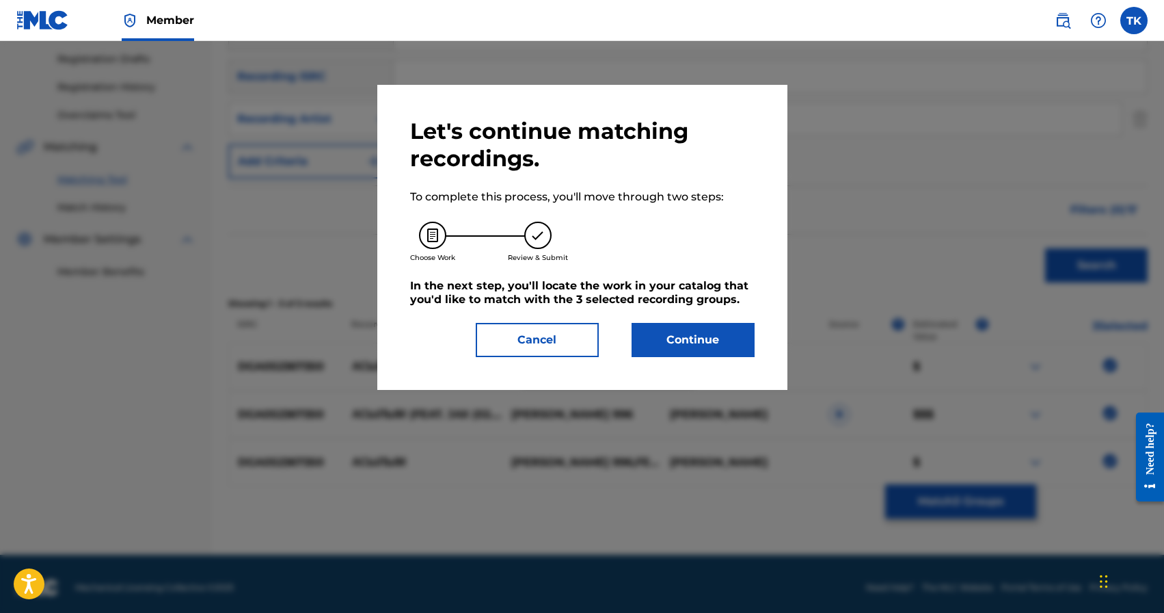
click at [695, 339] on button "Continue" at bounding box center [693, 340] width 123 height 34
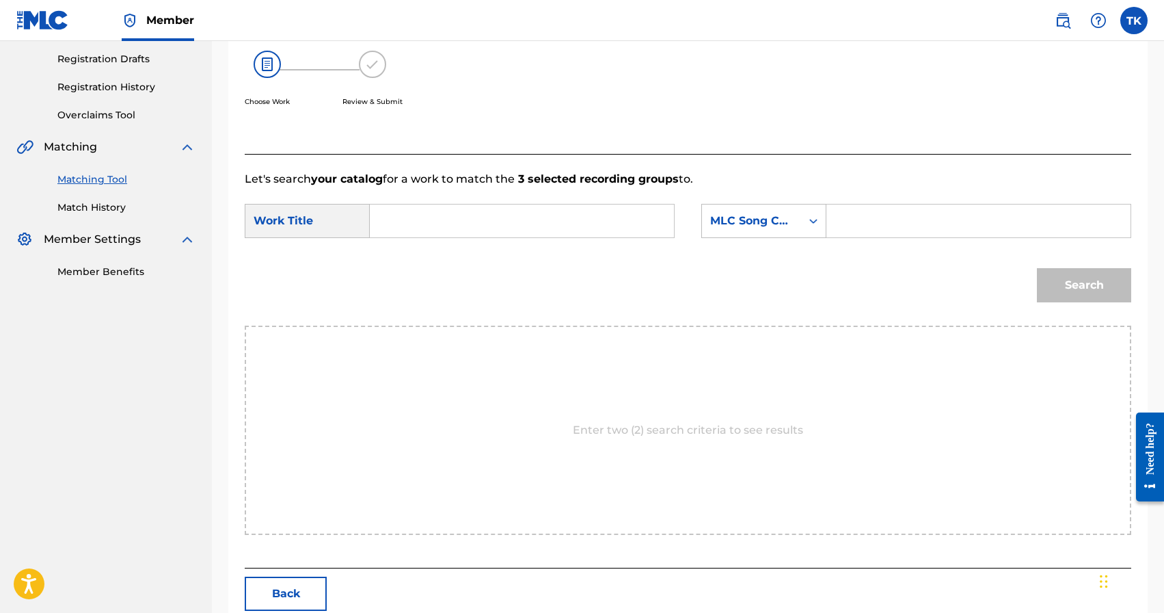
click at [523, 229] on input "Search Form" at bounding box center [522, 220] width 281 height 33
type input "асылым"
click at [431, 247] on strong "асылым" at bounding box center [416, 251] width 46 height 13
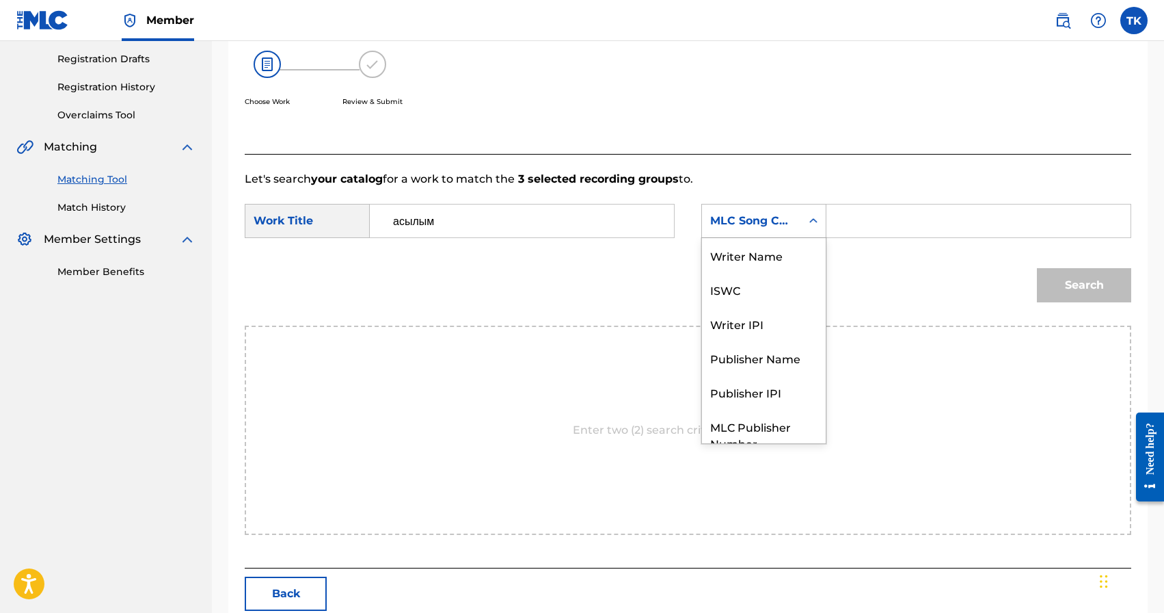
click at [799, 226] on div "MLC Song Code" at bounding box center [751, 221] width 99 height 26
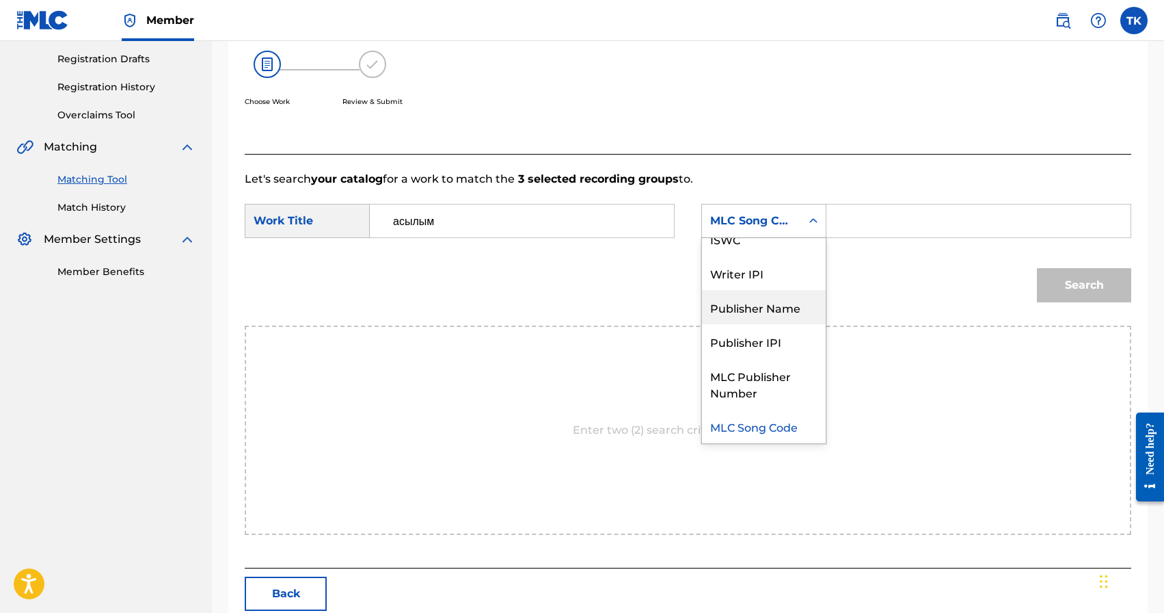
click at [775, 302] on div "Publisher Name" at bounding box center [764, 307] width 124 height 34
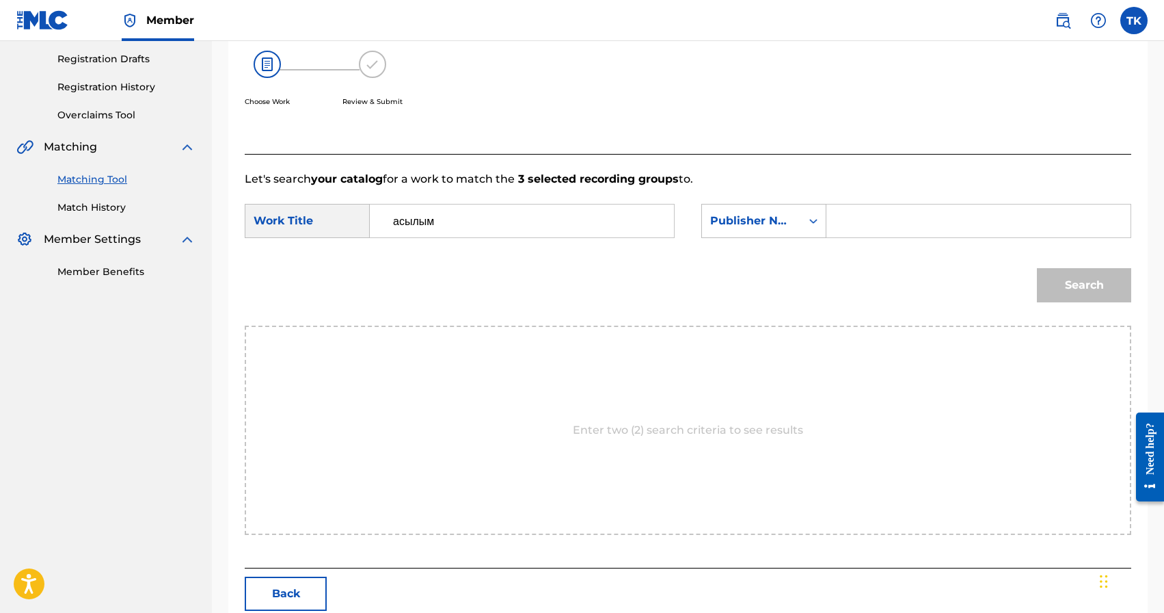
click at [876, 217] on input "Search Form" at bounding box center [978, 220] width 281 height 33
type input "INFINITY MUSIC"
click at [1053, 278] on button "Search" at bounding box center [1084, 285] width 94 height 34
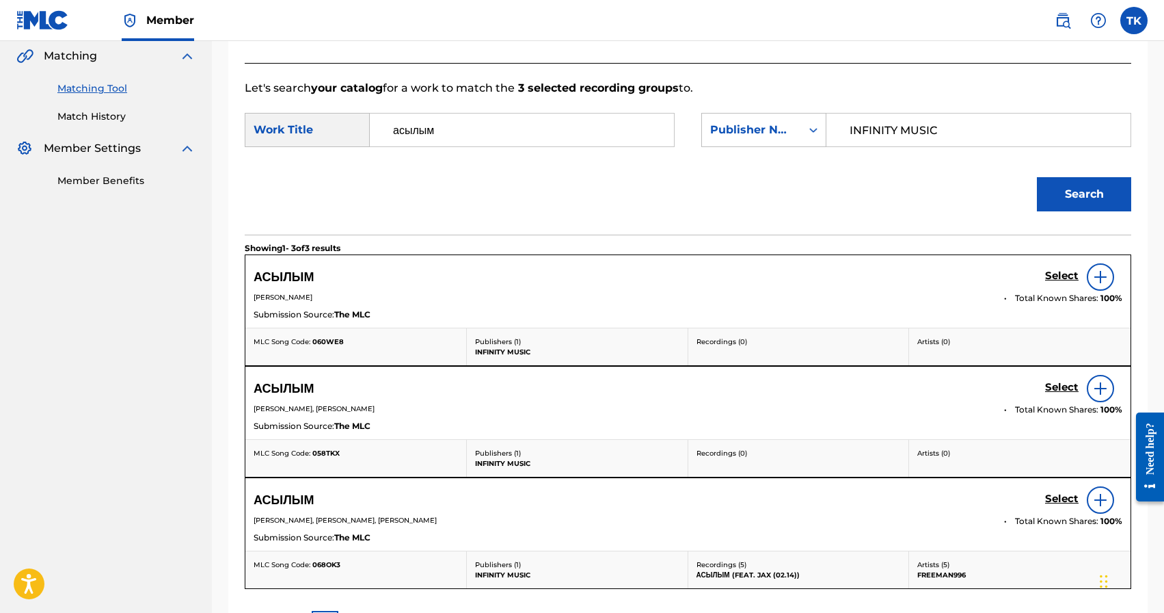
scroll to position [332, 0]
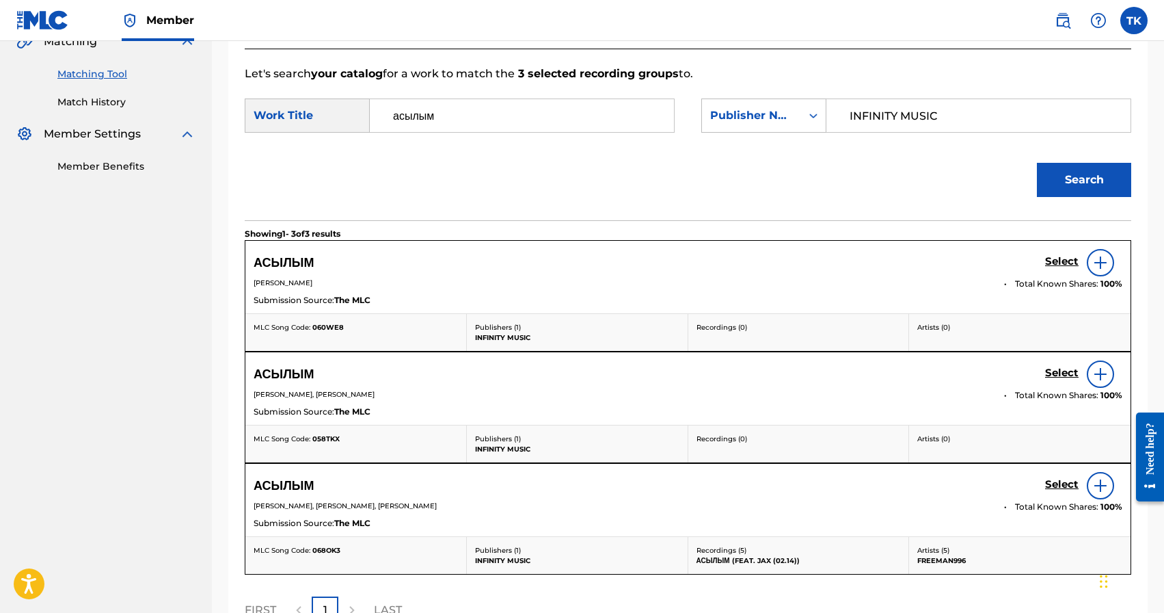
click at [1057, 268] on h5 "Select" at bounding box center [1062, 261] width 34 height 13
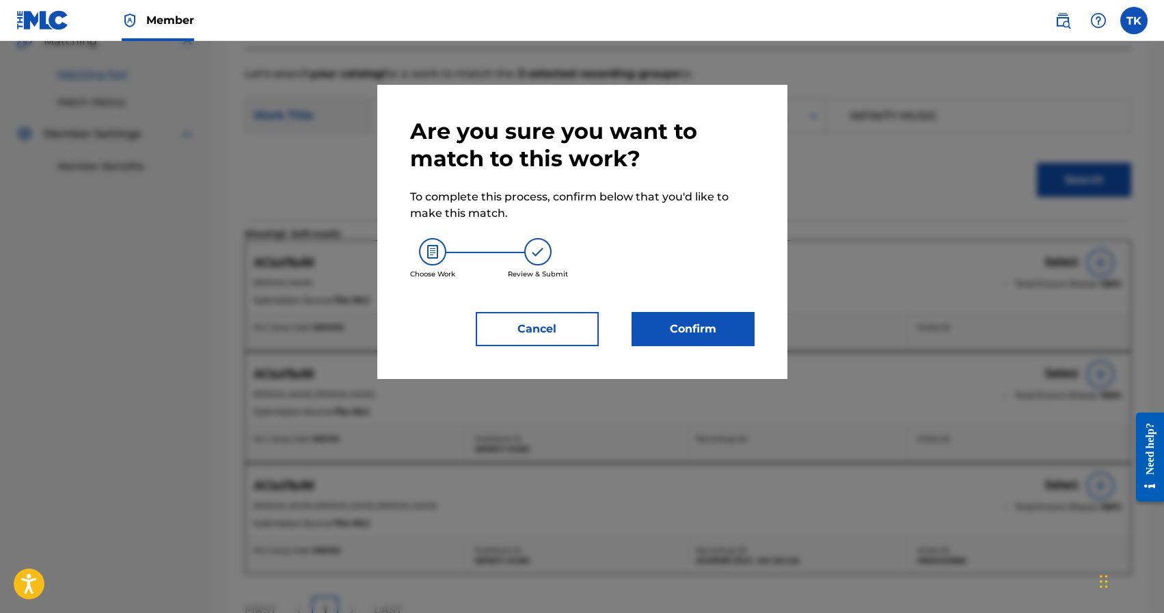
click at [727, 325] on button "Confirm" at bounding box center [693, 329] width 123 height 34
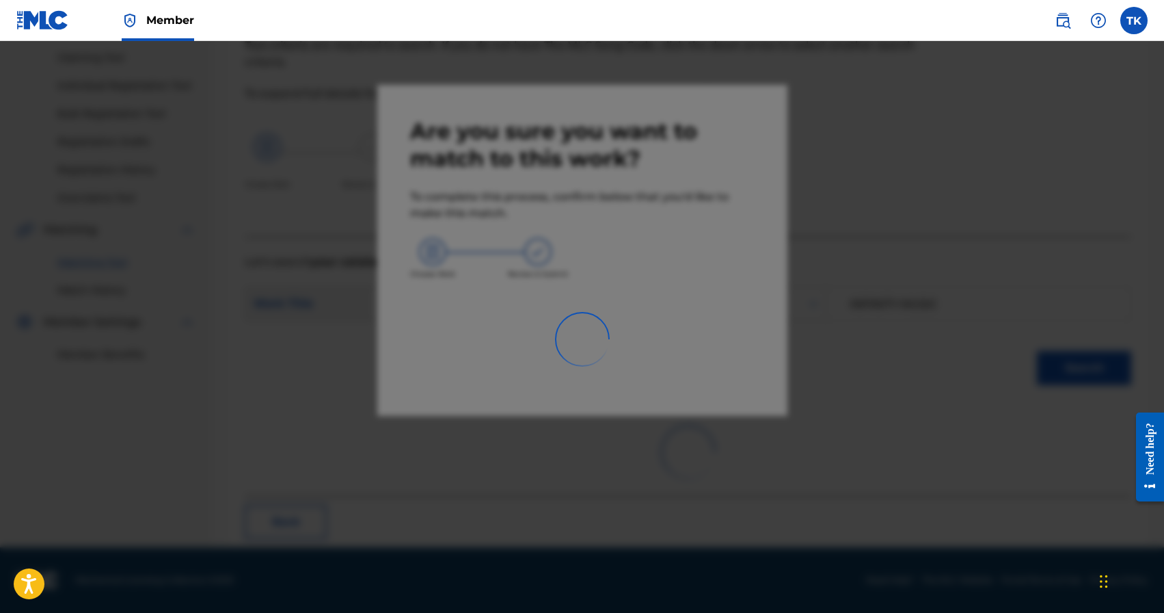
scroll to position [40, 0]
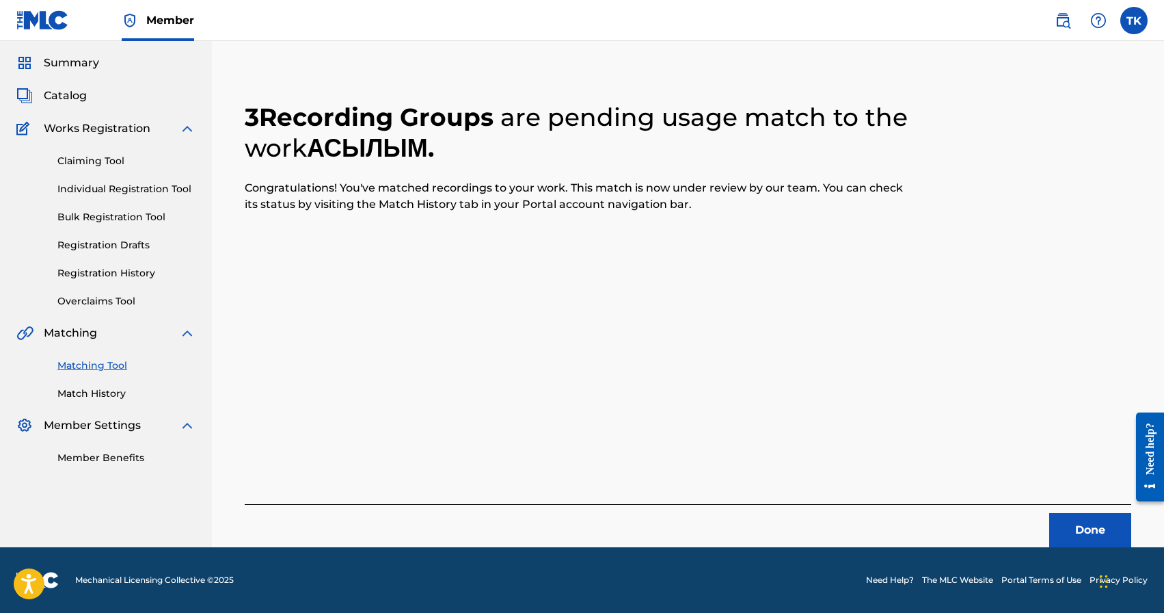
click at [1067, 526] on button "Done" at bounding box center [1090, 530] width 82 height 34
